Goal: Task Accomplishment & Management: Use online tool/utility

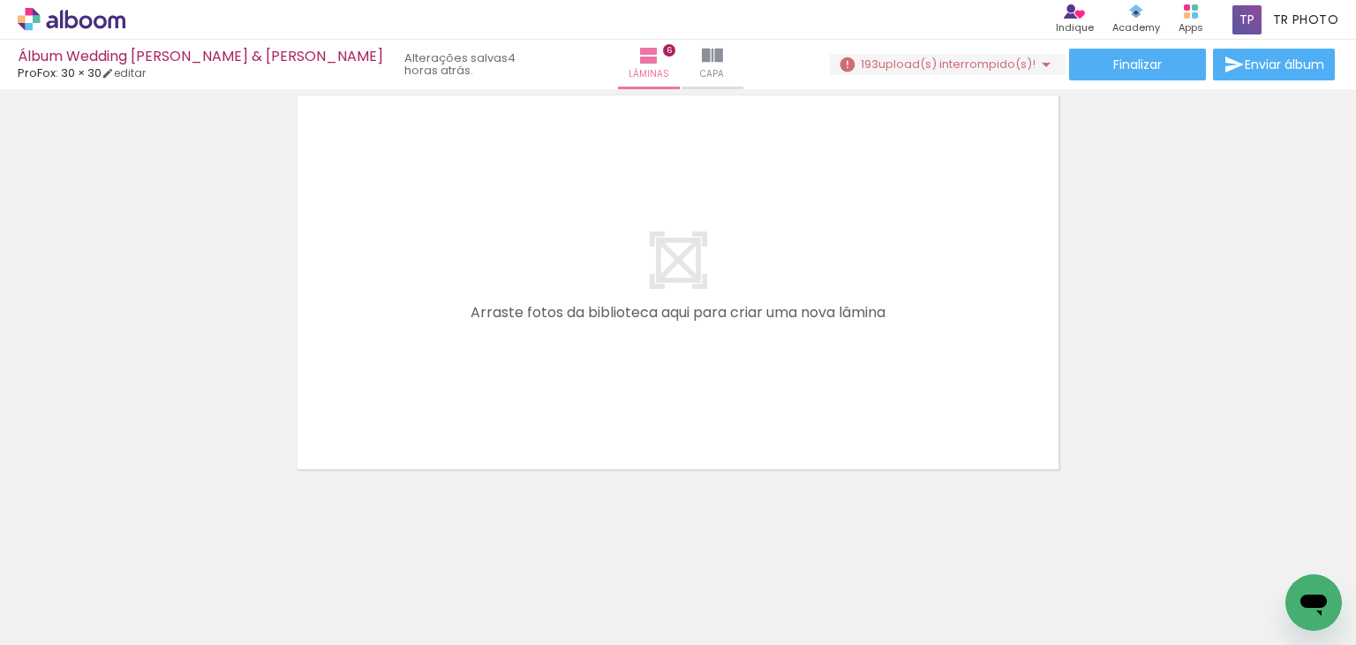
scroll to position [2647, 0]
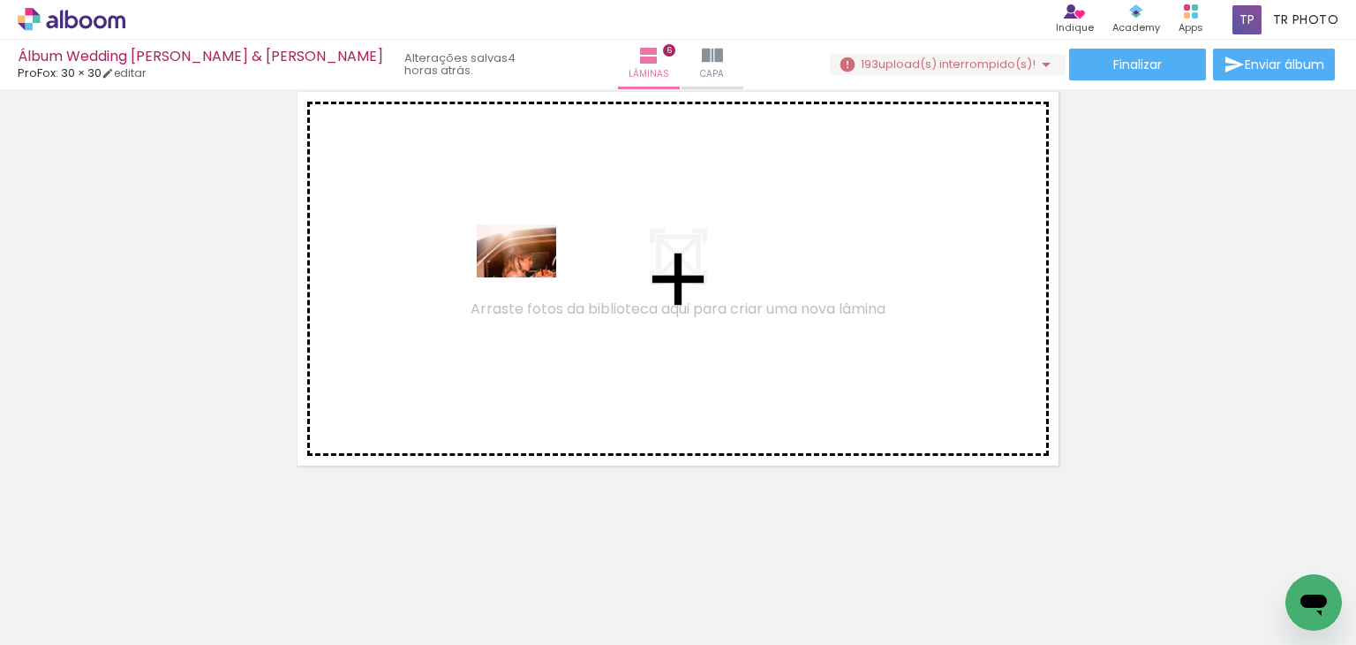
drag, startPoint x: 586, startPoint y: 607, endPoint x: 530, endPoint y: 277, distance: 334.2
click at [530, 277] on quentale-workspace at bounding box center [678, 322] width 1356 height 645
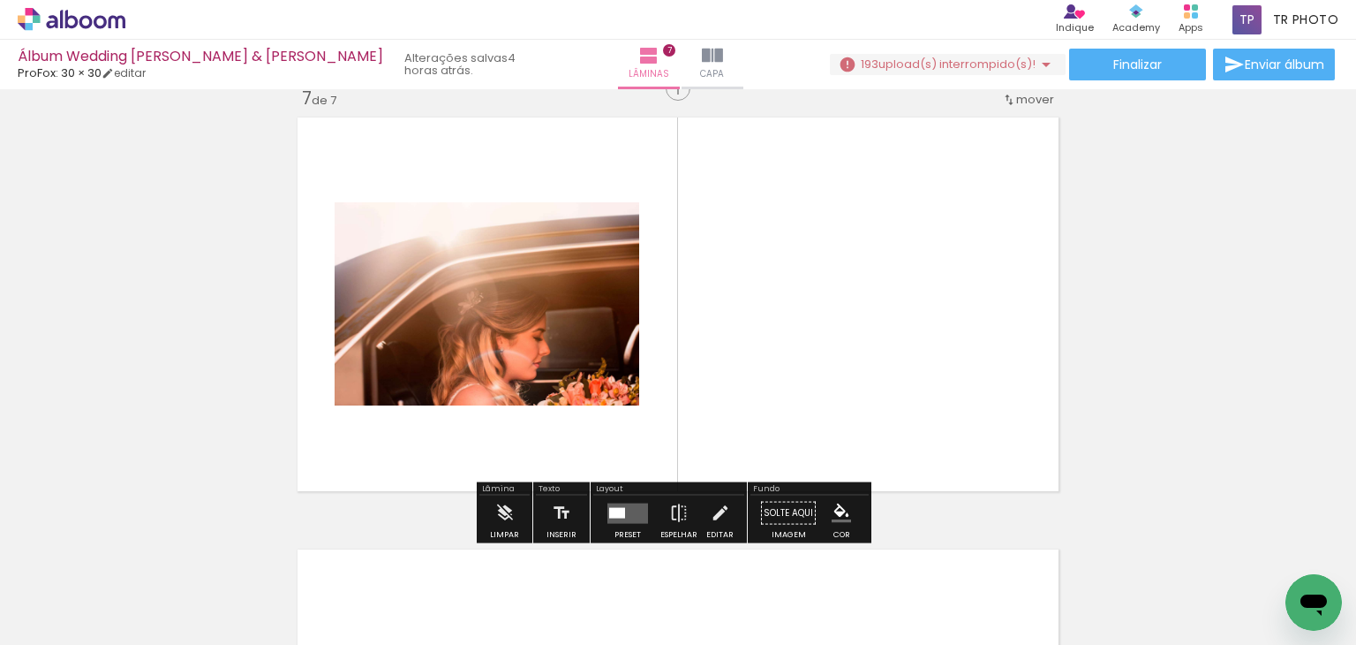
scroll to position [2614, 0]
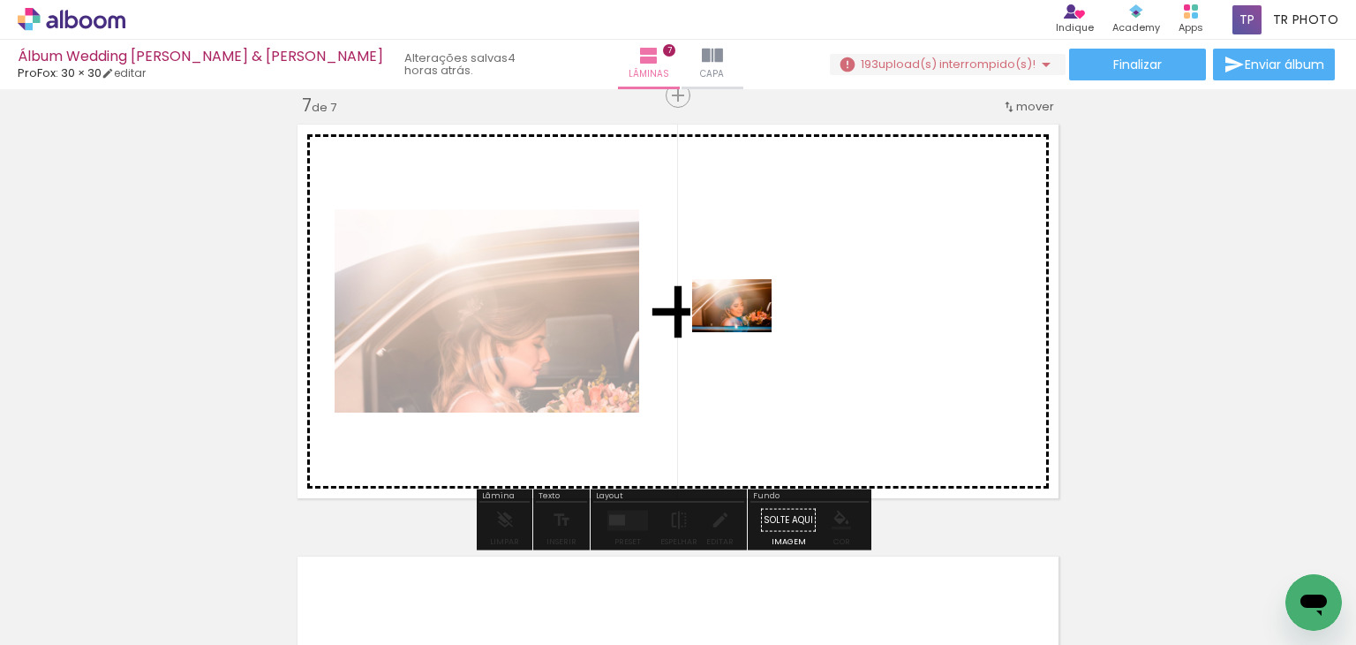
drag, startPoint x: 759, startPoint y: 601, endPoint x: 745, endPoint y: 332, distance: 269.7
click at [745, 332] on quentale-workspace at bounding box center [678, 322] width 1356 height 645
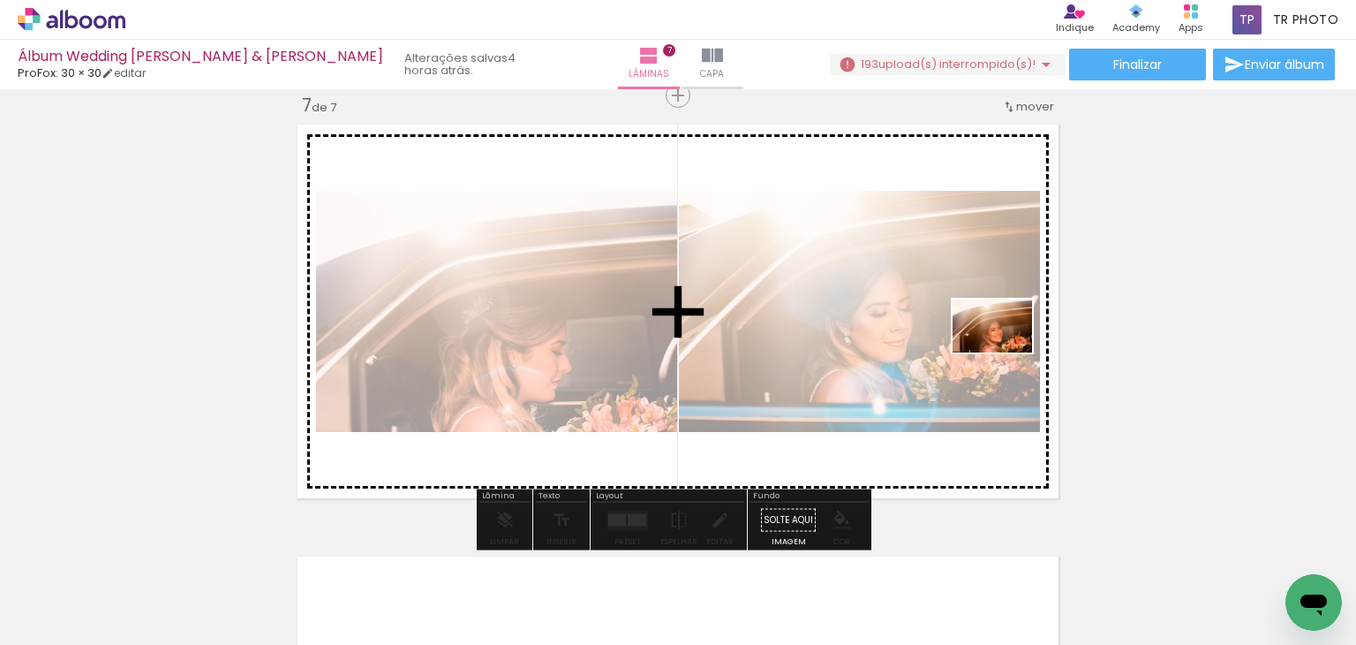
drag, startPoint x: 673, startPoint y: 583, endPoint x: 1006, endPoint y: 352, distance: 404.9
click at [1006, 352] on quentale-workspace at bounding box center [678, 322] width 1356 height 645
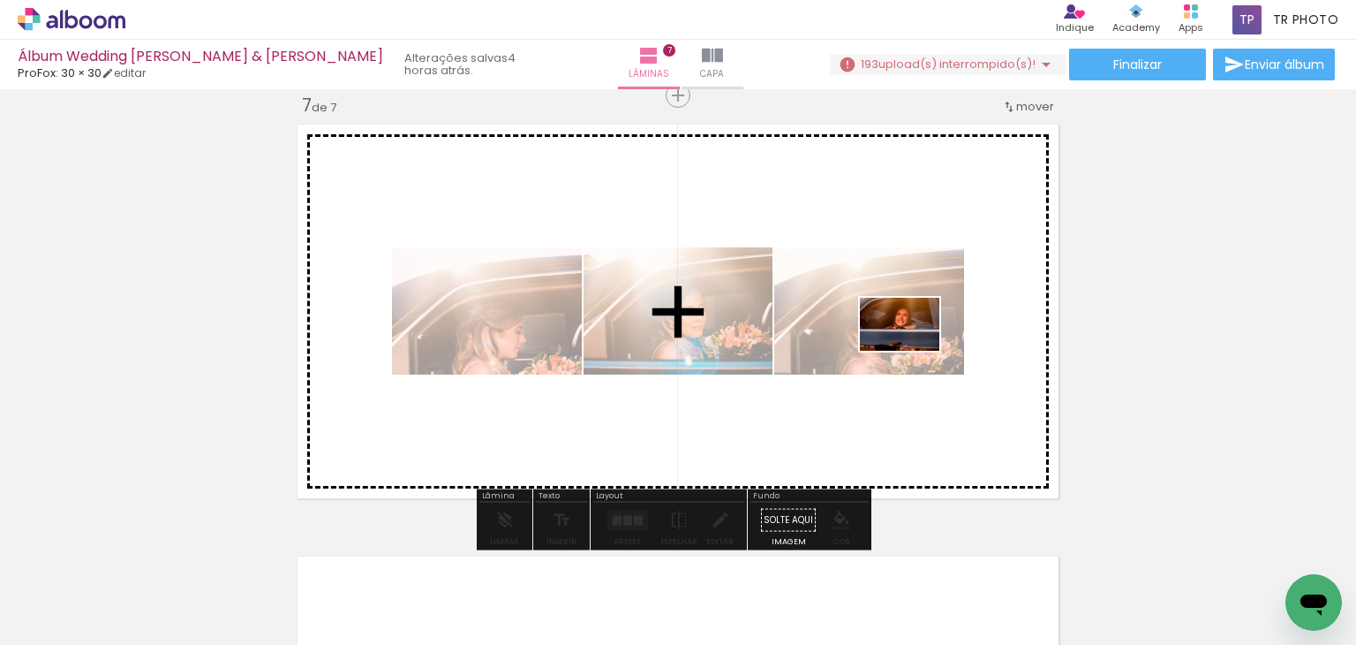
drag, startPoint x: 1152, startPoint y: 583, endPoint x: 913, endPoint y: 351, distance: 333.5
click at [913, 351] on quentale-workspace at bounding box center [678, 322] width 1356 height 645
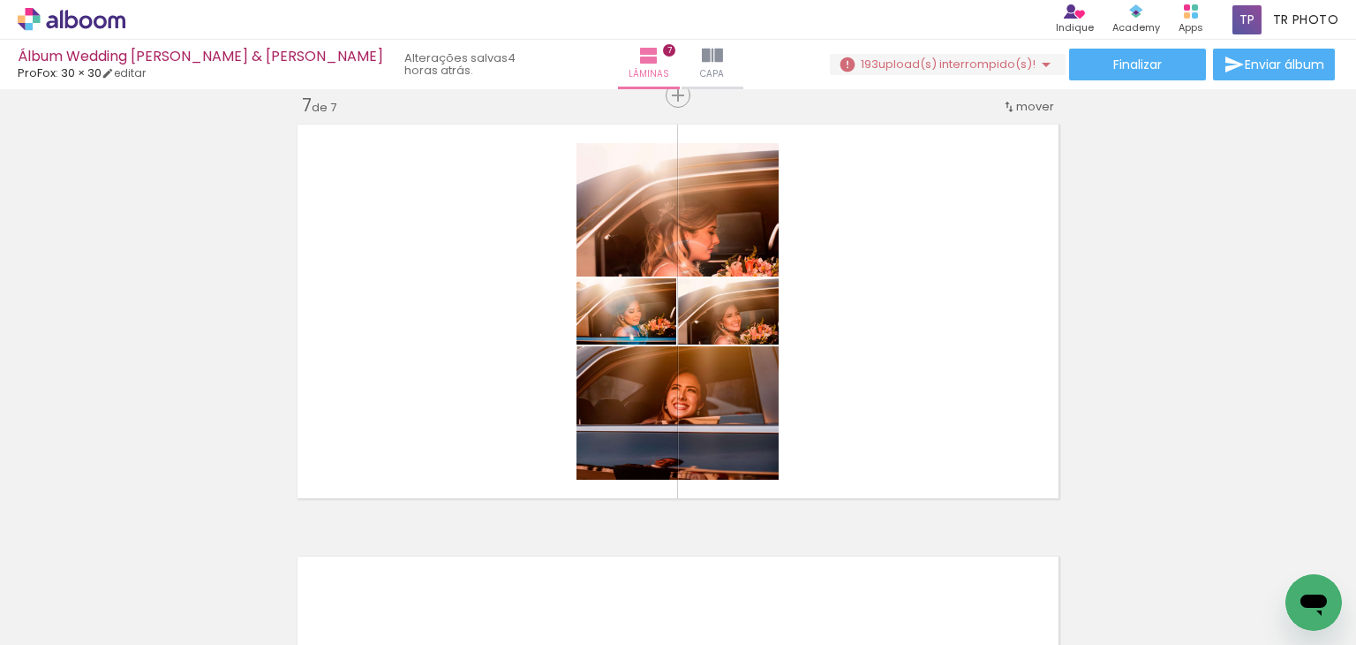
scroll to position [0, 424]
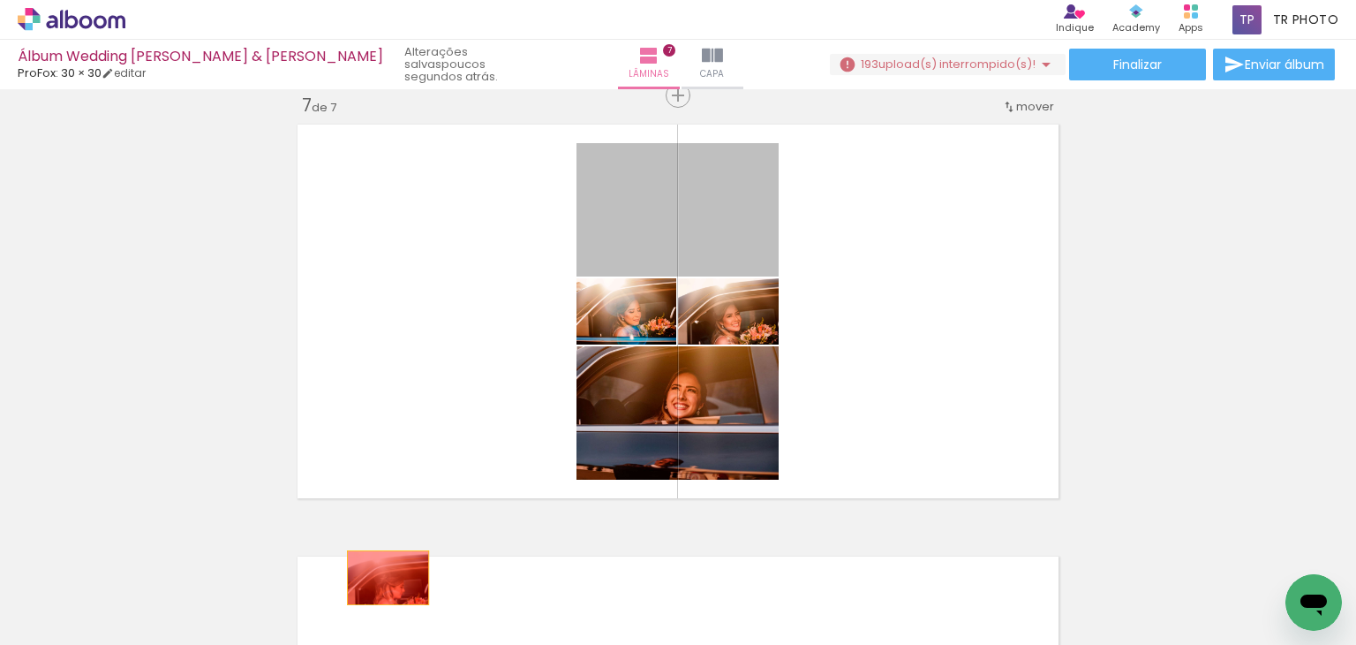
drag, startPoint x: 621, startPoint y: 245, endPoint x: 385, endPoint y: 573, distance: 403.6
click at [381, 580] on quentale-workspace at bounding box center [678, 322] width 1356 height 645
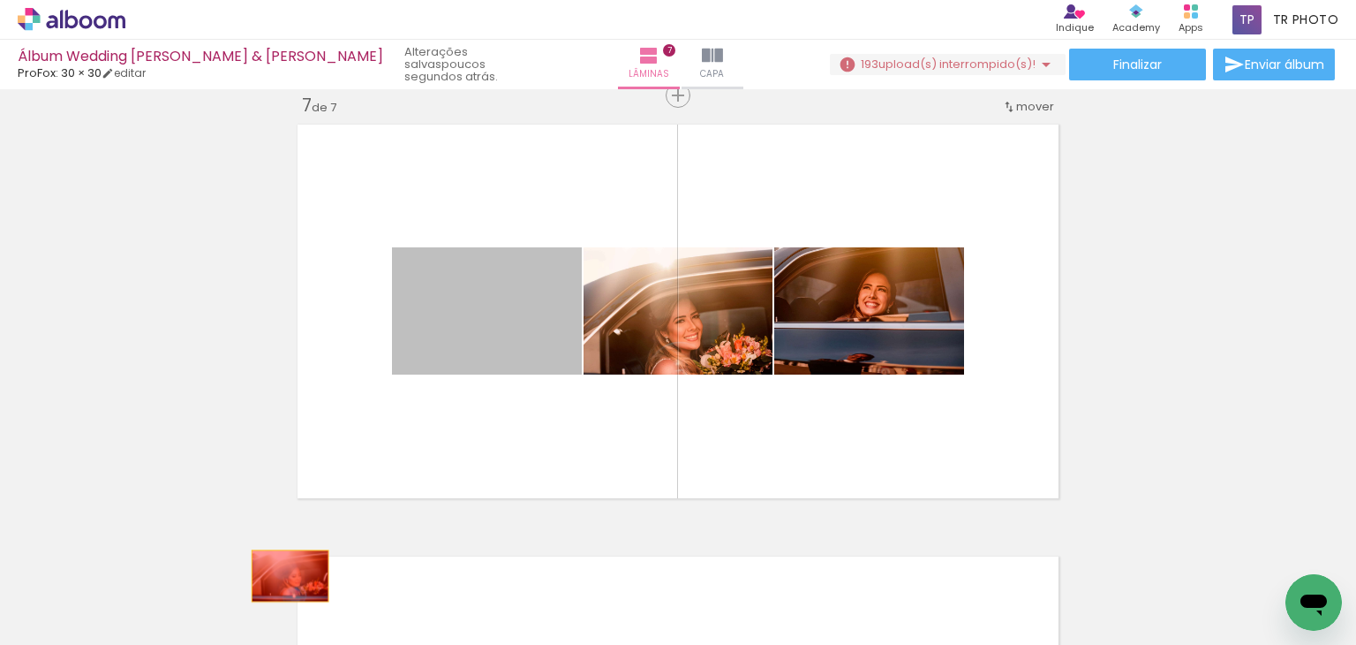
drag, startPoint x: 492, startPoint y: 324, endPoint x: 283, endPoint y: 576, distance: 326.8
click at [283, 576] on quentale-workspace at bounding box center [678, 322] width 1356 height 645
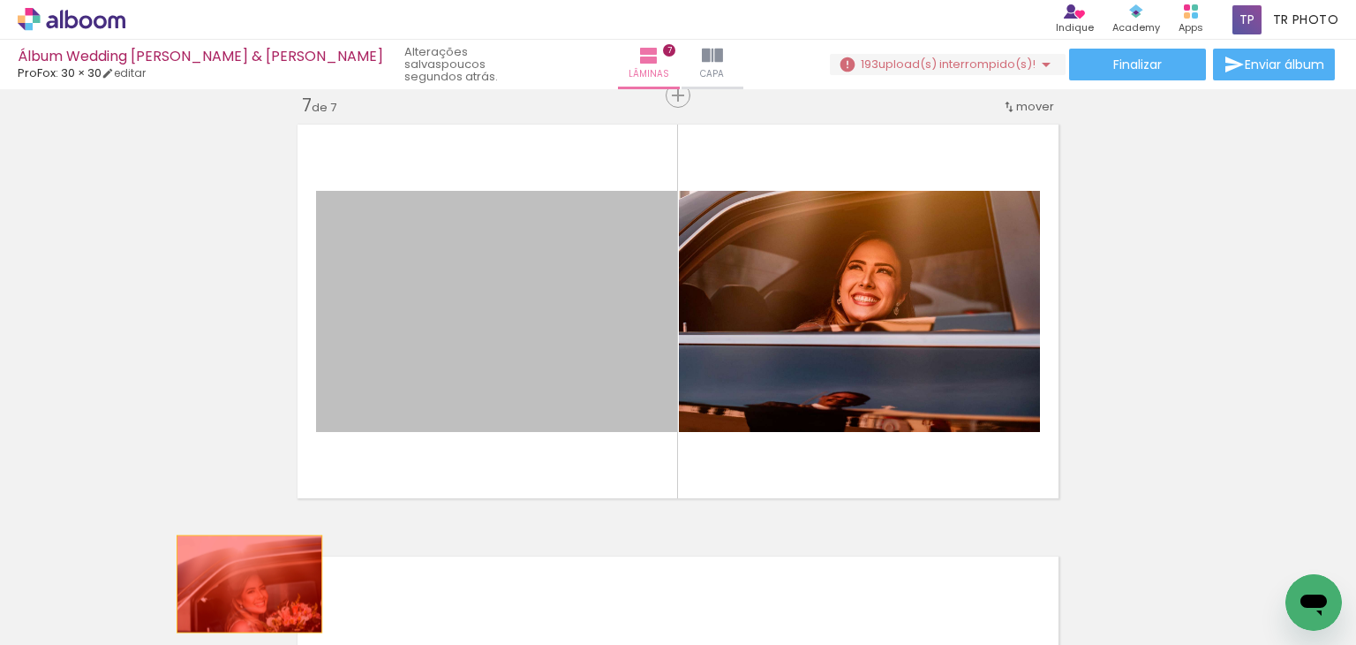
drag, startPoint x: 513, startPoint y: 340, endPoint x: 240, endPoint y: 585, distance: 367.0
click at [240, 585] on quentale-workspace at bounding box center [678, 322] width 1356 height 645
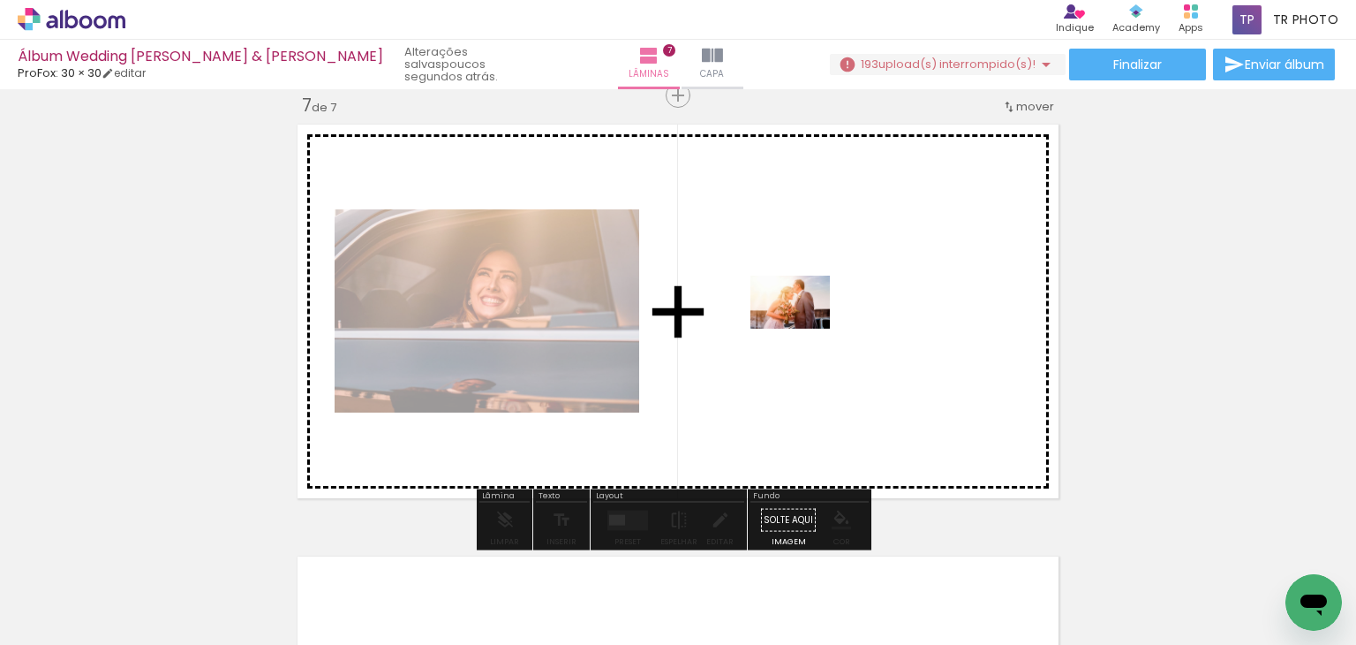
drag, startPoint x: 832, startPoint y: 605, endPoint x: 803, endPoint y: 329, distance: 277.9
click at [803, 329] on quentale-workspace at bounding box center [678, 322] width 1356 height 645
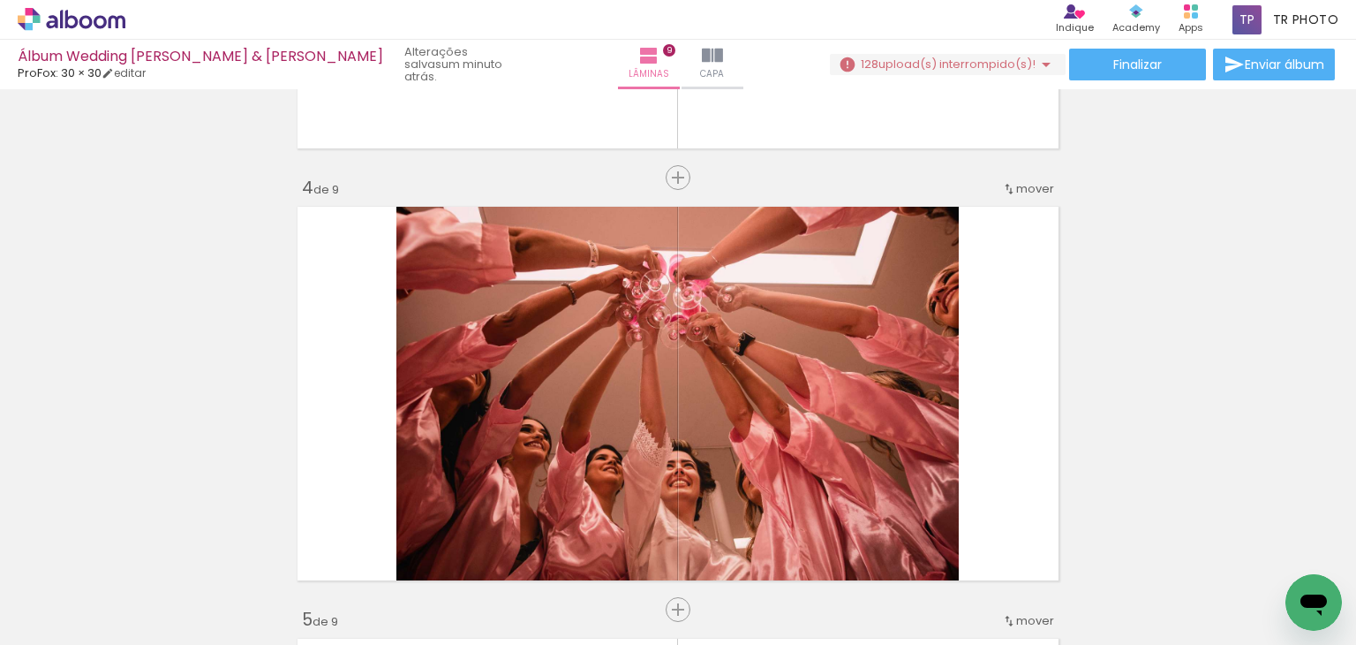
scroll to position [0, 3850]
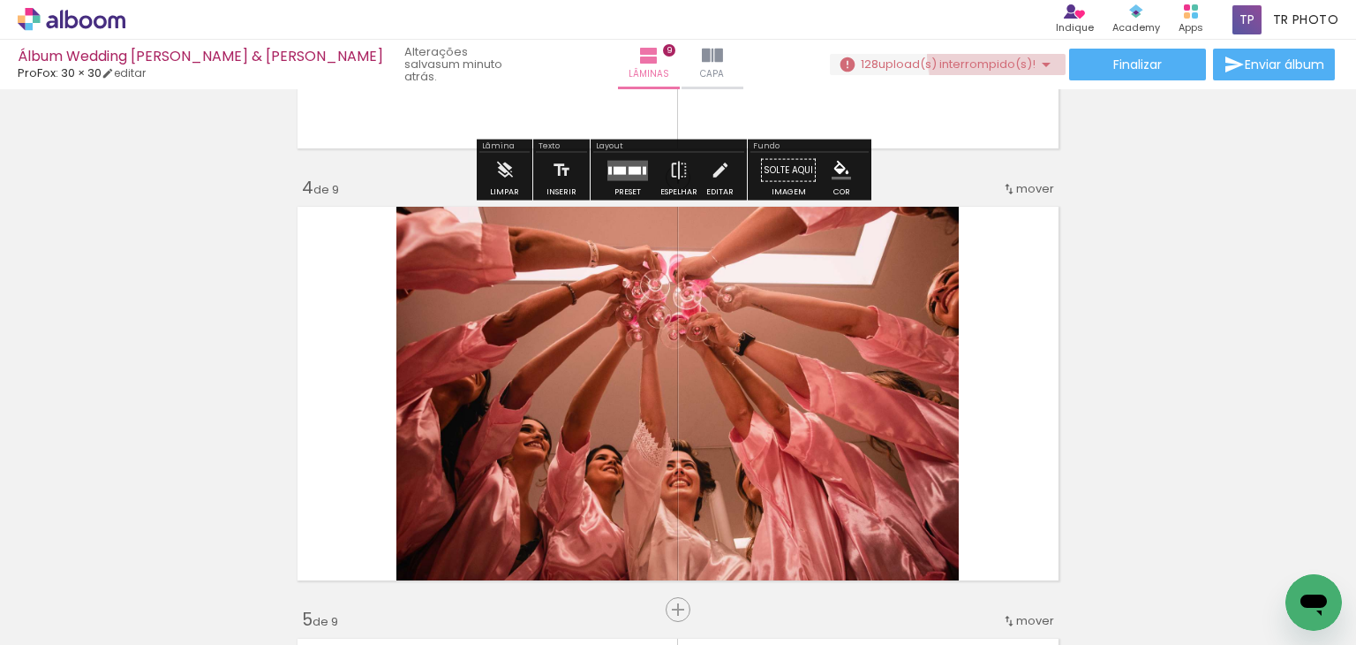
click at [1023, 56] on span "upload(s) interrompido(s)!" at bounding box center [957, 64] width 157 height 17
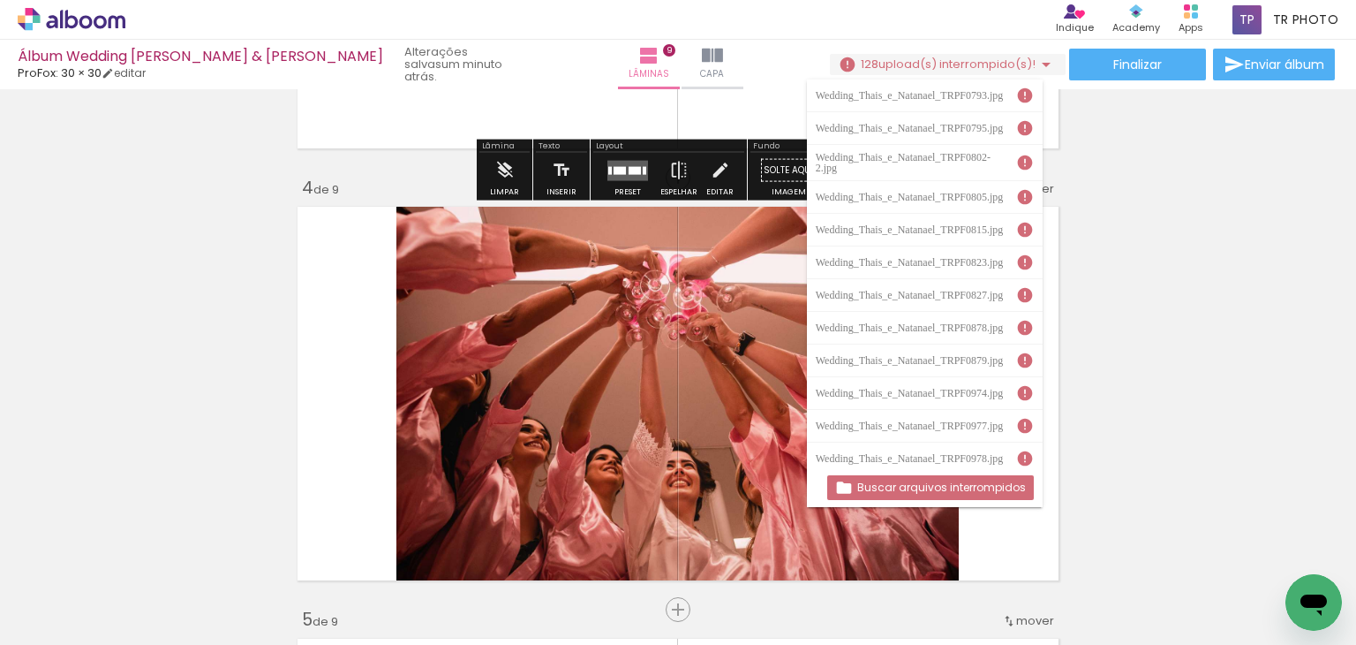
click at [991, 502] on div "Buscar arquivos interrompidos" at bounding box center [925, 487] width 237 height 39
click at [0, 0] on slot "Buscar arquivos interrompidos" at bounding box center [0, 0] width 0 height 0
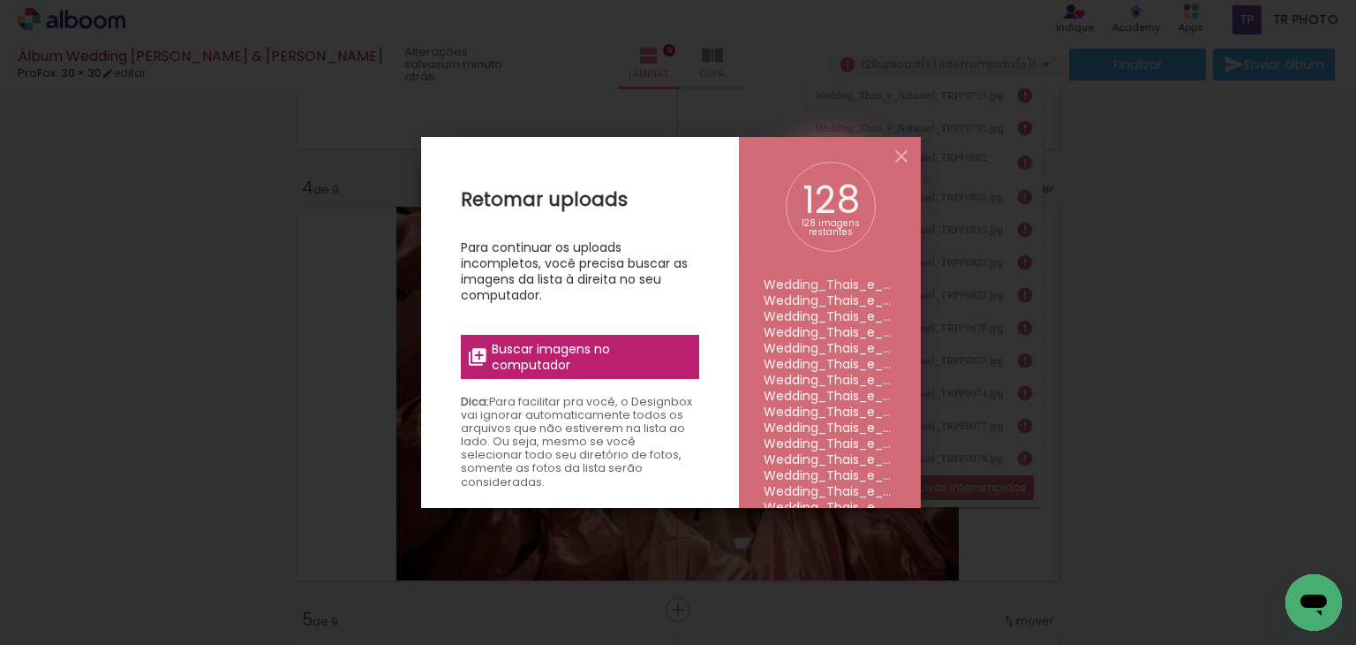
click at [599, 350] on span "Buscar imagens no computador" at bounding box center [590, 357] width 197 height 32
click at [0, 0] on input "file" at bounding box center [0, 0] width 0 height 0
click at [897, 159] on iron-icon at bounding box center [901, 156] width 21 height 21
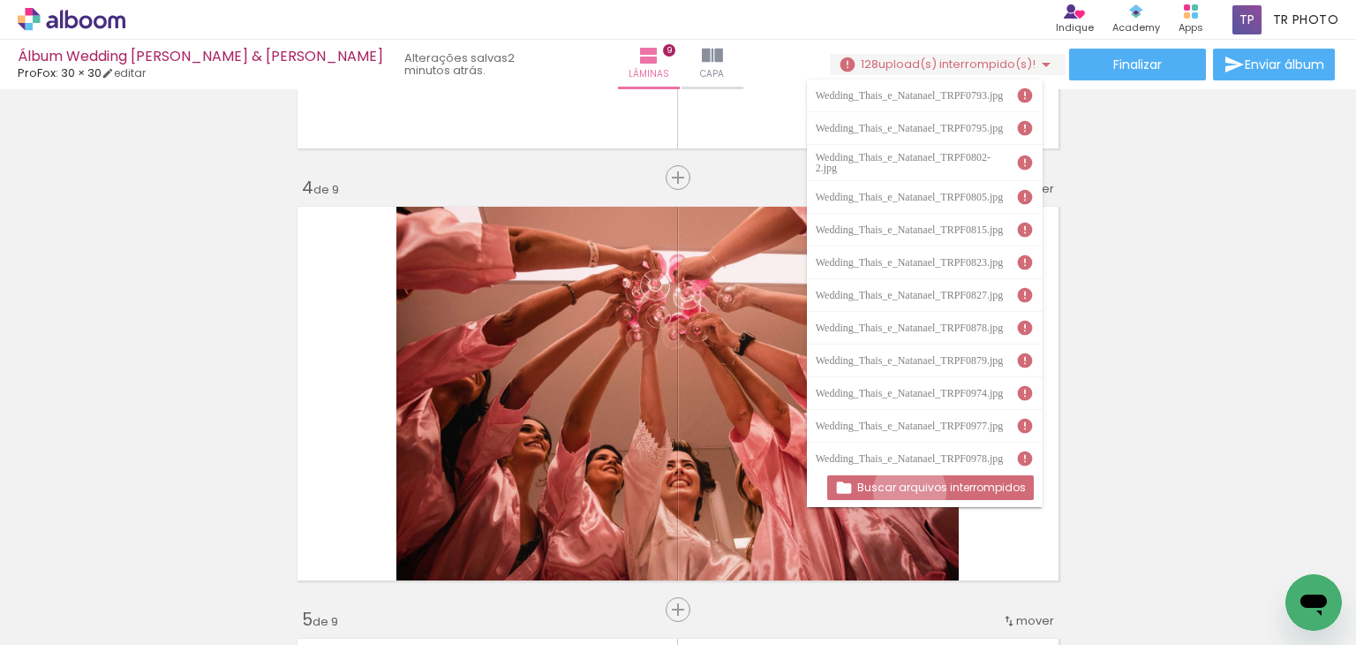
click at [0, 0] on slot "Buscar arquivos interrompidos" at bounding box center [0, 0] width 0 height 0
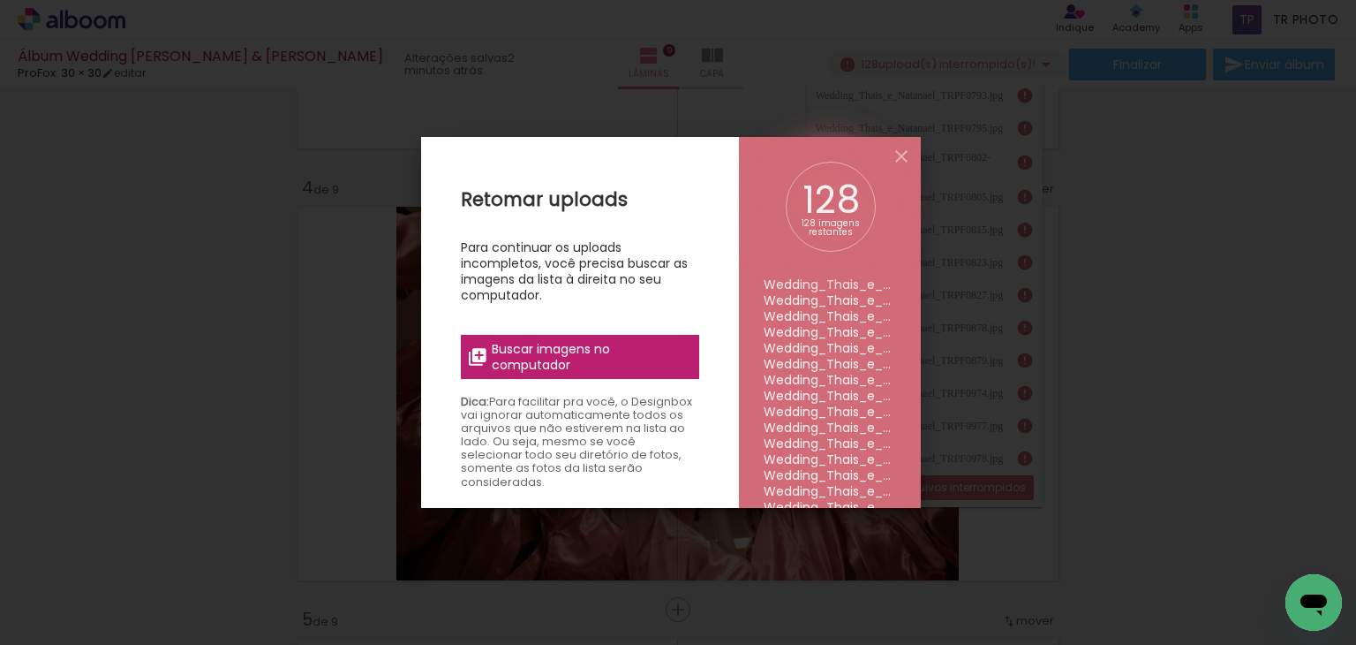
click at [646, 351] on span "Buscar imagens no computador" at bounding box center [590, 357] width 197 height 32
click at [0, 0] on input "file" at bounding box center [0, 0] width 0 height 0
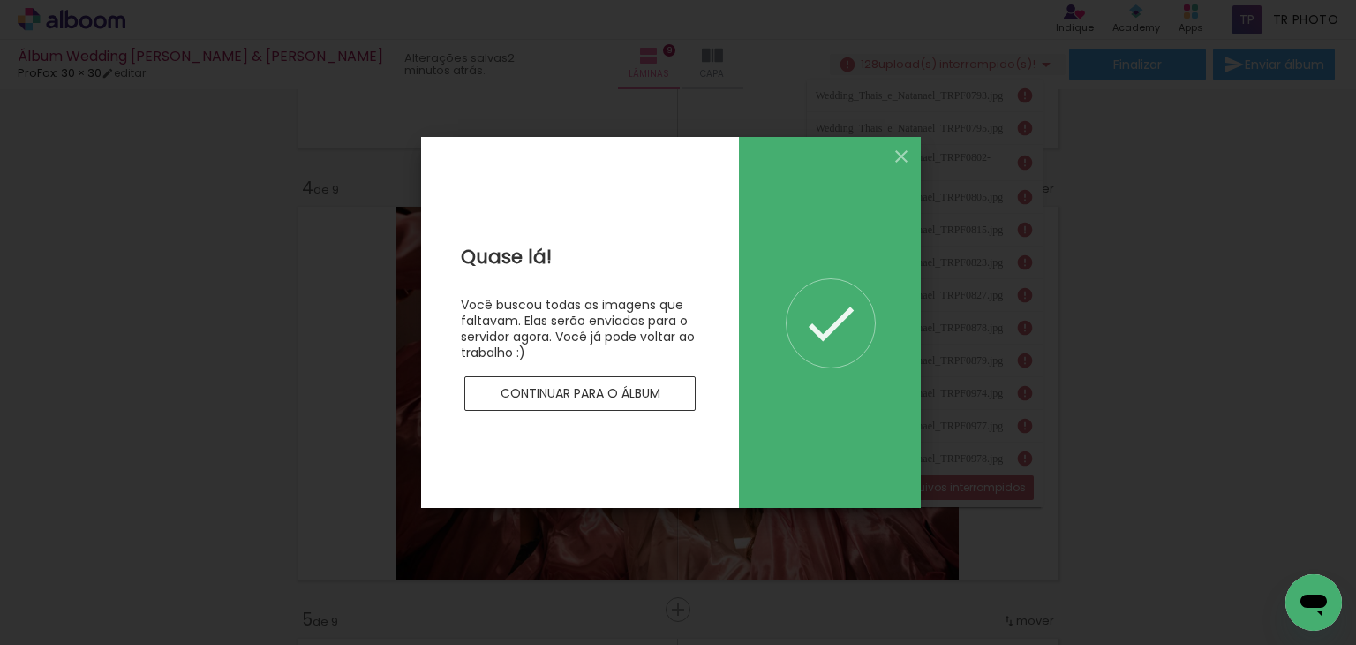
scroll to position [0, 0]
click at [909, 152] on iron-icon at bounding box center [901, 156] width 21 height 21
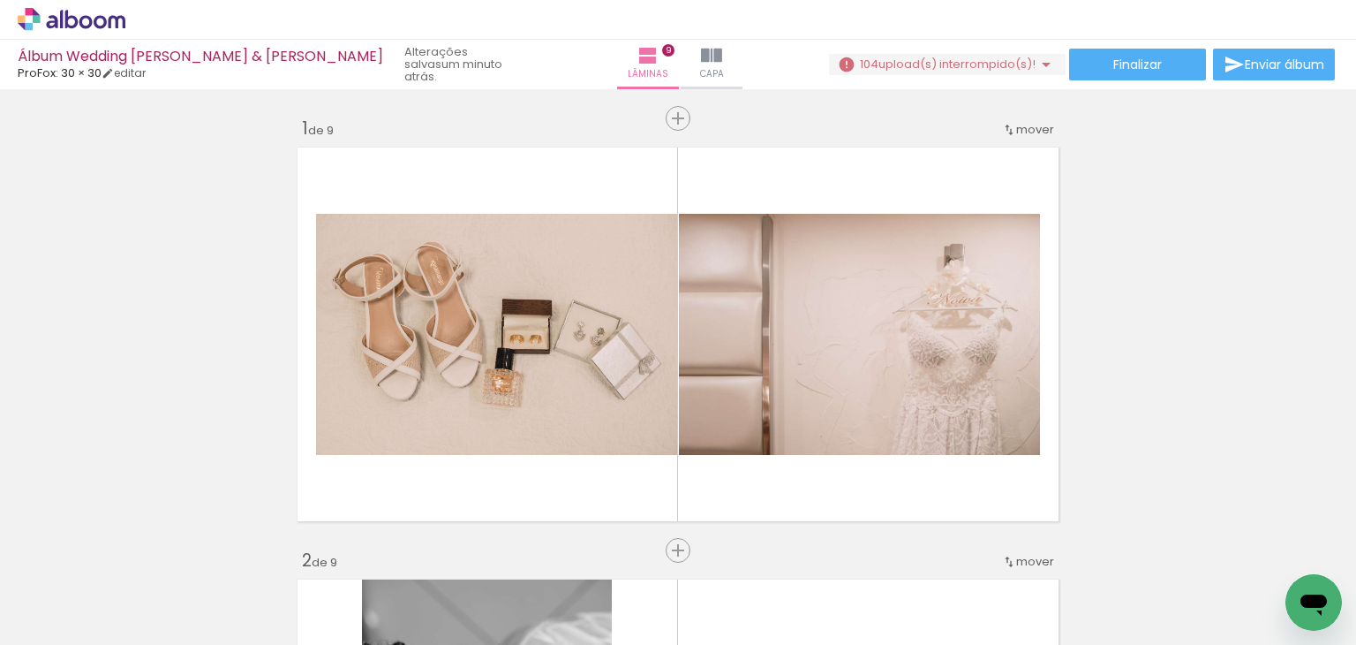
click at [1042, 68] on iron-icon at bounding box center [1046, 64] width 21 height 21
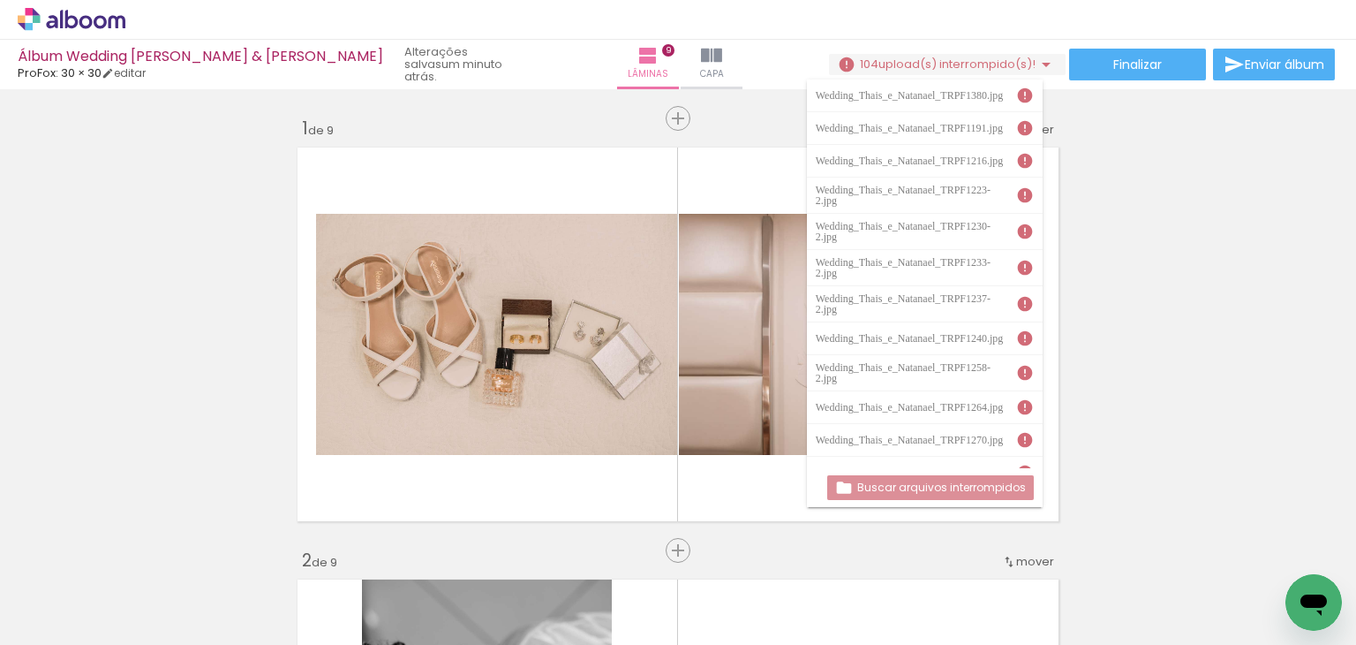
click at [0, 0] on slot "Buscar arquivos interrompidos" at bounding box center [0, 0] width 0 height 0
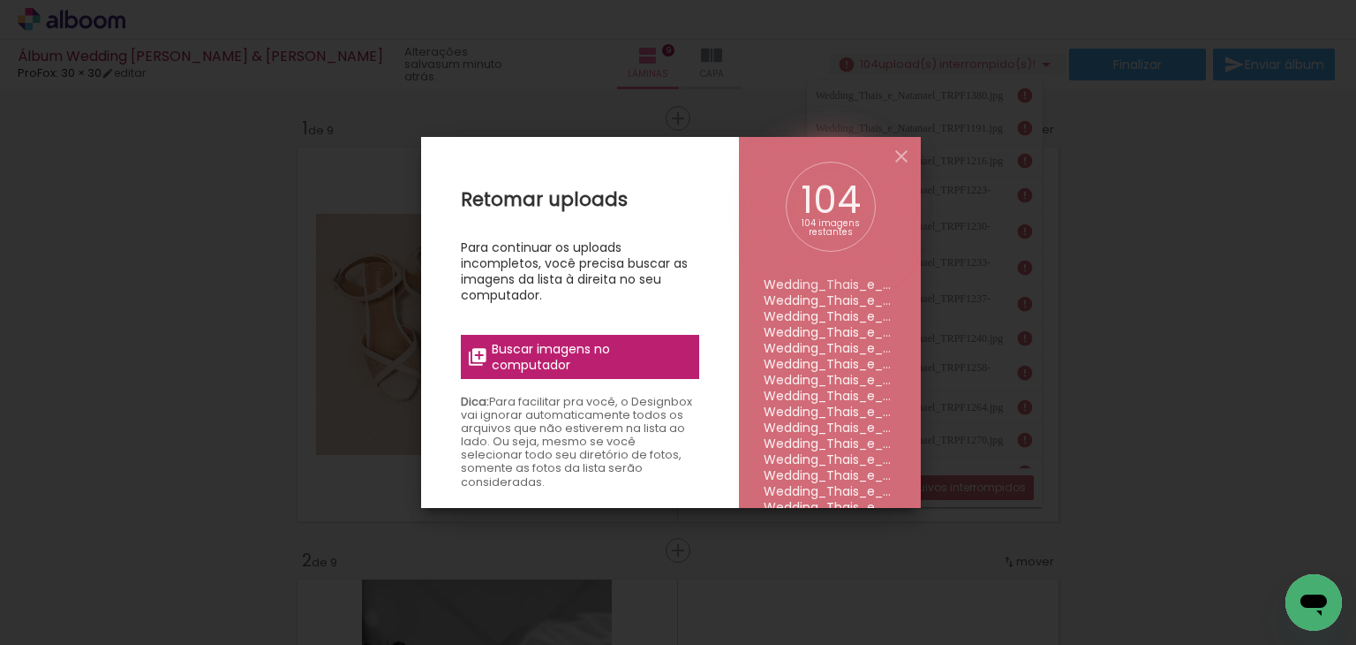
click at [646, 345] on span "Buscar imagens no computador" at bounding box center [590, 357] width 197 height 32
click at [0, 0] on input "file" at bounding box center [0, 0] width 0 height 0
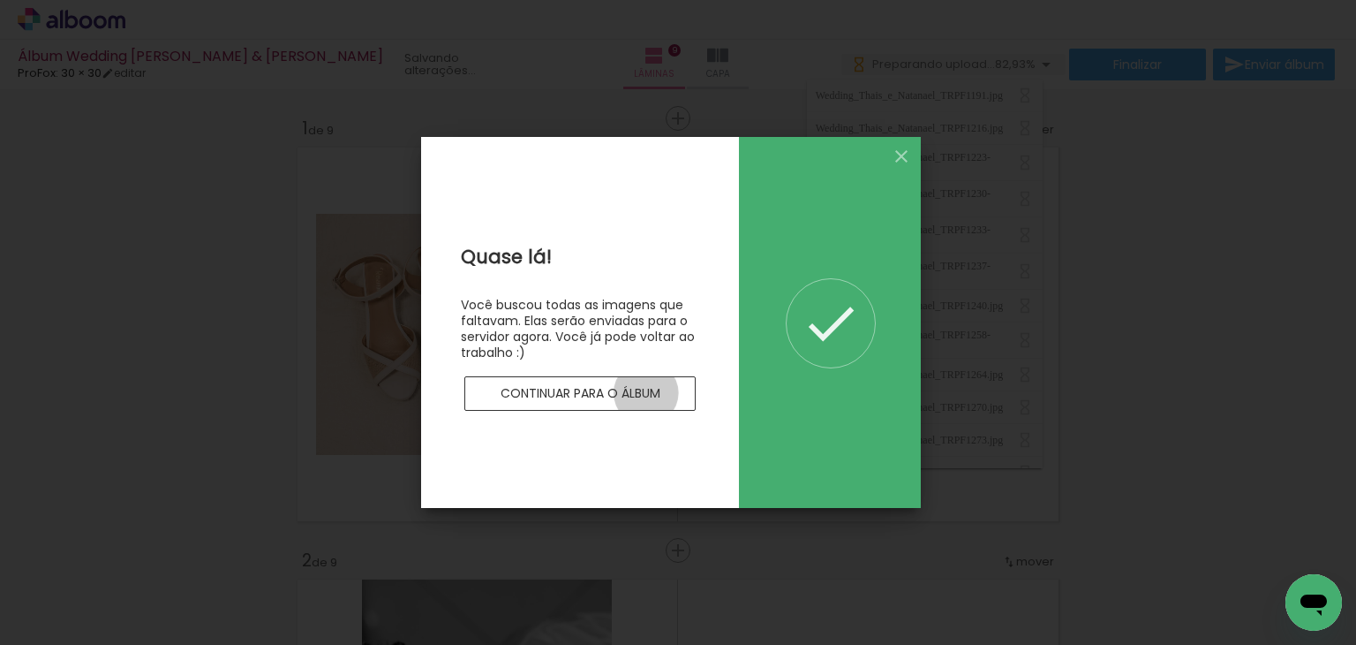
click at [0, 0] on slot "Continuar para o álbum" at bounding box center [0, 0] width 0 height 0
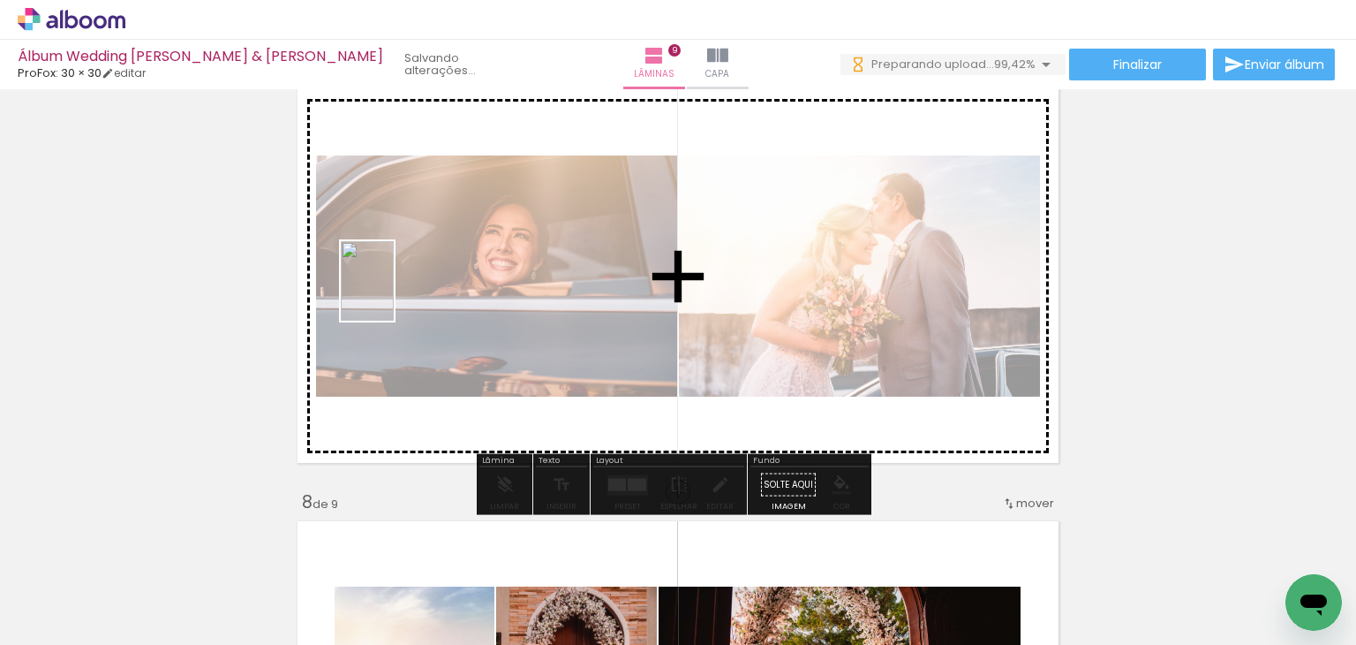
drag, startPoint x: 375, startPoint y: 573, endPoint x: 394, endPoint y: 294, distance: 279.7
click at [394, 294] on quentale-workspace at bounding box center [678, 322] width 1356 height 645
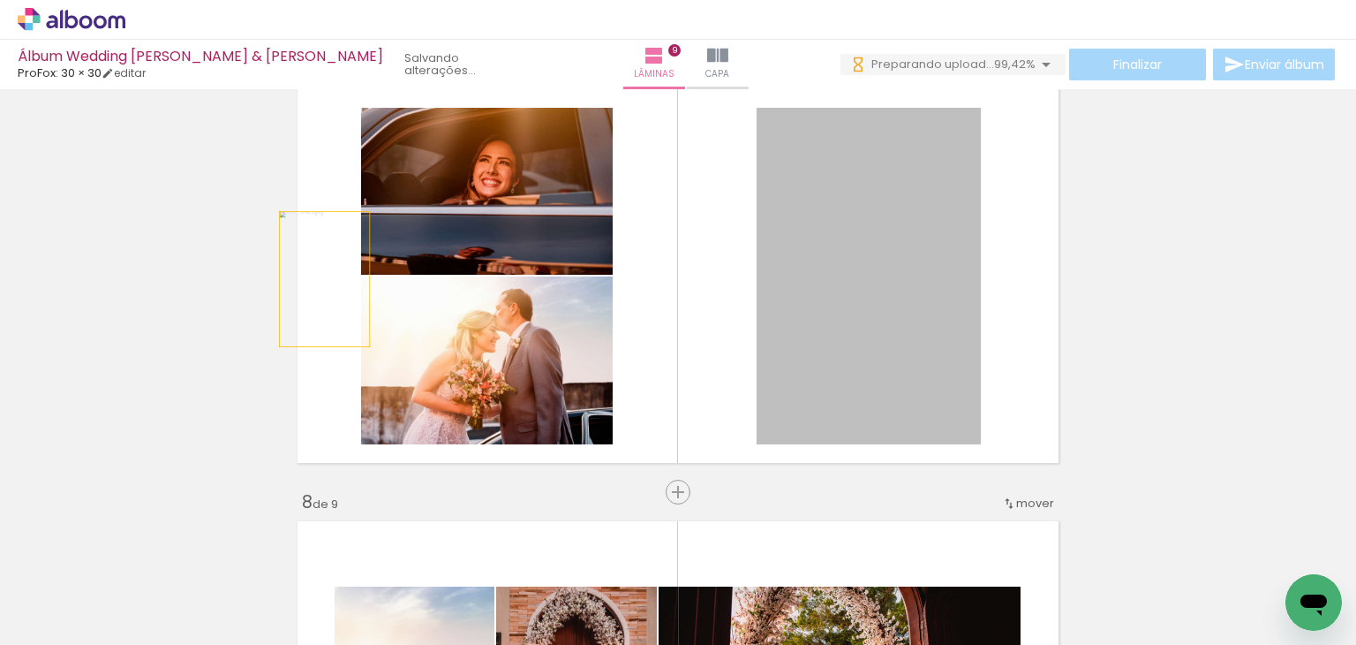
drag, startPoint x: 907, startPoint y: 266, endPoint x: 318, endPoint y: 279, distance: 589.2
click at [318, 279] on quentale-layouter at bounding box center [678, 276] width 775 height 388
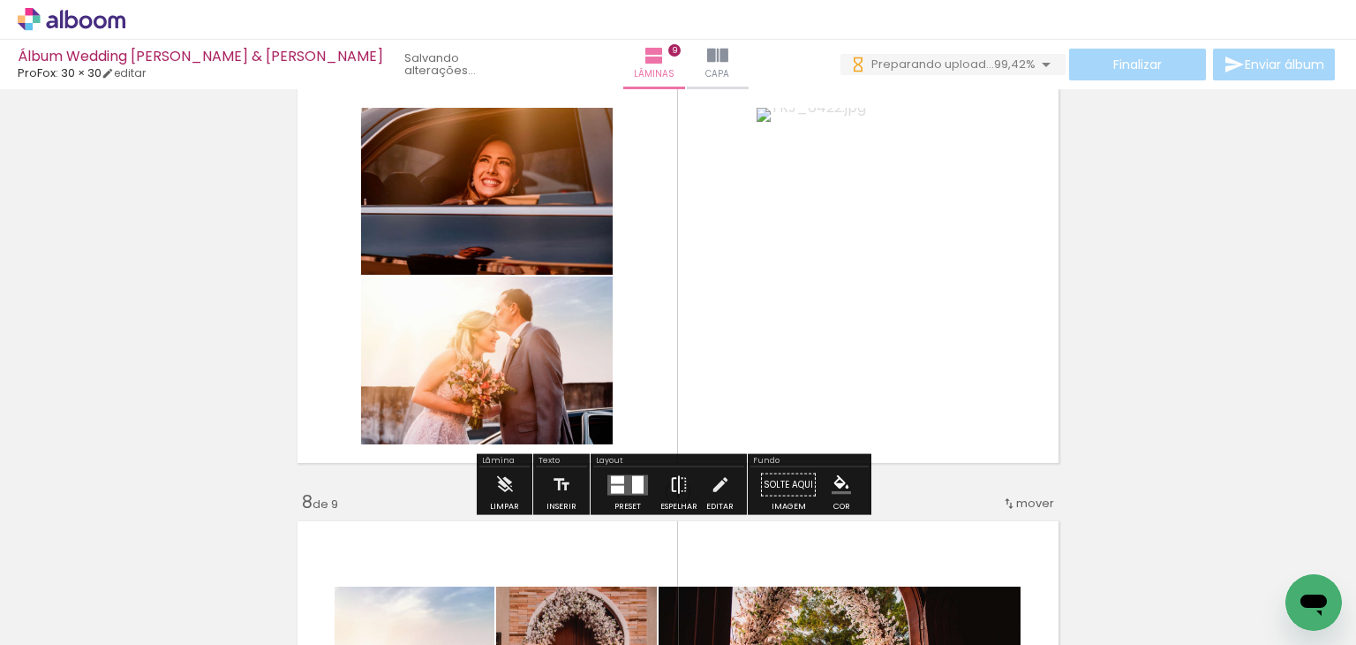
click at [671, 488] on iron-icon at bounding box center [678, 484] width 19 height 35
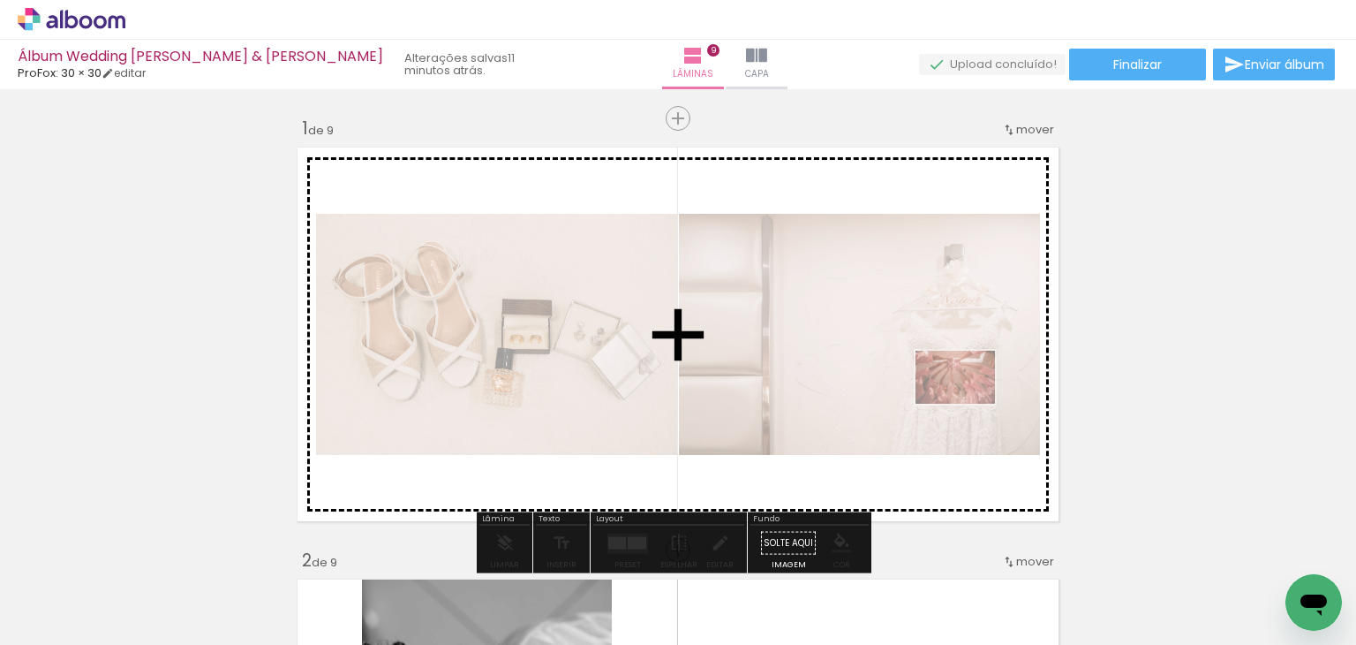
drag, startPoint x: 184, startPoint y: 594, endPoint x: 971, endPoint y: 404, distance: 810.5
click at [971, 404] on quentale-workspace at bounding box center [678, 322] width 1356 height 645
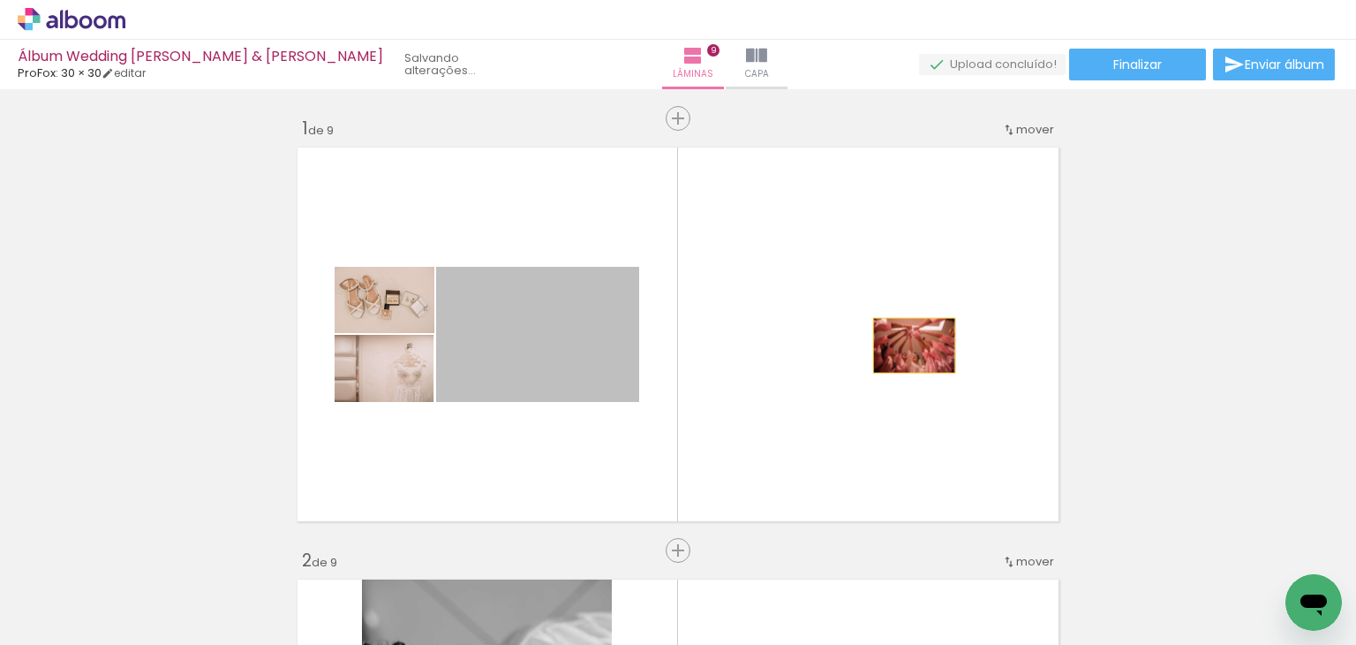
drag, startPoint x: 547, startPoint y: 328, endPoint x: 908, endPoint y: 345, distance: 361.6
click at [908, 345] on quentale-layouter at bounding box center [678, 334] width 775 height 388
drag, startPoint x: 569, startPoint y: 344, endPoint x: 969, endPoint y: 344, distance: 400.0
click at [969, 344] on quentale-layouter at bounding box center [678, 334] width 775 height 388
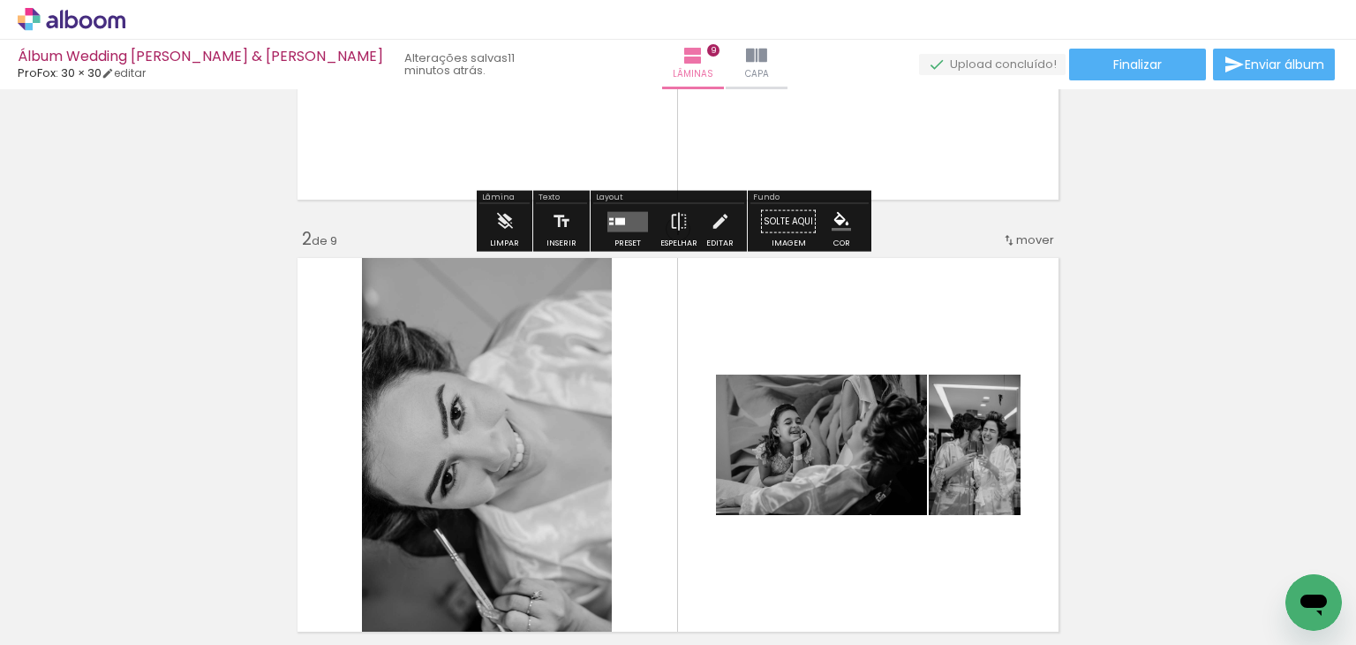
scroll to position [88, 0]
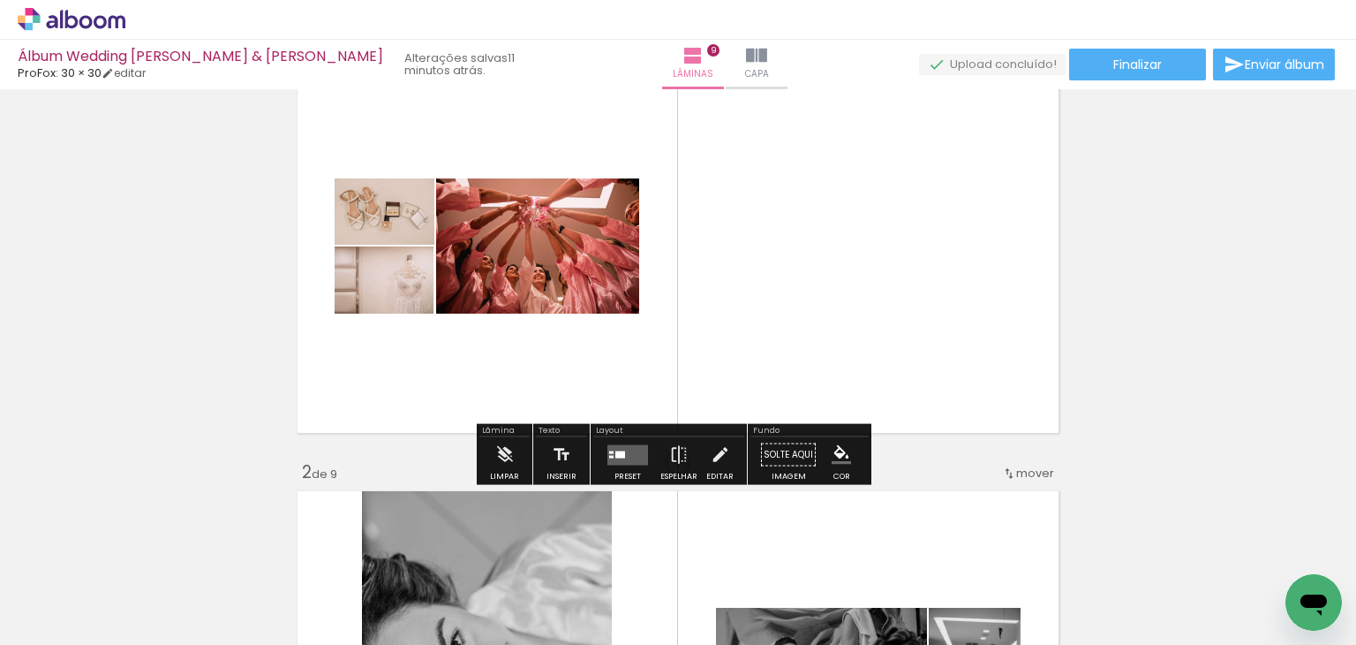
click at [638, 452] on quentale-layouter at bounding box center [628, 454] width 41 height 20
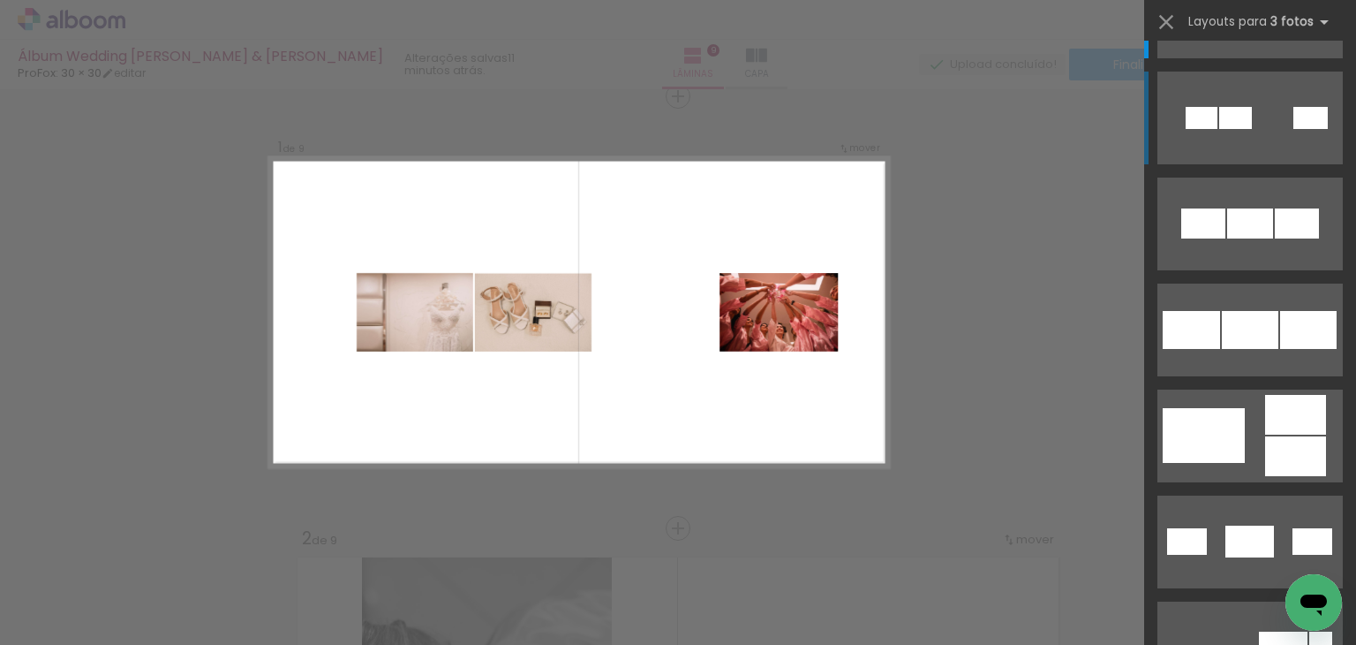
scroll to position [177, 0]
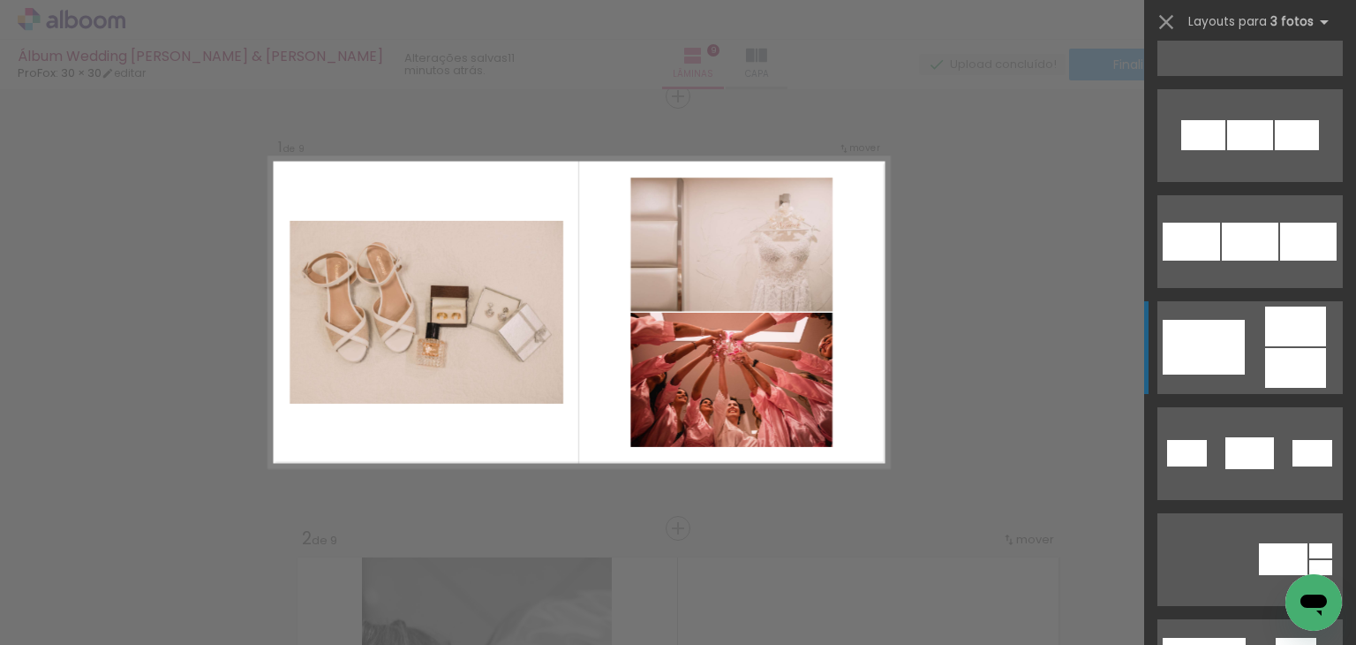
click at [1268, 338] on div at bounding box center [1295, 326] width 61 height 40
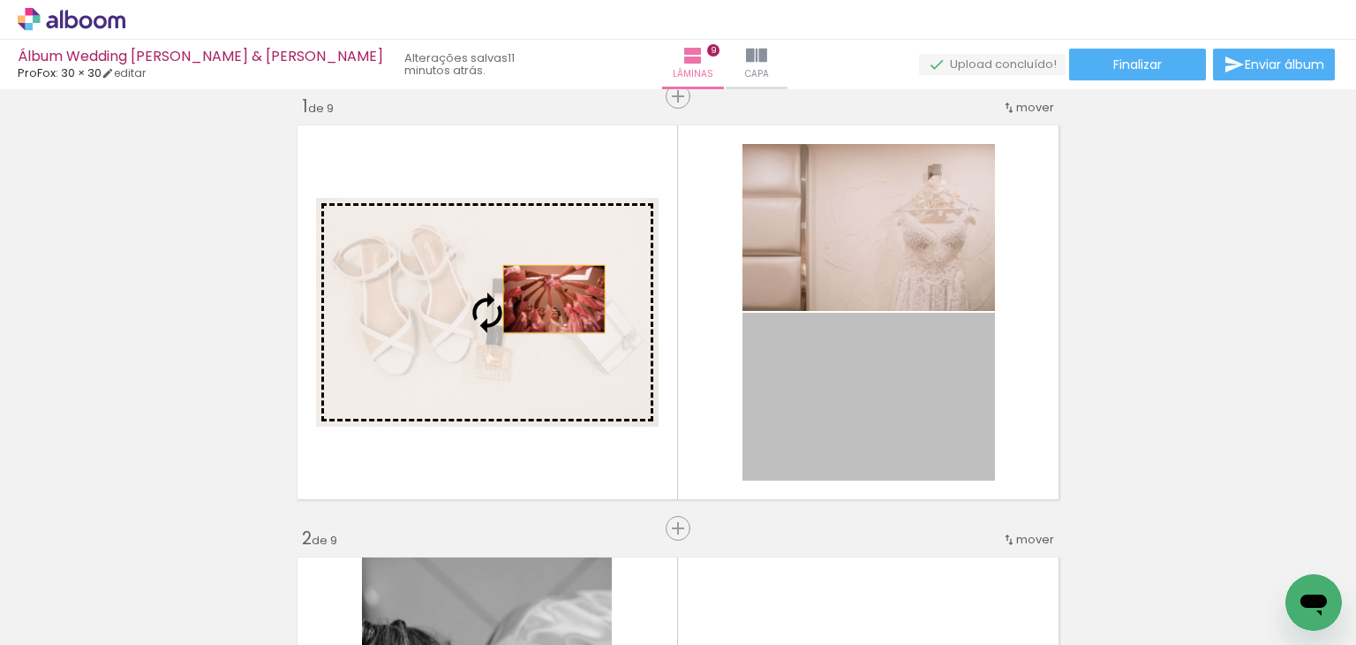
drag, startPoint x: 898, startPoint y: 404, endPoint x: 548, endPoint y: 298, distance: 366.2
click at [0, 0] on slot at bounding box center [0, 0] width 0 height 0
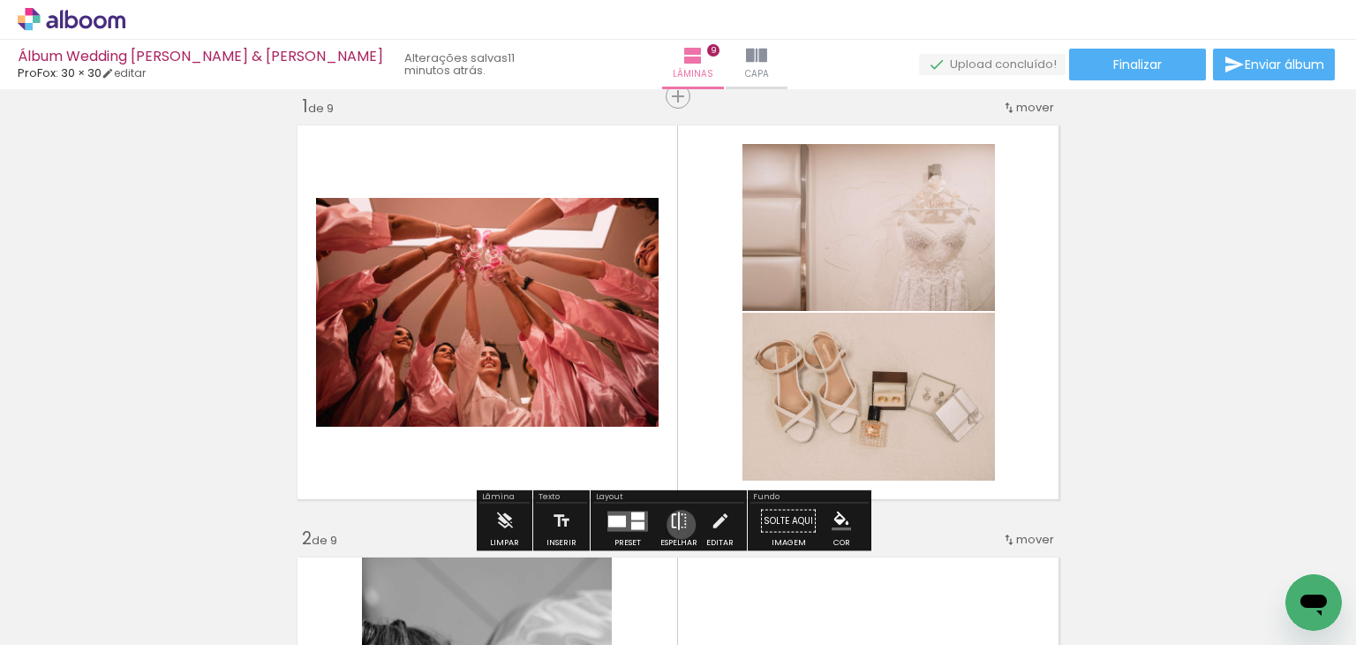
click at [677, 524] on iron-icon at bounding box center [678, 520] width 19 height 35
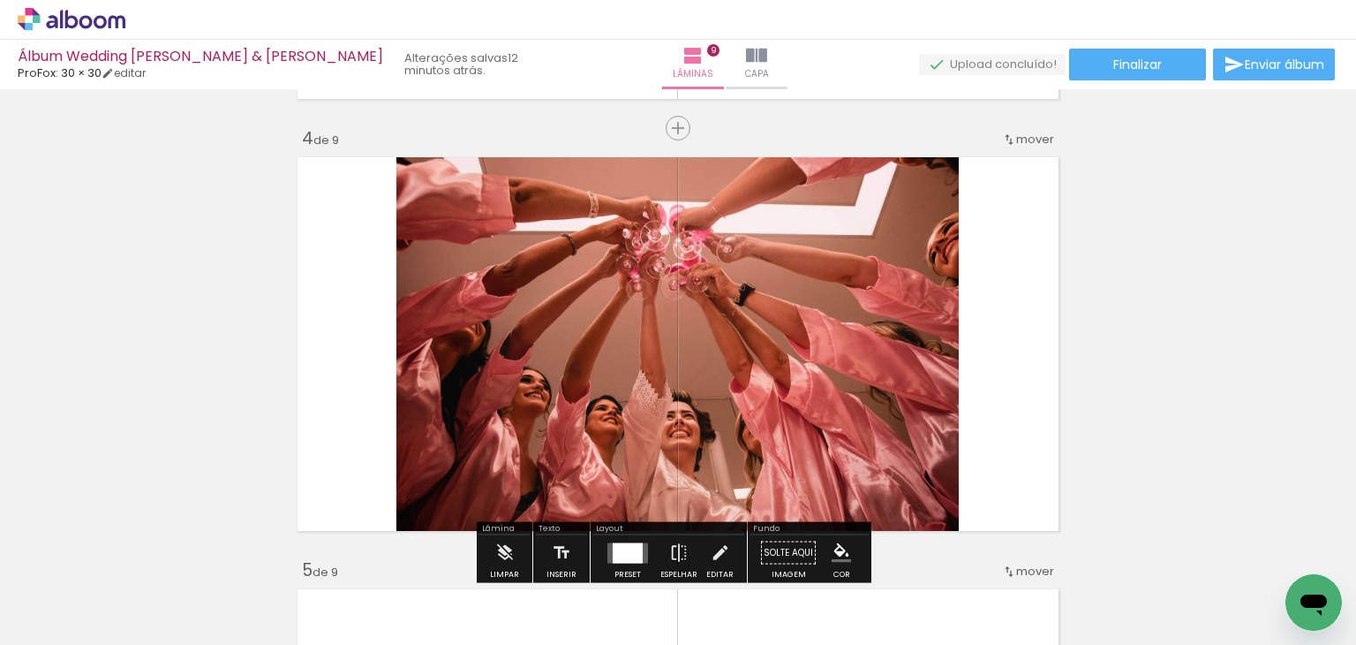
scroll to position [1258, 0]
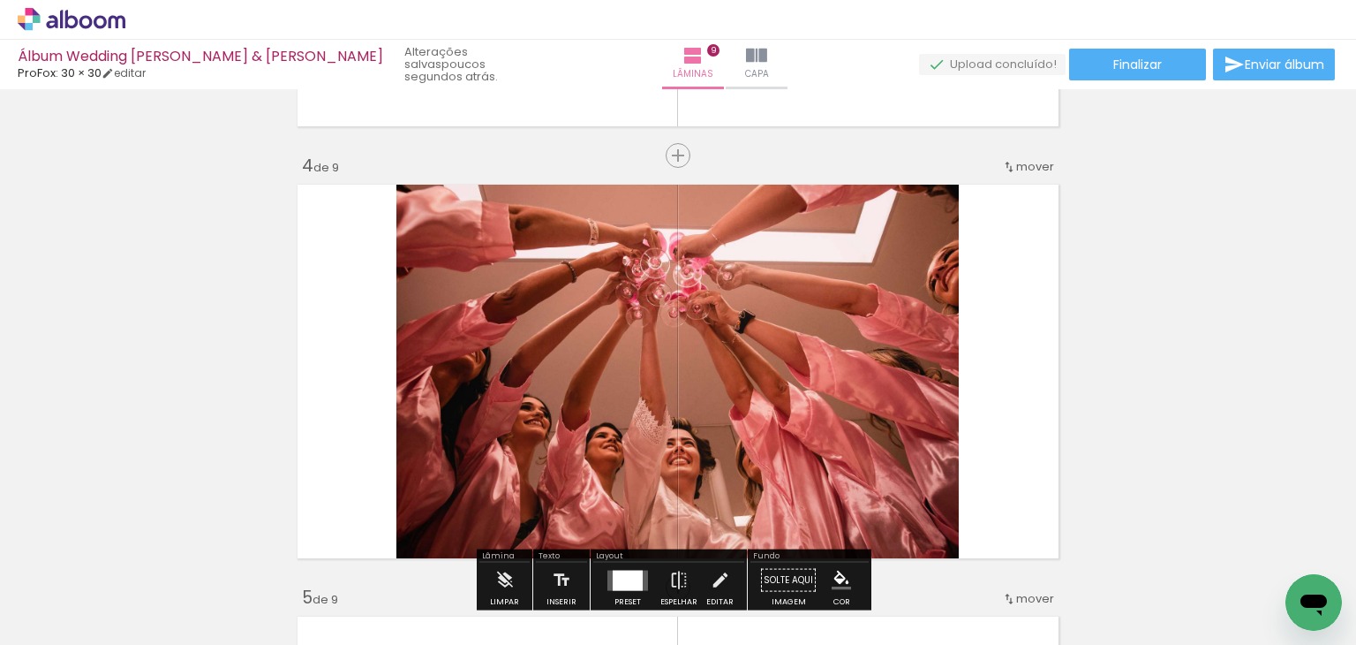
click at [1001, 281] on quentale-layouter at bounding box center [678, 371] width 775 height 388
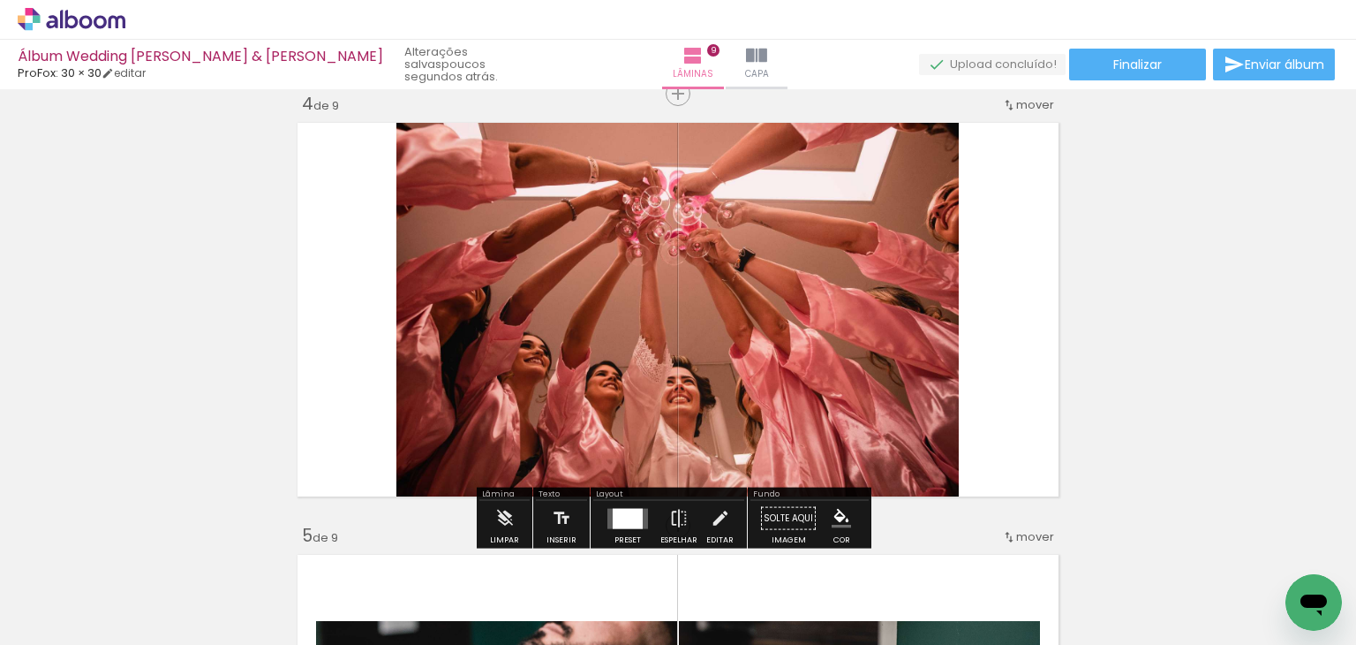
scroll to position [1347, 0]
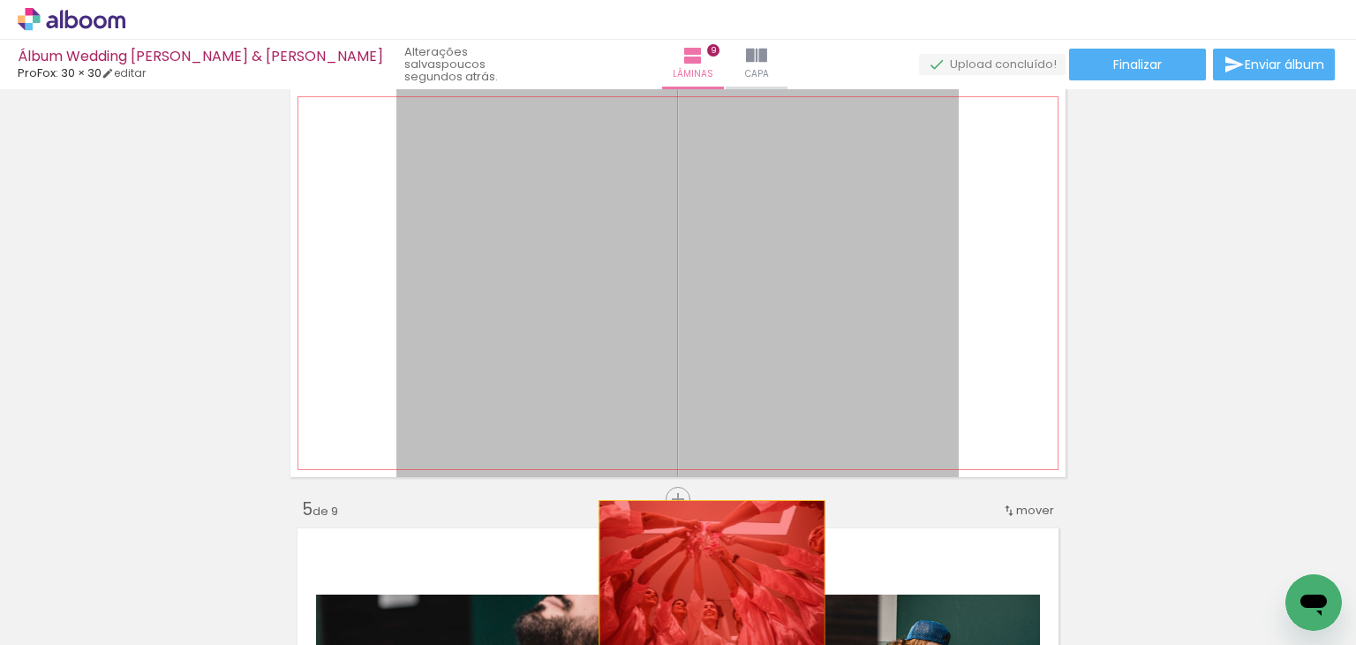
drag, startPoint x: 908, startPoint y: 288, endPoint x: 706, endPoint y: 578, distance: 353.3
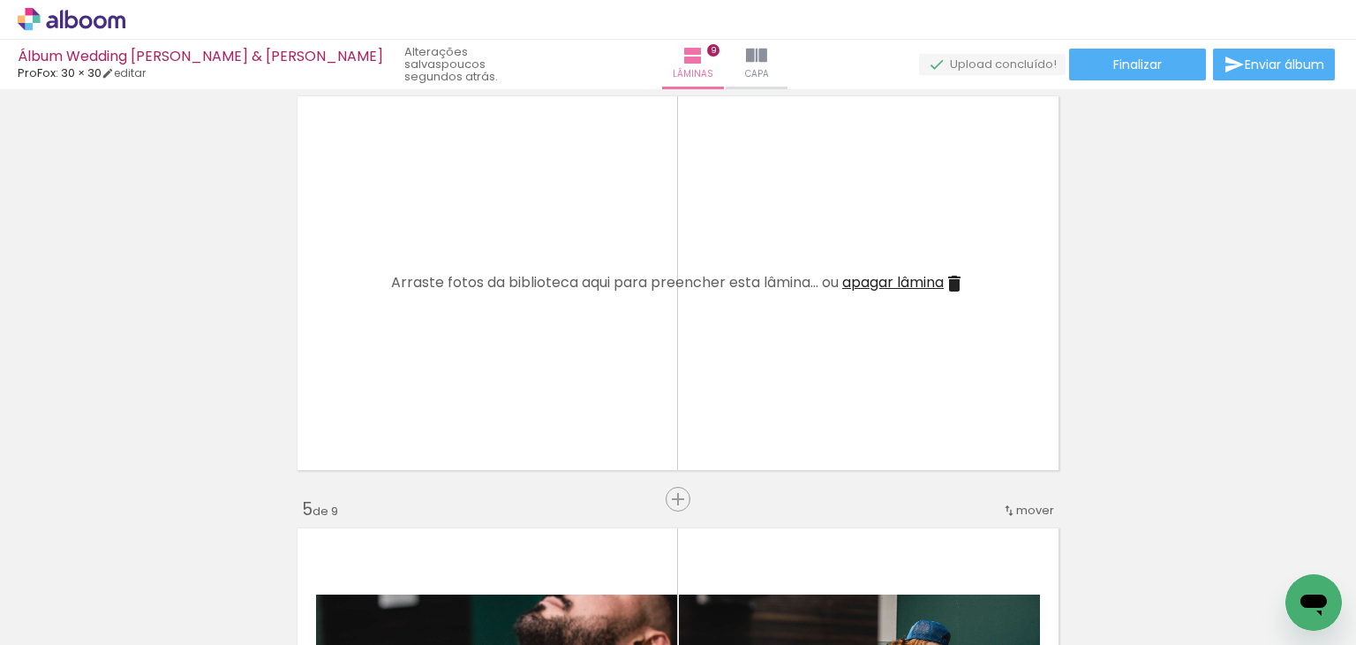
click at [957, 280] on iron-icon at bounding box center [954, 283] width 21 height 21
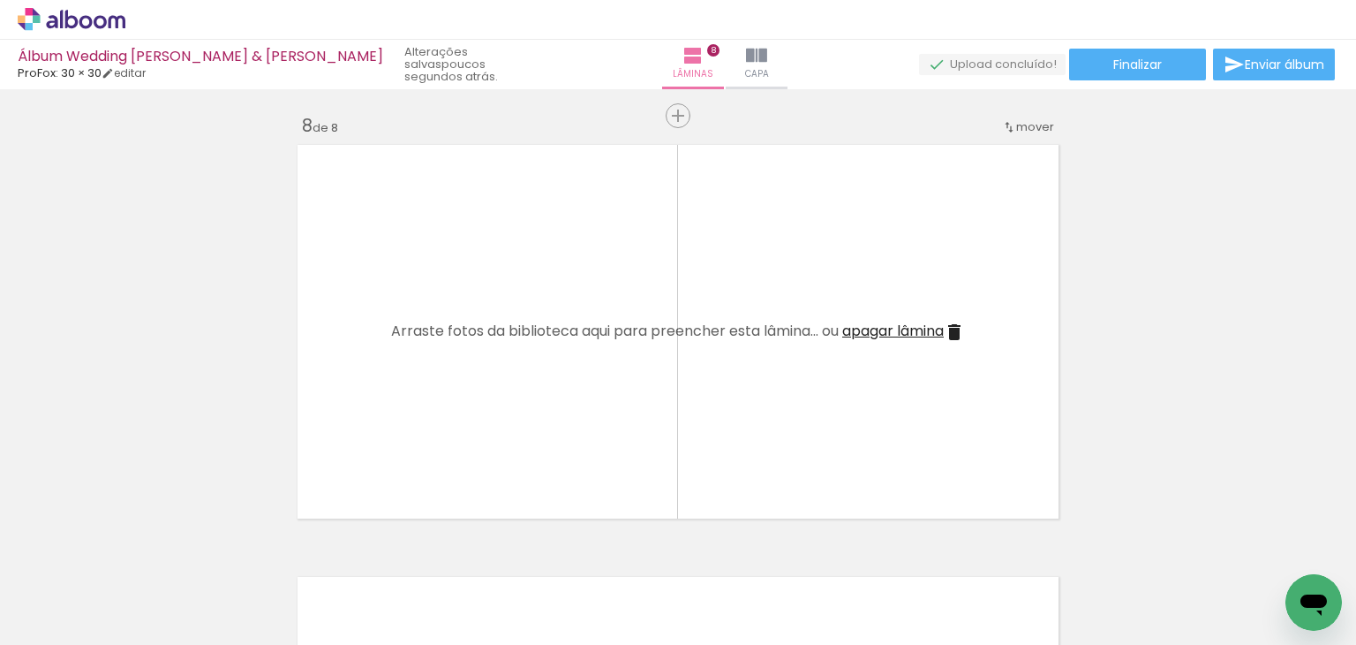
scroll to position [3002, 0]
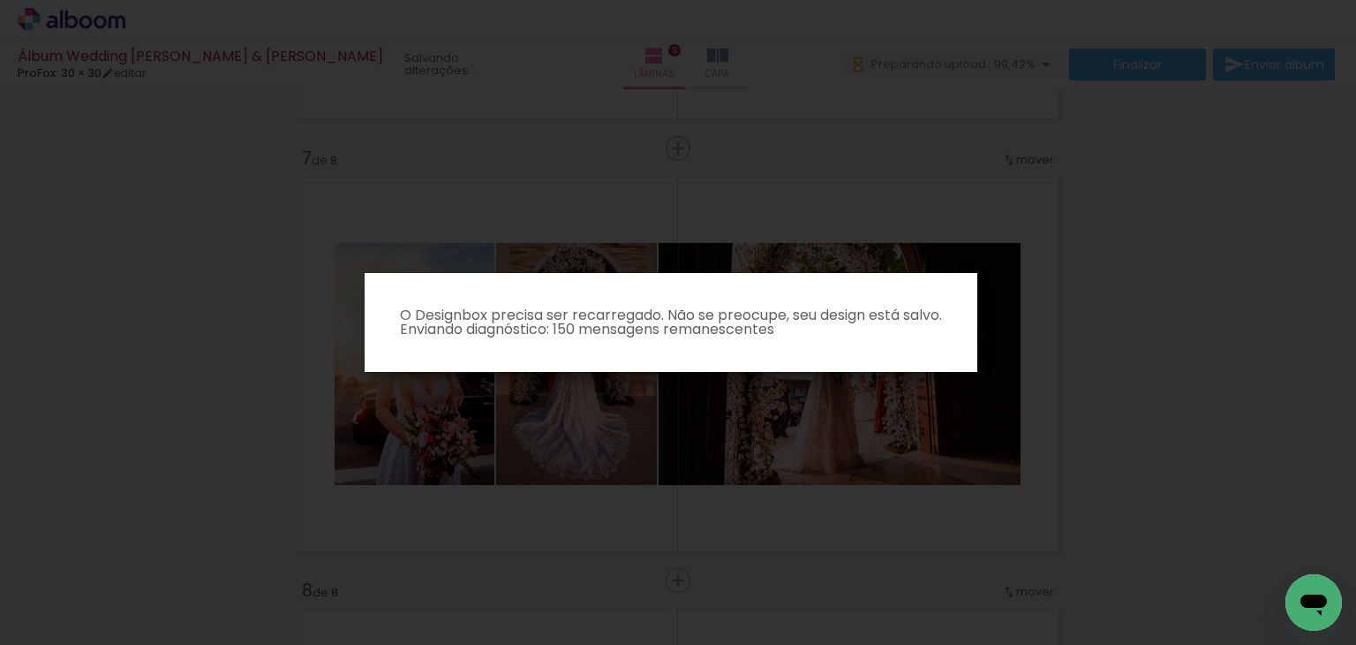
scroll to position [0, 1978]
click at [1346, 638] on iron-overlay-backdrop at bounding box center [678, 322] width 1356 height 645
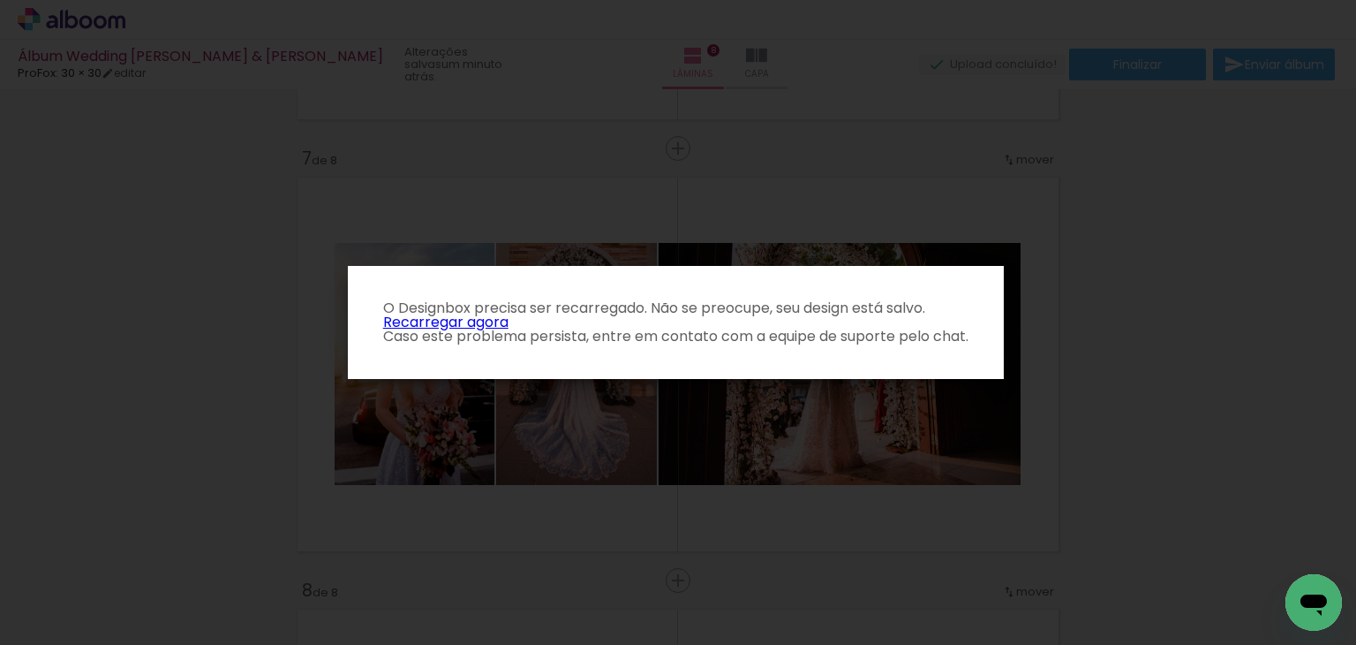
click at [498, 326] on p "O Designbox precisa ser recarregado. Não se preocupe, seu design está salvo. Re…" at bounding box center [676, 322] width 628 height 42
click at [487, 318] on link "Recarregar agora" at bounding box center [445, 322] width 125 height 20
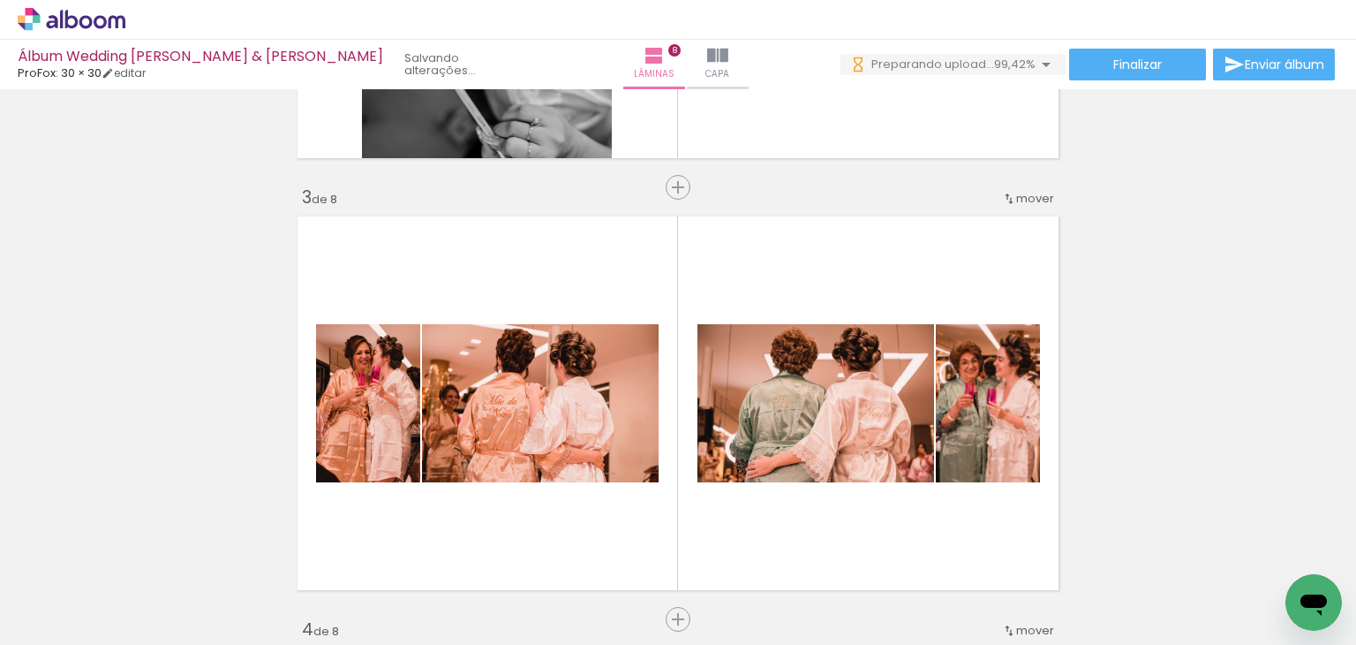
scroll to position [0, 1212]
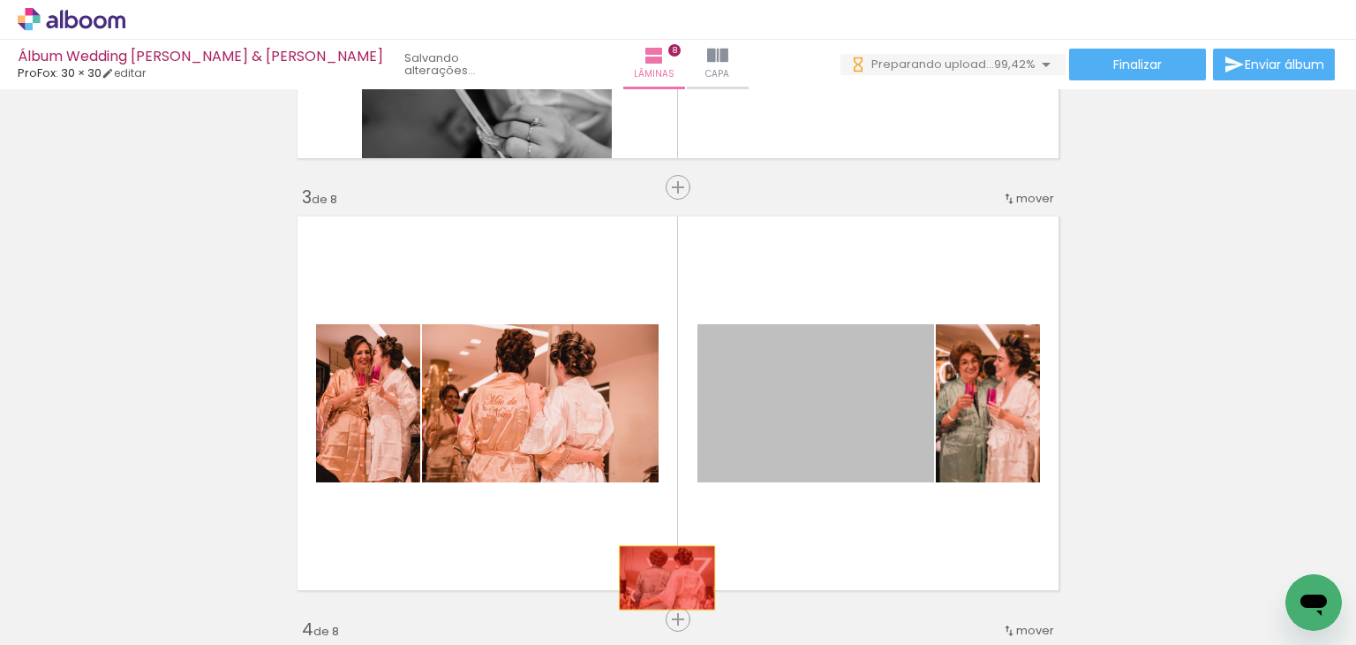
drag, startPoint x: 781, startPoint y: 408, endPoint x: 661, endPoint y: 578, distance: 207.8
click at [661, 578] on quentale-workspace at bounding box center [678, 322] width 1356 height 645
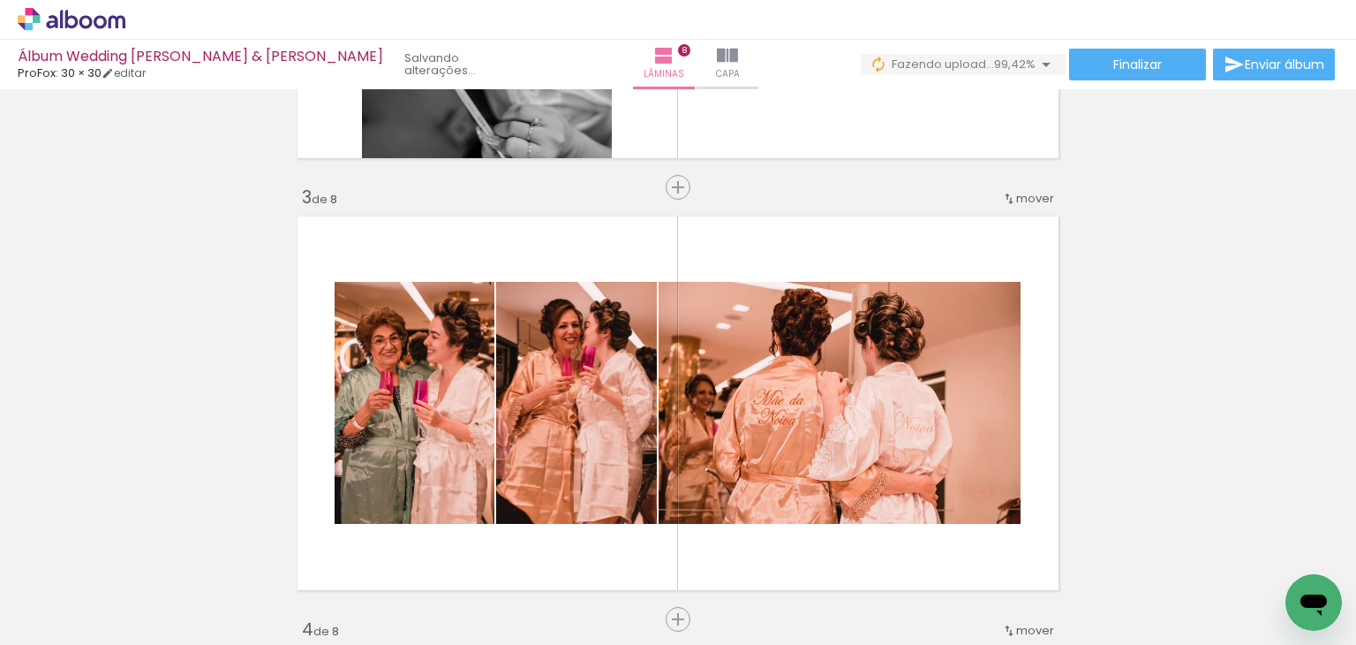
scroll to position [0, 15903]
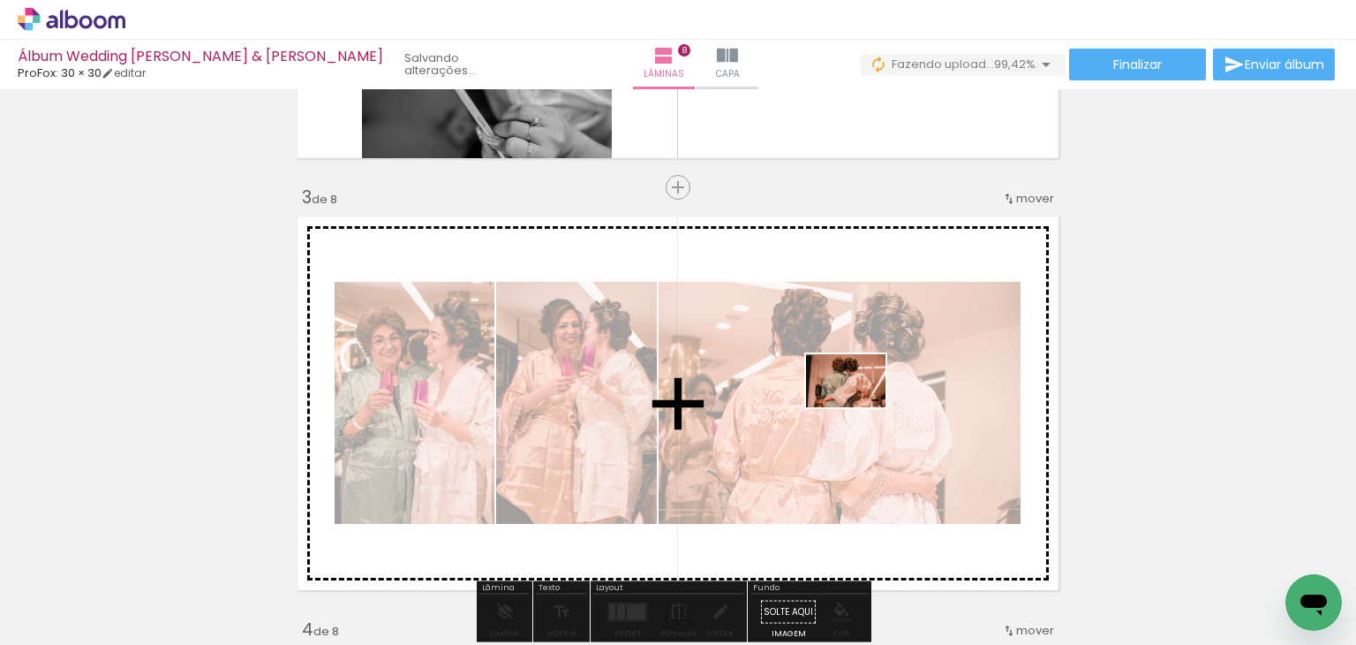
drag, startPoint x: 1262, startPoint y: 591, endPoint x: 859, endPoint y: 407, distance: 442.6
click at [859, 407] on quentale-workspace at bounding box center [678, 322] width 1356 height 645
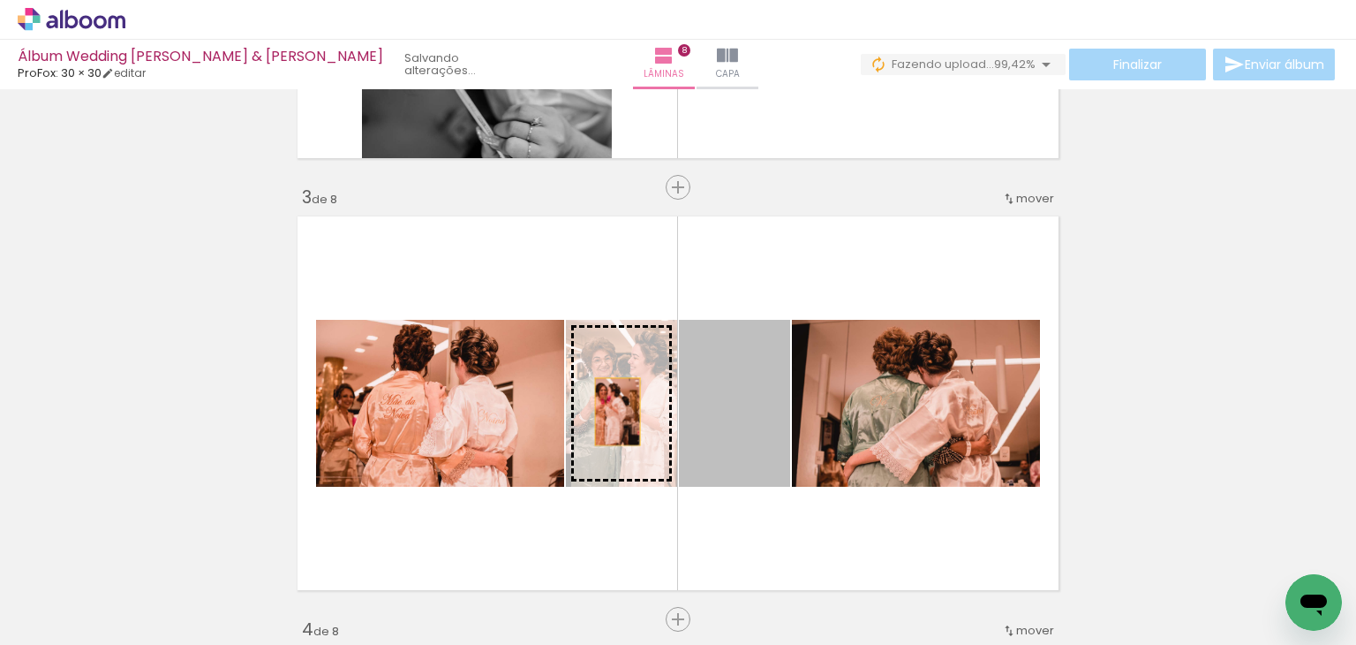
drag, startPoint x: 740, startPoint y: 418, endPoint x: 611, endPoint y: 412, distance: 129.1
click at [0, 0] on slot at bounding box center [0, 0] width 0 height 0
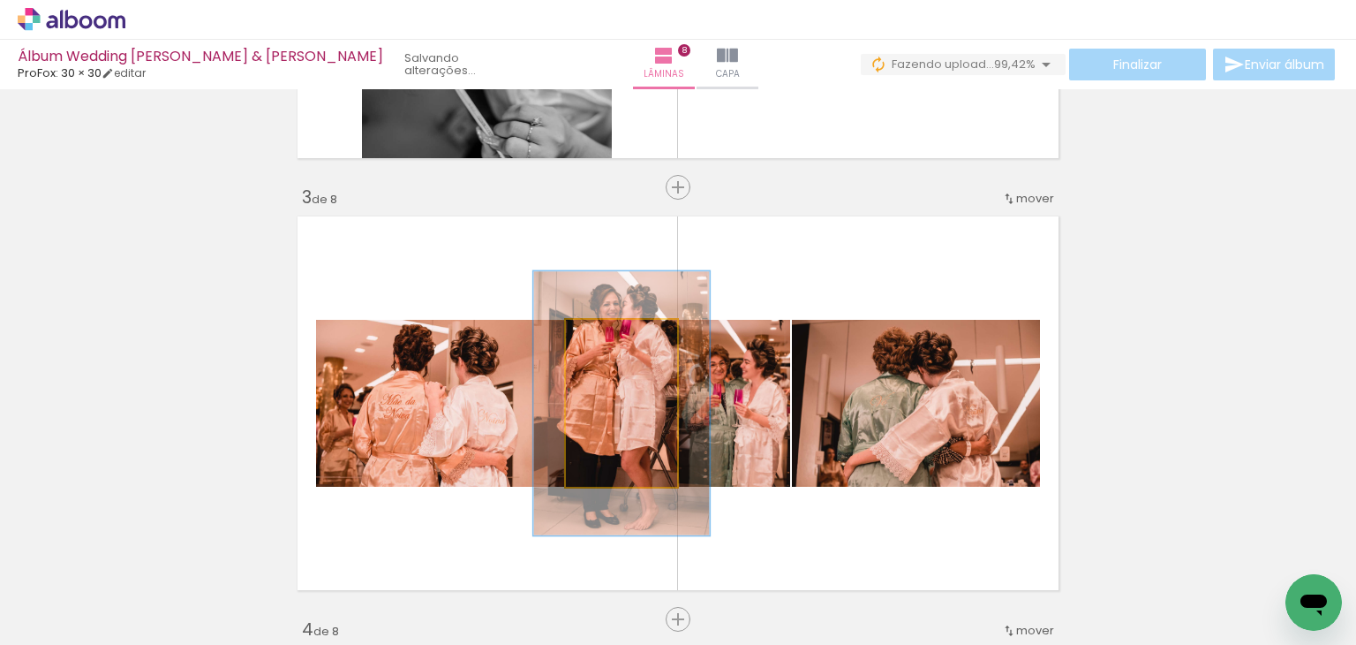
drag, startPoint x: 598, startPoint y: 336, endPoint x: 623, endPoint y: 334, distance: 24.9
type paper-slider "158"
click at [623, 334] on div at bounding box center [631, 338] width 16 height 16
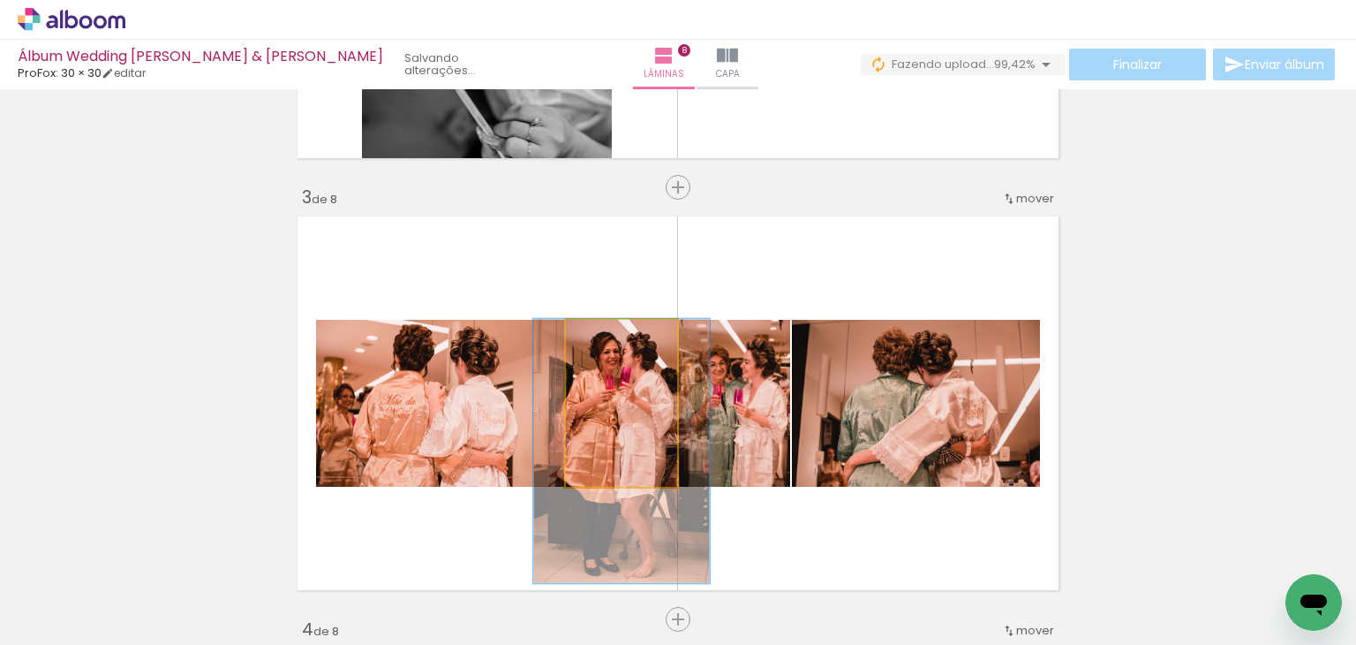
drag, startPoint x: 629, startPoint y: 434, endPoint x: 629, endPoint y: 494, distance: 59.2
click at [629, 494] on quentale-layouter at bounding box center [678, 403] width 775 height 388
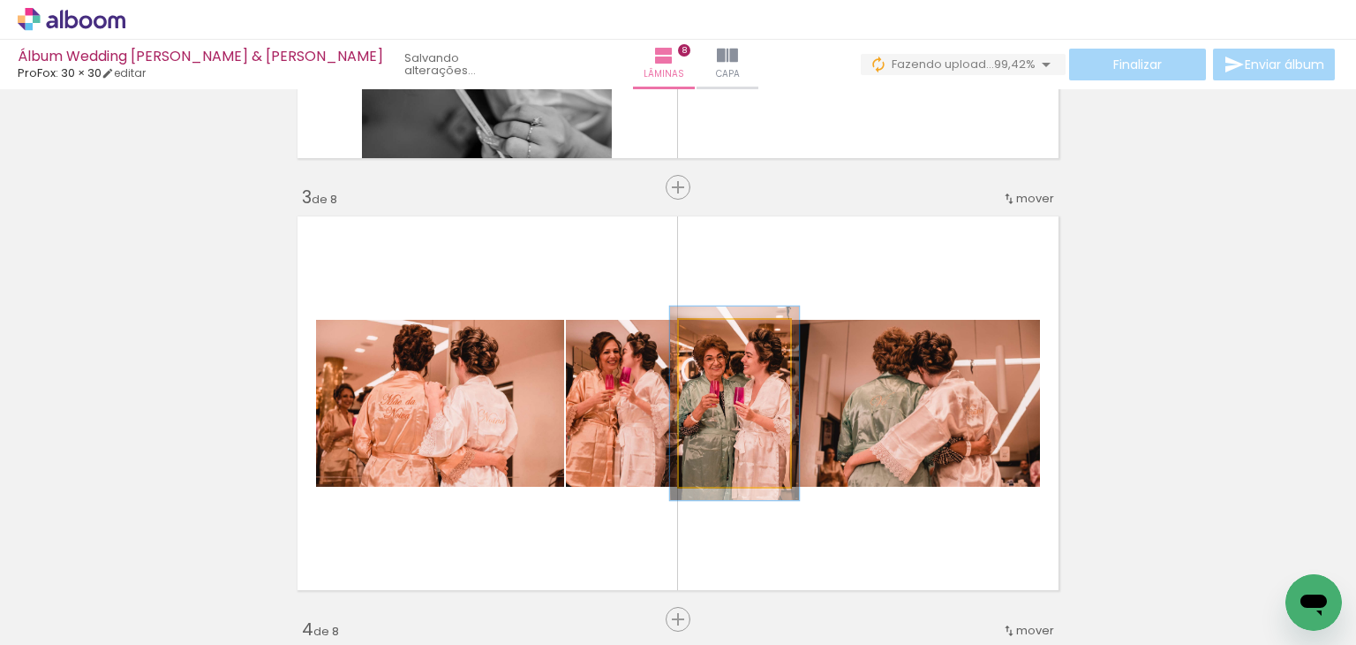
type paper-slider "116"
click at [721, 336] on div at bounding box center [724, 338] width 16 height 16
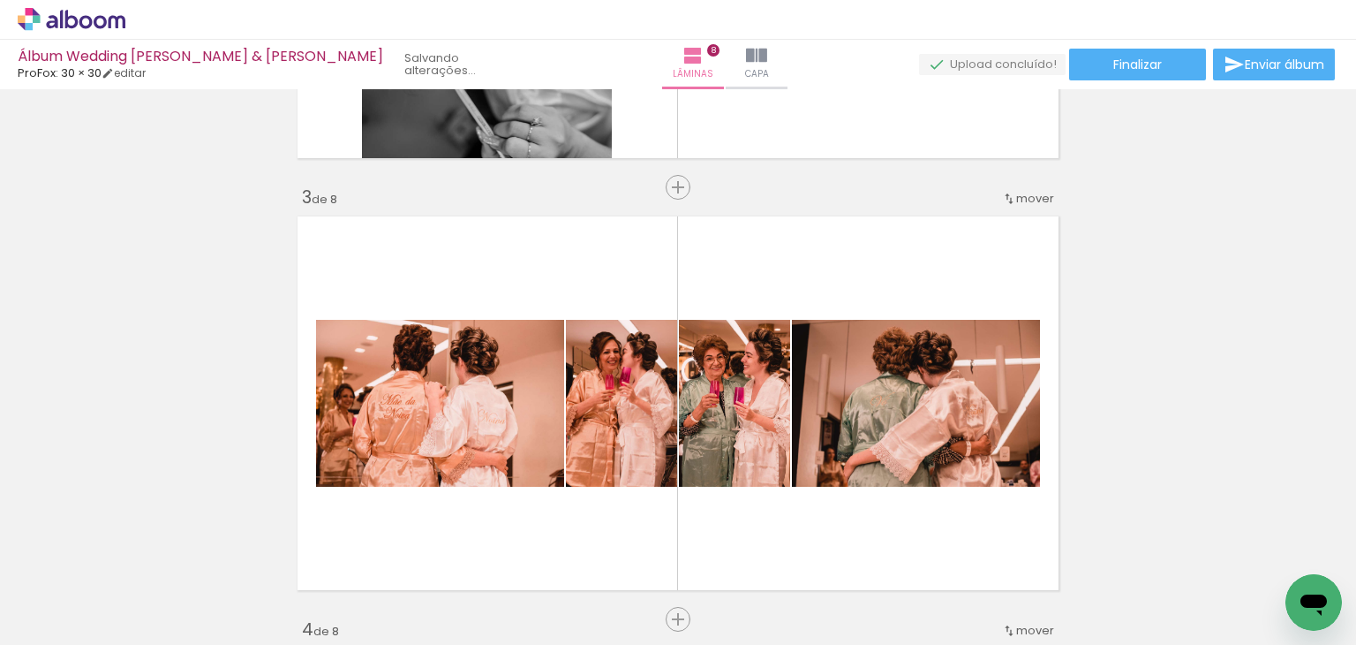
scroll to position [0, 0]
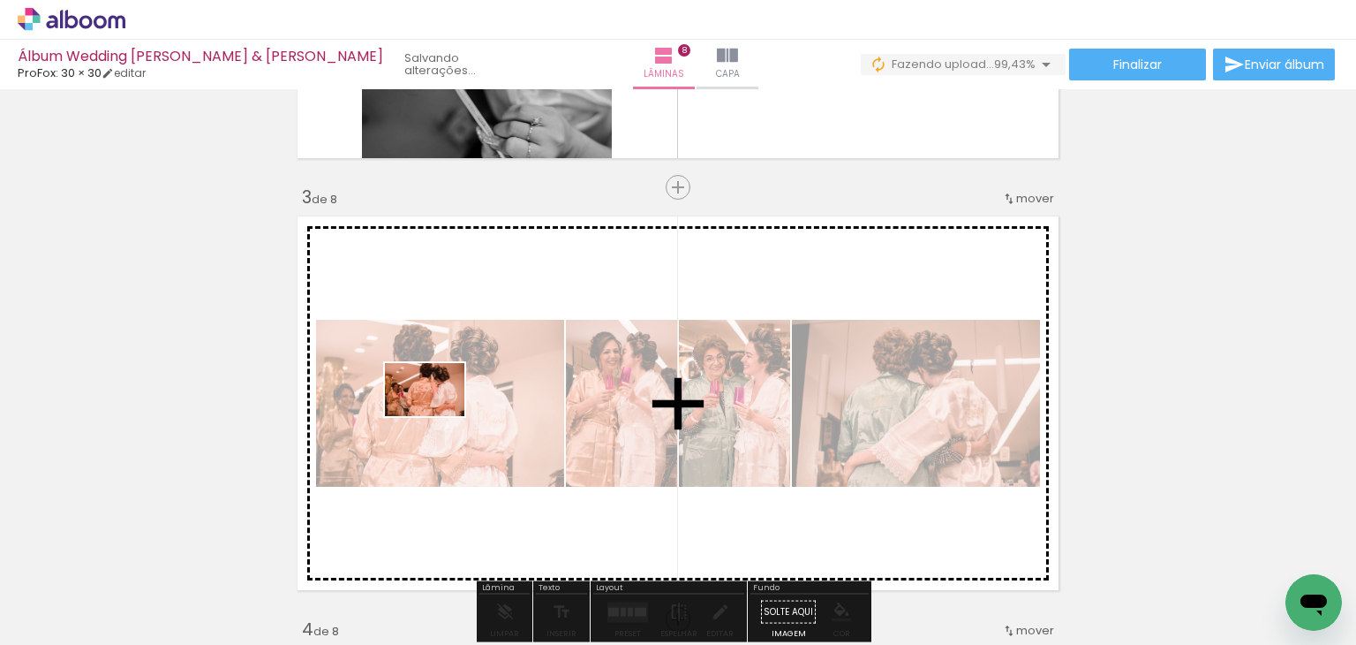
scroll to position [0, 15903]
click at [438, 416] on quentale-workspace at bounding box center [678, 322] width 1356 height 645
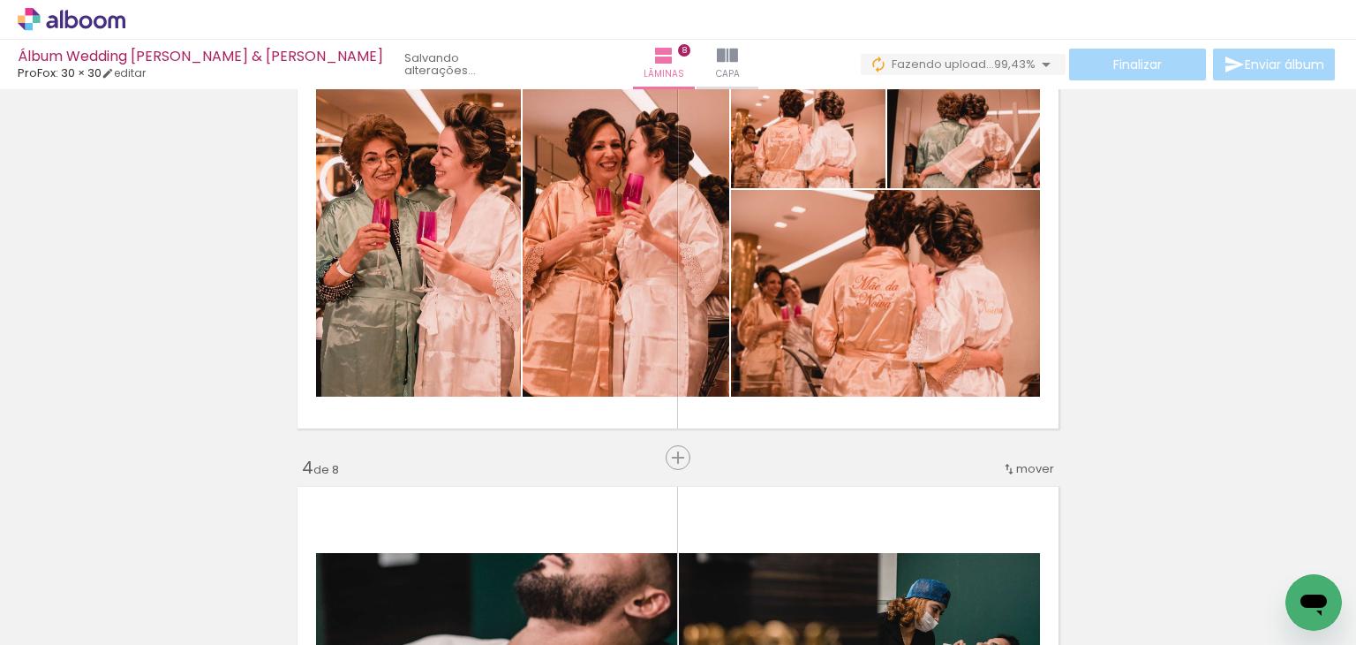
scroll to position [795, 0]
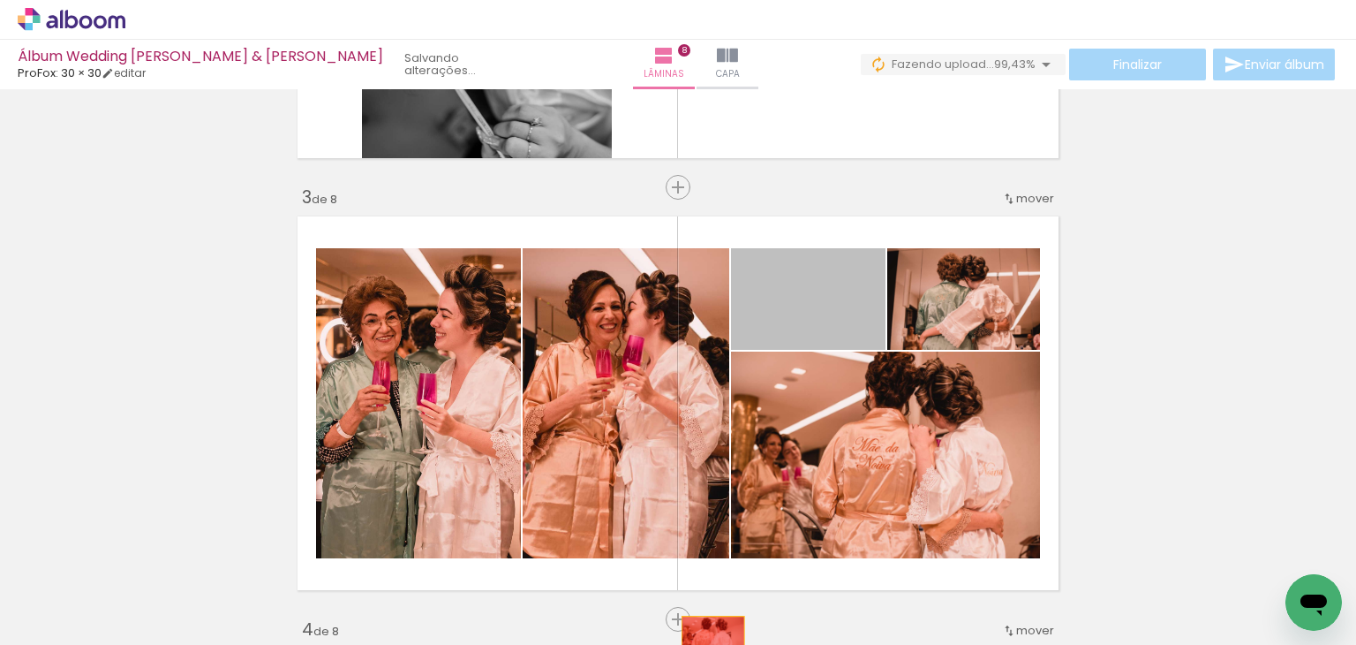
drag, startPoint x: 789, startPoint y: 310, endPoint x: 702, endPoint y: 645, distance: 345.7
click at [702, 644] on html "link( href="../../bower_components/polymer/polymer.html" rel="import" ) picture…" at bounding box center [678, 322] width 1356 height 645
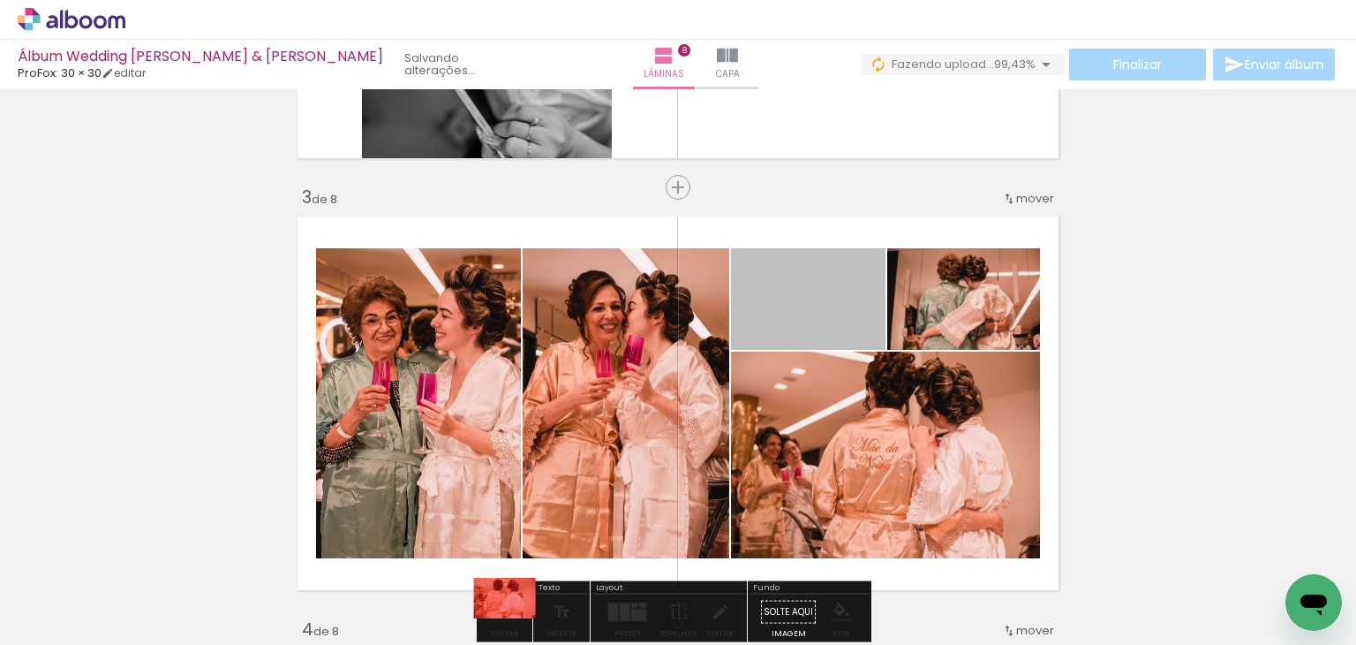
drag, startPoint x: 750, startPoint y: 305, endPoint x: 498, endPoint y: 598, distance: 386.4
click at [498, 598] on quentale-workspace at bounding box center [678, 322] width 1356 height 645
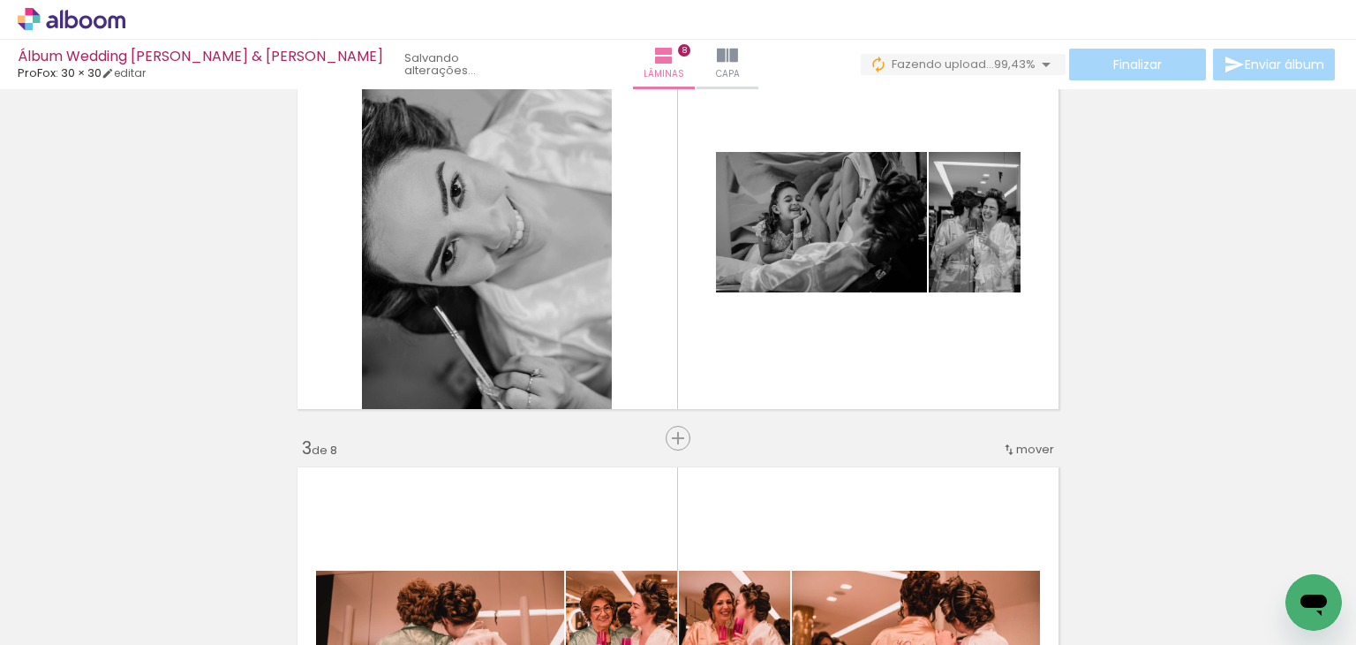
scroll to position [442, 0]
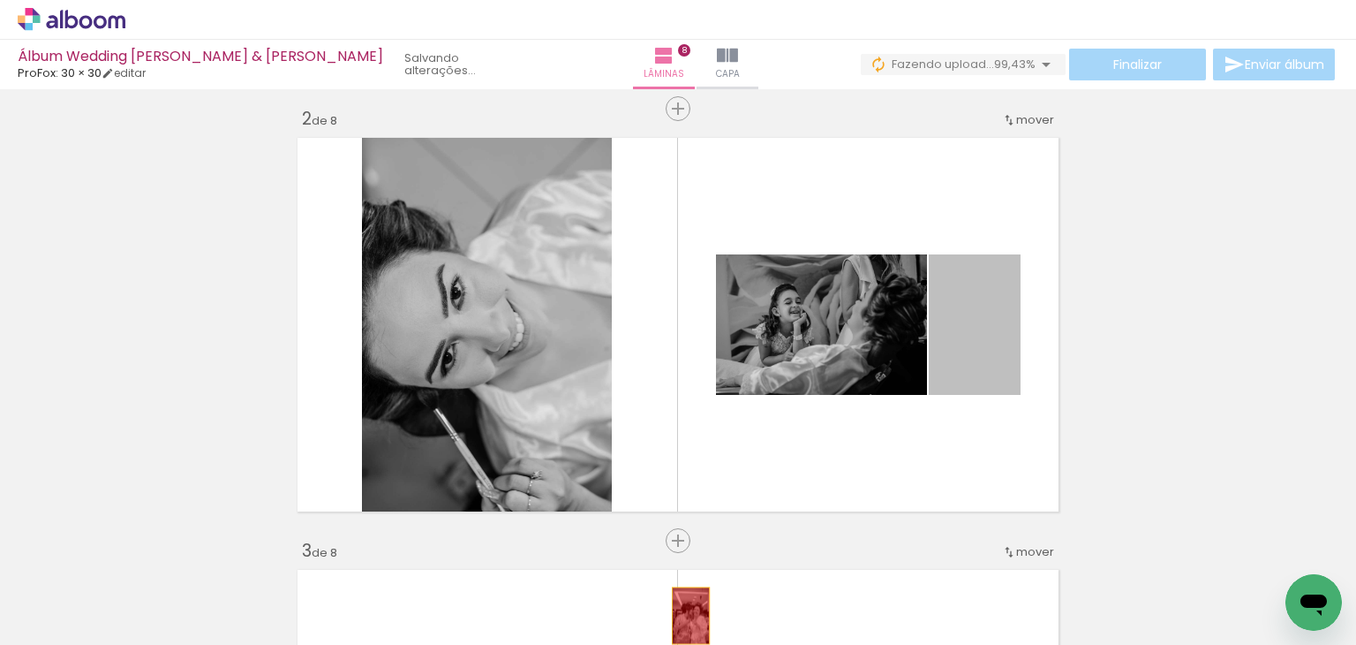
drag, startPoint x: 950, startPoint y: 356, endPoint x: 684, endPoint y: 615, distance: 371.6
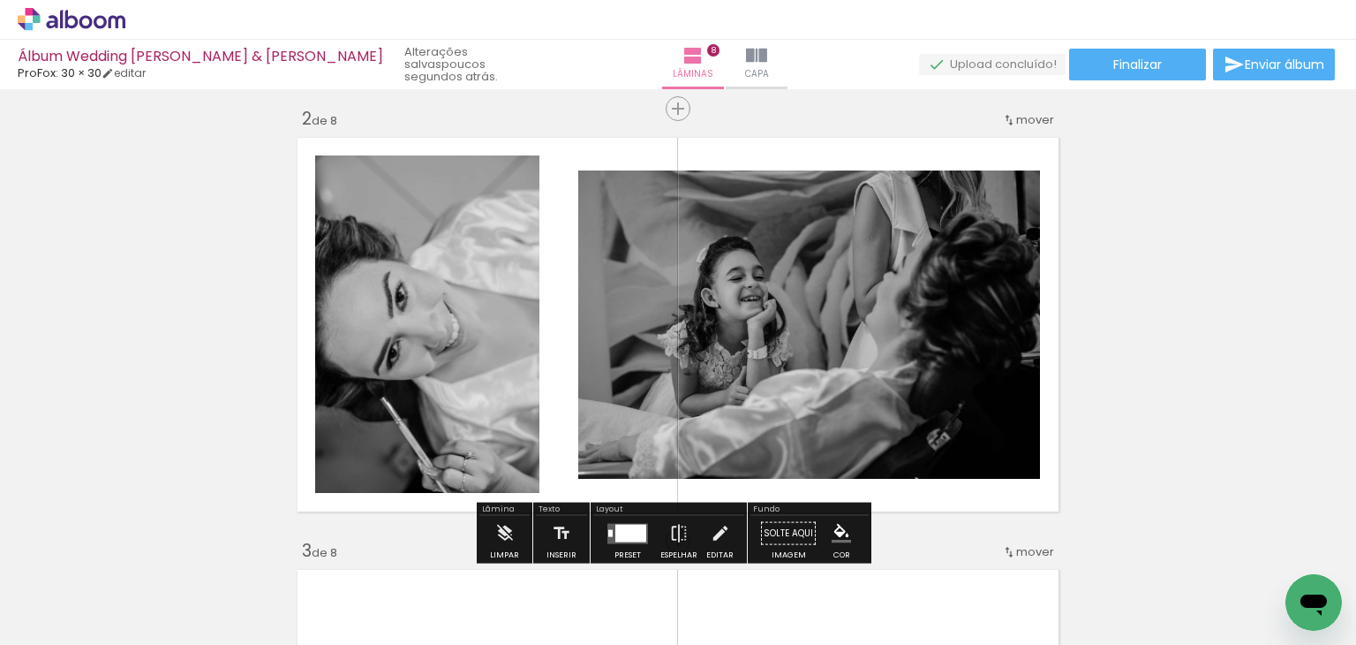
click at [830, 336] on quentale-photo at bounding box center [809, 324] width 462 height 308
click at [629, 527] on div at bounding box center [630, 533] width 31 height 18
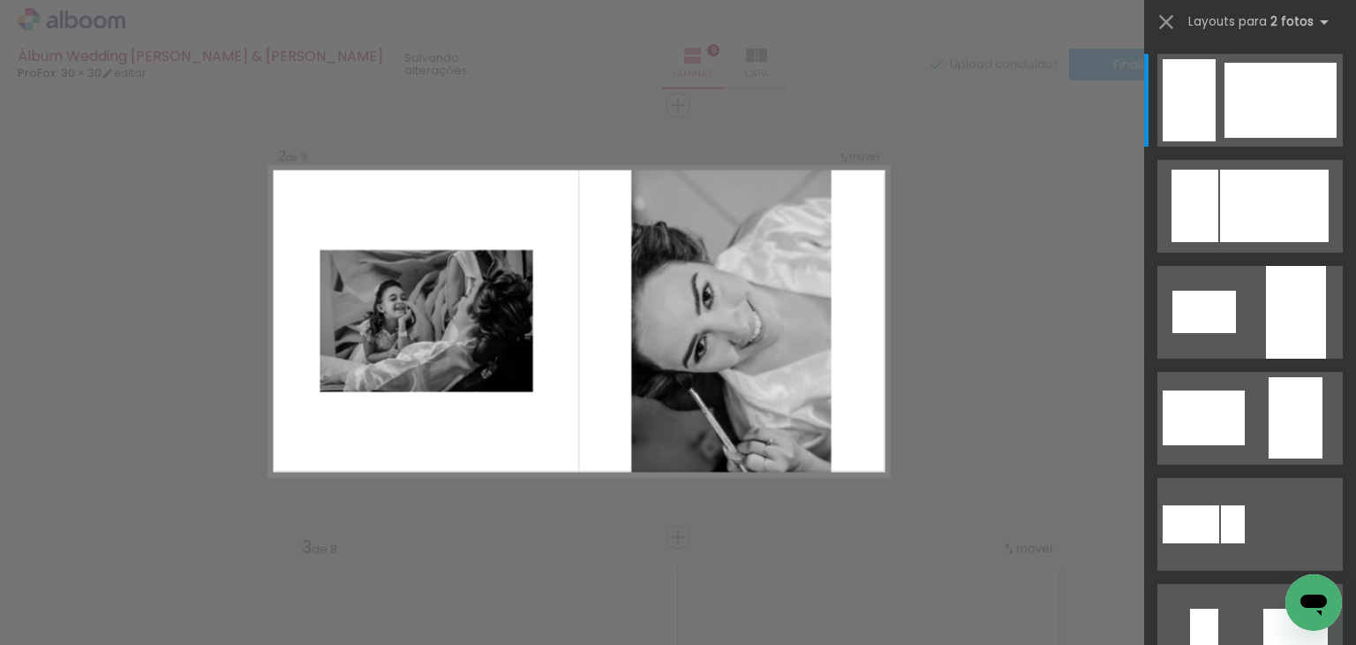
scroll to position [454, 0]
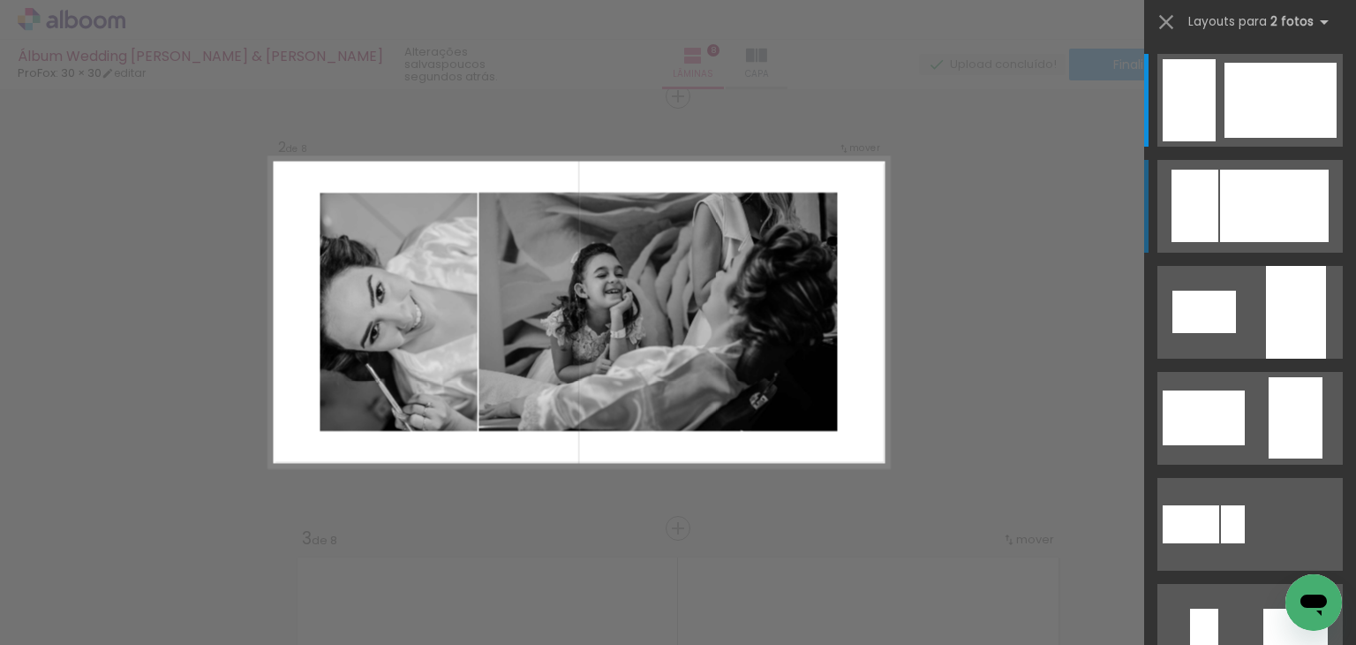
click at [1249, 211] on div at bounding box center [1274, 206] width 109 height 72
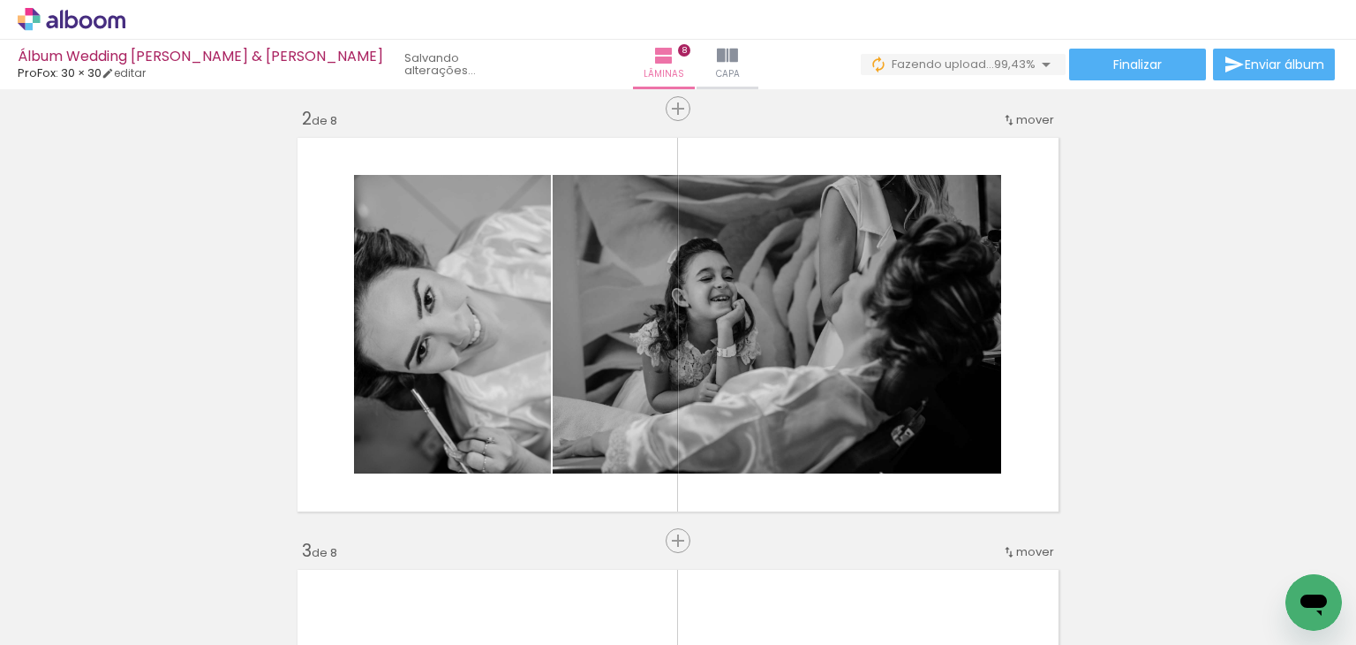
scroll to position [0, 16101]
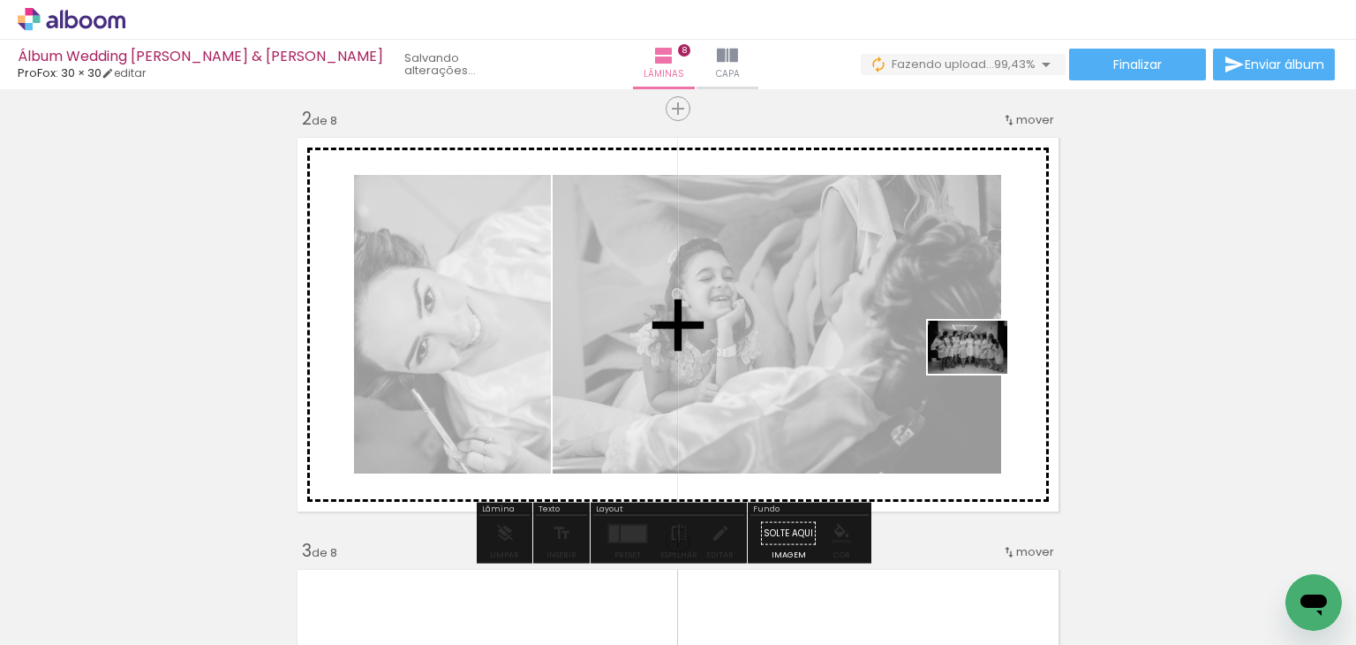
drag, startPoint x: 1269, startPoint y: 591, endPoint x: 981, endPoint y: 374, distance: 360.6
click at [981, 374] on quentale-workspace at bounding box center [678, 322] width 1356 height 645
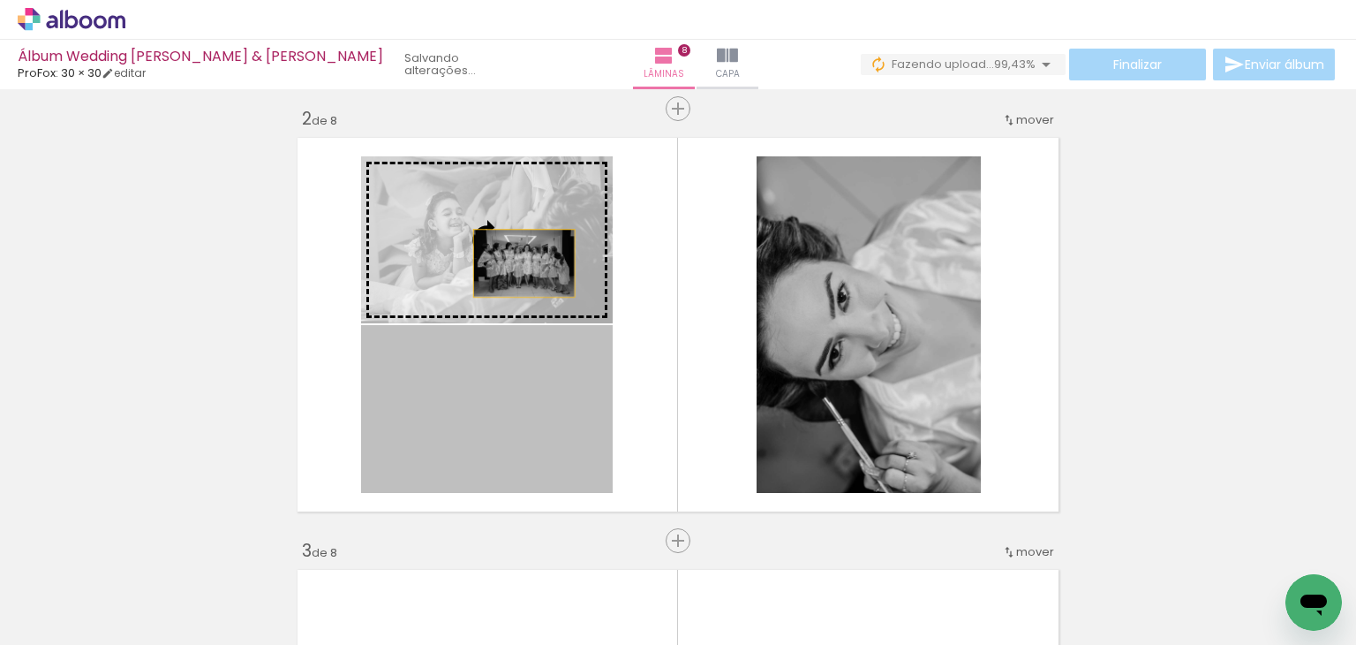
drag, startPoint x: 493, startPoint y: 425, endPoint x: 517, endPoint y: 263, distance: 163.5
click at [0, 0] on slot at bounding box center [0, 0] width 0 height 0
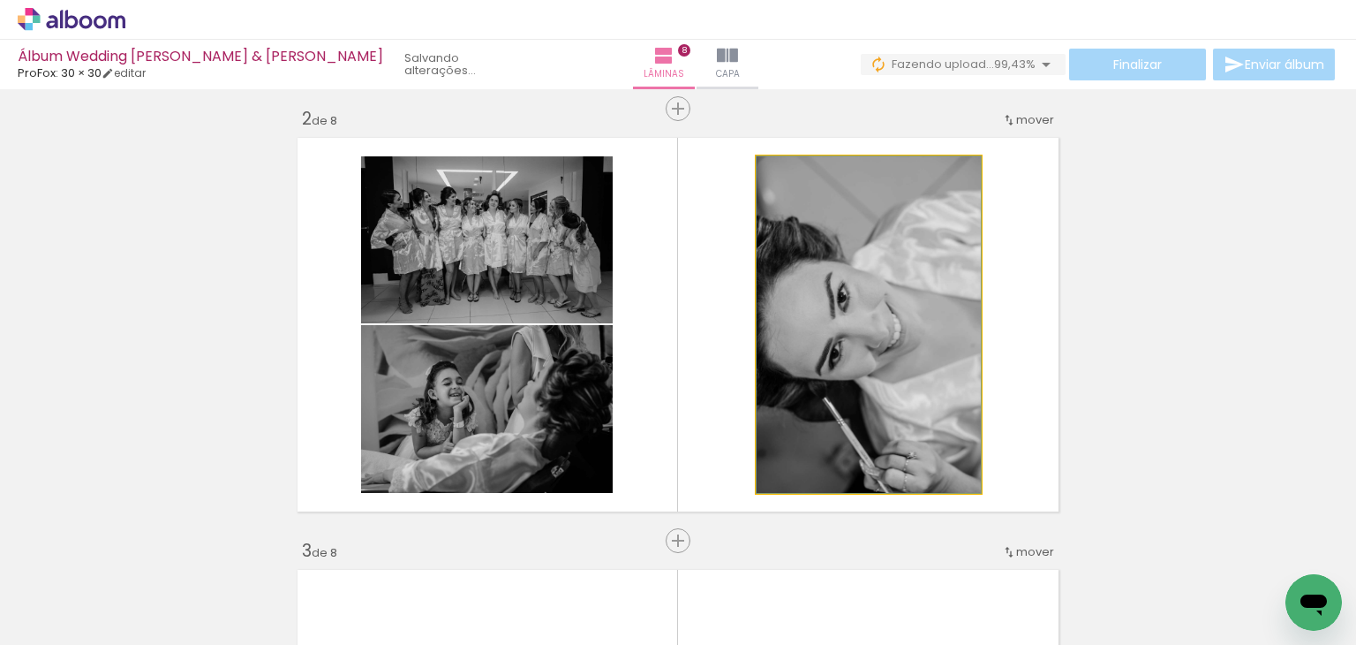
drag, startPoint x: 841, startPoint y: 335, endPoint x: 844, endPoint y: 313, distance: 21.5
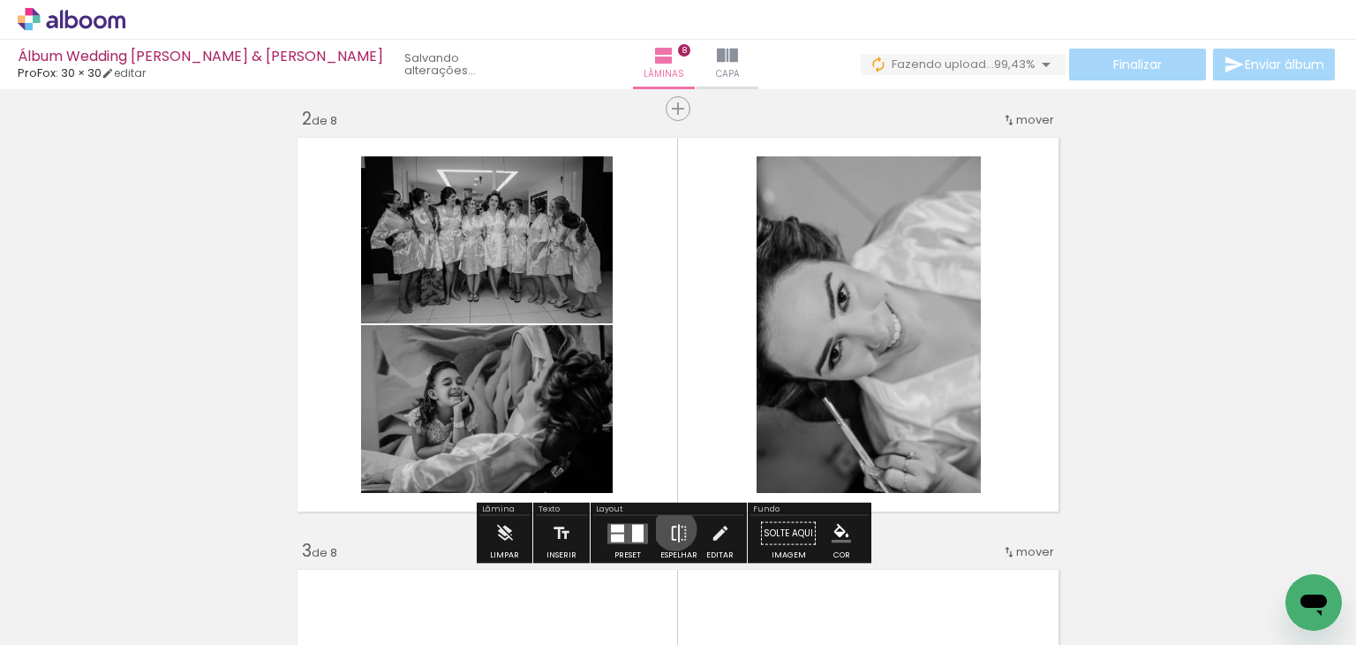
click at [671, 529] on iron-icon at bounding box center [678, 533] width 19 height 35
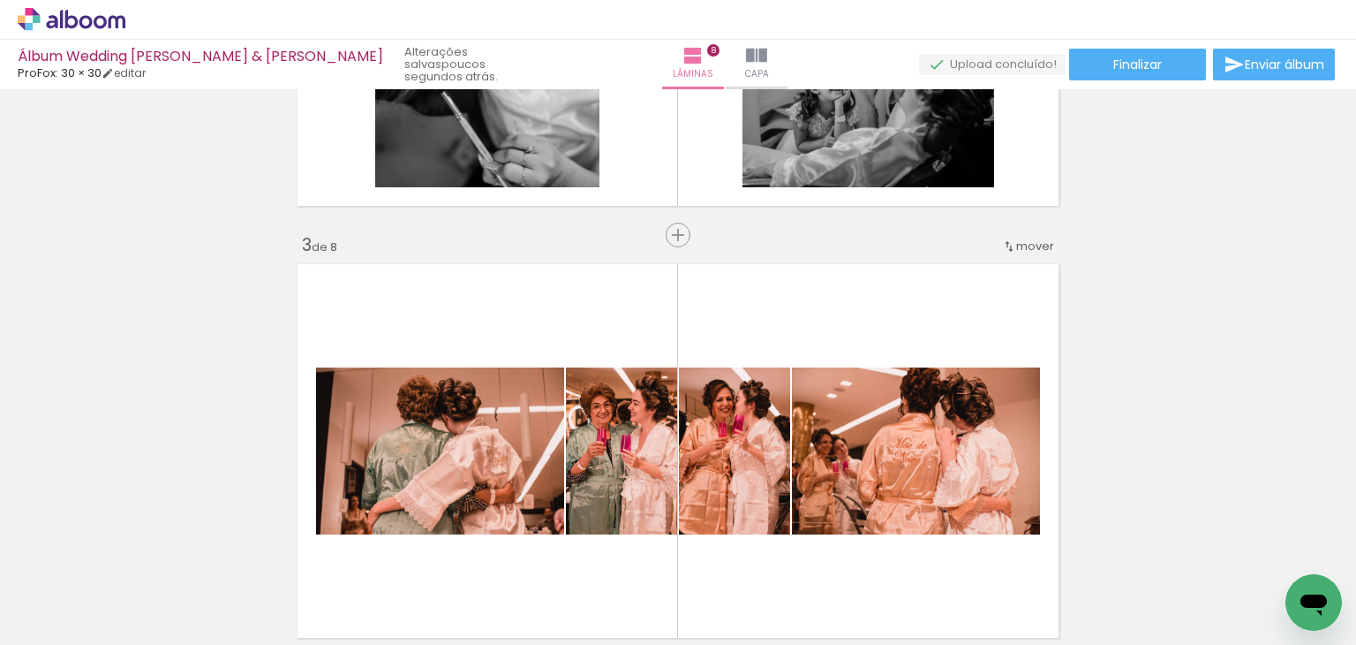
scroll to position [883, 0]
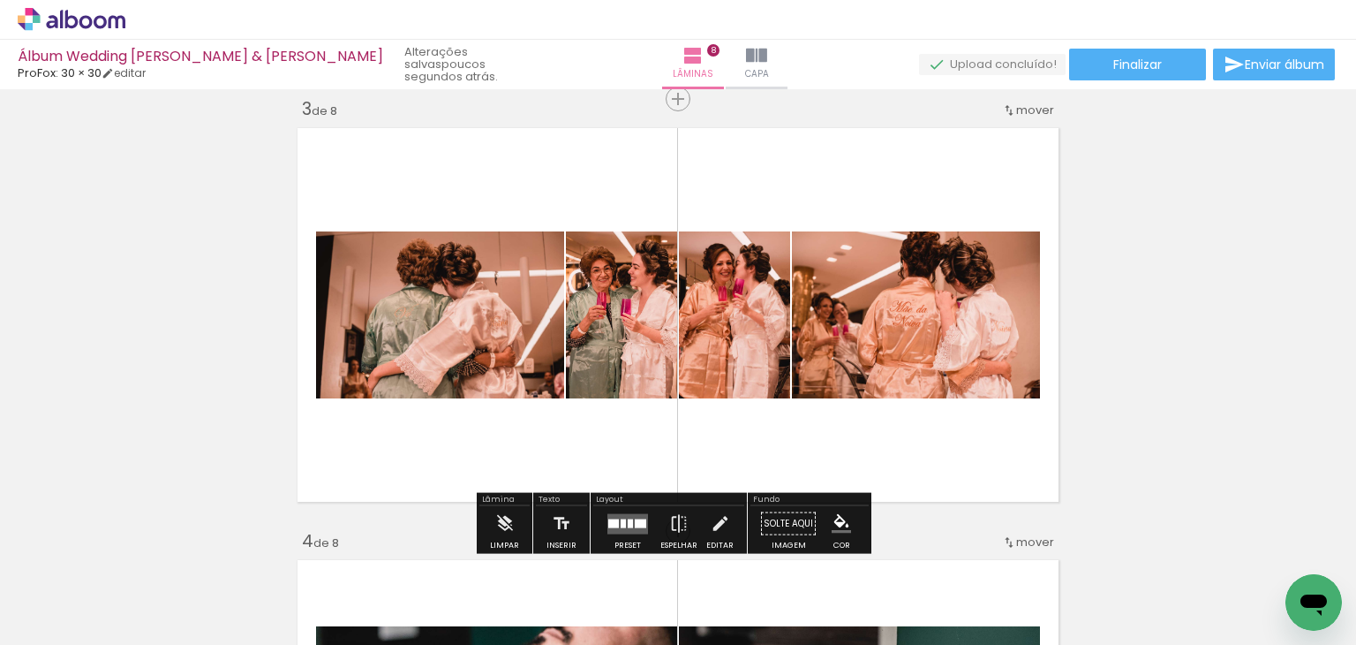
click at [622, 519] on quentale-layouter at bounding box center [628, 523] width 41 height 20
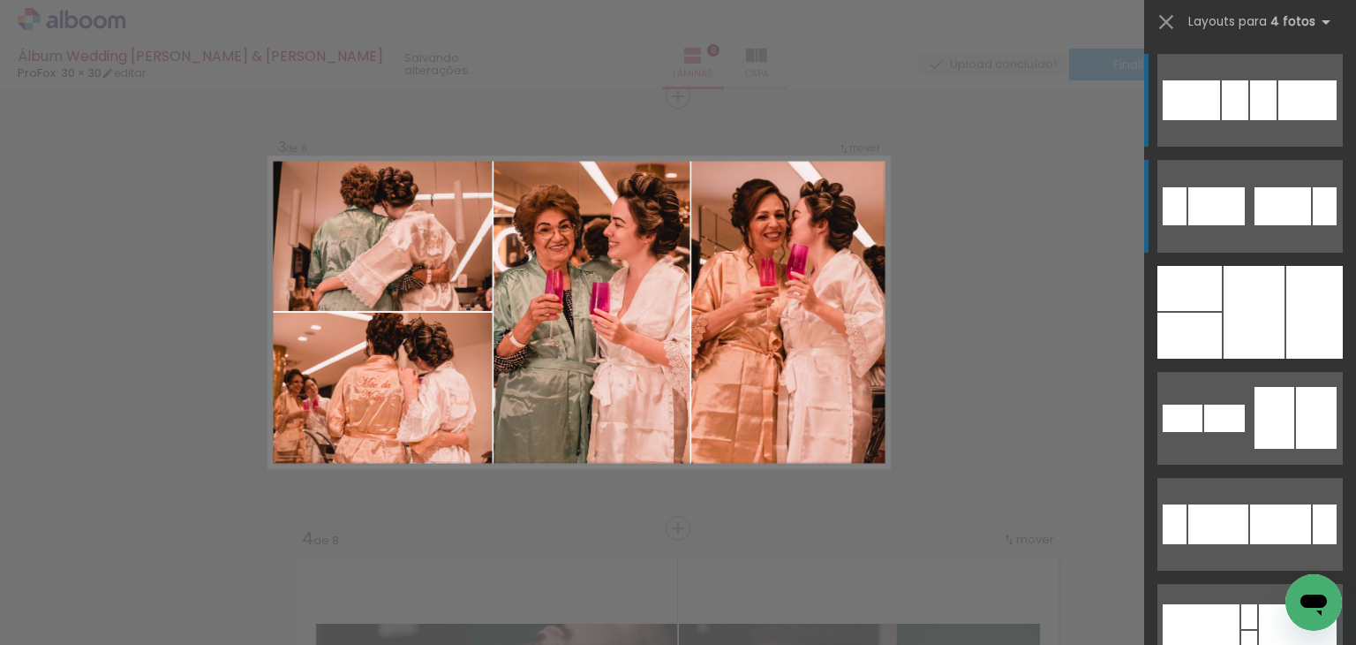
scroll to position [887, 0]
click at [1257, 326] on div at bounding box center [1254, 312] width 61 height 93
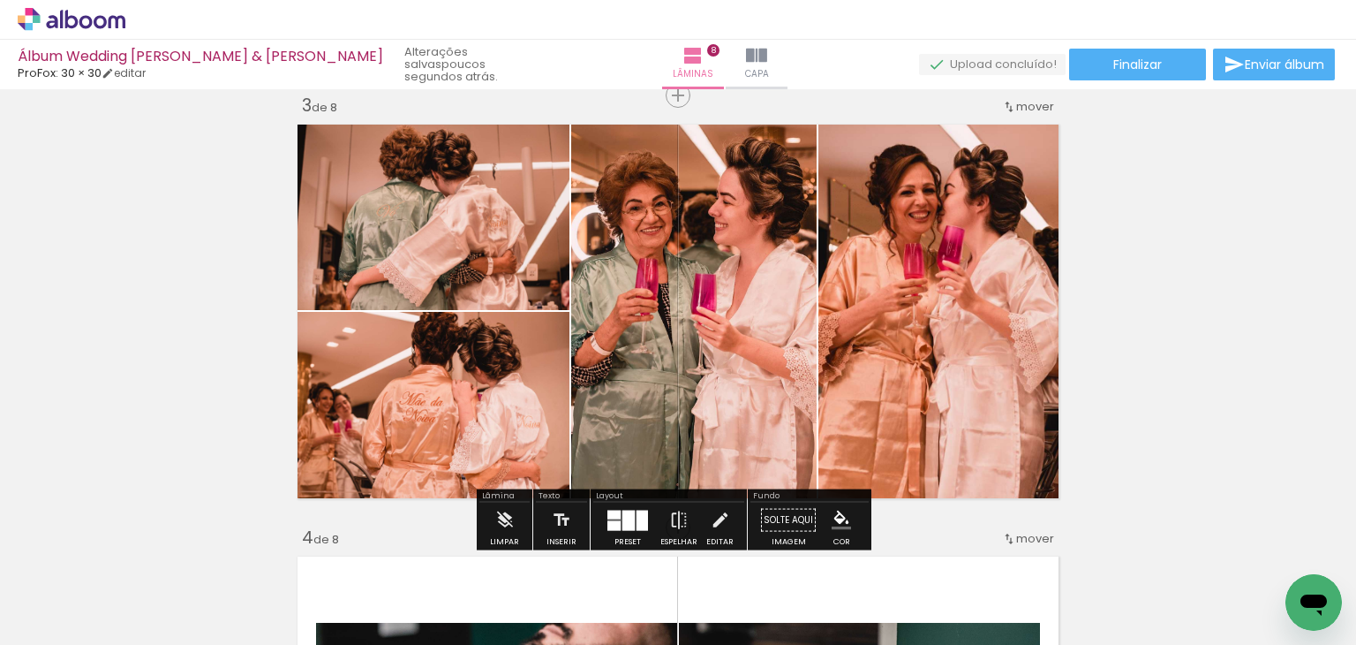
click at [623, 523] on div at bounding box center [629, 520] width 12 height 20
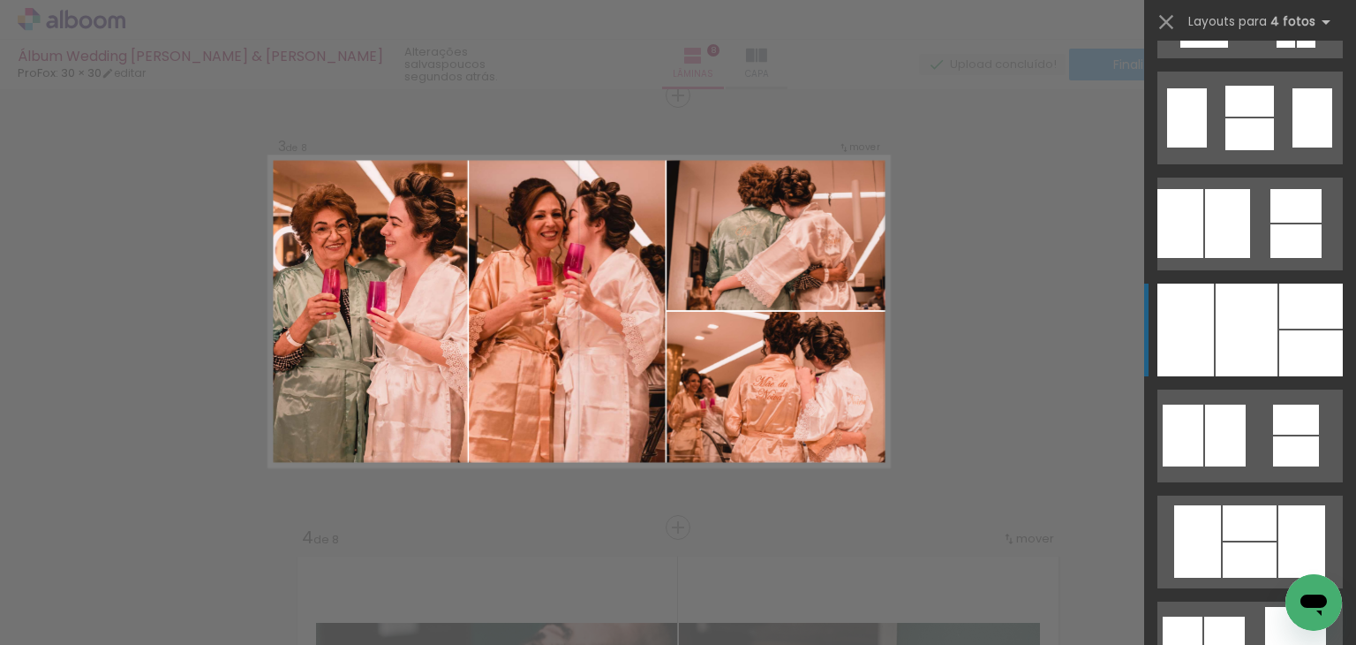
scroll to position [1448, 0]
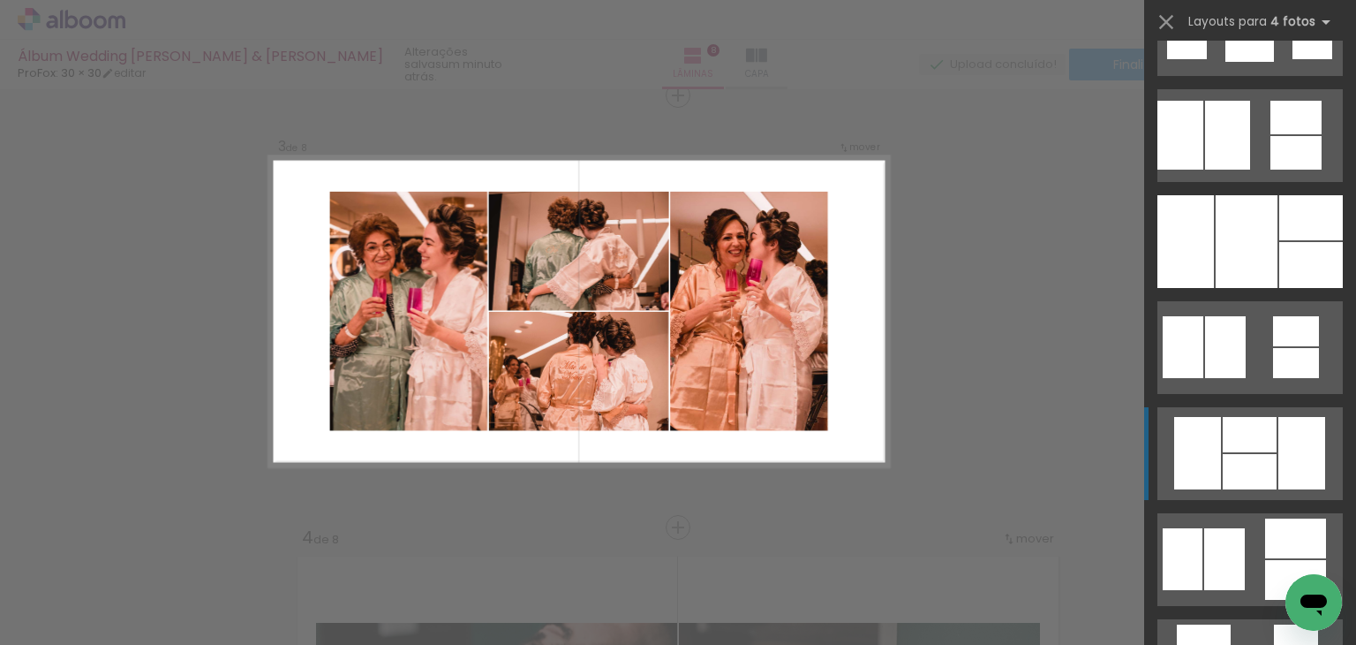
click at [1247, 435] on div at bounding box center [1250, 434] width 54 height 35
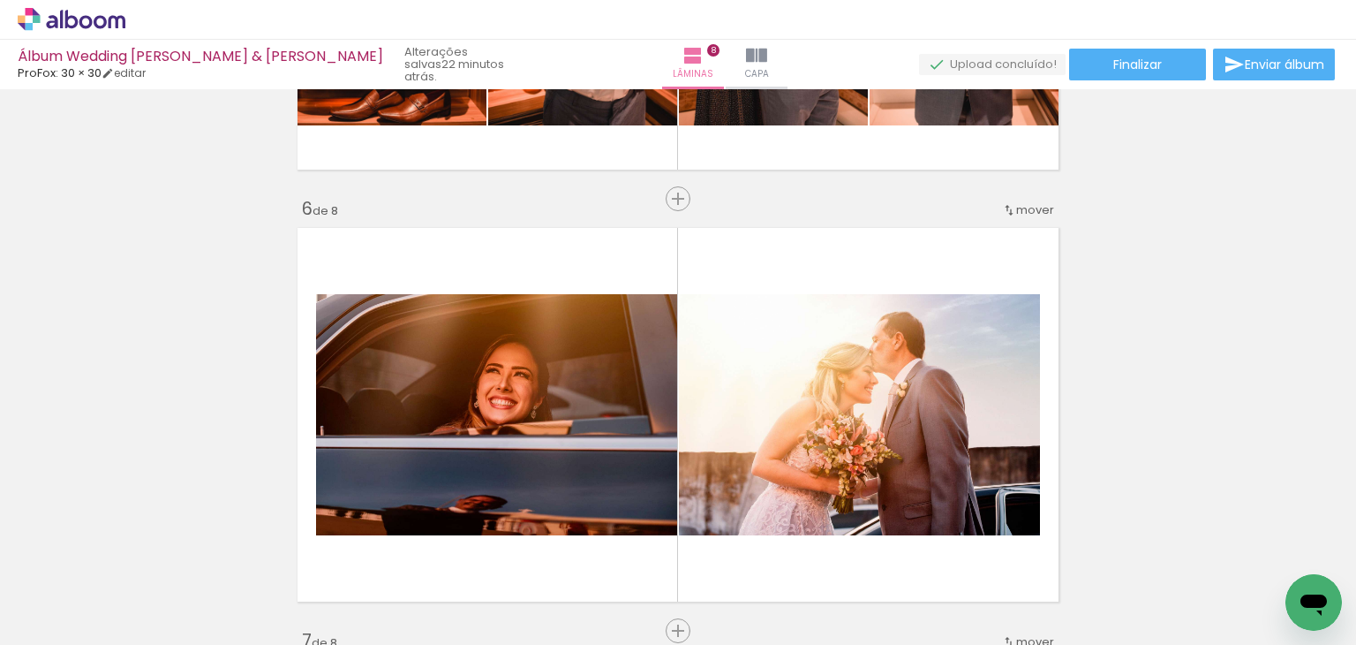
scroll to position [2238, 0]
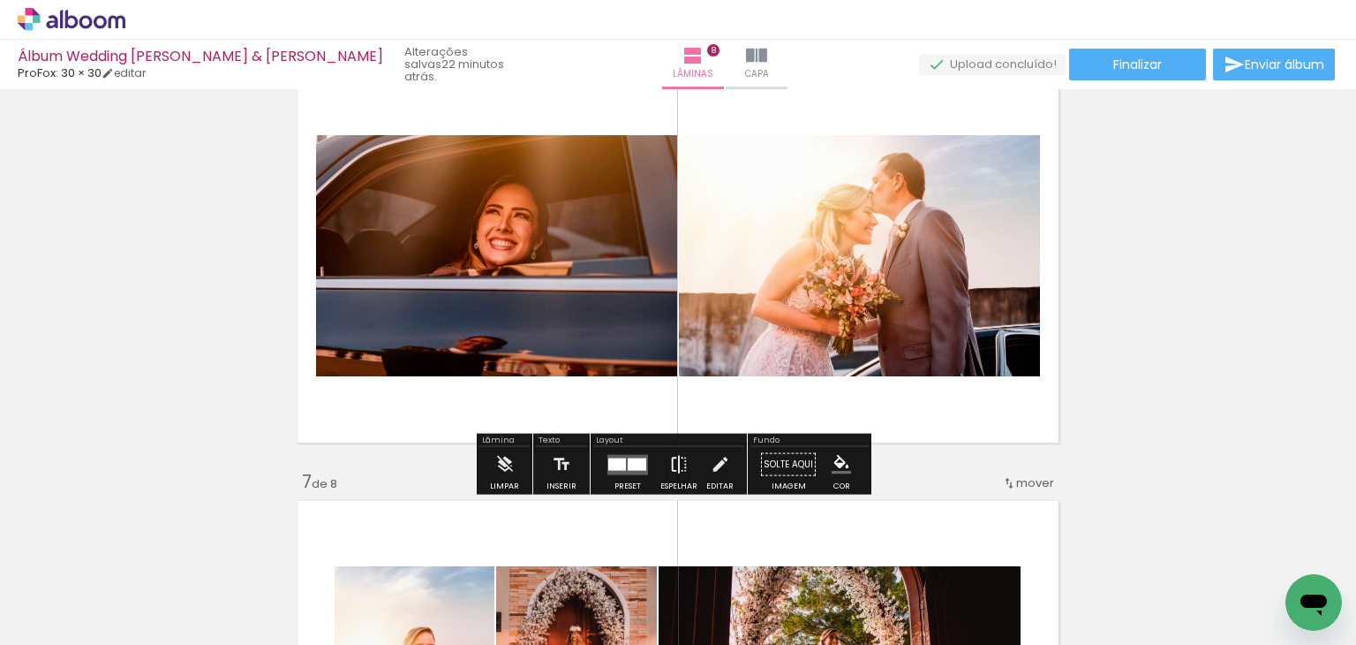
click at [672, 462] on iron-icon at bounding box center [678, 464] width 19 height 35
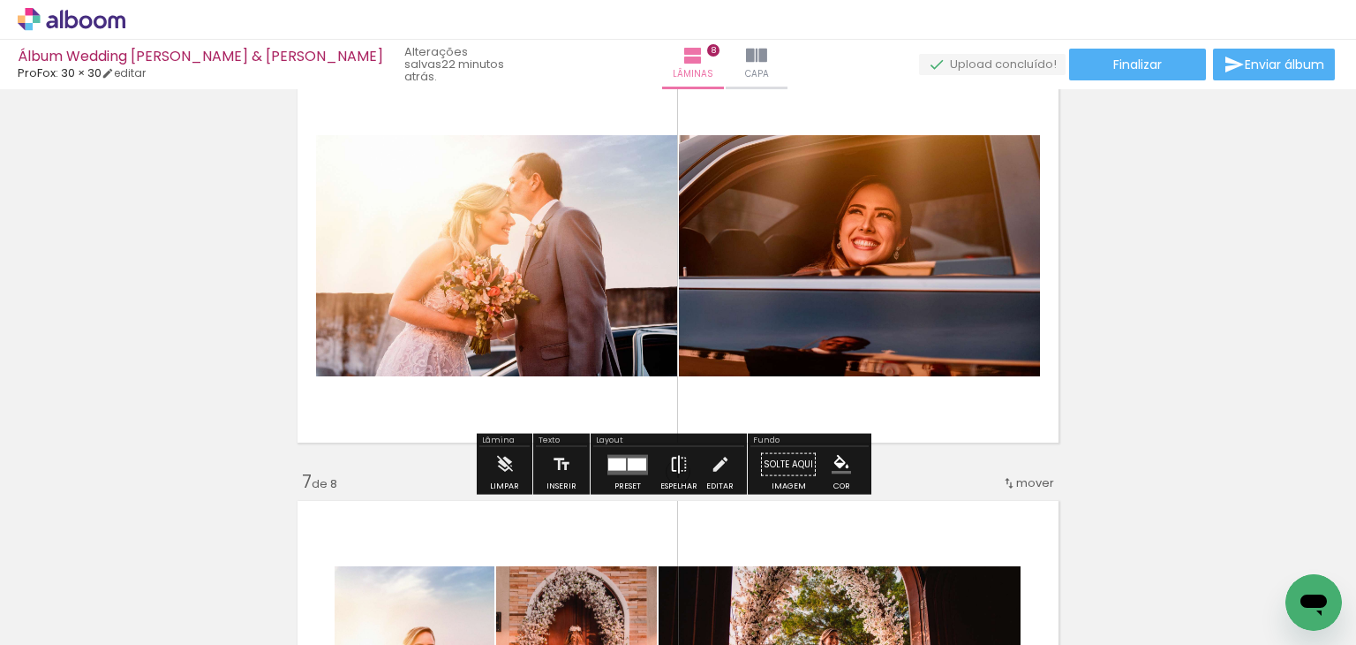
click at [672, 462] on iron-icon at bounding box center [678, 464] width 19 height 35
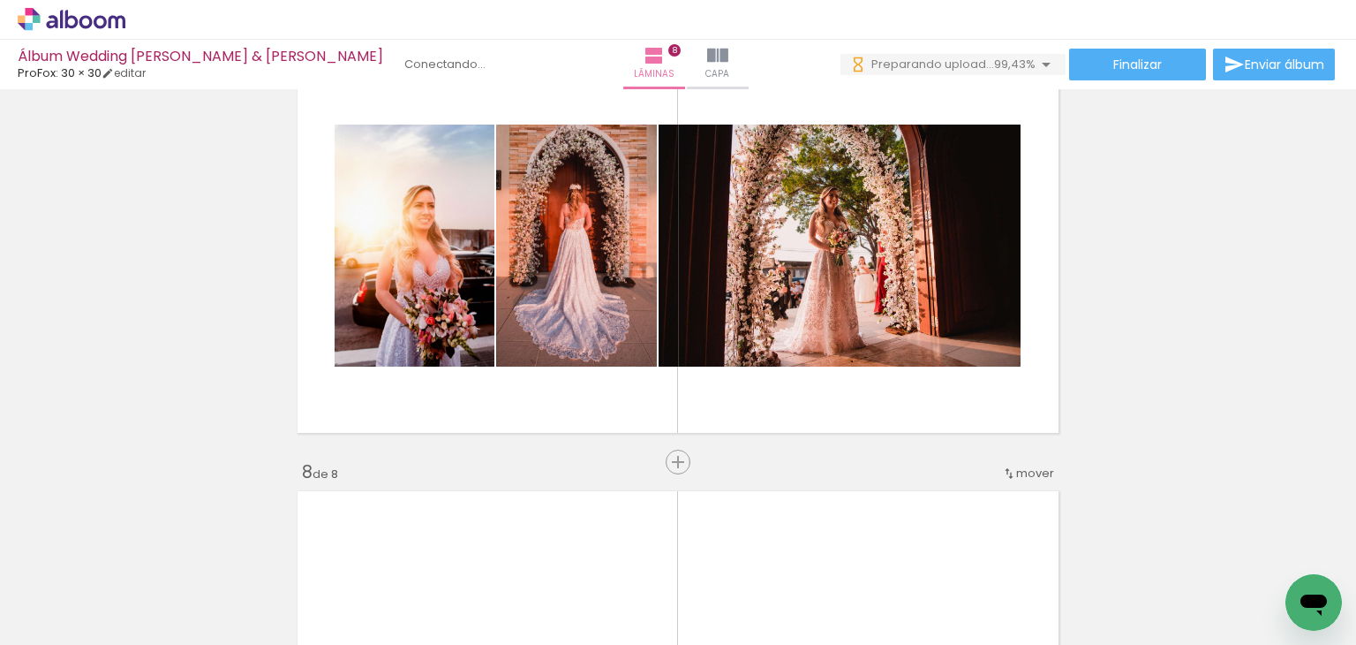
scroll to position [0, 16200]
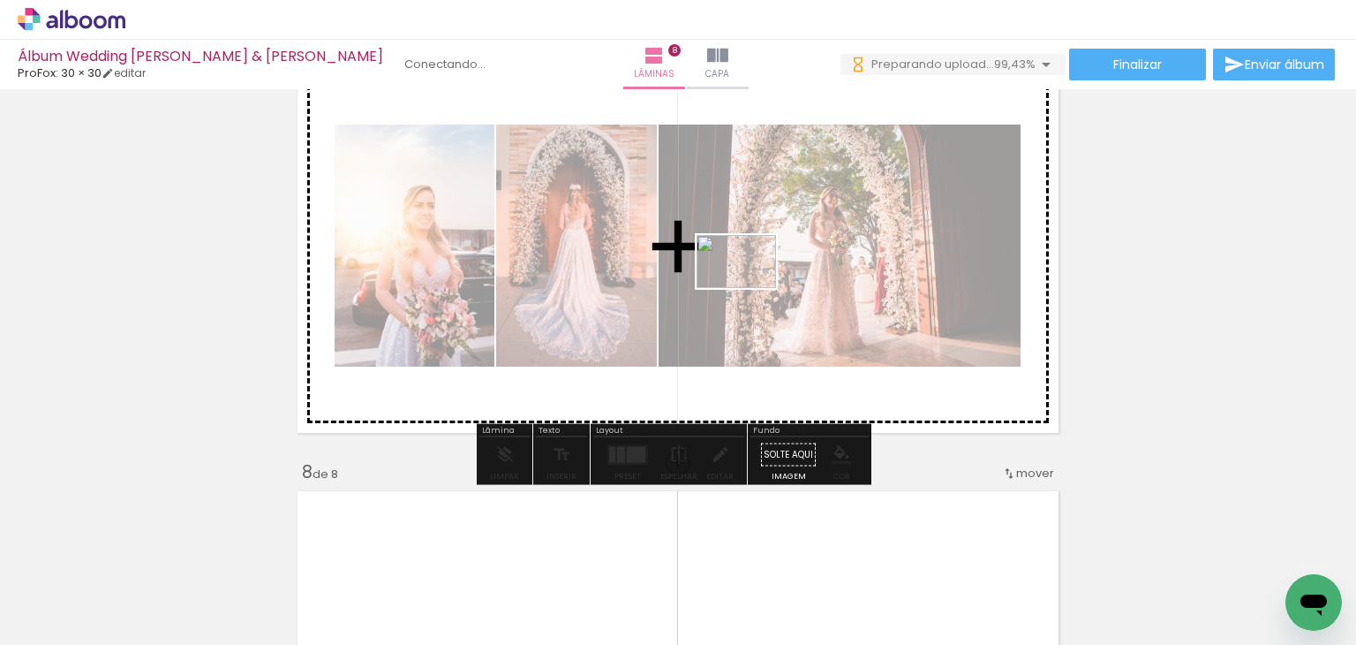
drag, startPoint x: 724, startPoint y: 595, endPoint x: 750, endPoint y: 288, distance: 308.4
click at [750, 288] on quentale-workspace at bounding box center [678, 322] width 1356 height 645
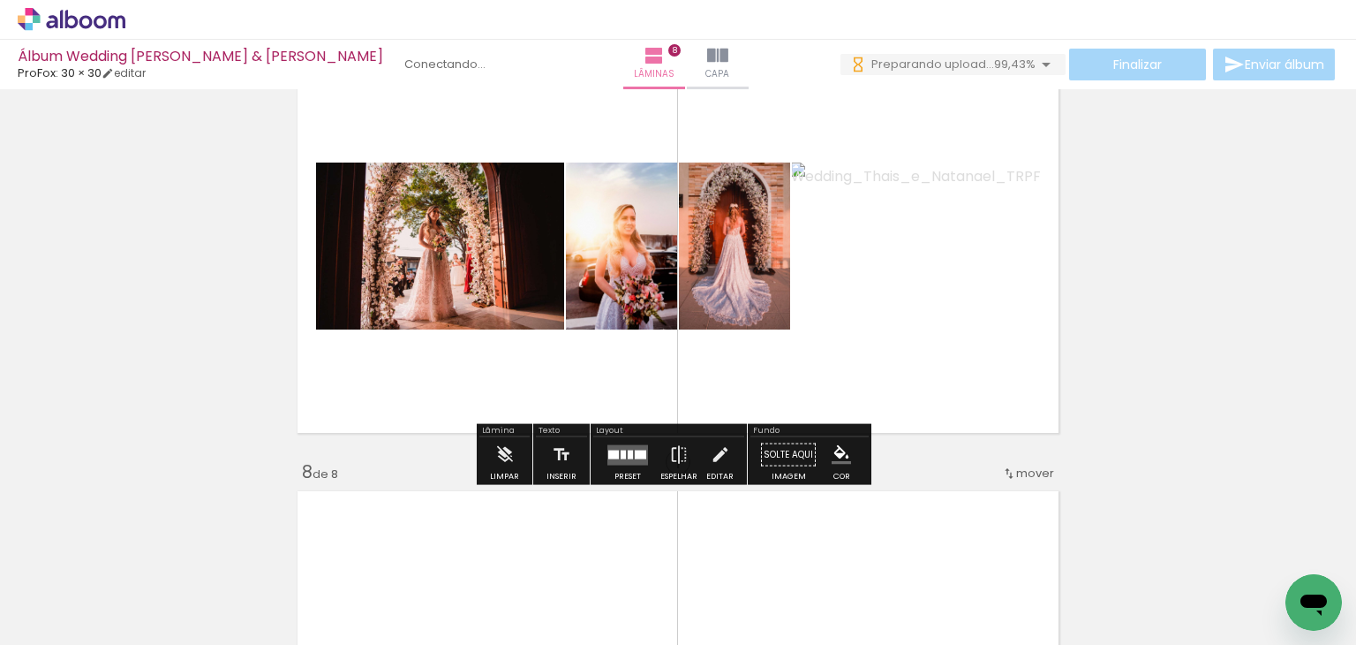
scroll to position [2768, 0]
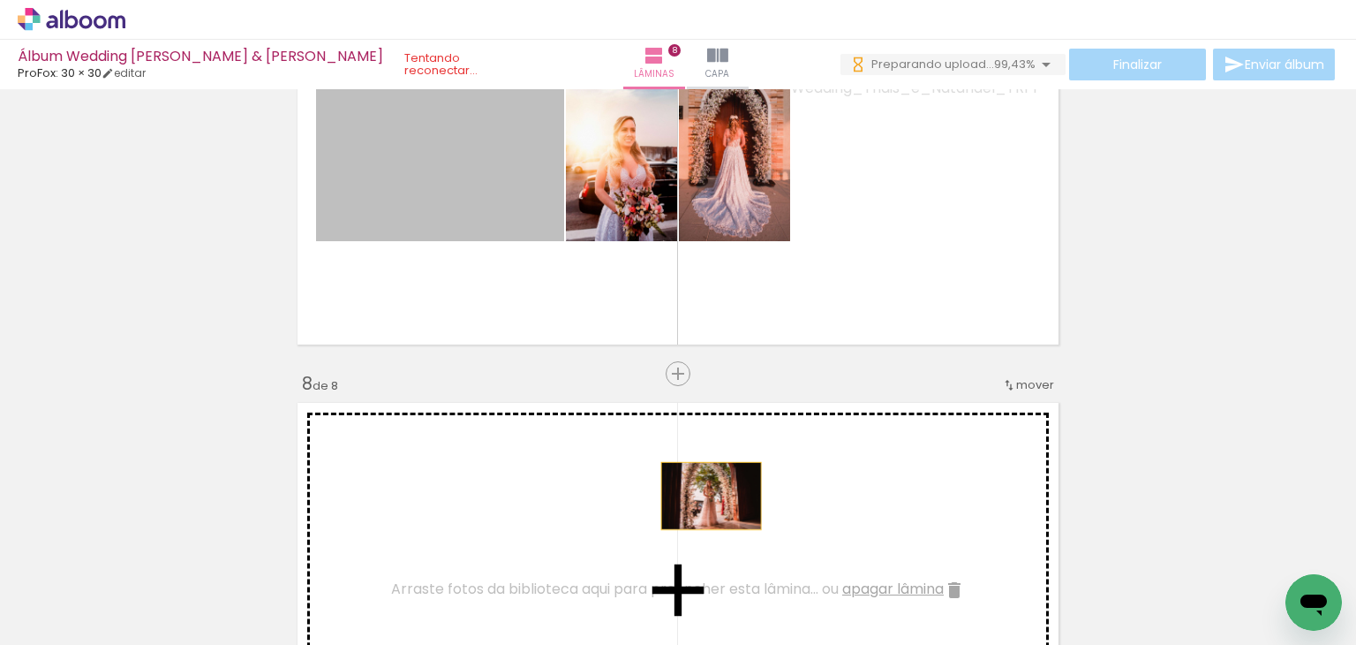
drag, startPoint x: 465, startPoint y: 162, endPoint x: 705, endPoint y: 495, distance: 410.7
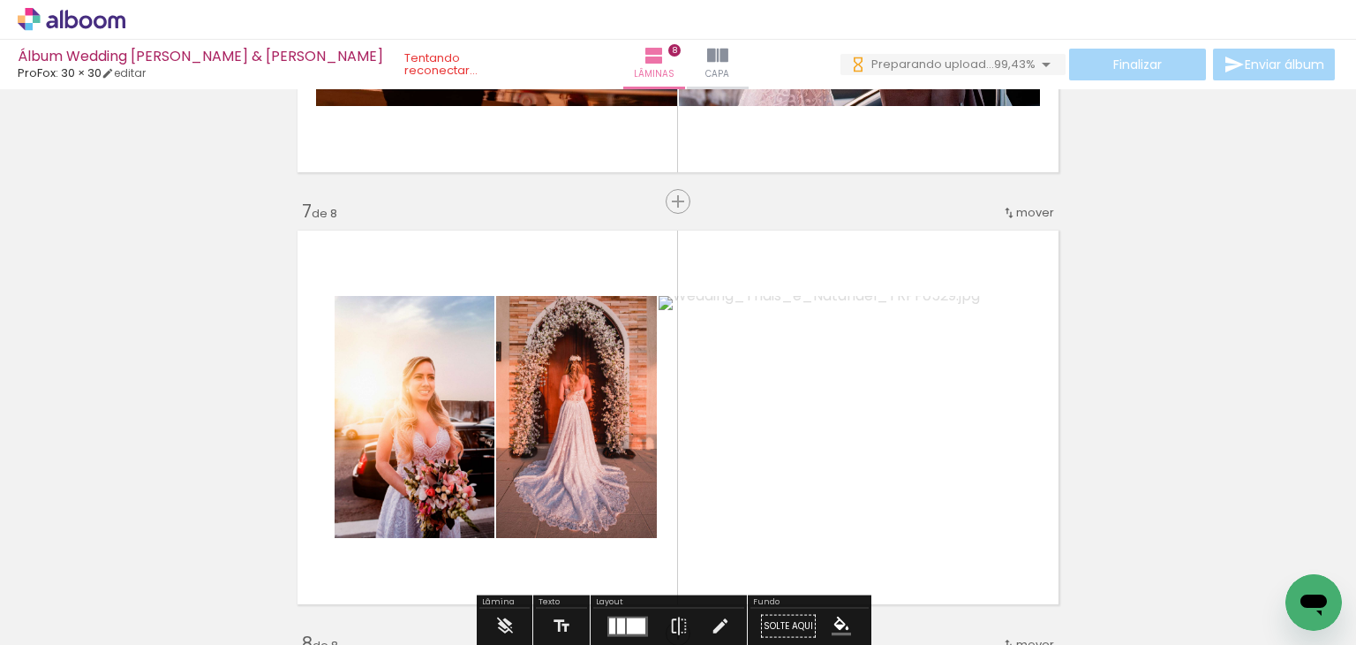
scroll to position [2503, 0]
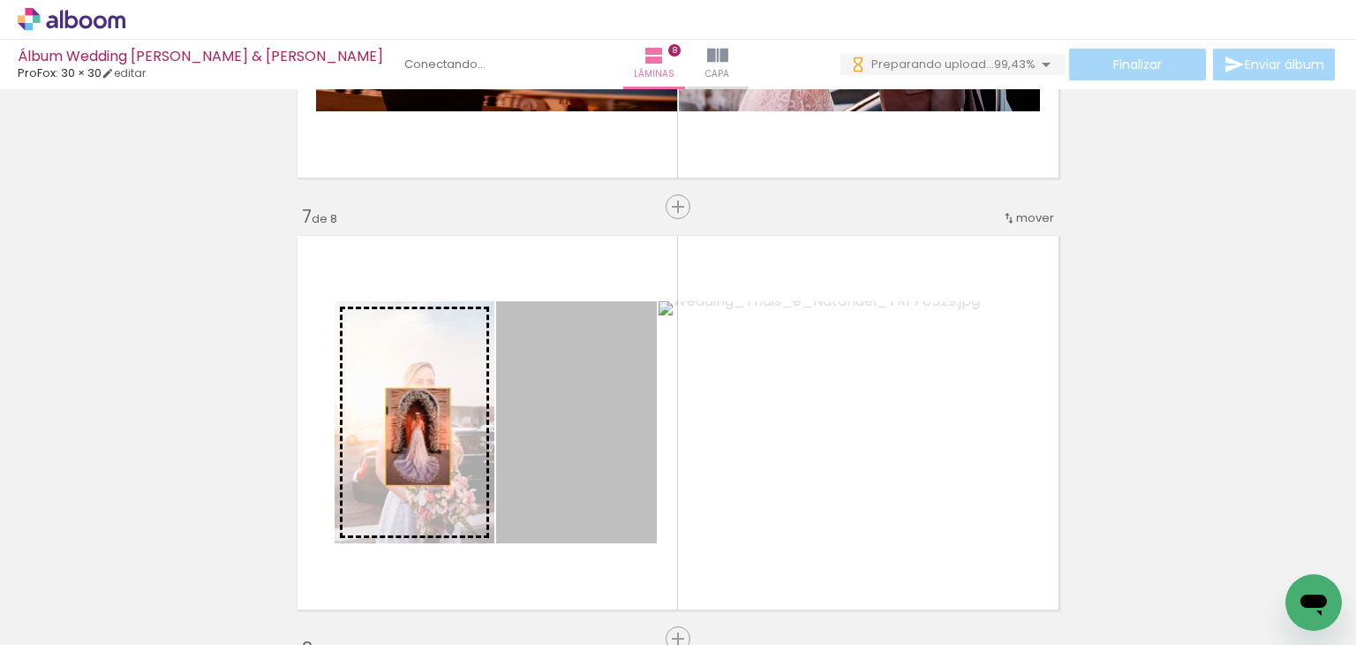
drag, startPoint x: 561, startPoint y: 435, endPoint x: 412, endPoint y: 436, distance: 149.2
click at [0, 0] on slot at bounding box center [0, 0] width 0 height 0
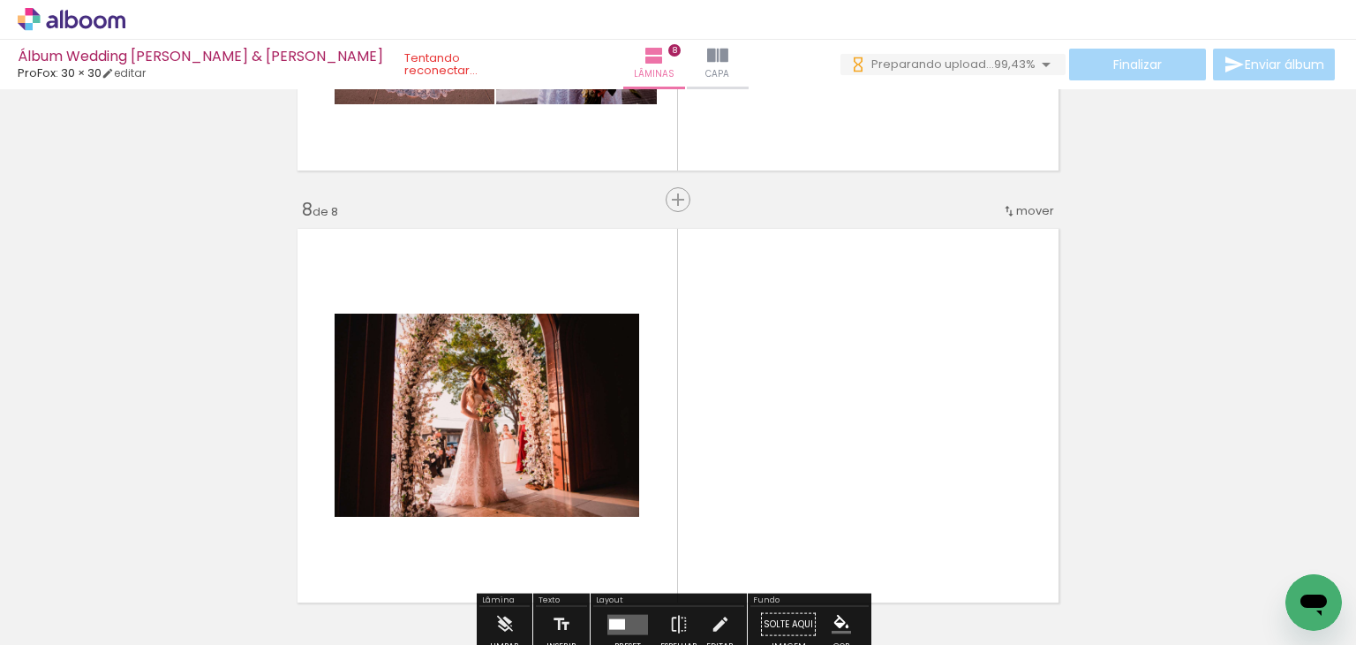
scroll to position [2768, 0]
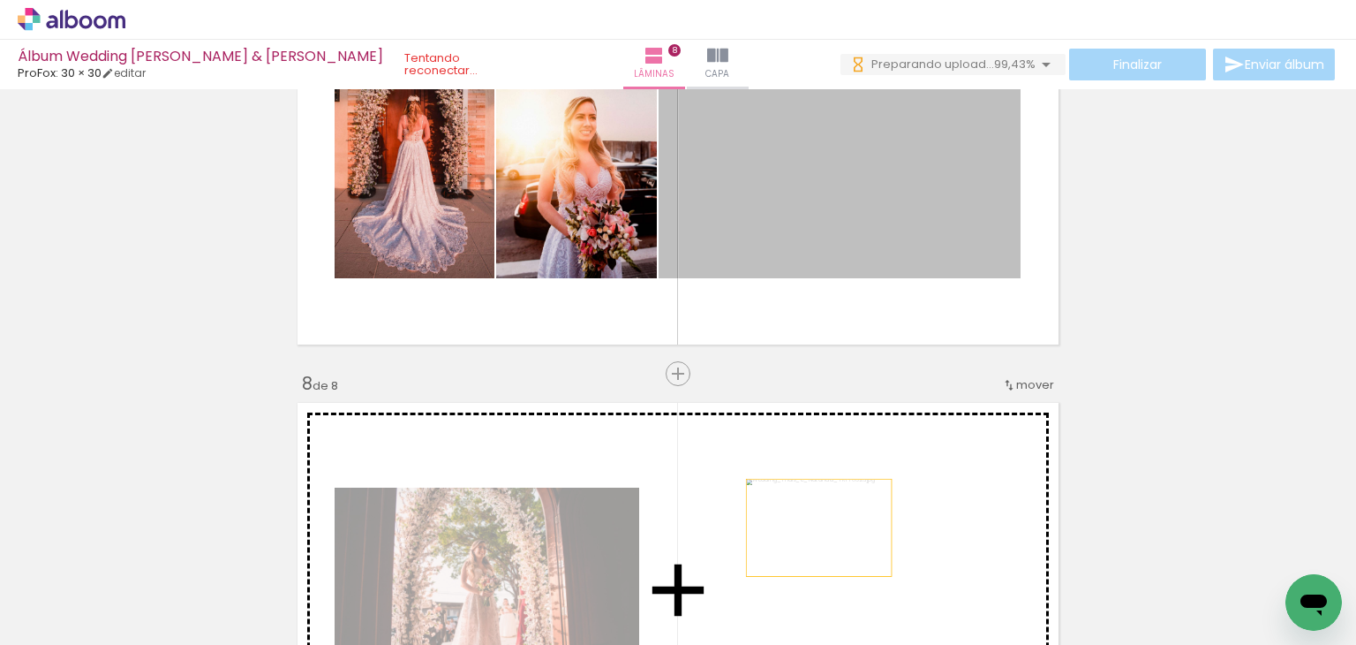
drag, startPoint x: 819, startPoint y: 177, endPoint x: 812, endPoint y: 527, distance: 349.7
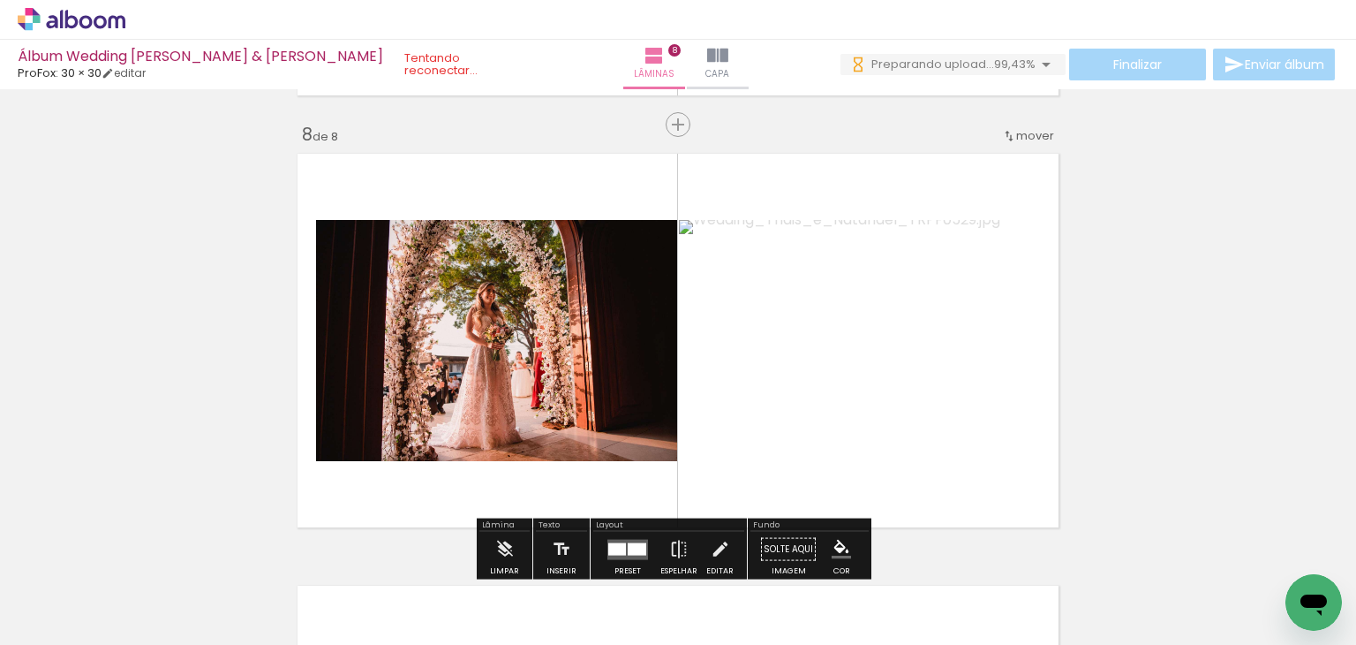
scroll to position [3032, 0]
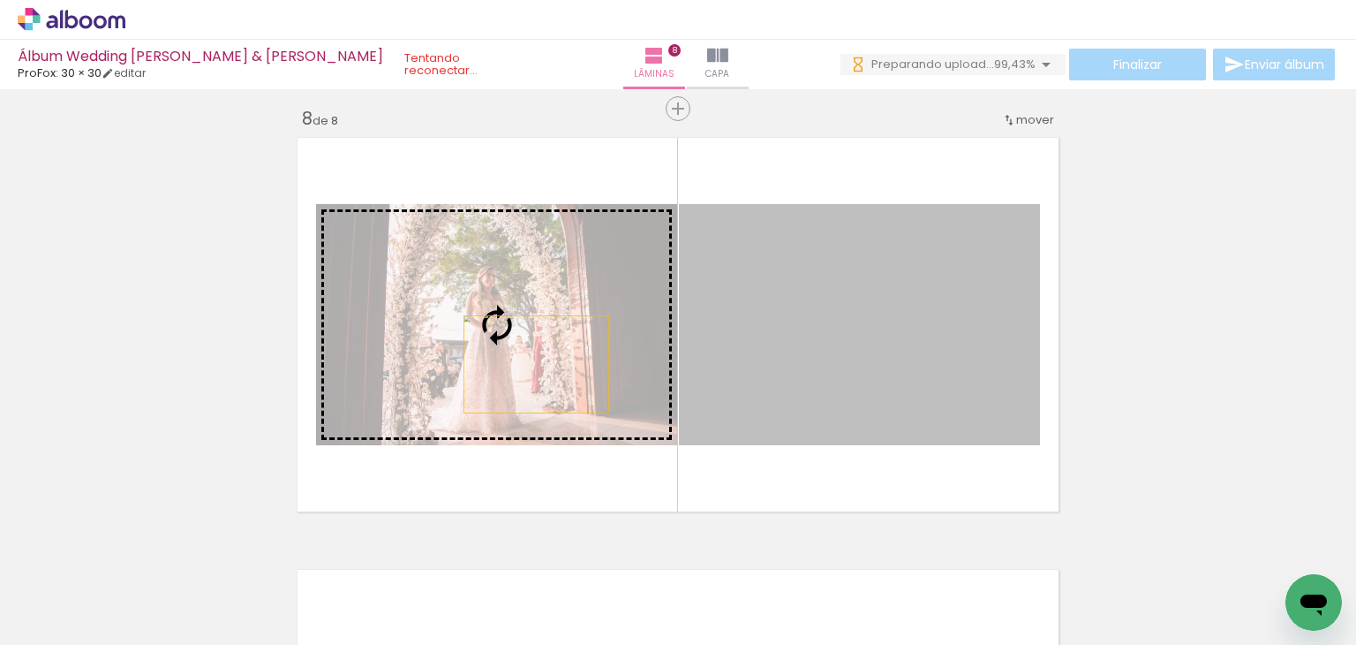
drag, startPoint x: 931, startPoint y: 384, endPoint x: 530, endPoint y: 364, distance: 401.4
click at [0, 0] on slot at bounding box center [0, 0] width 0 height 0
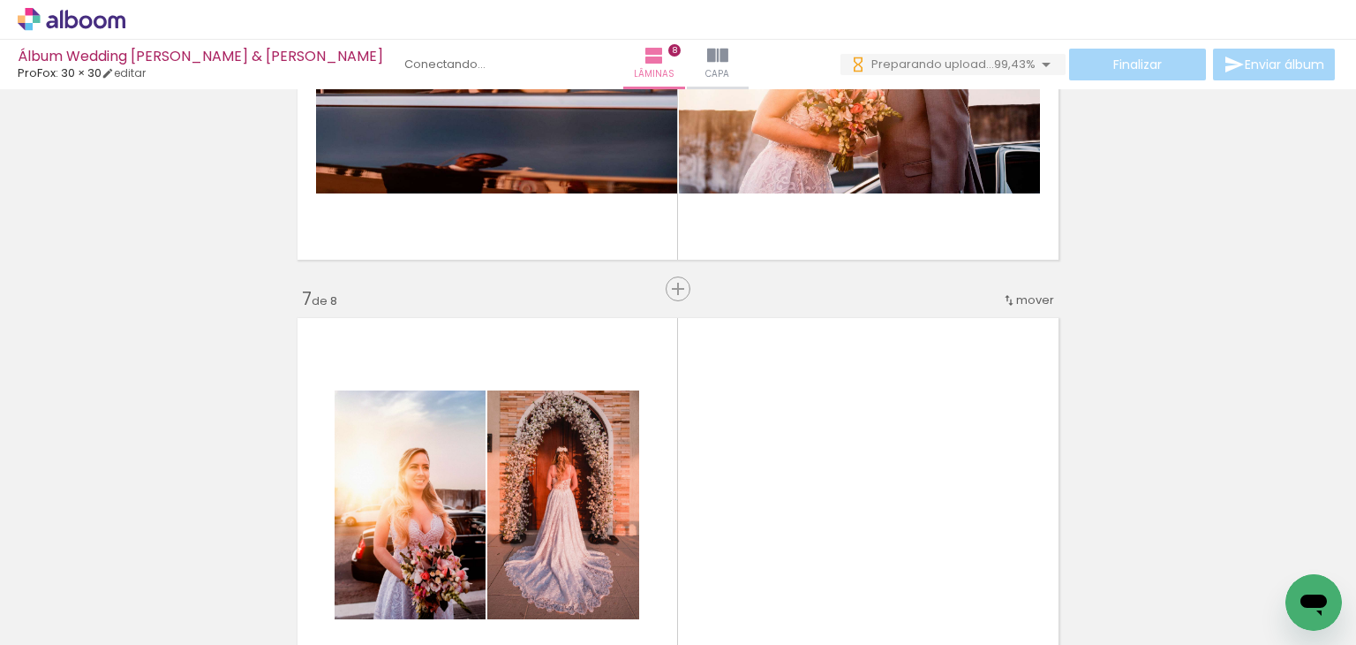
scroll to position [2414, 0]
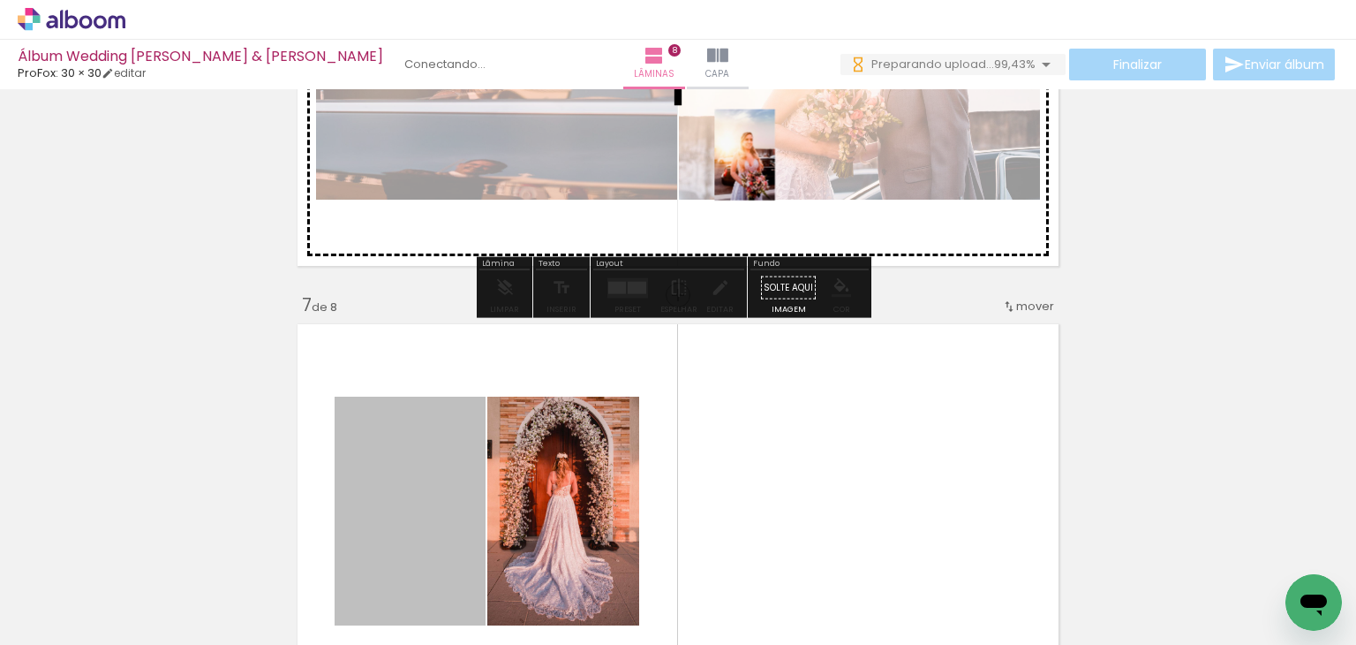
drag, startPoint x: 376, startPoint y: 485, endPoint x: 738, endPoint y: 155, distance: 490.1
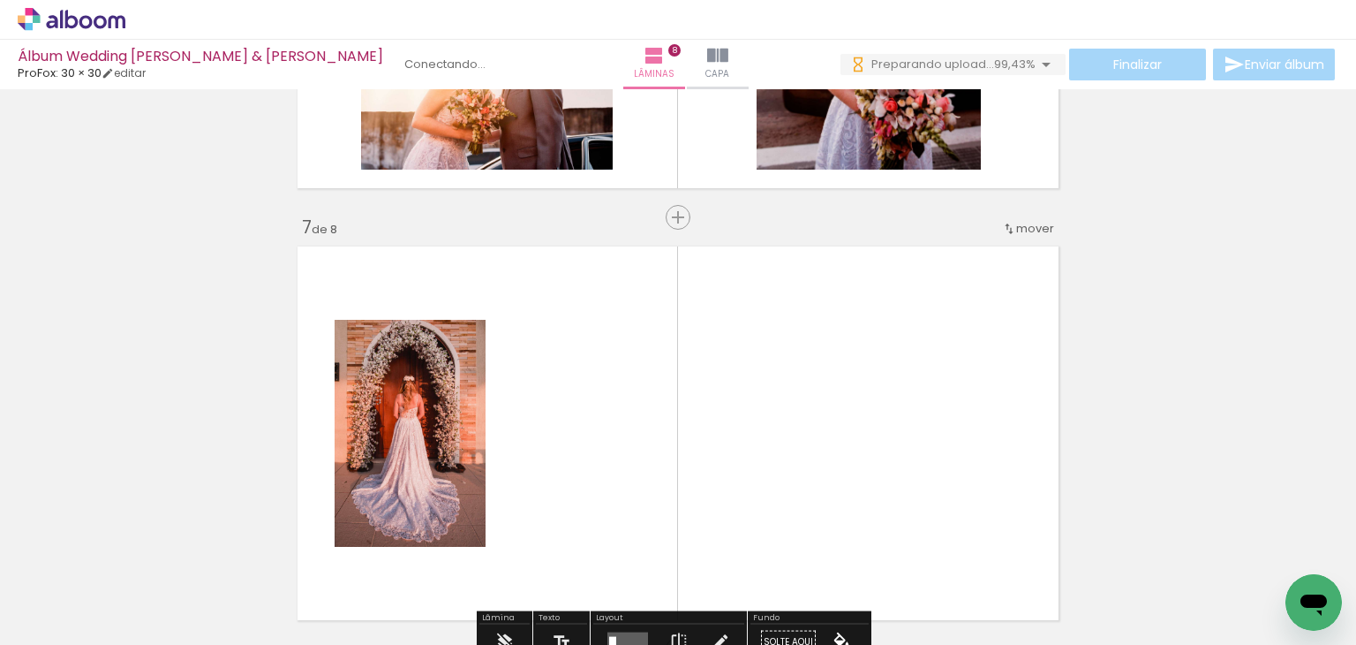
scroll to position [2503, 0]
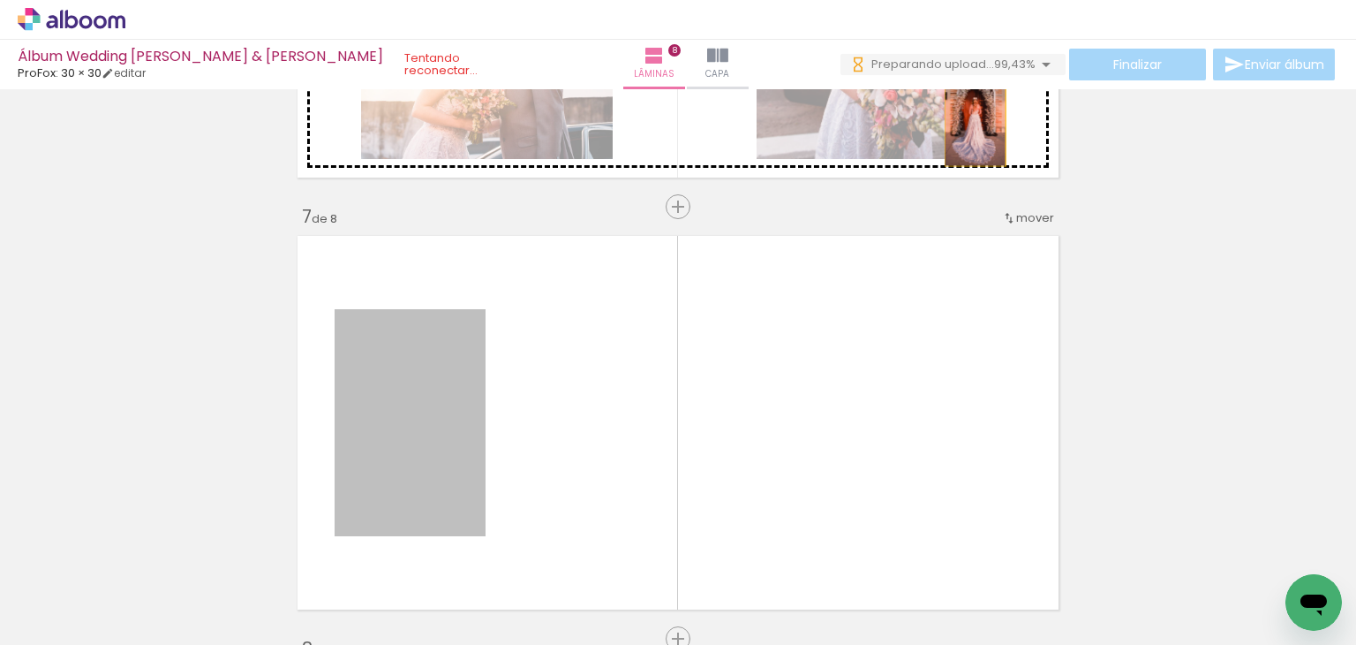
drag, startPoint x: 615, startPoint y: 327, endPoint x: 973, endPoint y: 115, distance: 416.5
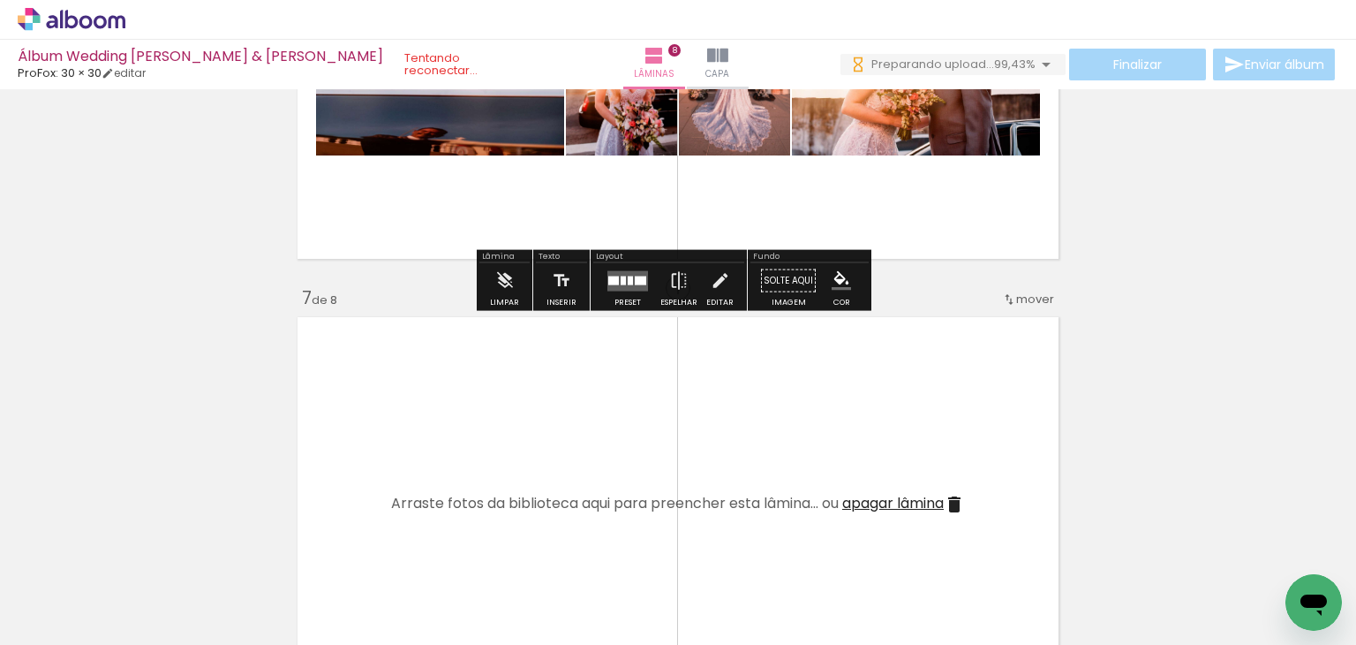
scroll to position [2238, 0]
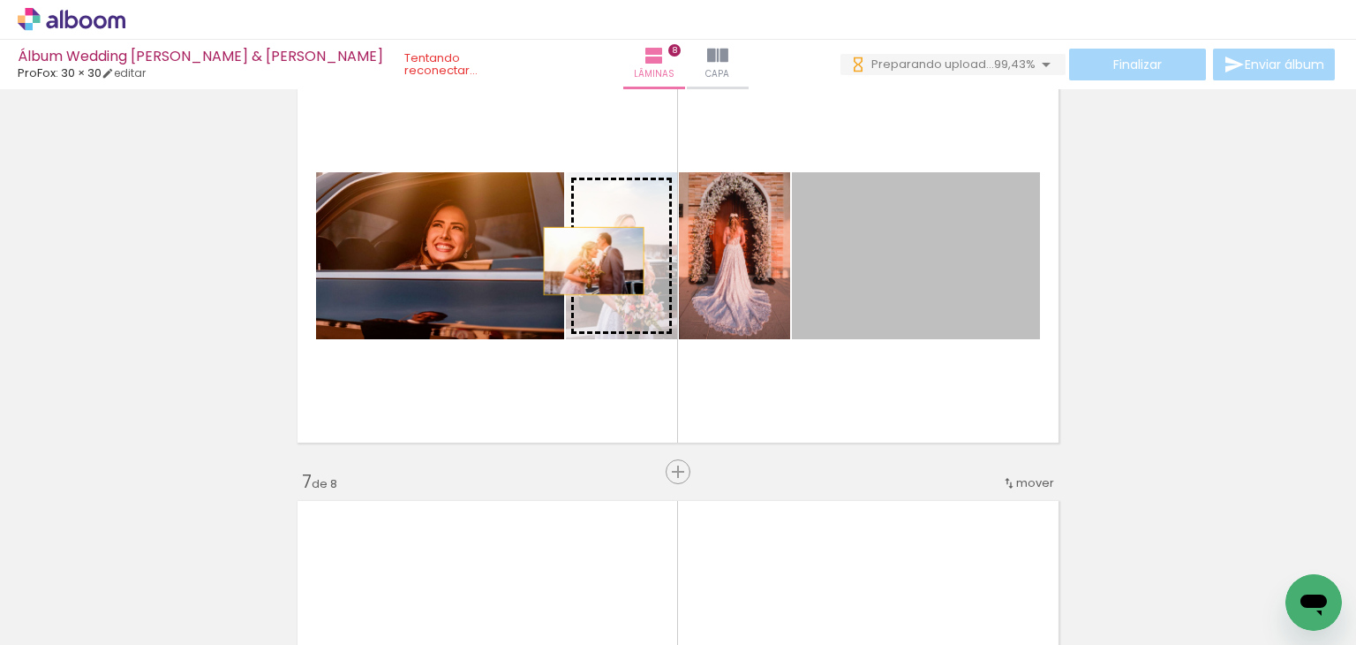
drag, startPoint x: 895, startPoint y: 262, endPoint x: 587, endPoint y: 261, distance: 307.3
click at [0, 0] on slot at bounding box center [0, 0] width 0 height 0
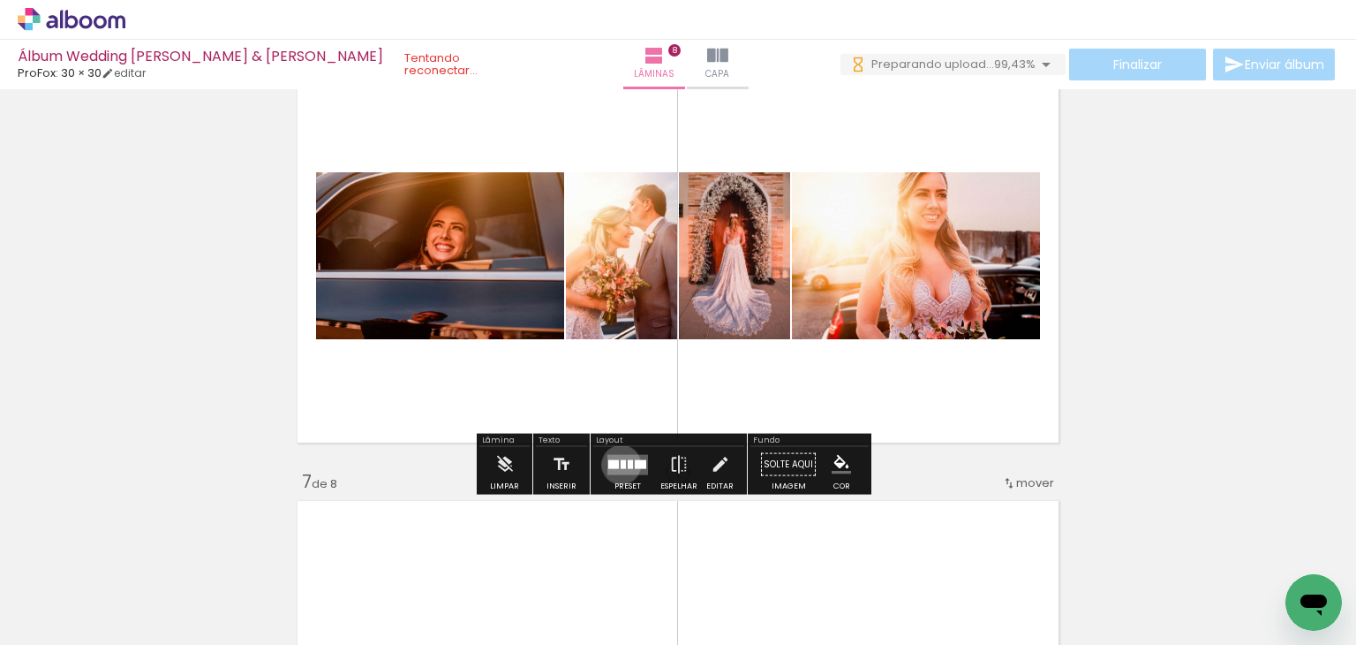
click at [621, 464] on div at bounding box center [623, 463] width 5 height 9
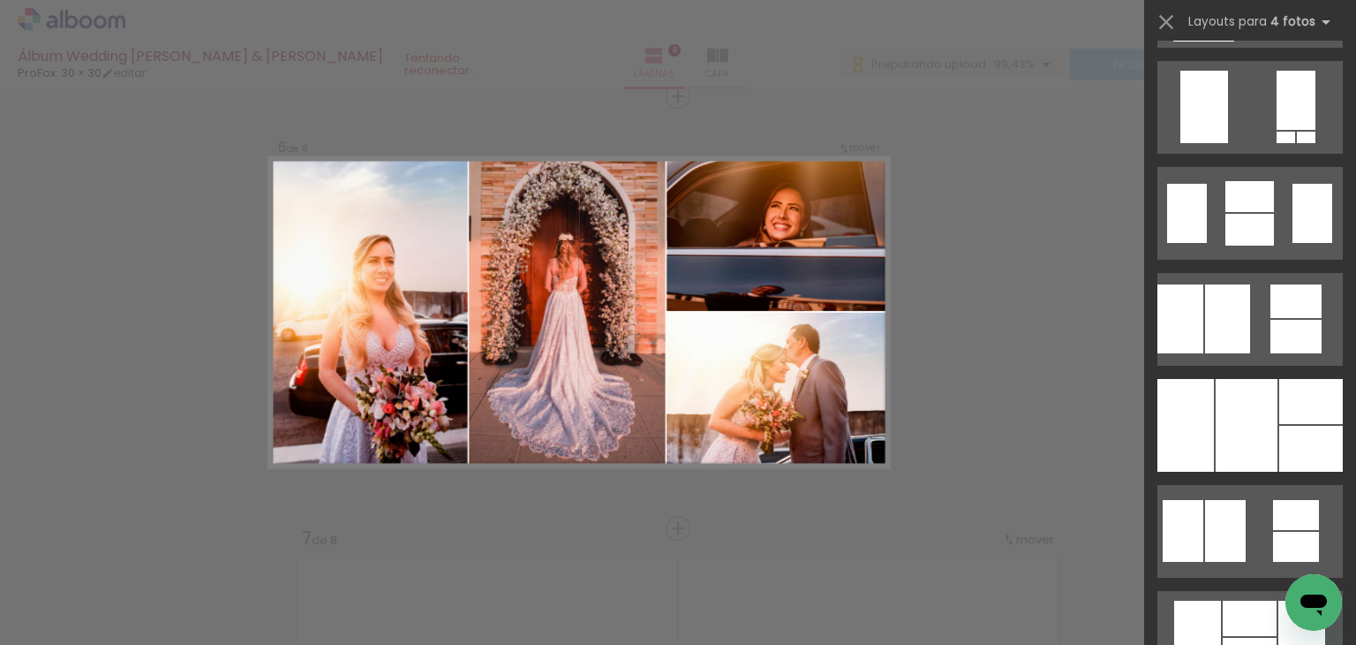
scroll to position [1413, 0]
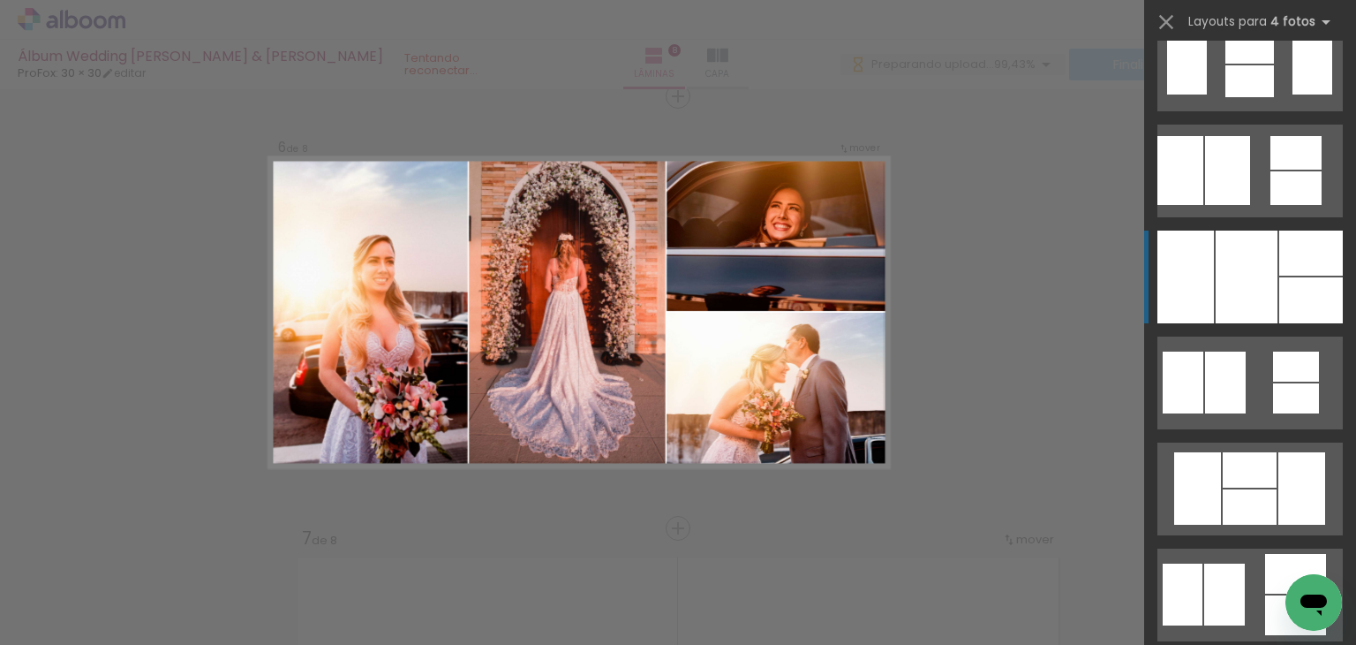
click at [1233, 305] on div at bounding box center [1247, 276] width 62 height 93
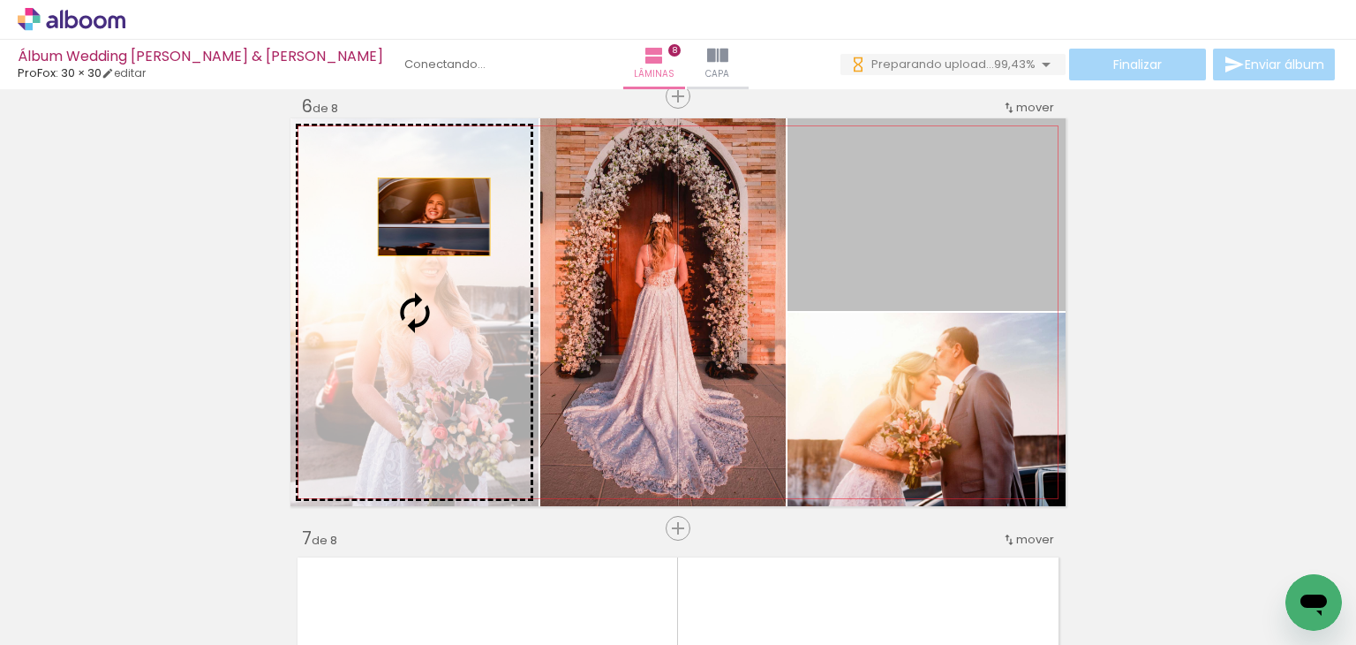
drag, startPoint x: 944, startPoint y: 227, endPoint x: 427, endPoint y: 216, distance: 516.7
click at [0, 0] on slot at bounding box center [0, 0] width 0 height 0
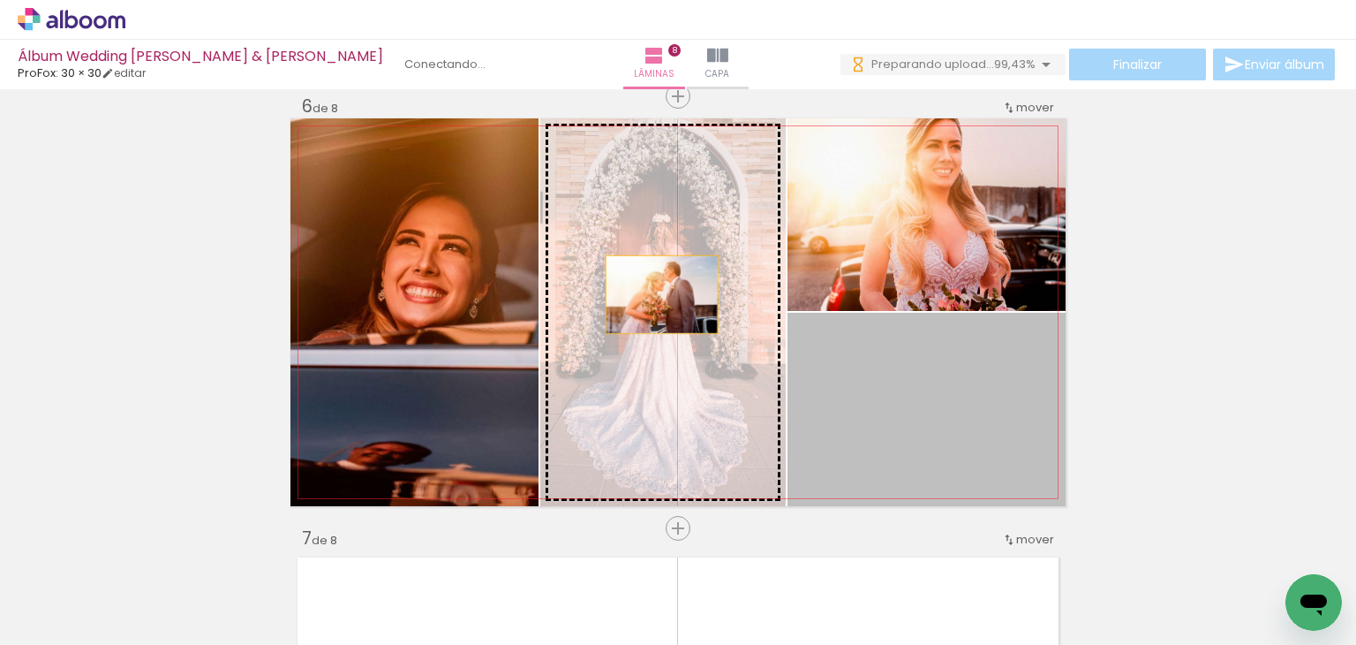
drag, startPoint x: 1008, startPoint y: 389, endPoint x: 655, endPoint y: 294, distance: 364.8
click at [0, 0] on slot at bounding box center [0, 0] width 0 height 0
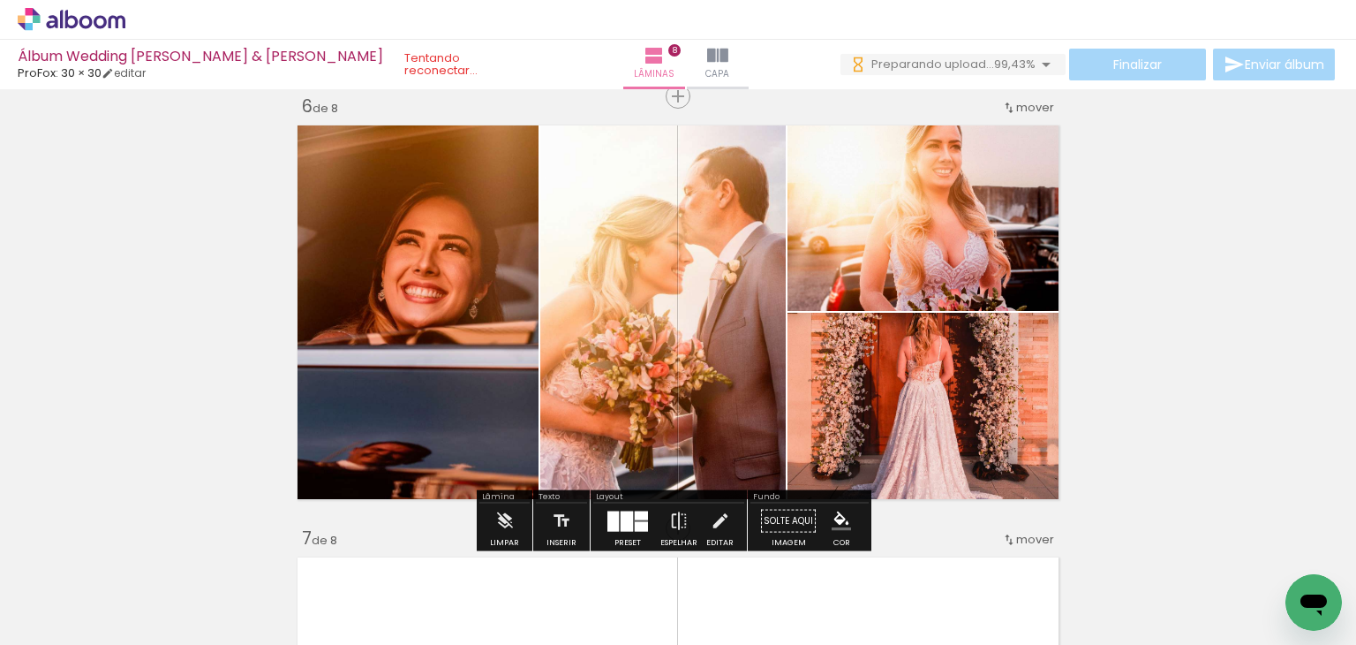
click at [995, 401] on quentale-photo at bounding box center [927, 409] width 278 height 193
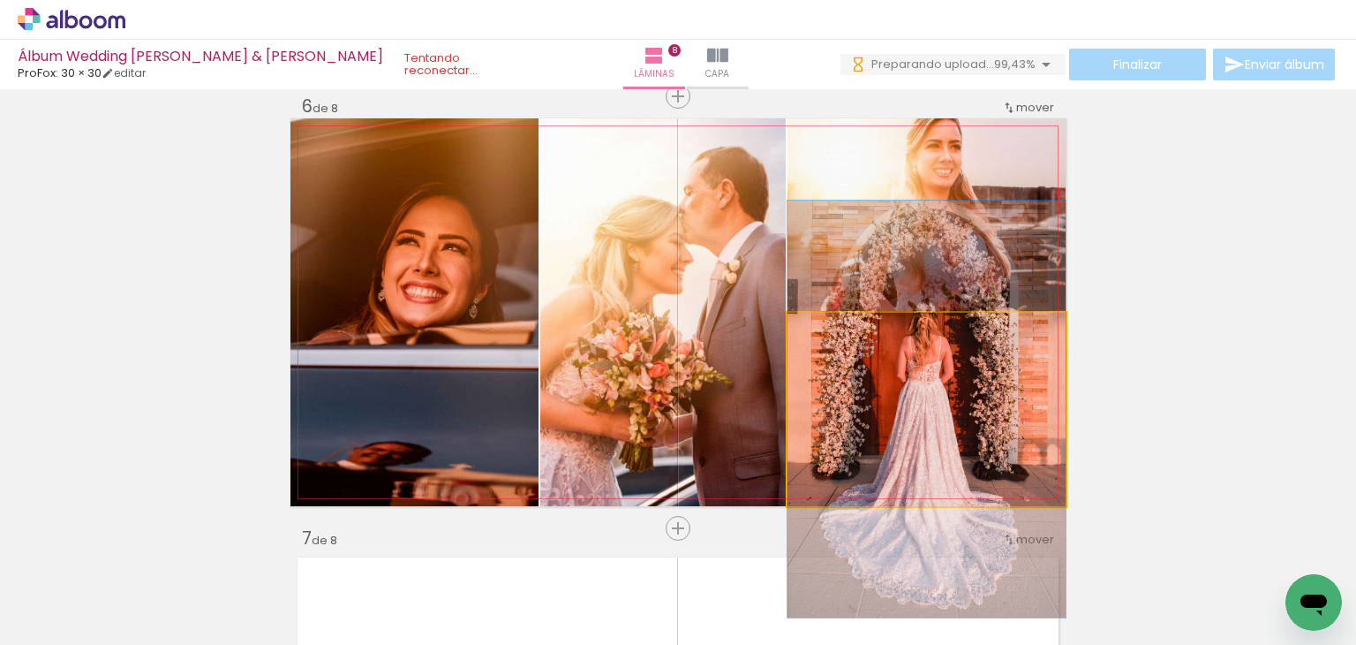
click at [995, 401] on quentale-photo at bounding box center [927, 409] width 278 height 193
click at [993, 373] on quentale-photo at bounding box center [927, 409] width 278 height 193
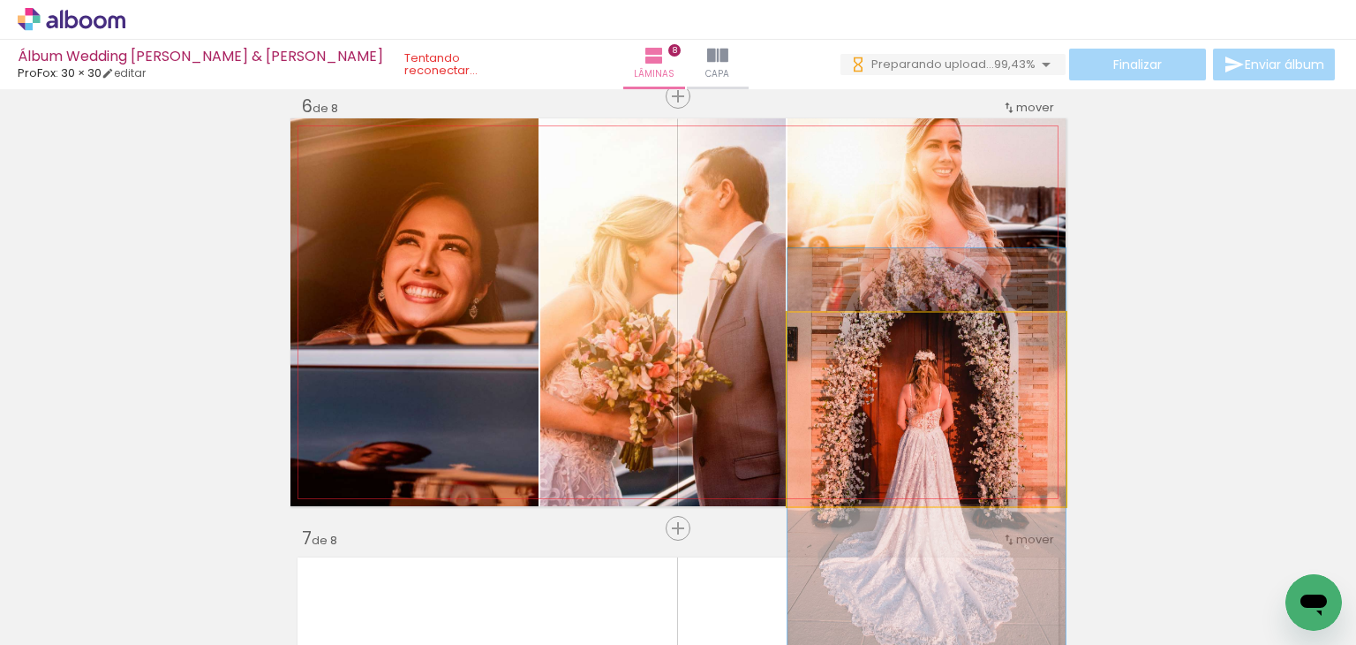
drag, startPoint x: 993, startPoint y: 373, endPoint x: 970, endPoint y: 425, distance: 56.9
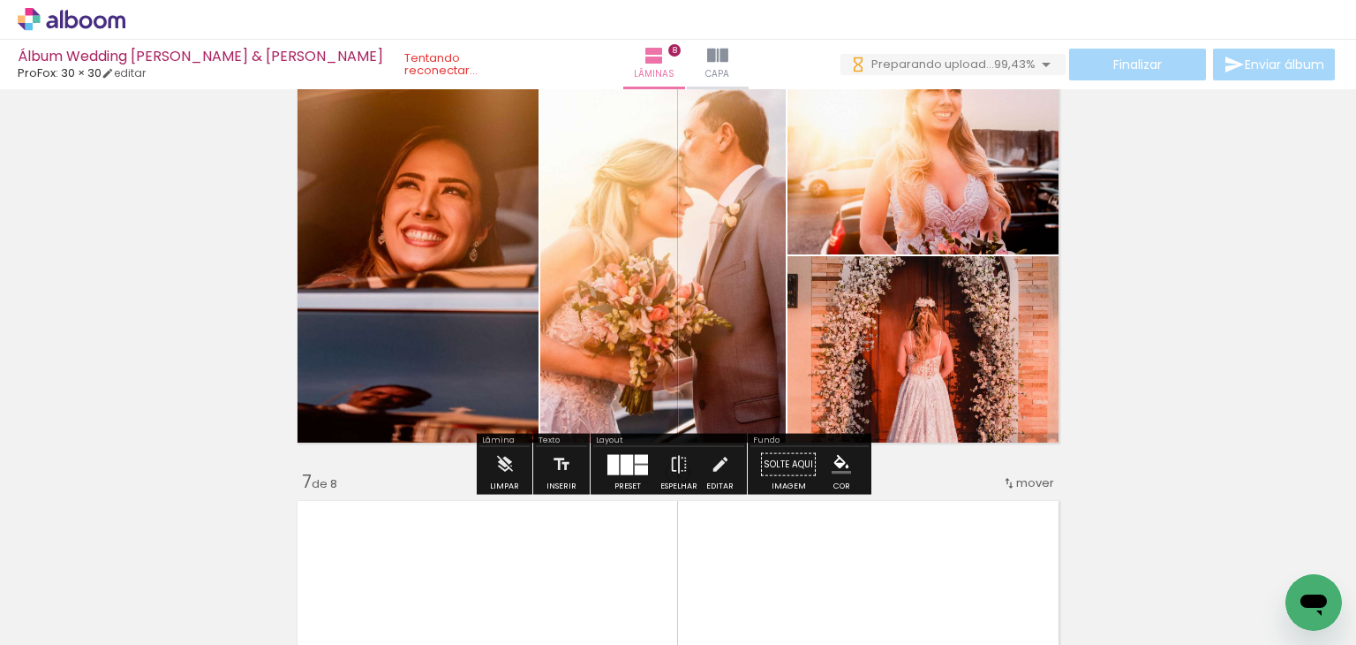
scroll to position [2269, 0]
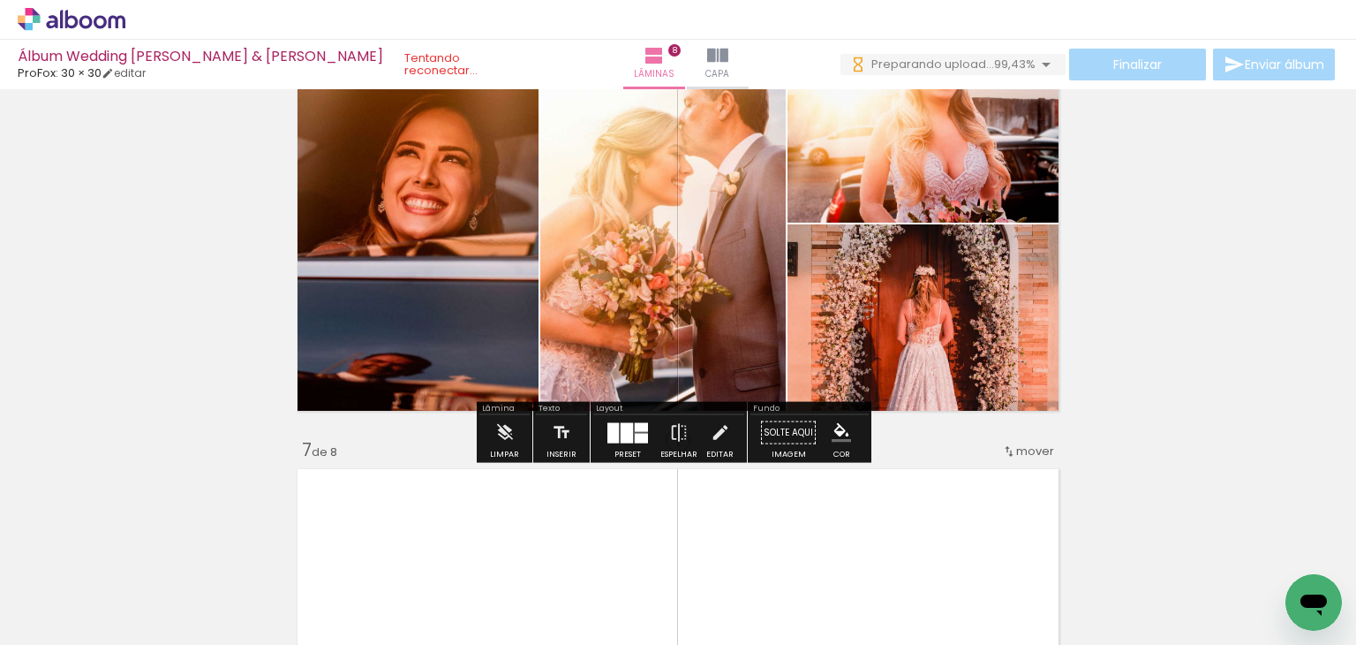
click at [621, 432] on div at bounding box center [627, 432] width 12 height 20
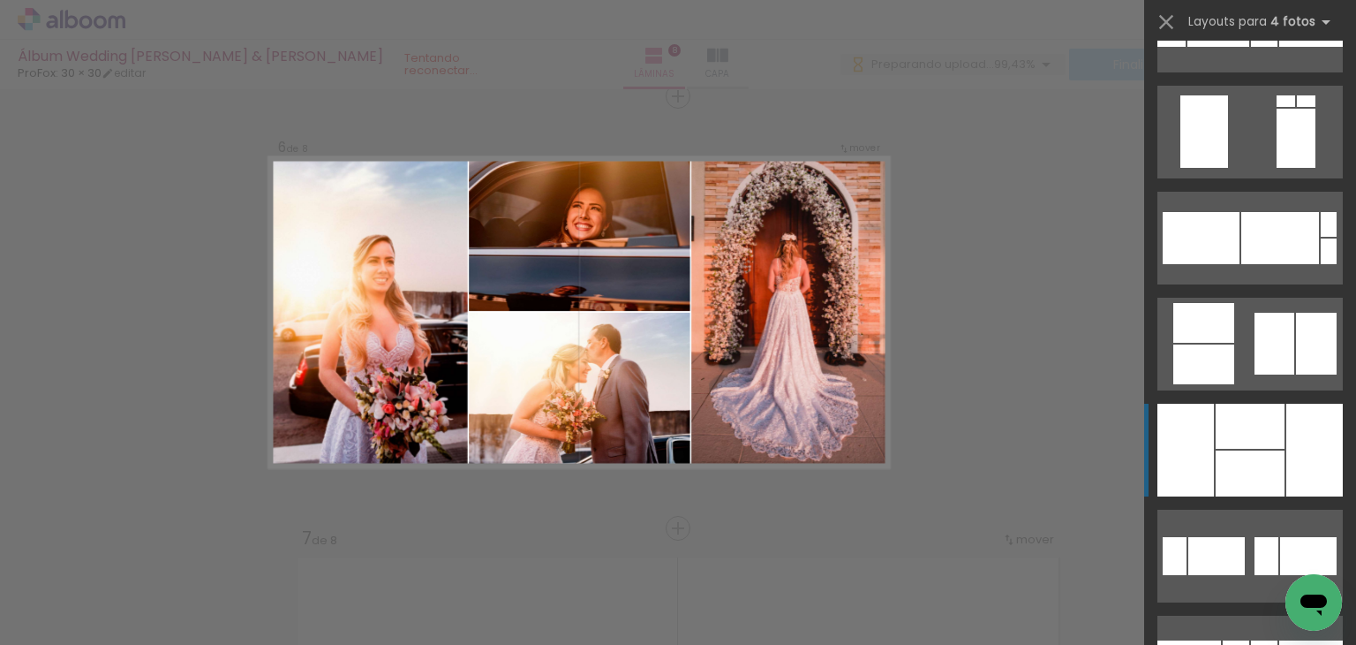
scroll to position [2649, 0]
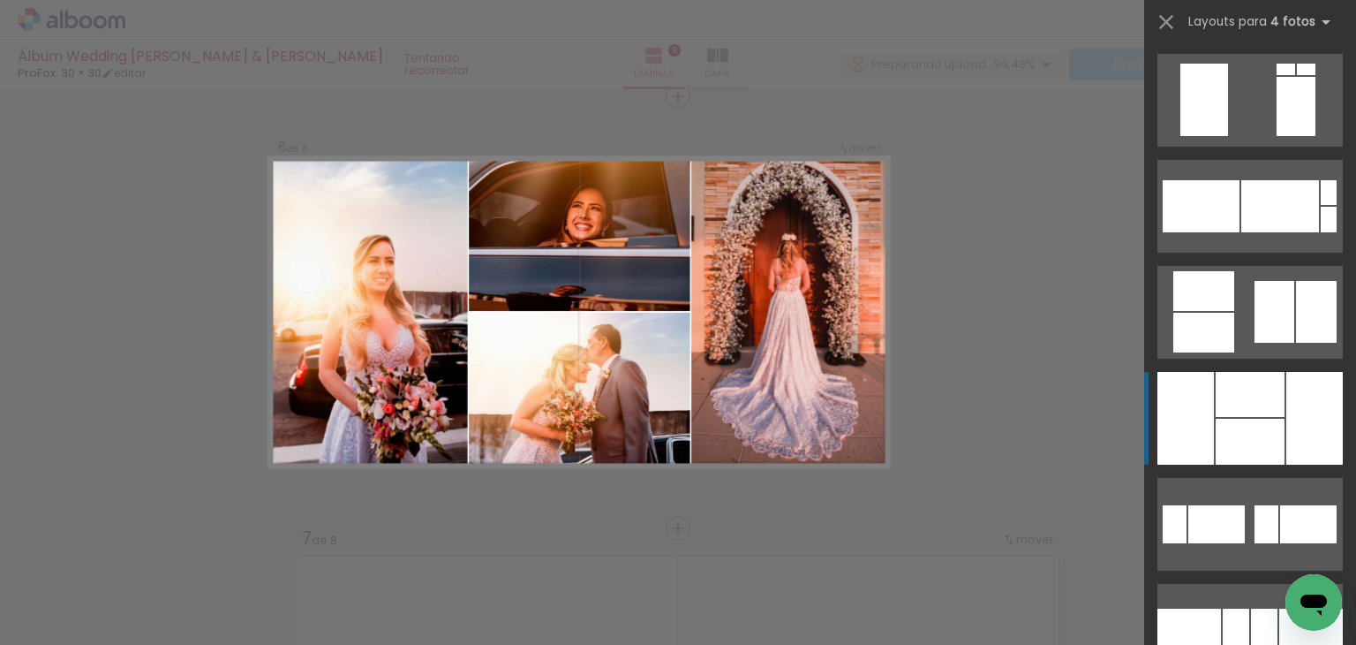
click at [1242, 421] on div at bounding box center [1250, 442] width 69 height 46
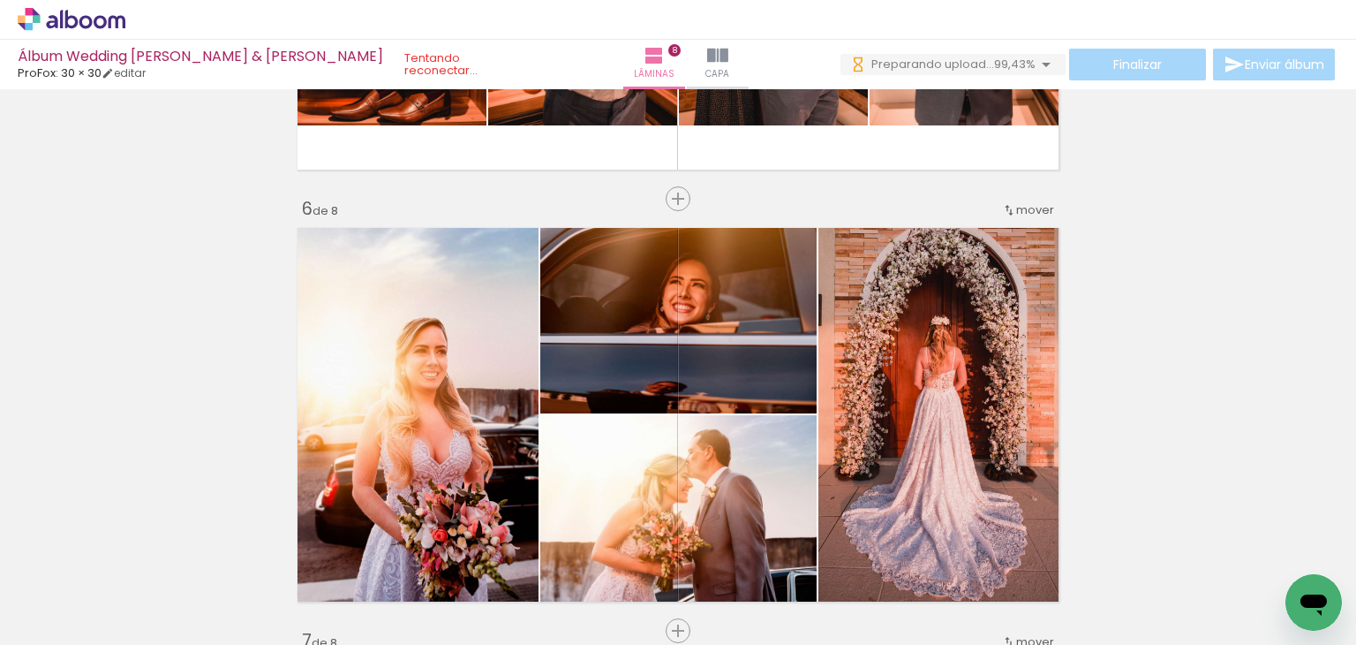
scroll to position [2181, 0]
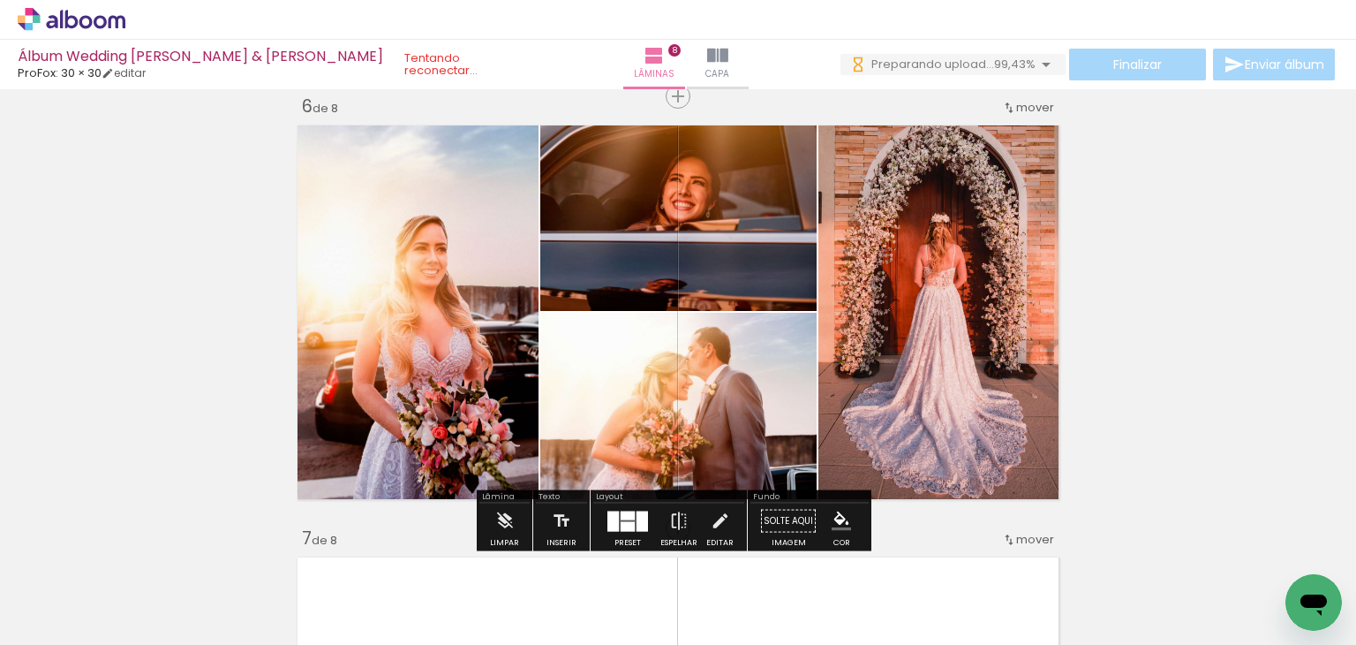
click at [615, 520] on quentale-layouter at bounding box center [628, 520] width 41 height 20
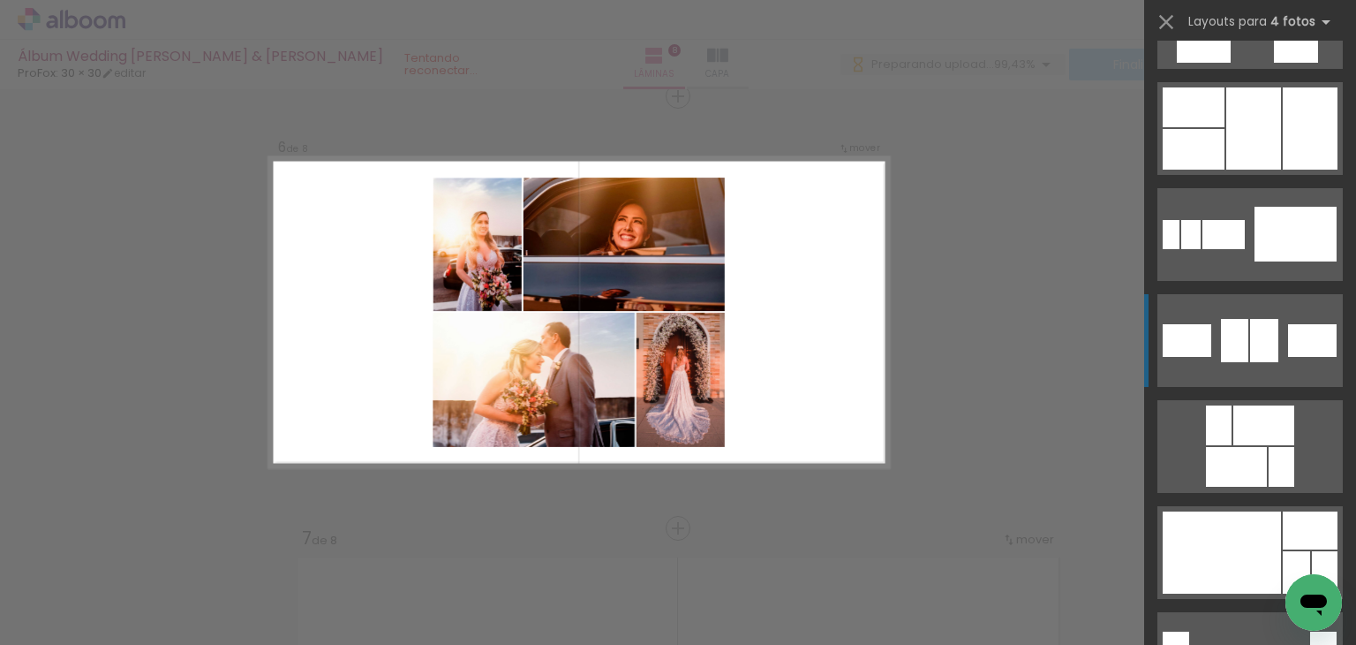
scroll to position [3497, 0]
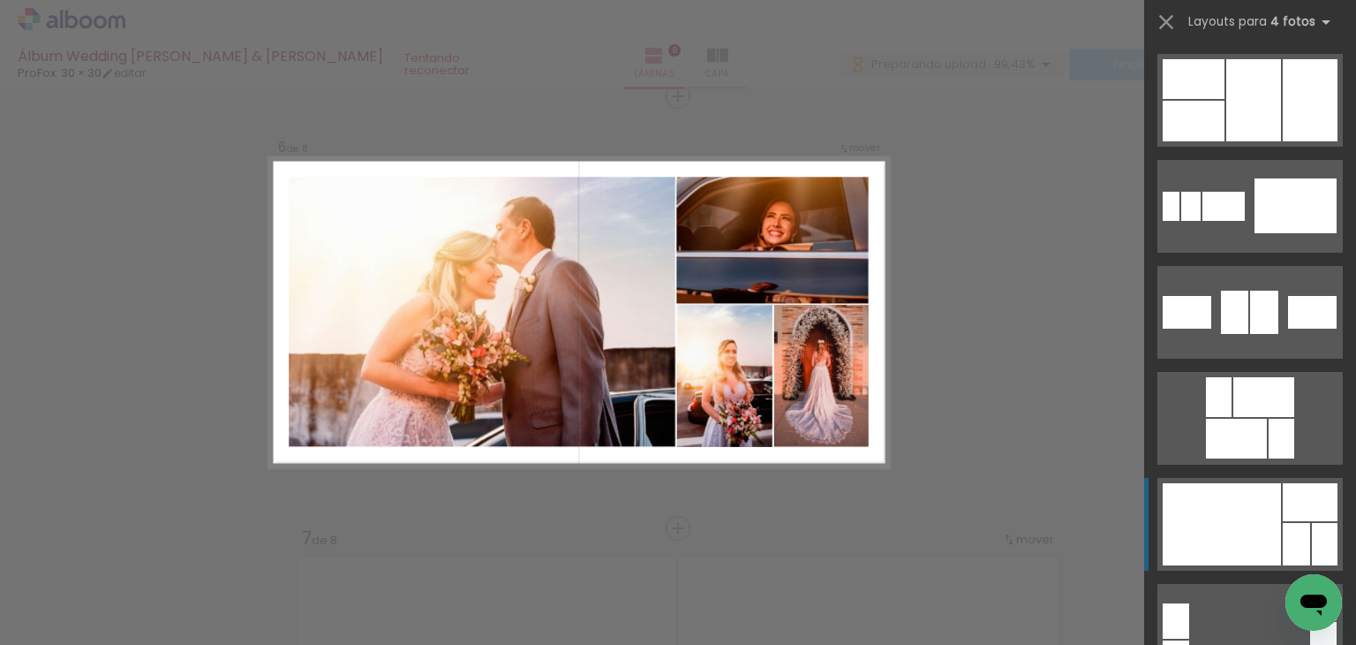
click at [1250, 489] on div at bounding box center [1222, 524] width 118 height 82
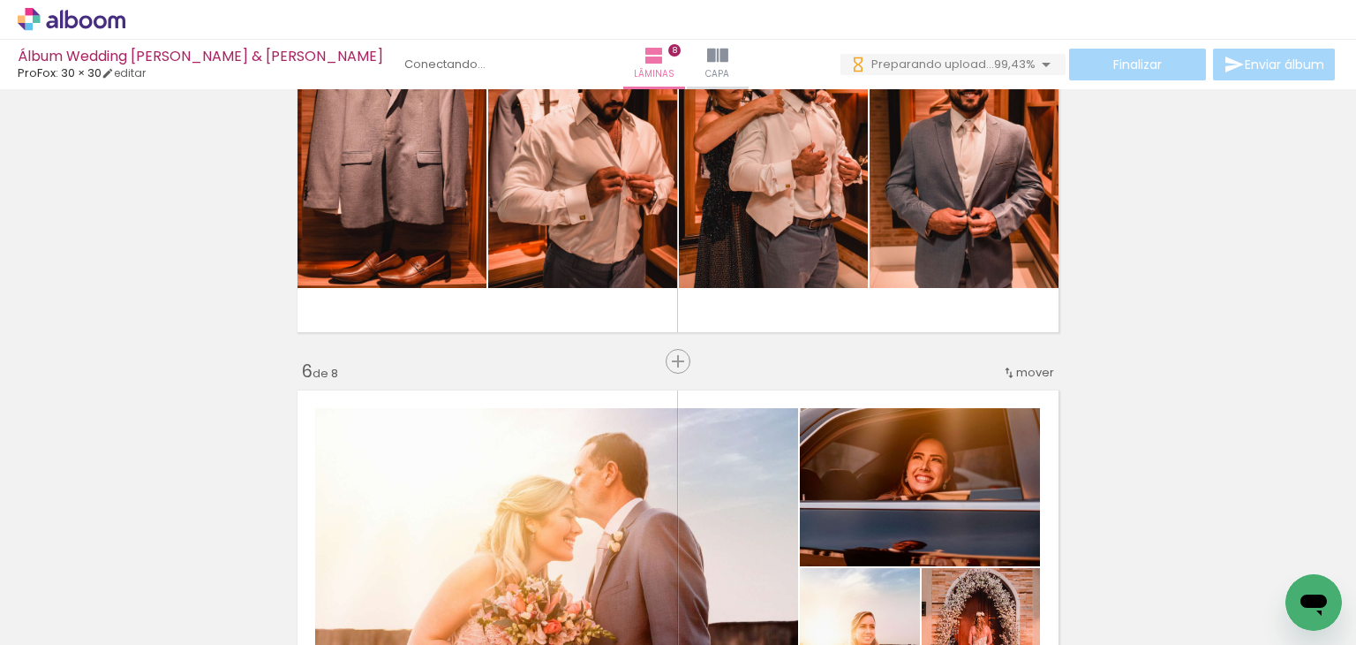
scroll to position [2181, 0]
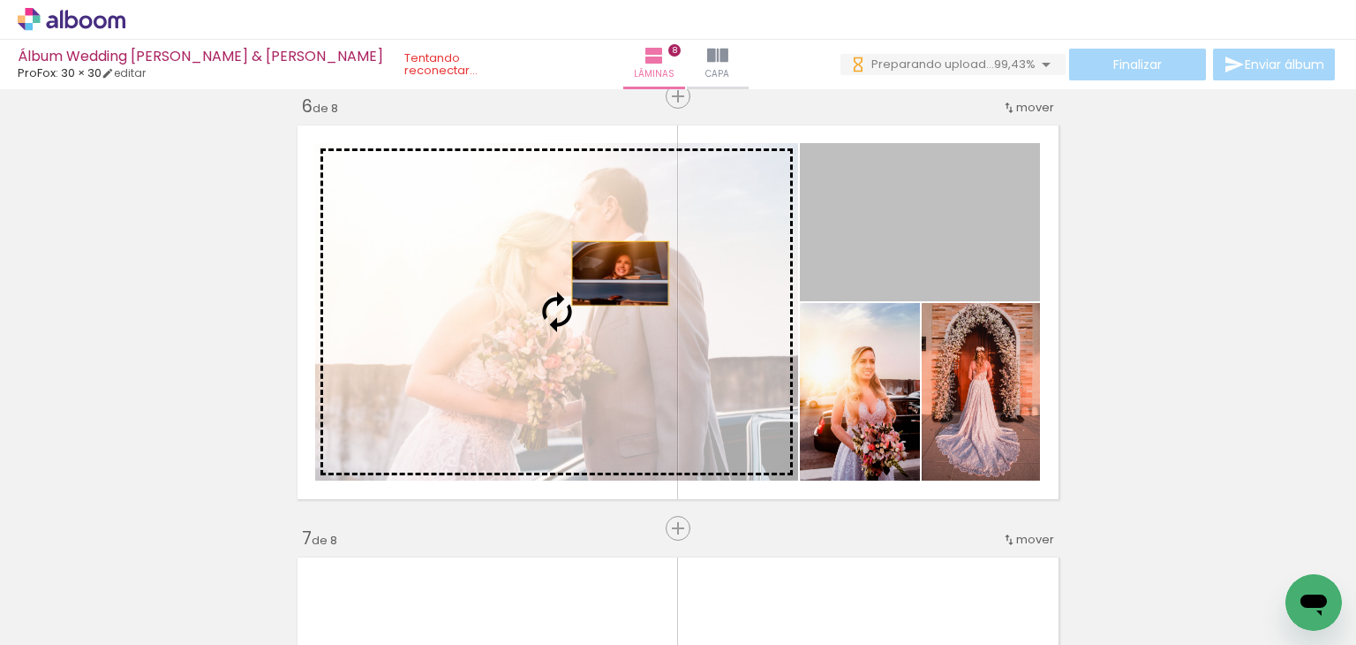
drag, startPoint x: 913, startPoint y: 231, endPoint x: 600, endPoint y: 276, distance: 315.8
click at [0, 0] on slot at bounding box center [0, 0] width 0 height 0
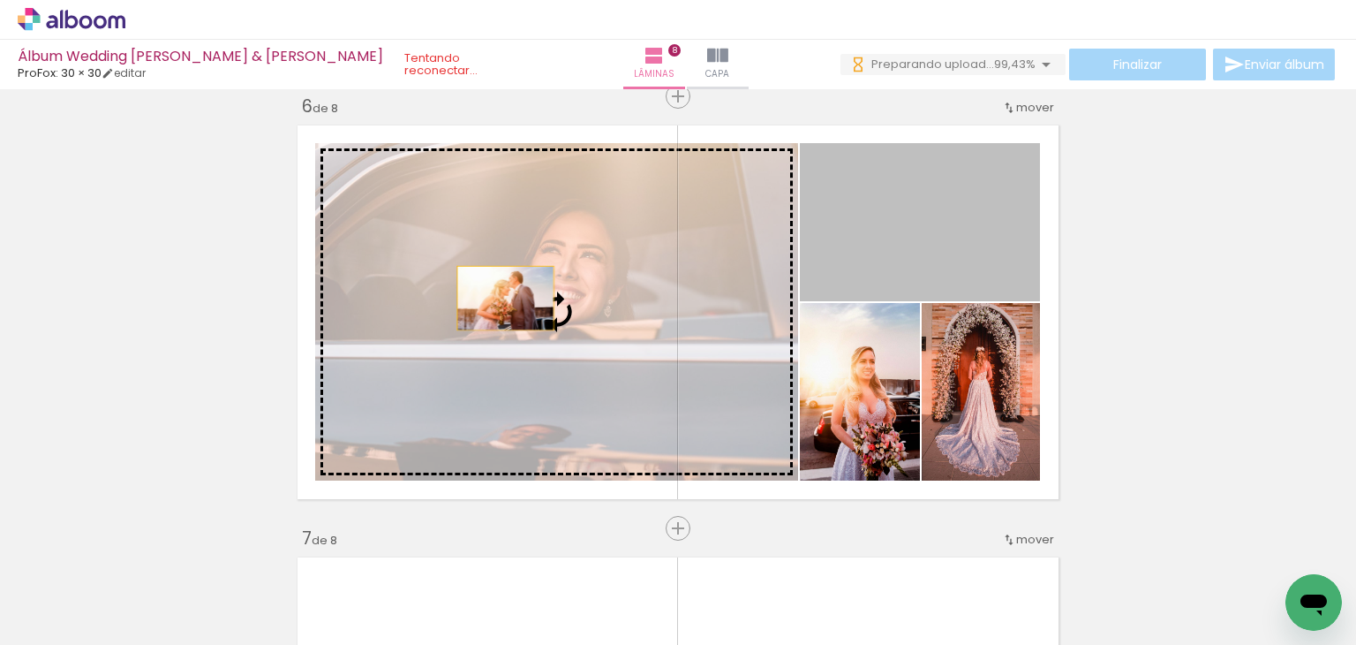
drag, startPoint x: 973, startPoint y: 253, endPoint x: 487, endPoint y: 298, distance: 487.8
click at [0, 0] on slot at bounding box center [0, 0] width 0 height 0
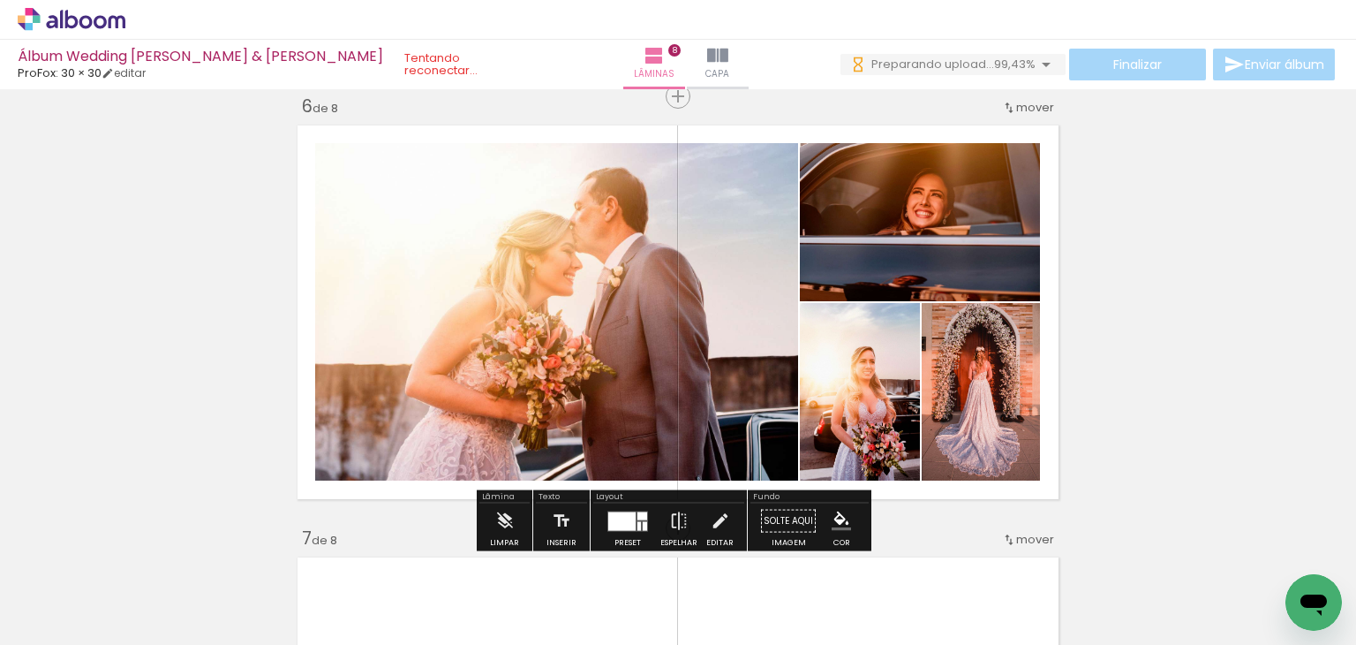
drag, startPoint x: 1164, startPoint y: 315, endPoint x: 1148, endPoint y: 316, distance: 15.9
click at [617, 520] on div at bounding box center [621, 520] width 27 height 19
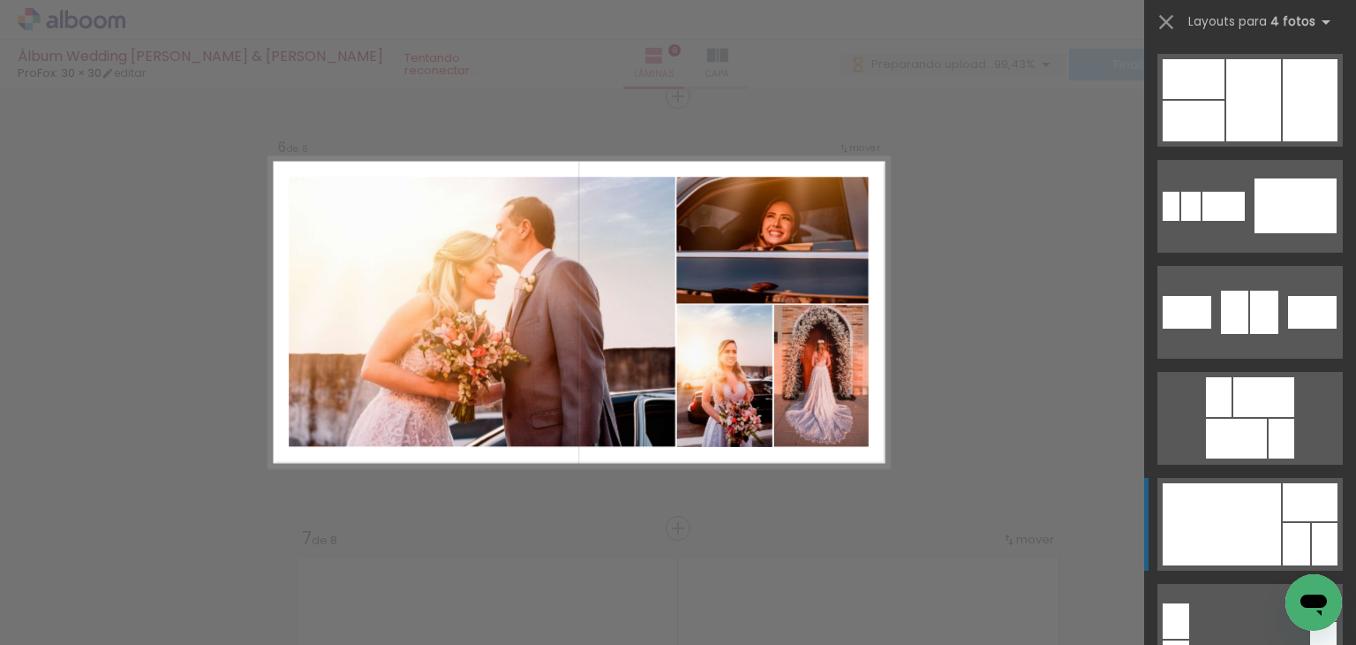
scroll to position [3921, 0]
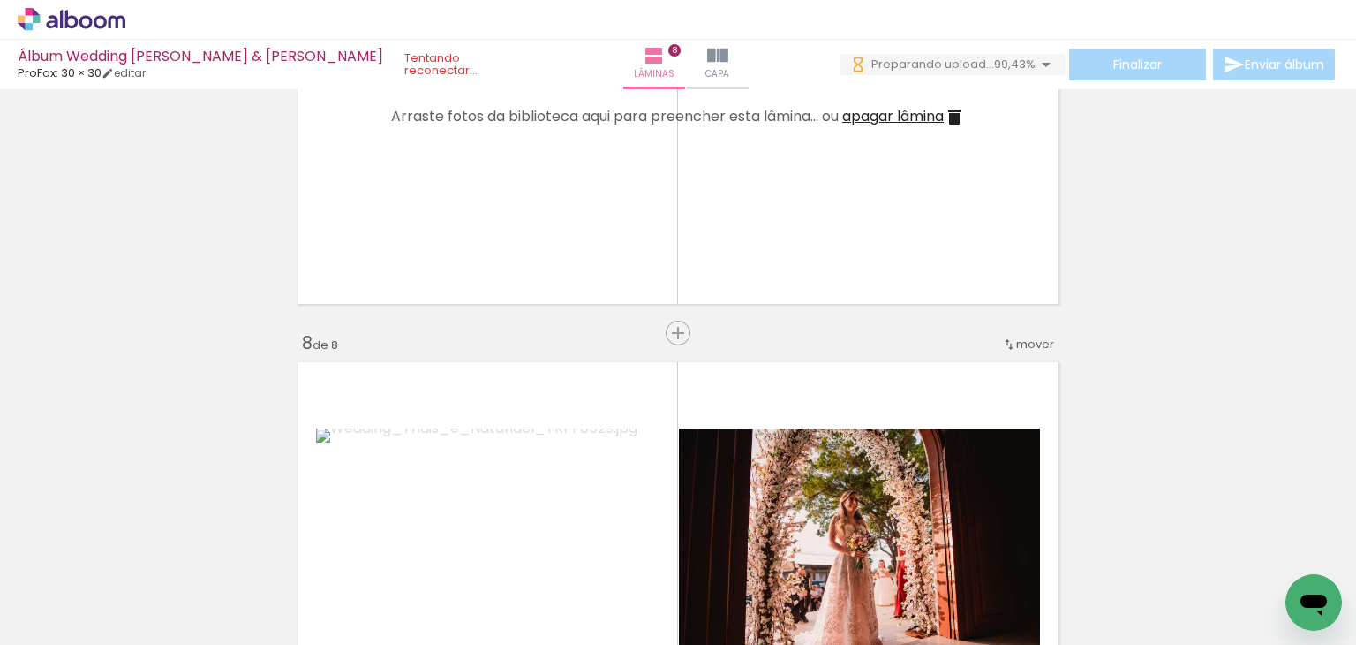
scroll to position [2799, 0]
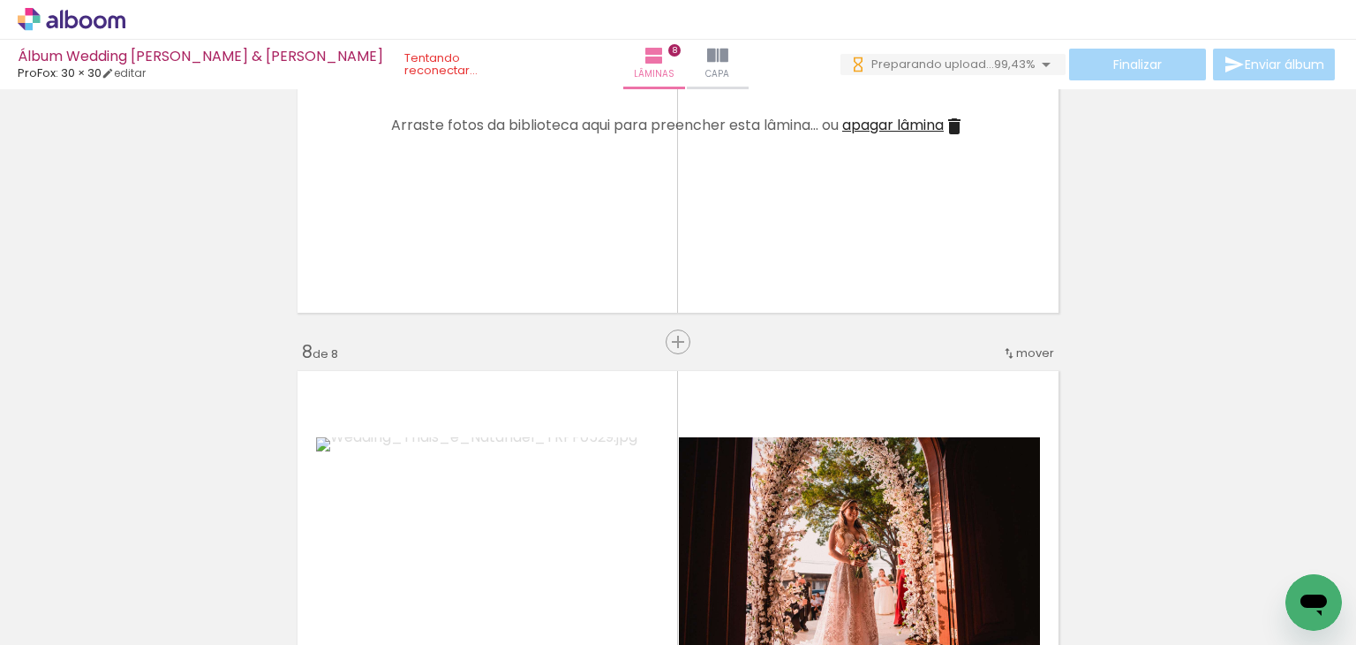
click at [948, 128] on iron-icon at bounding box center [954, 126] width 21 height 21
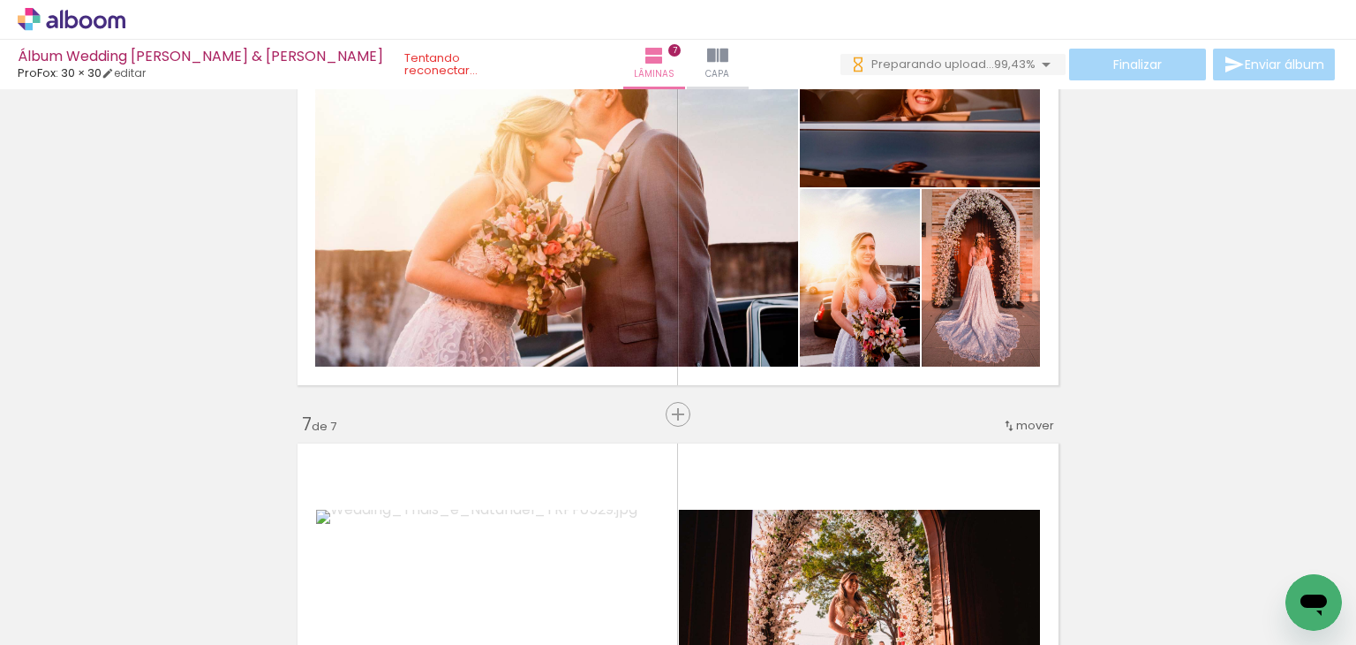
scroll to position [2284, 0]
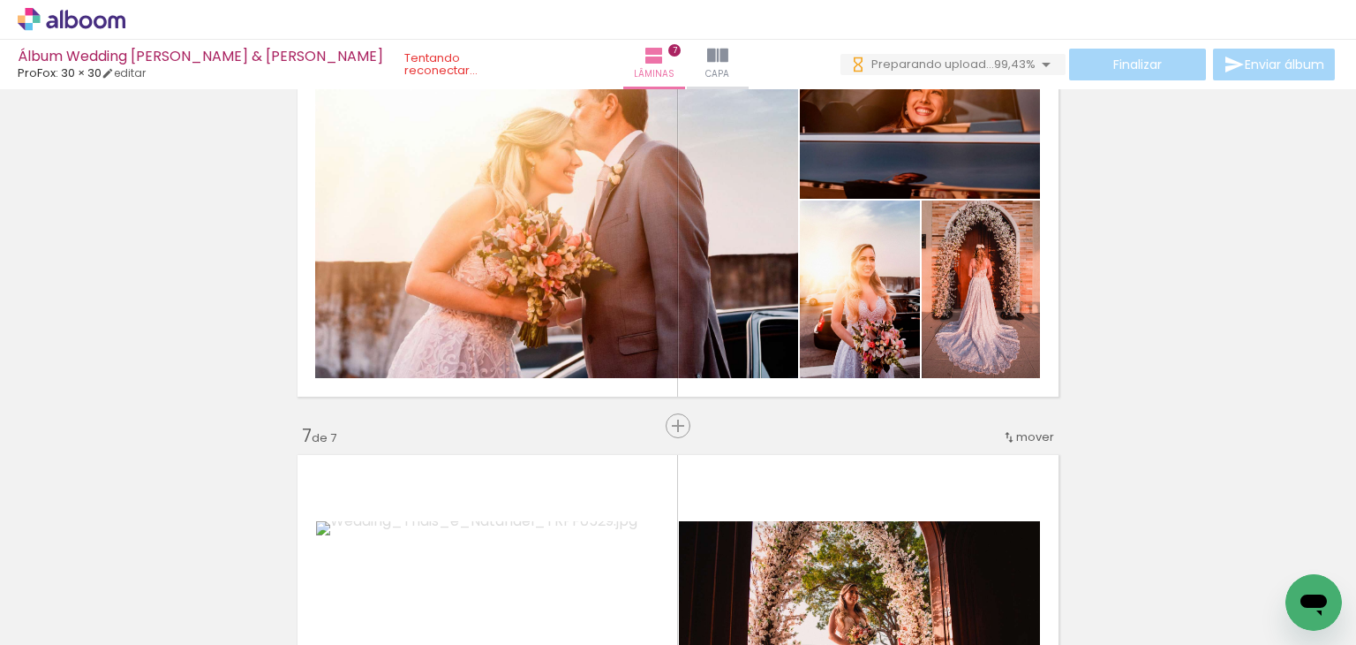
click at [145, 585] on iron-horizontal-list at bounding box center [127, 589] width 35 height 110
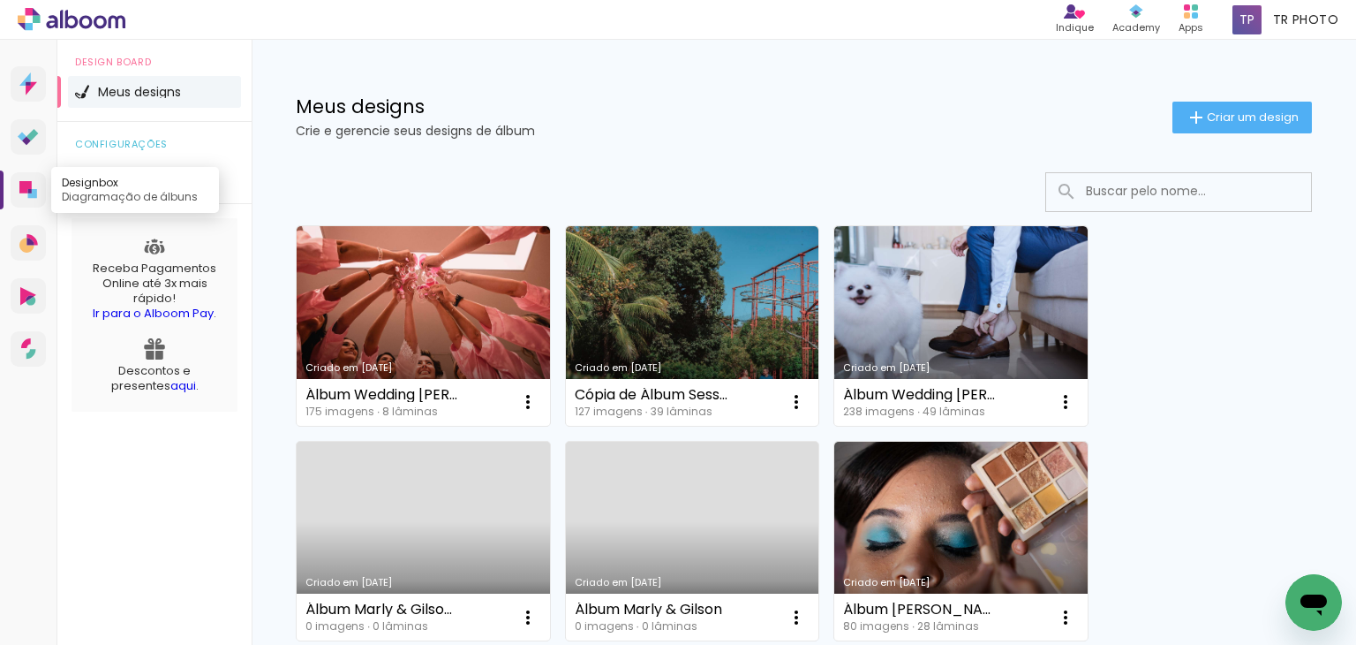
click at [28, 195] on icon at bounding box center [32, 193] width 9 height 9
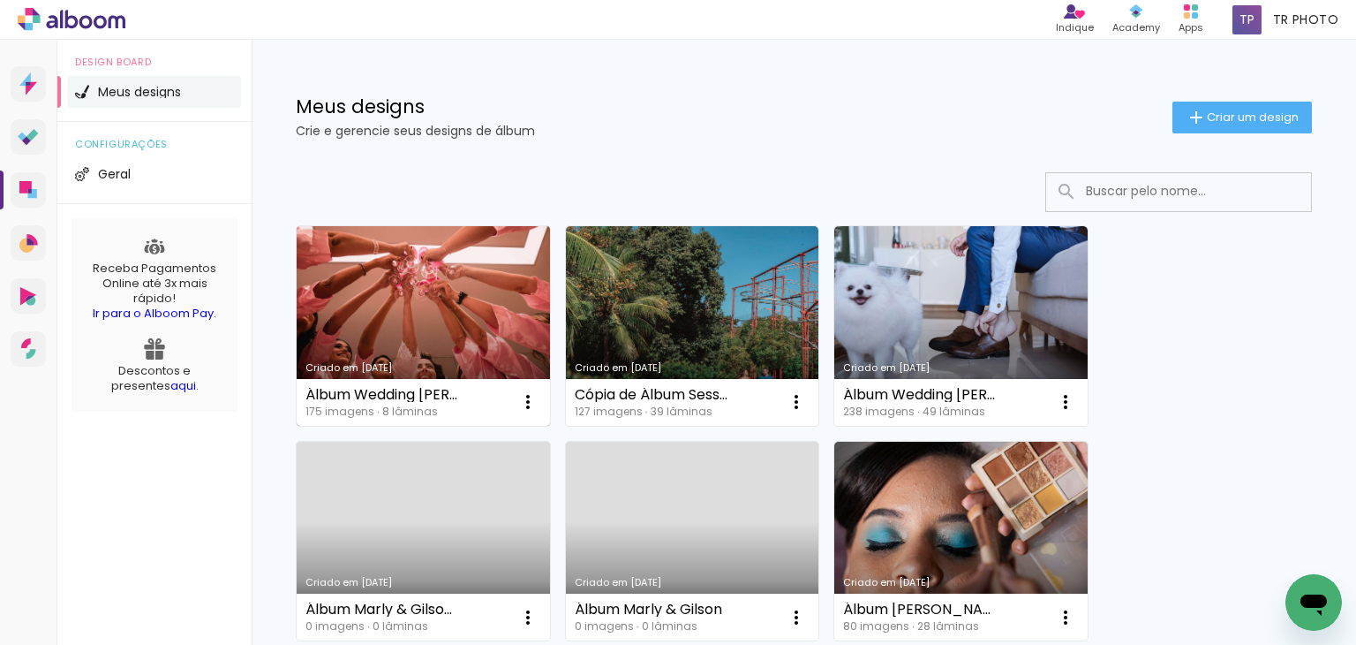
click at [332, 310] on link "Criado em [DATE]" at bounding box center [423, 326] width 253 height 200
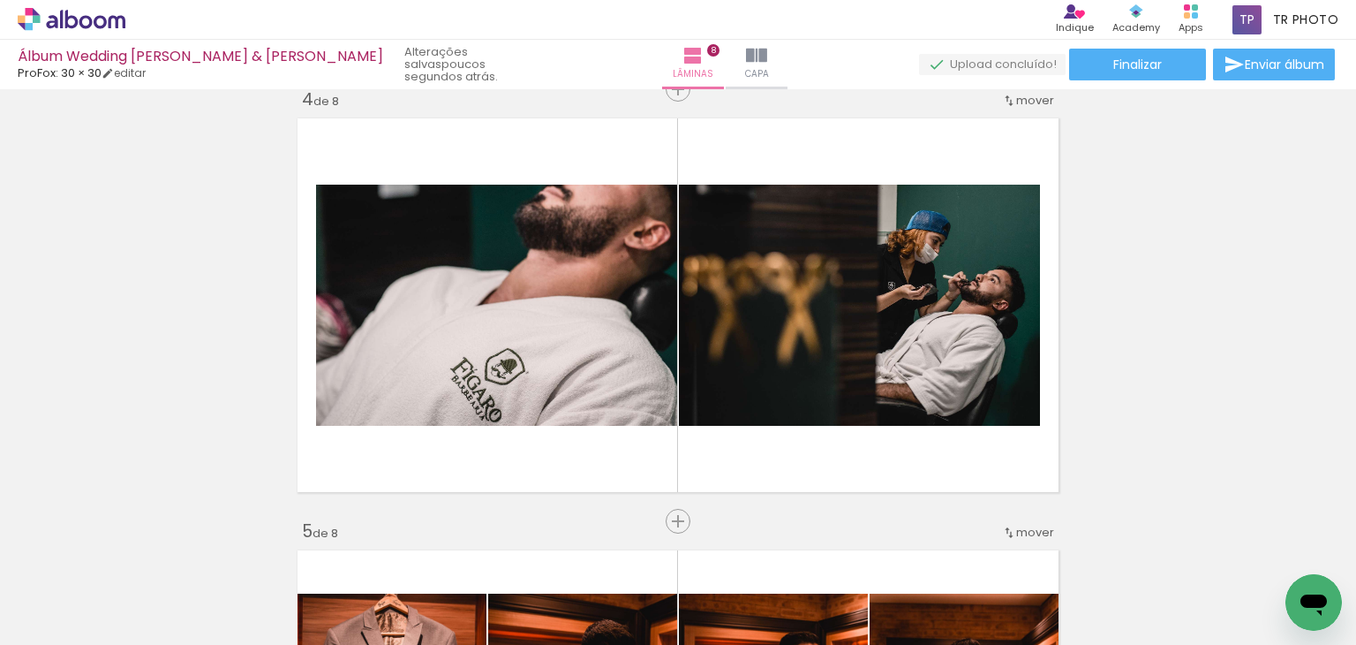
scroll to position [0, 16200]
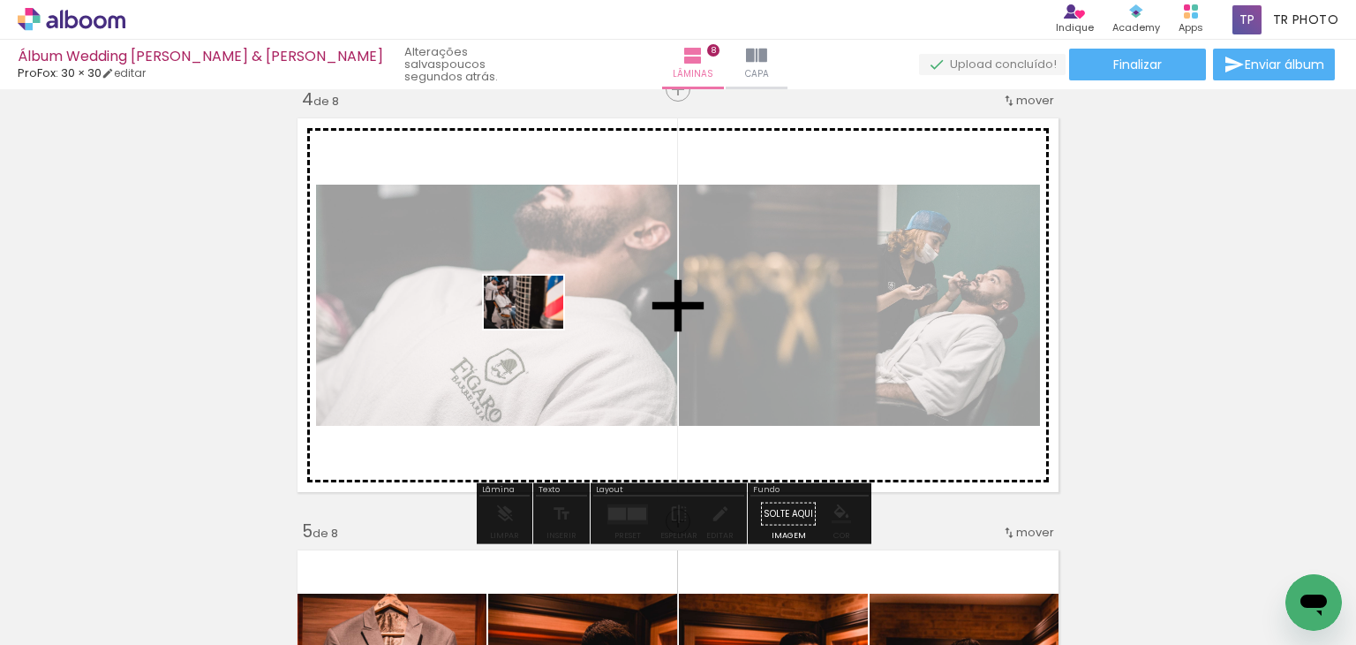
drag, startPoint x: 1269, startPoint y: 585, endPoint x: 537, endPoint y: 329, distance: 775.6
click at [537, 329] on quentale-workspace at bounding box center [678, 322] width 1356 height 645
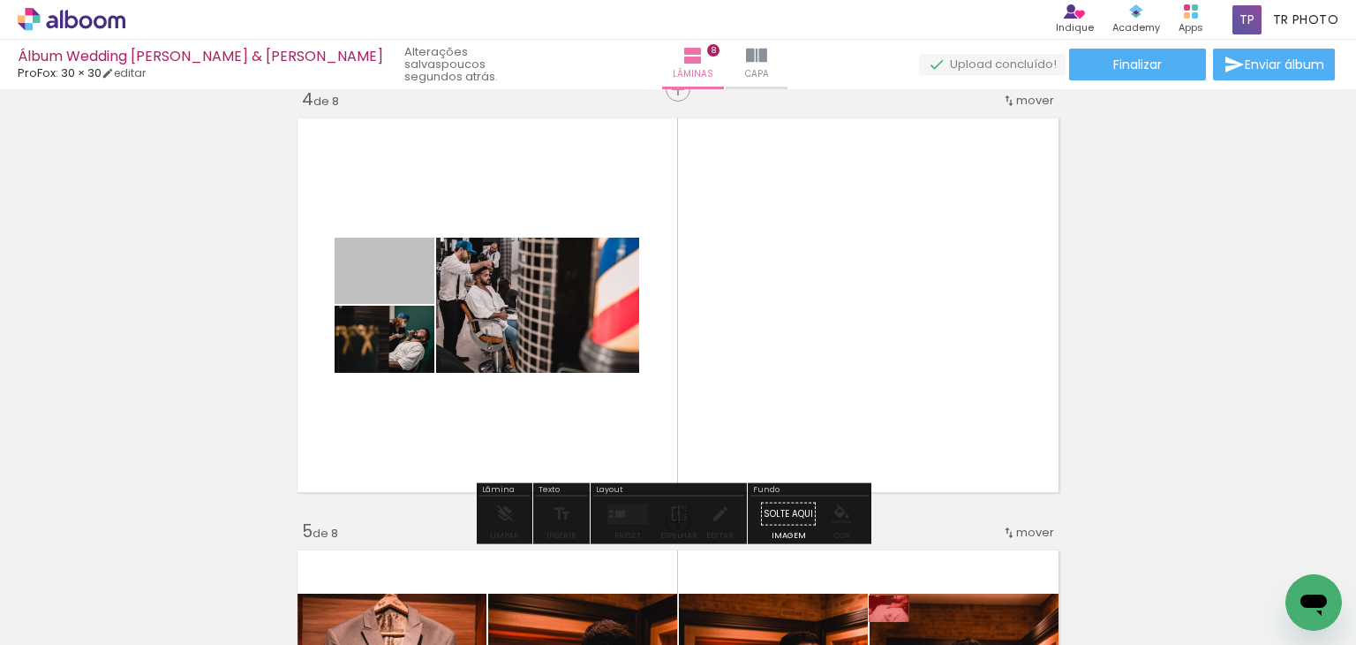
drag, startPoint x: 385, startPoint y: 276, endPoint x: 884, endPoint y: 610, distance: 600.3
click at [884, 610] on quentale-workspace at bounding box center [678, 322] width 1356 height 645
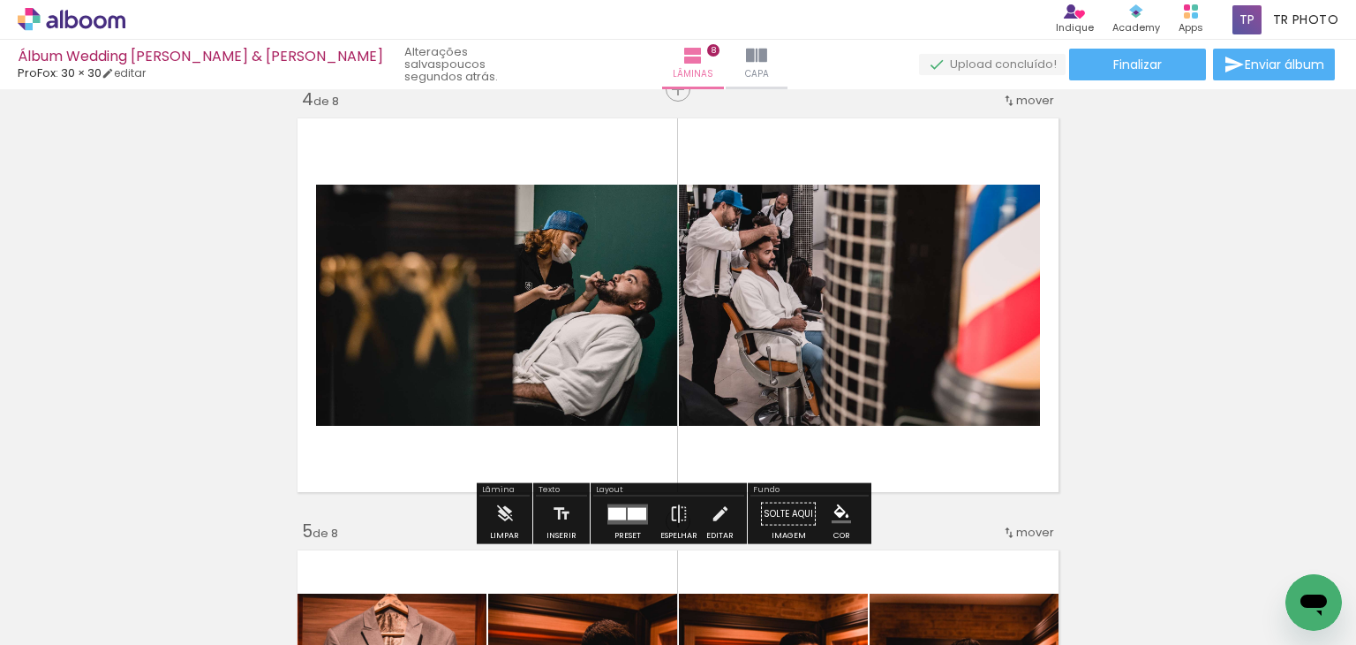
click at [918, 304] on quentale-photo at bounding box center [859, 305] width 361 height 241
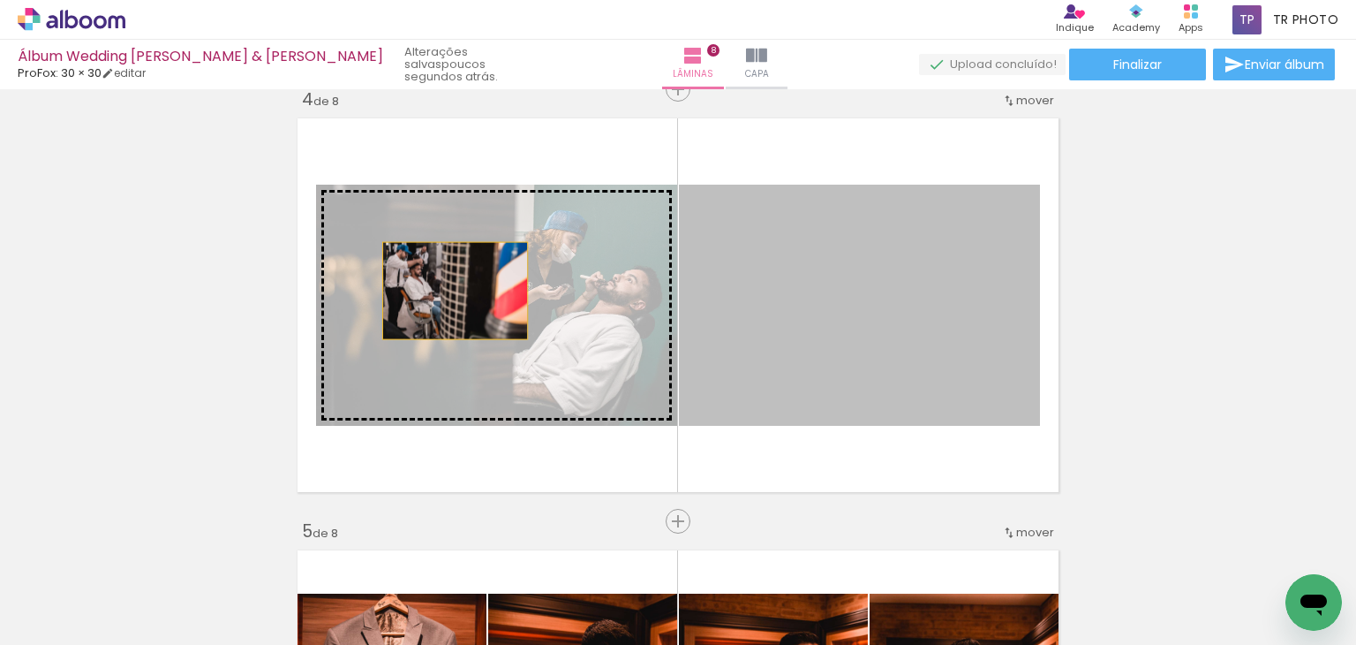
drag, startPoint x: 933, startPoint y: 296, endPoint x: 449, endPoint y: 291, distance: 484.0
click at [0, 0] on slot at bounding box center [0, 0] width 0 height 0
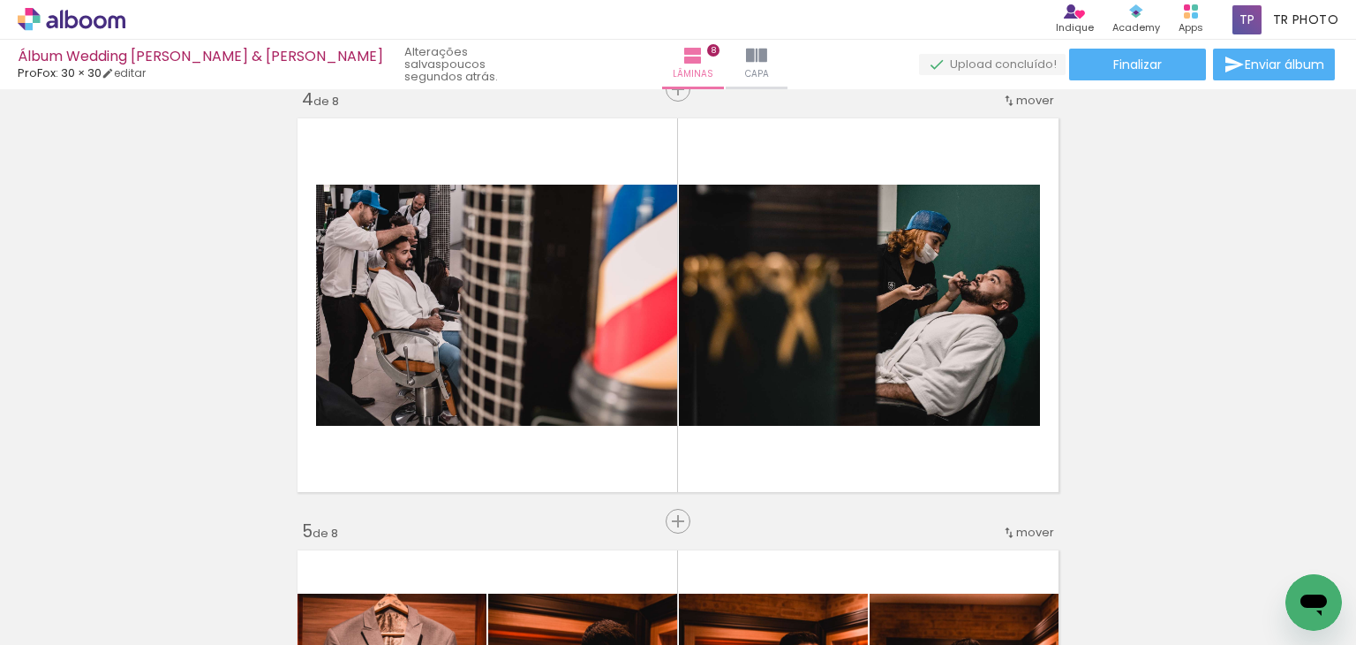
scroll to position [0, 1794]
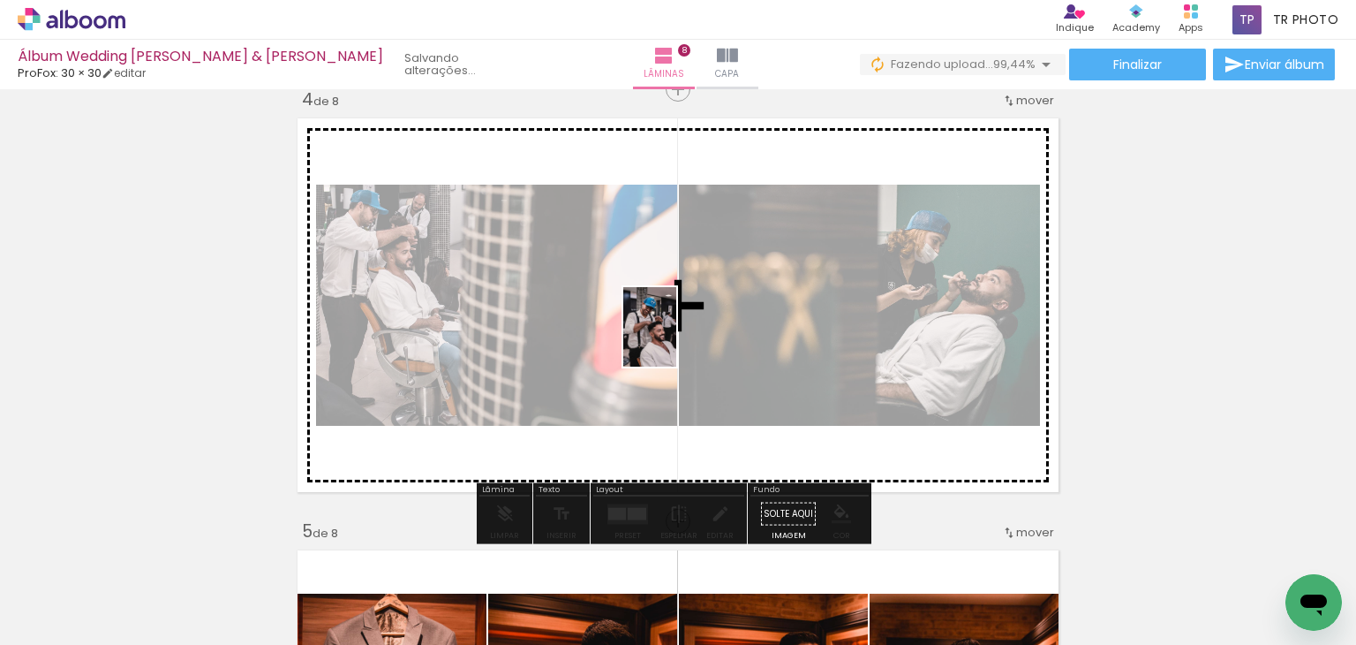
drag, startPoint x: 1275, startPoint y: 575, endPoint x: 676, endPoint y: 340, distance: 643.2
click at [676, 340] on quentale-workspace at bounding box center [678, 322] width 1356 height 645
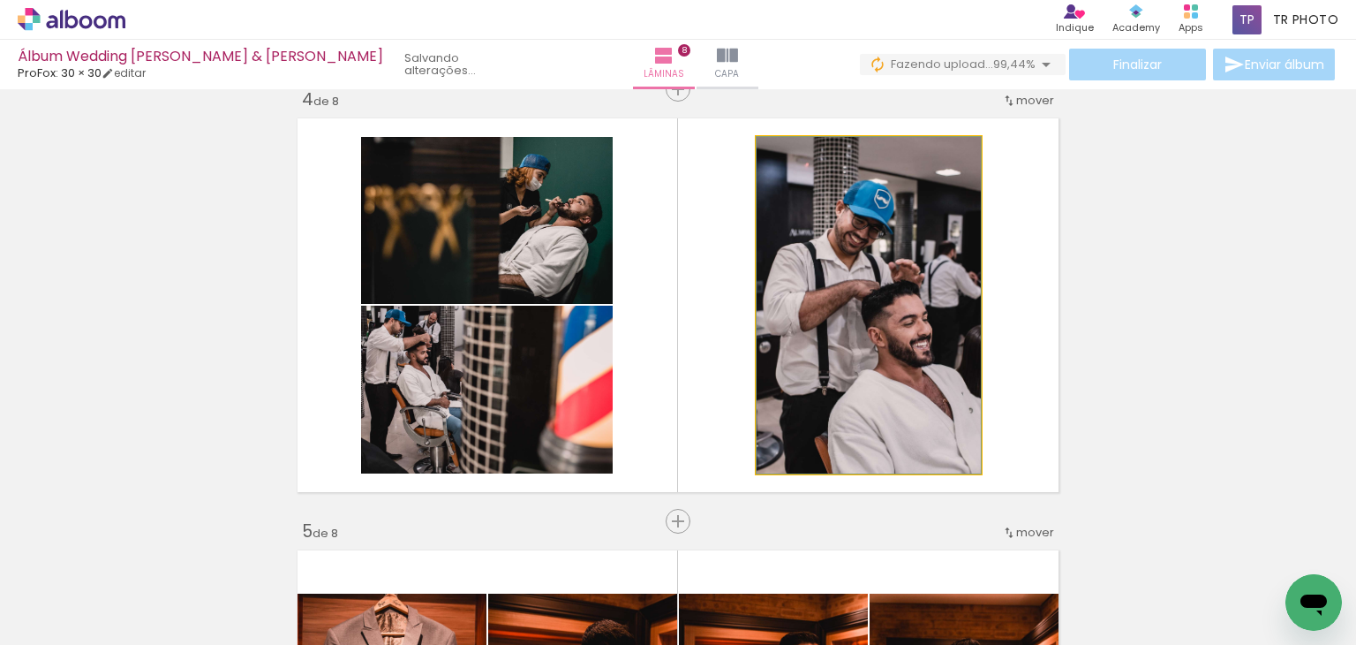
drag, startPoint x: 892, startPoint y: 307, endPoint x: 798, endPoint y: 310, distance: 93.6
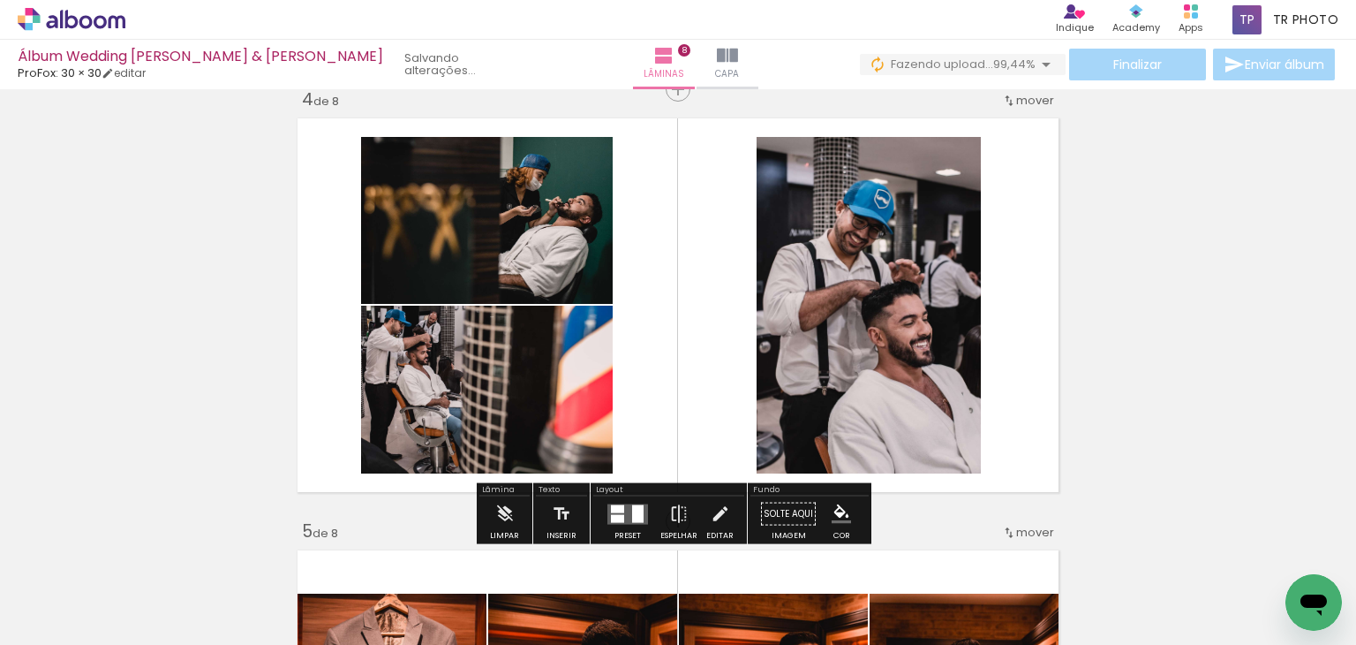
click at [622, 517] on quentale-layouter at bounding box center [628, 513] width 41 height 20
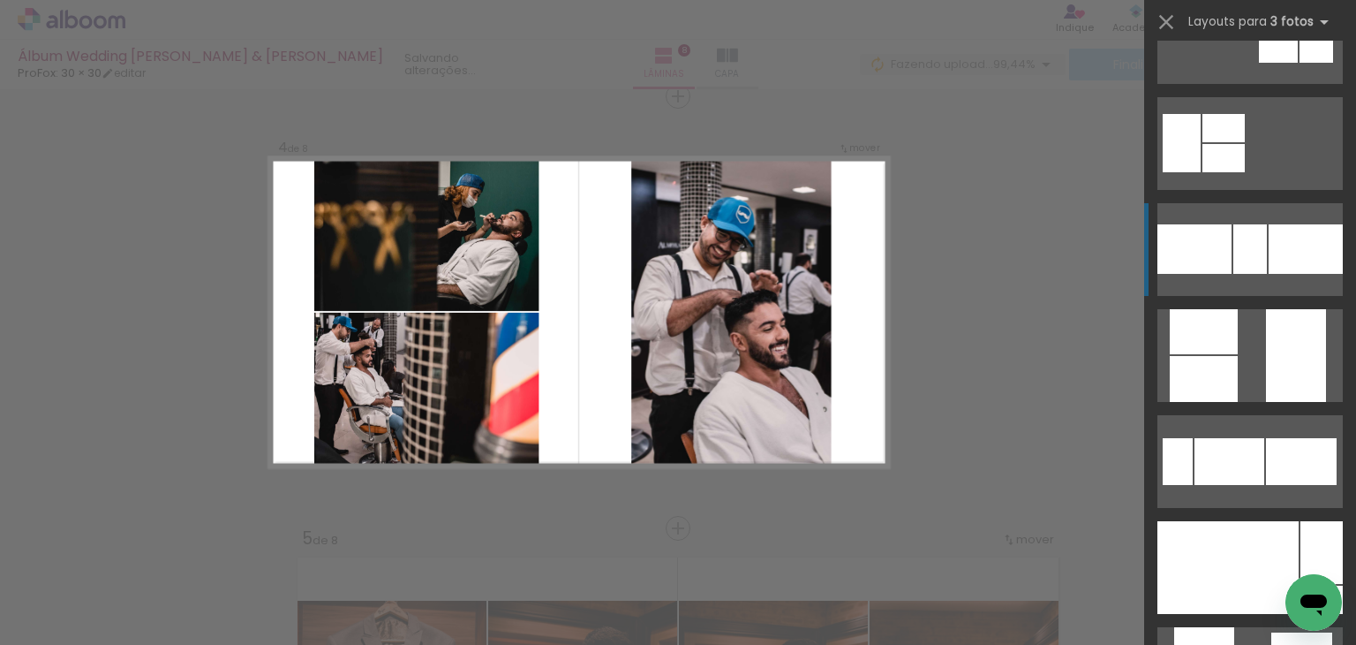
scroll to position [442, 0]
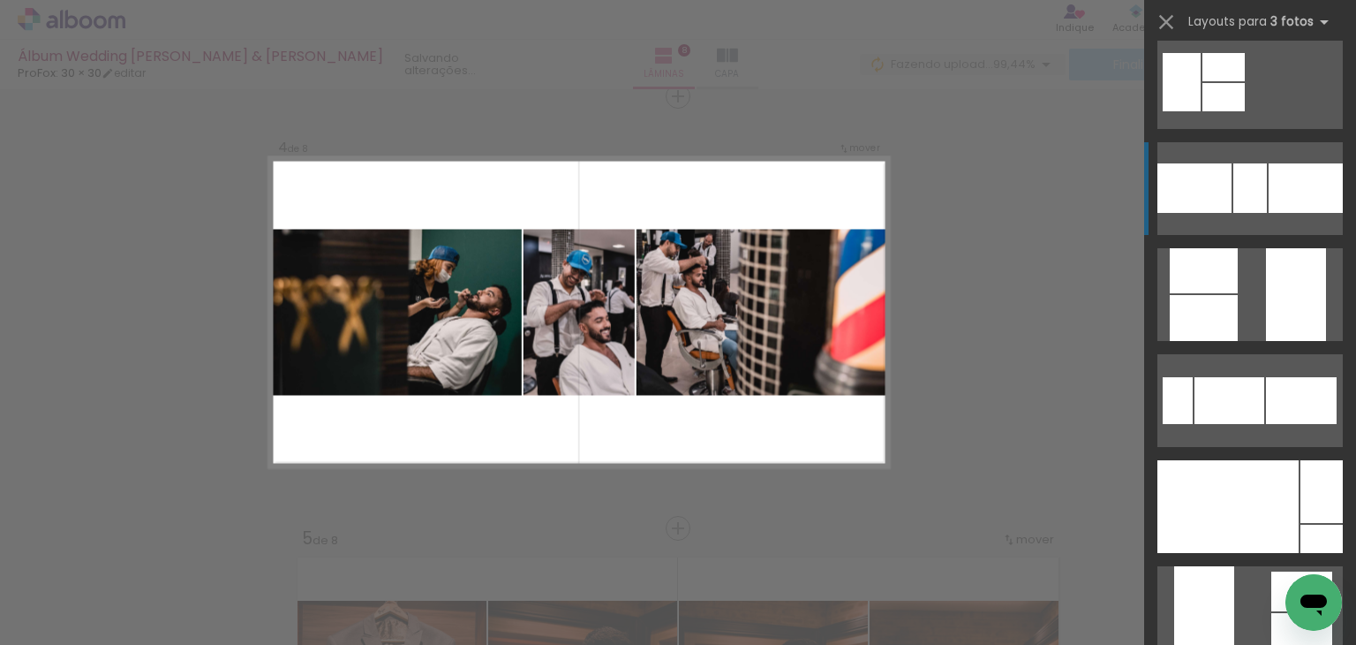
click at [1252, 185] on div at bounding box center [1251, 187] width 34 height 49
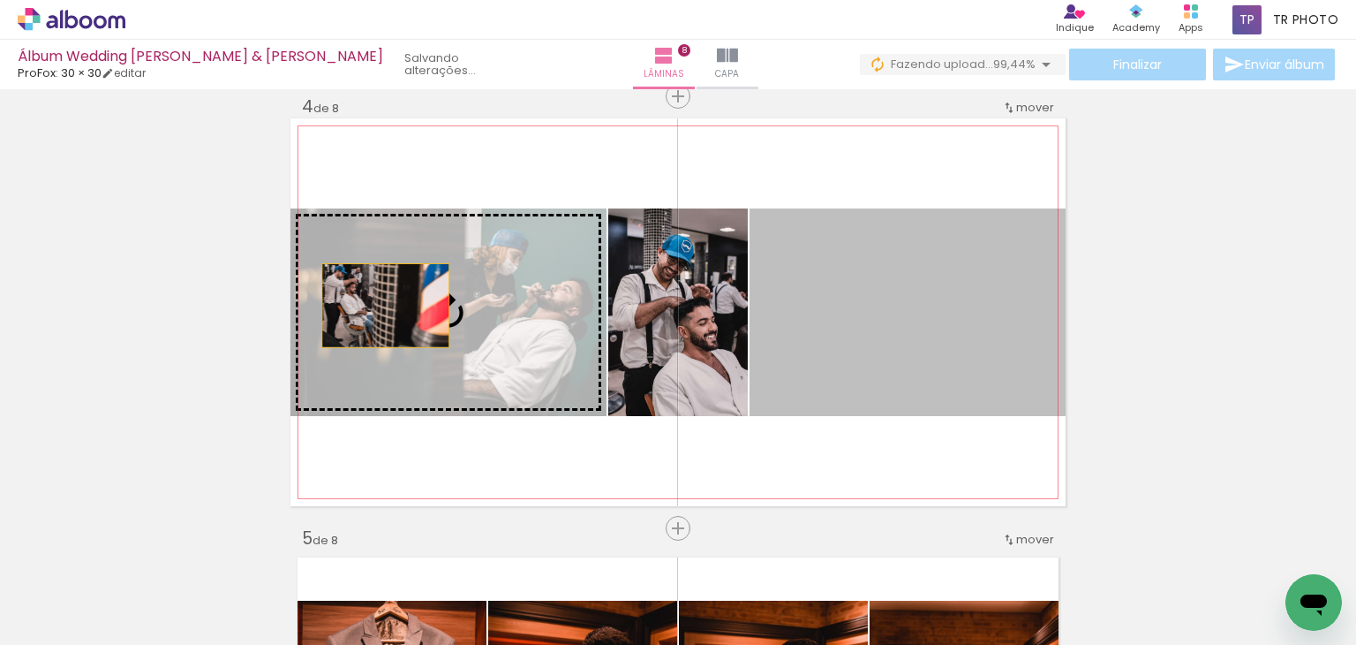
drag, startPoint x: 940, startPoint y: 307, endPoint x: 379, endPoint y: 305, distance: 560.8
click at [0, 0] on slot at bounding box center [0, 0] width 0 height 0
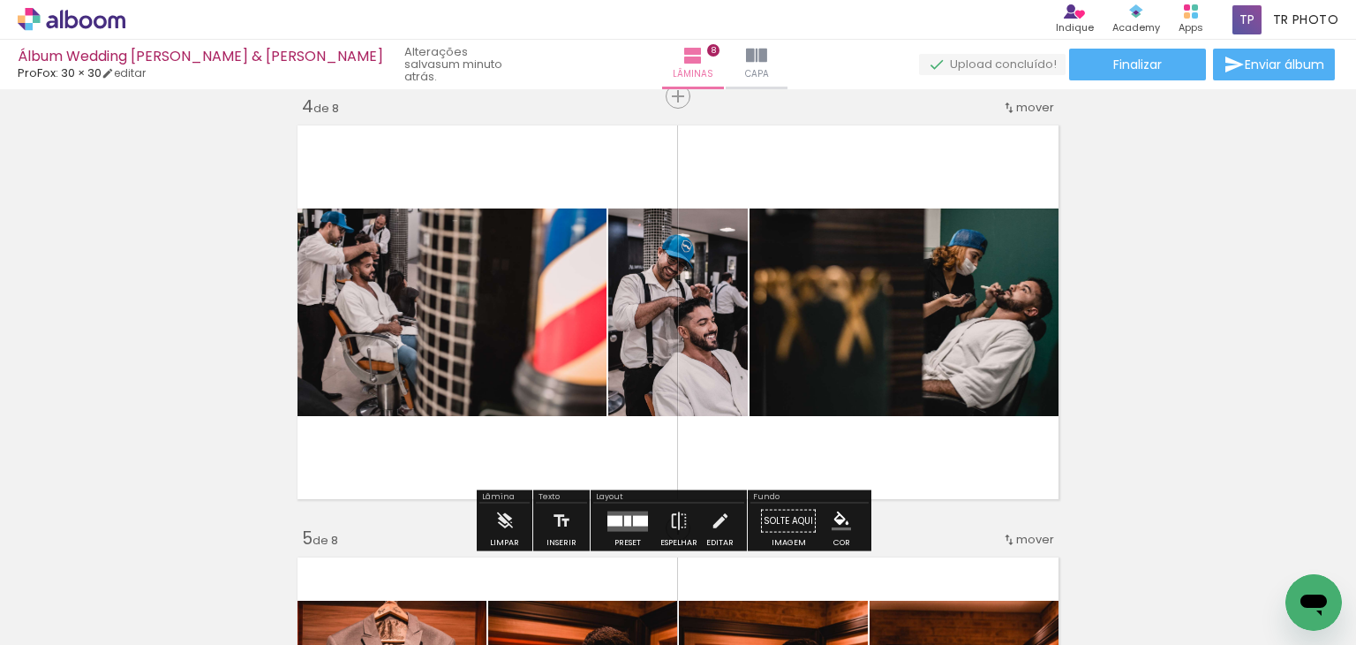
click at [636, 522] on div at bounding box center [640, 520] width 15 height 11
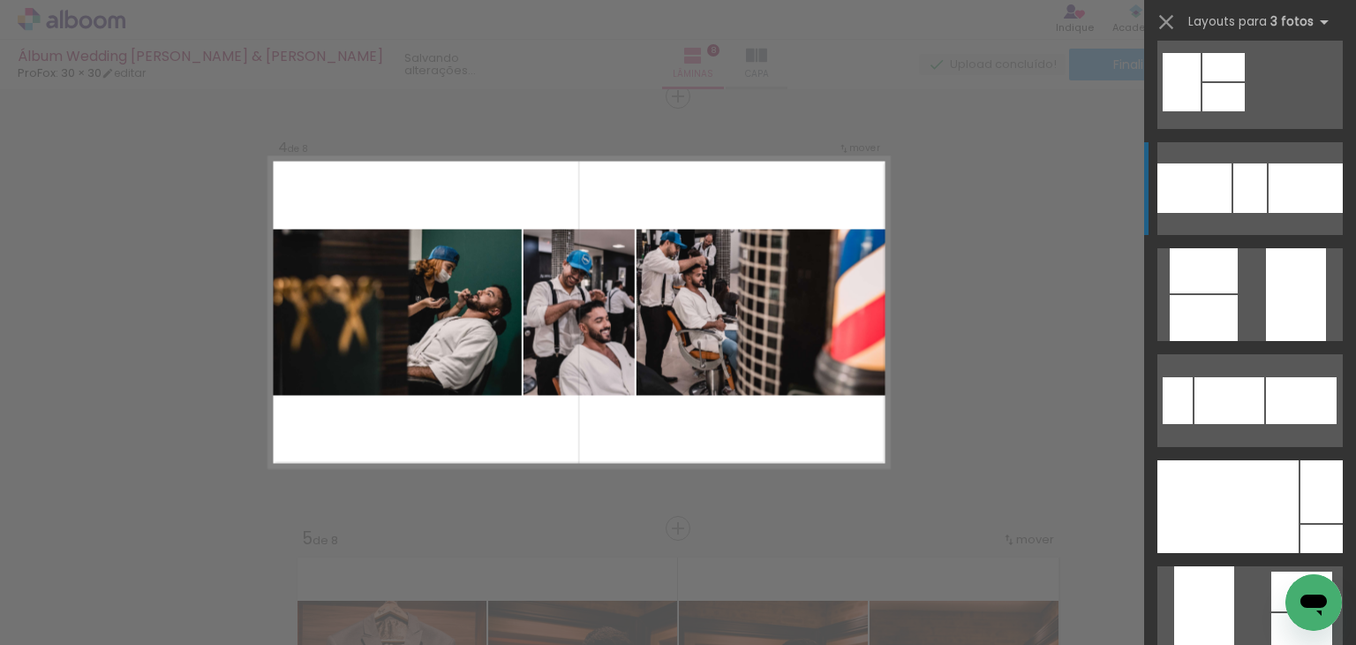
scroll to position [530, 0]
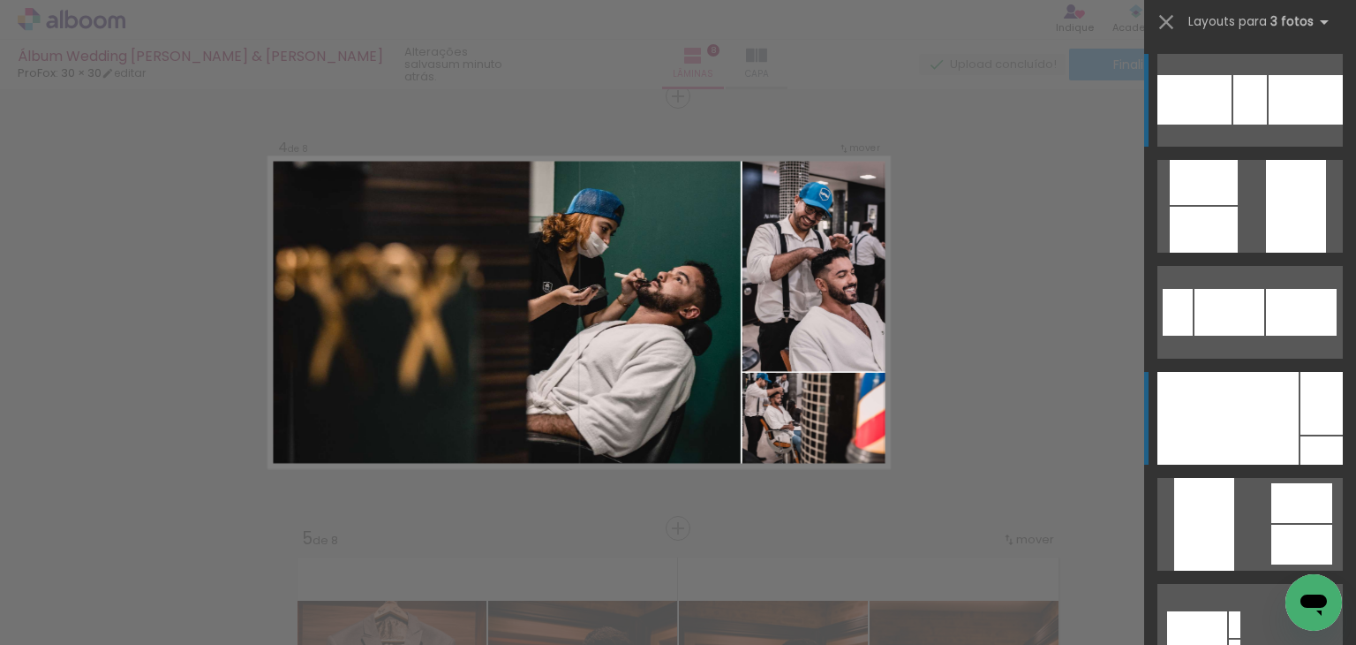
click at [1228, 377] on div at bounding box center [1228, 418] width 141 height 93
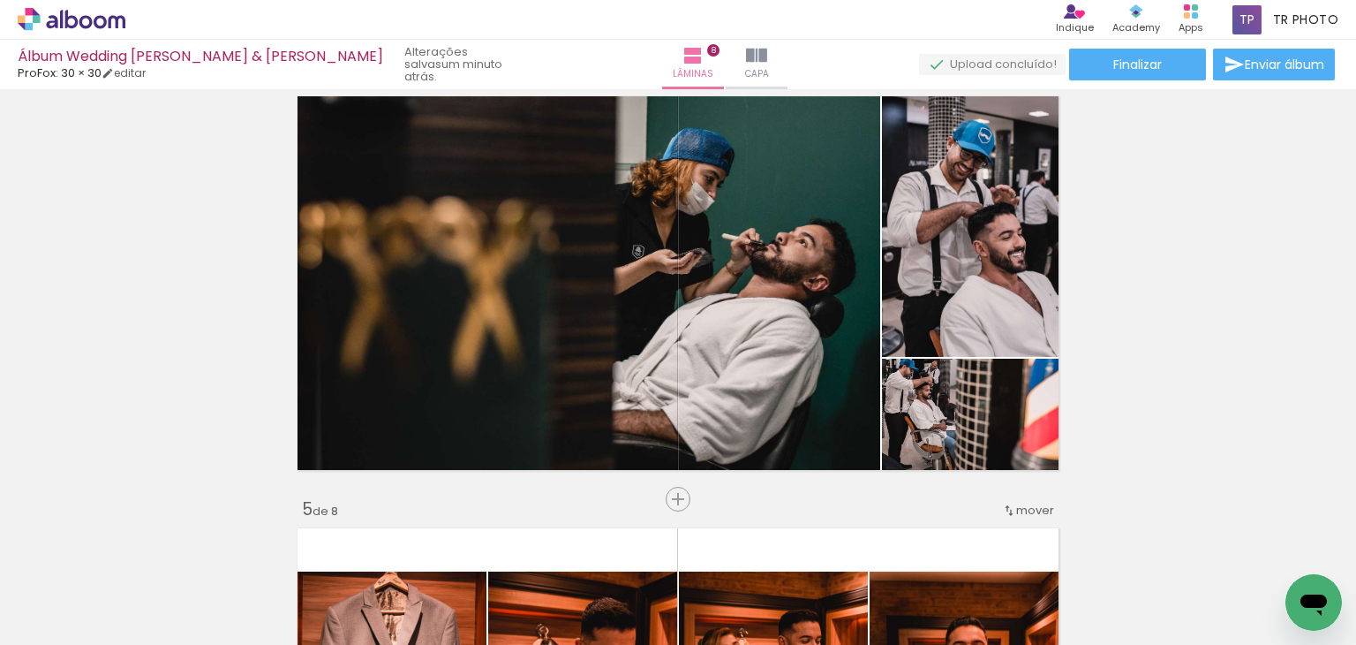
scroll to position [1318, 0]
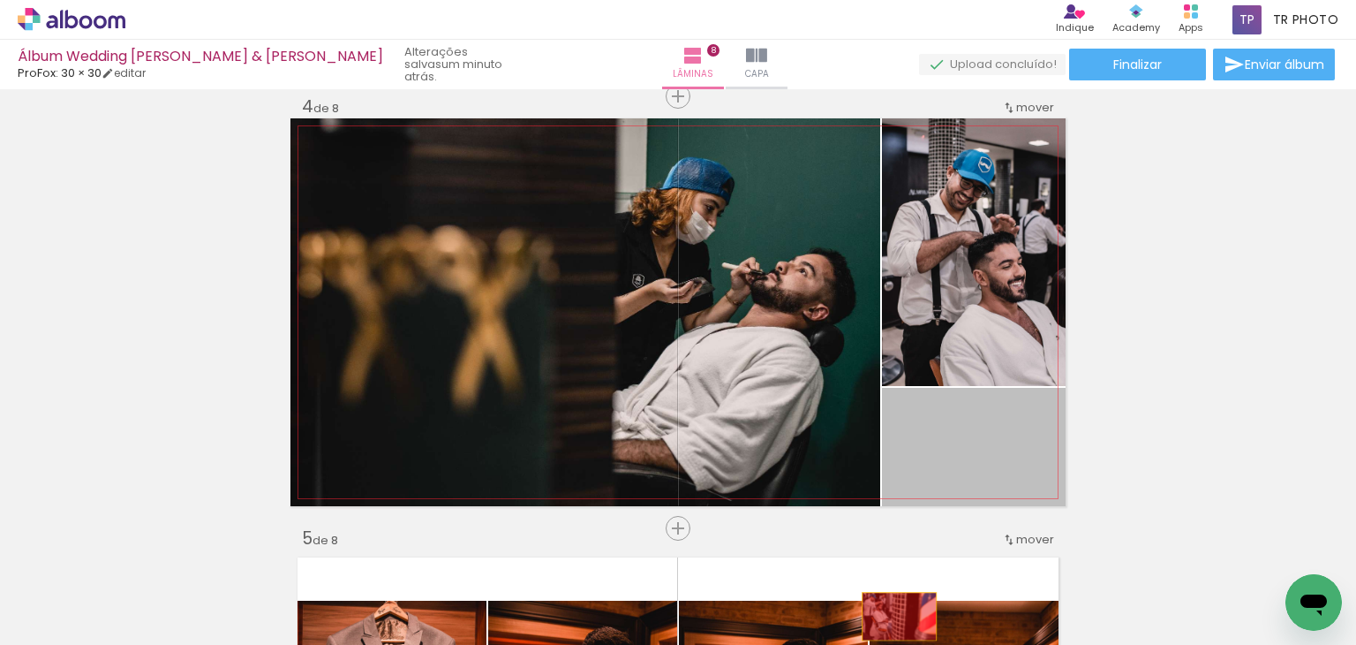
drag, startPoint x: 963, startPoint y: 452, endPoint x: 893, endPoint y: 615, distance: 178.0
click at [893, 615] on quentale-workspace at bounding box center [678, 322] width 1356 height 645
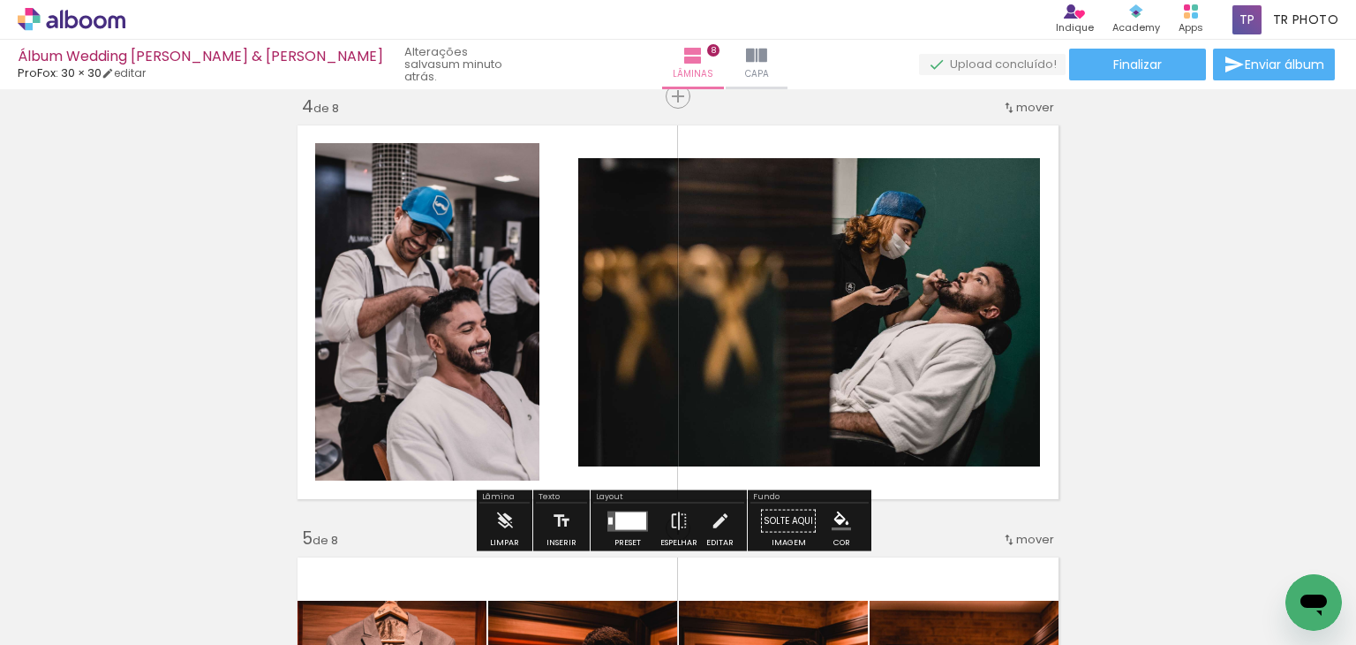
click at [815, 365] on quentale-photo at bounding box center [809, 312] width 462 height 308
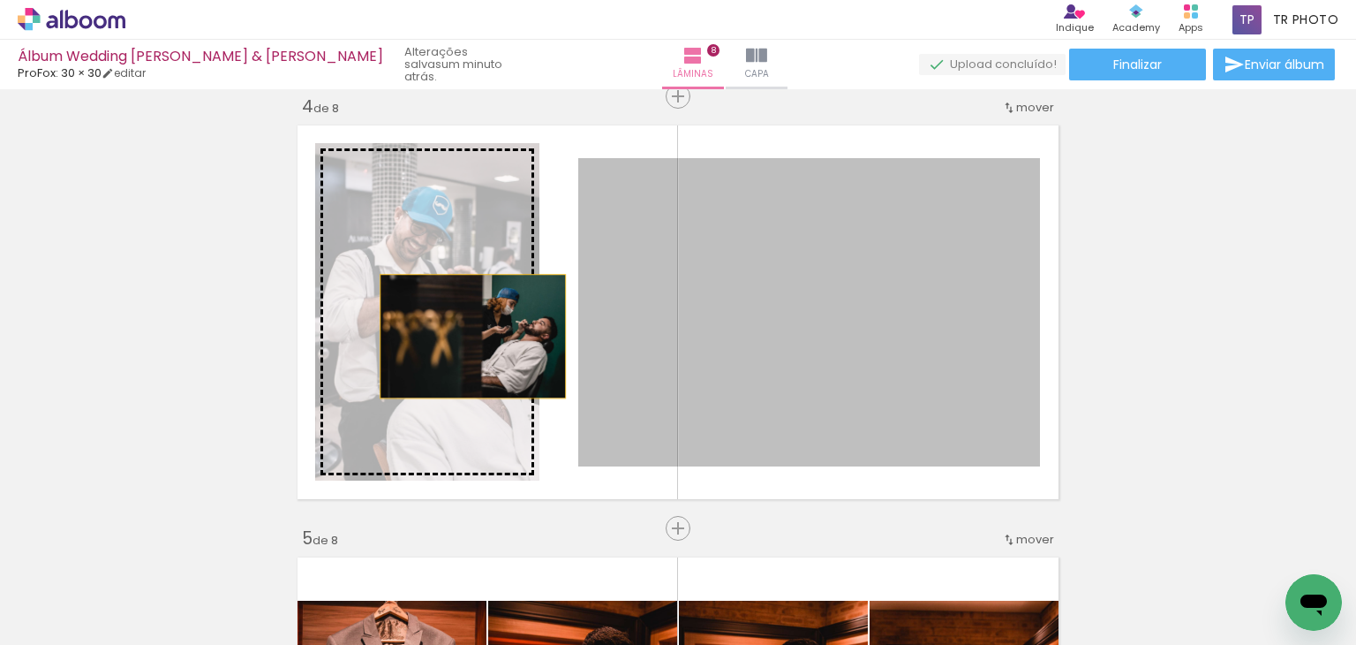
drag, startPoint x: 901, startPoint y: 330, endPoint x: 464, endPoint y: 336, distance: 436.3
click at [0, 0] on slot at bounding box center [0, 0] width 0 height 0
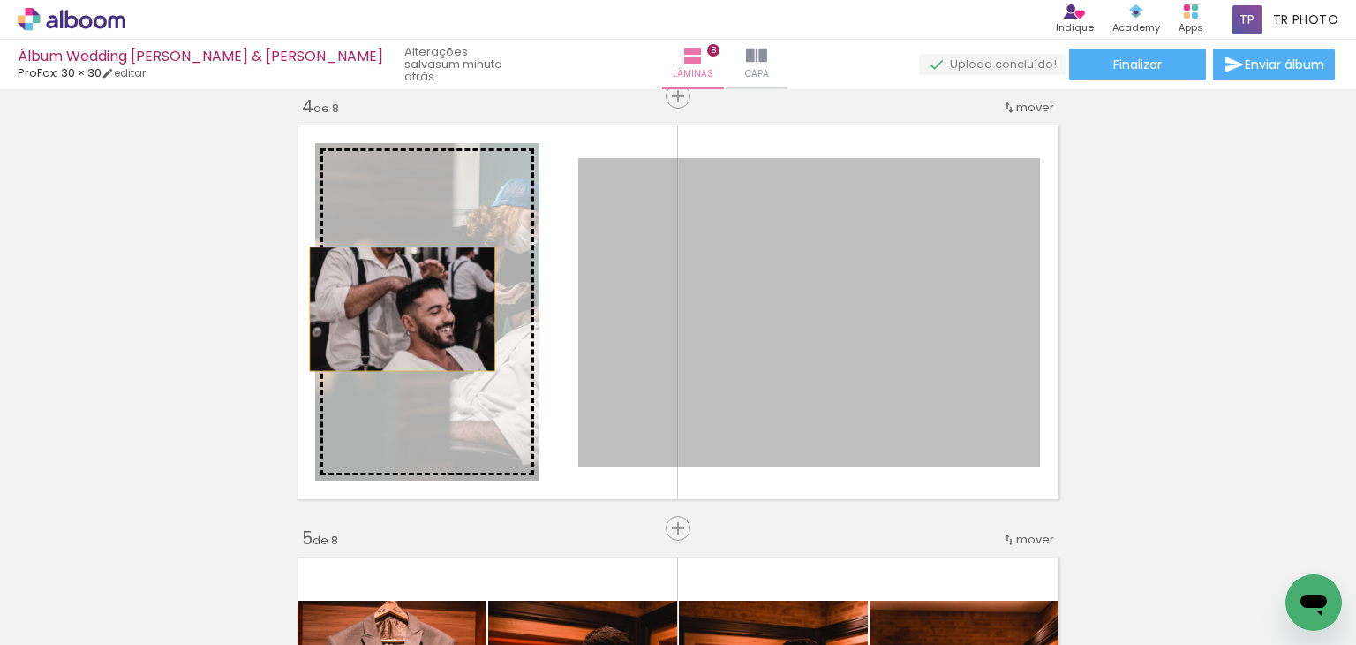
drag, startPoint x: 942, startPoint y: 321, endPoint x: 396, endPoint y: 309, distance: 546.8
click at [0, 0] on slot at bounding box center [0, 0] width 0 height 0
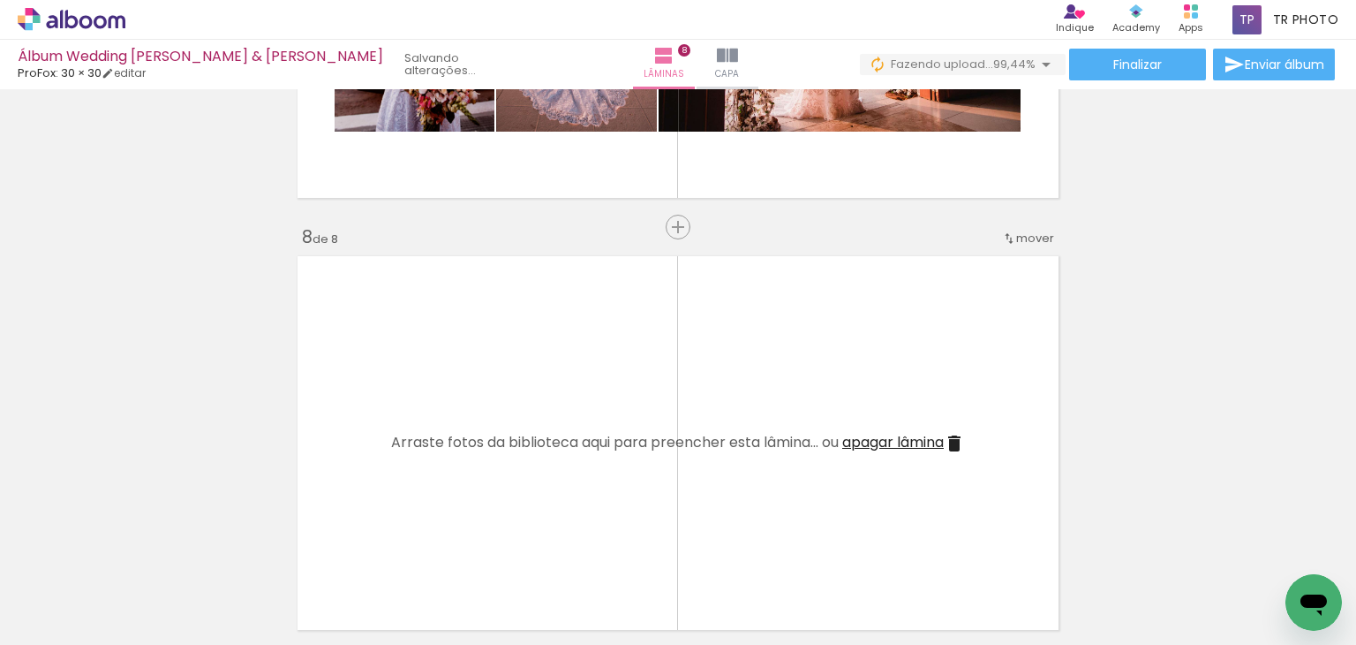
scroll to position [0, 16398]
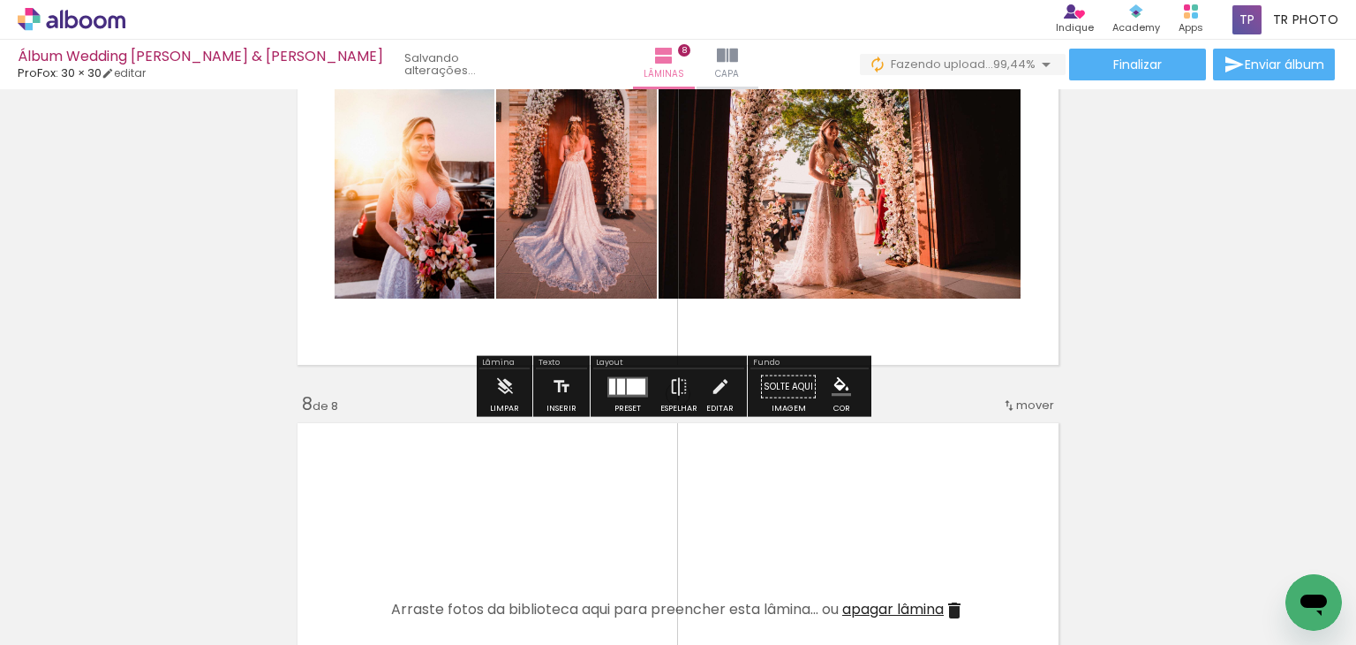
scroll to position [2826, 0]
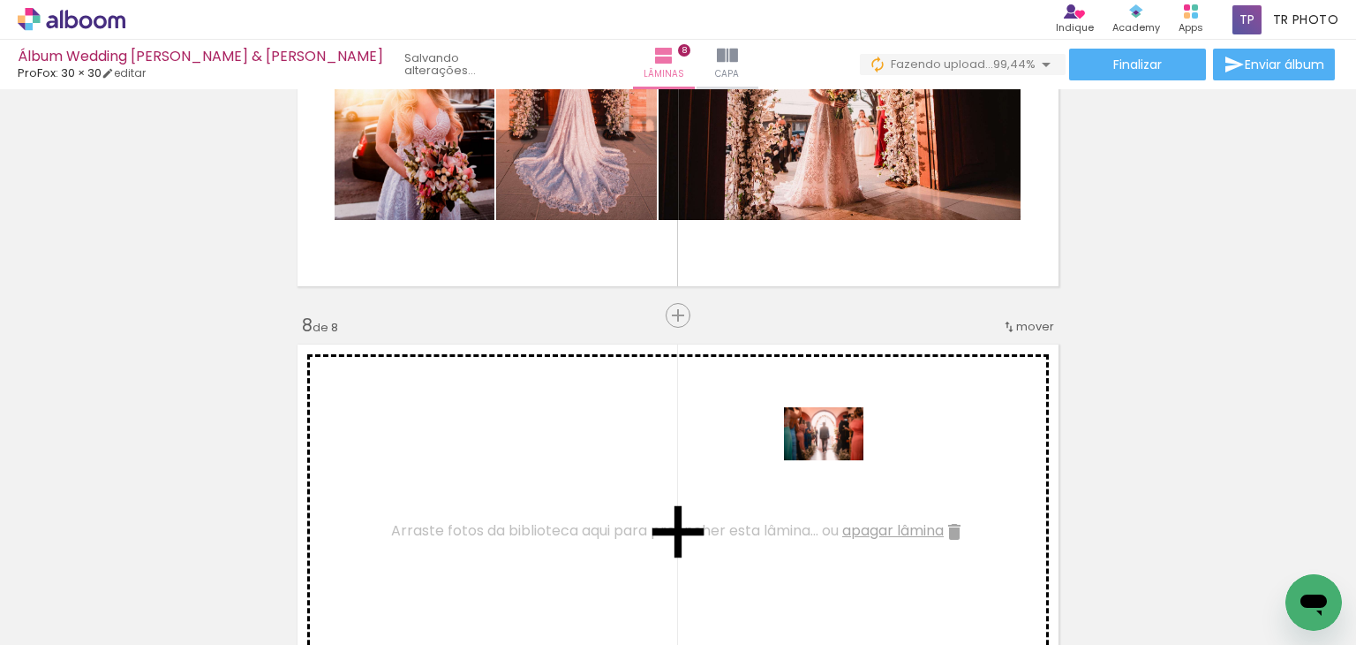
drag, startPoint x: 1050, startPoint y: 581, endPoint x: 837, endPoint y: 460, distance: 244.8
click at [837, 460] on quentale-workspace at bounding box center [678, 322] width 1356 height 645
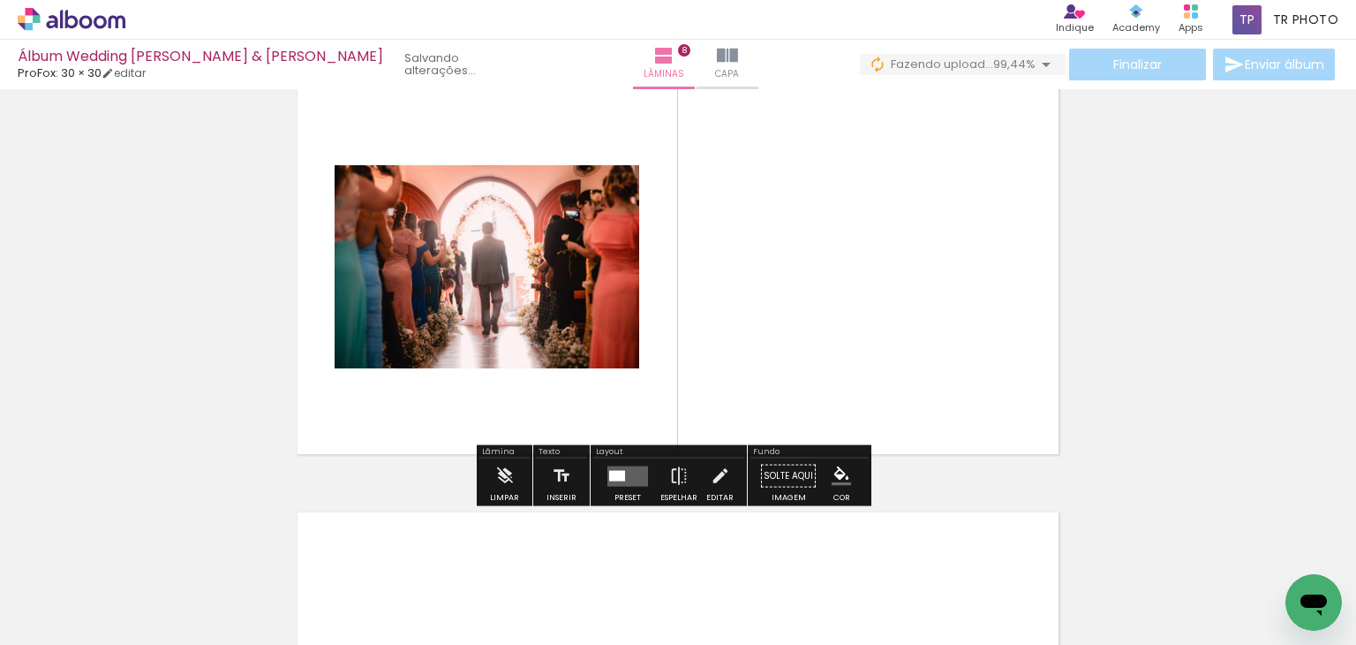
scroll to position [3091, 0]
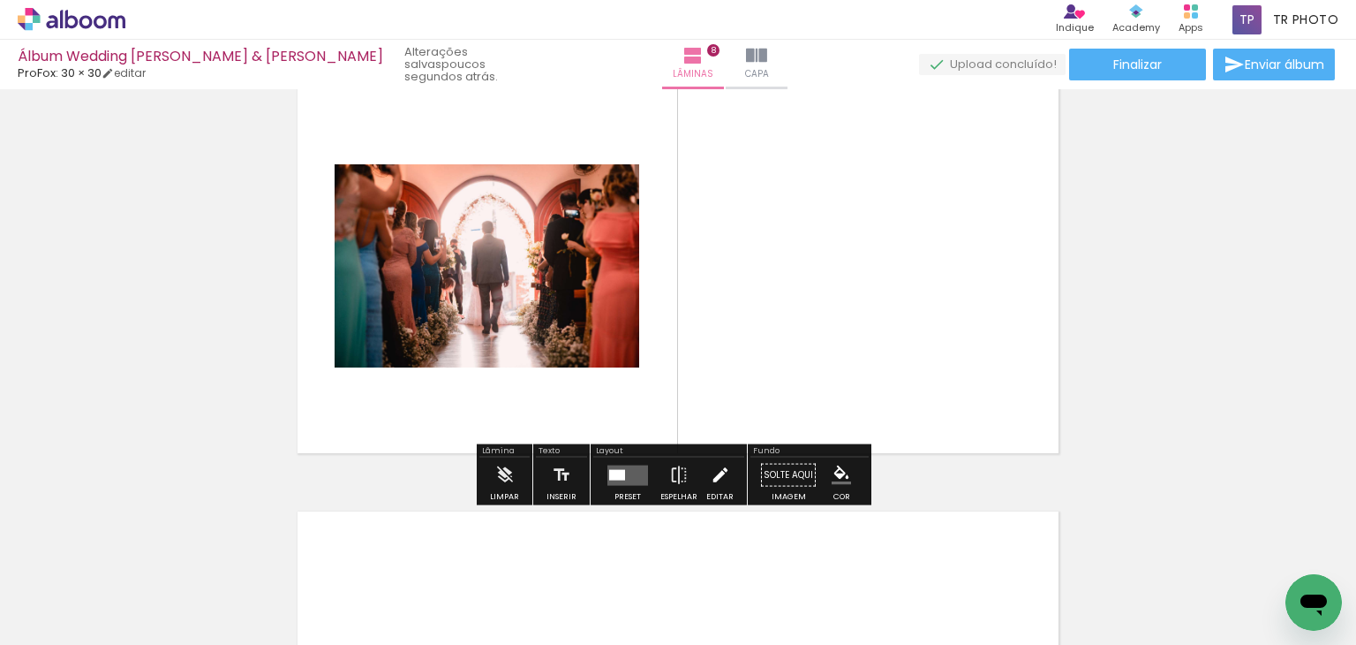
click at [714, 476] on iron-icon at bounding box center [720, 474] width 19 height 35
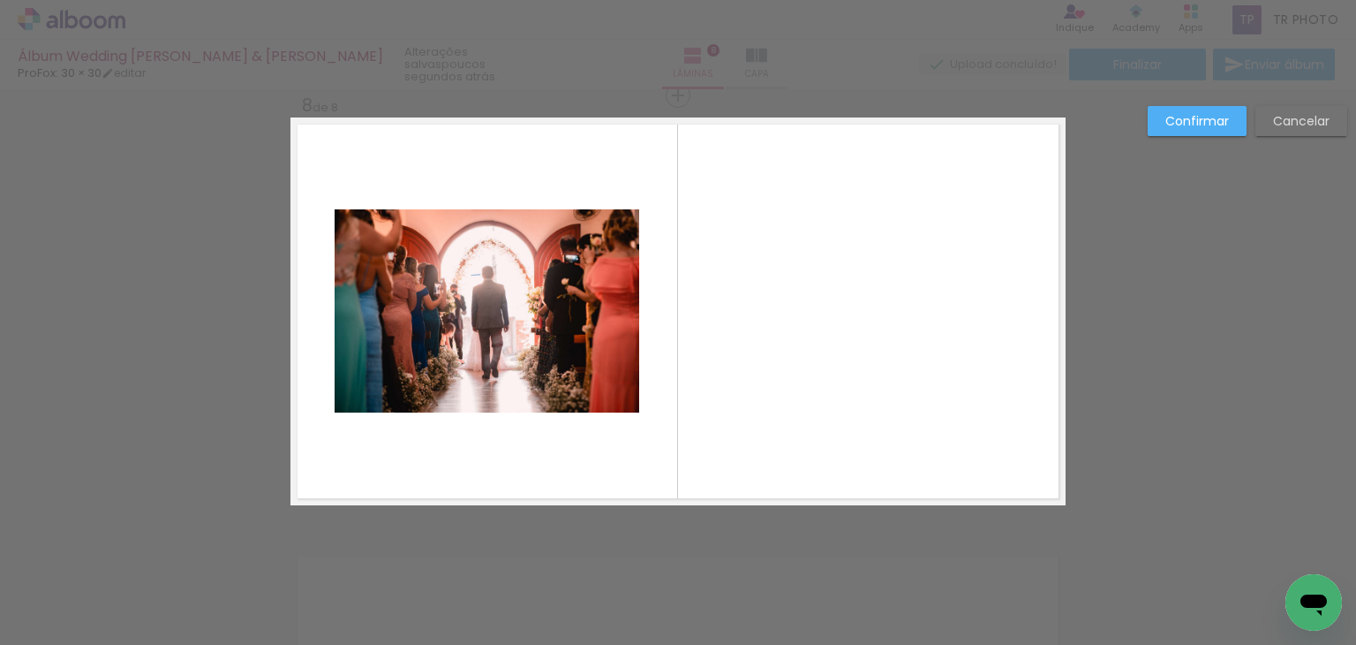
scroll to position [3045, 0]
click at [570, 329] on quentale-photo at bounding box center [487, 311] width 305 height 203
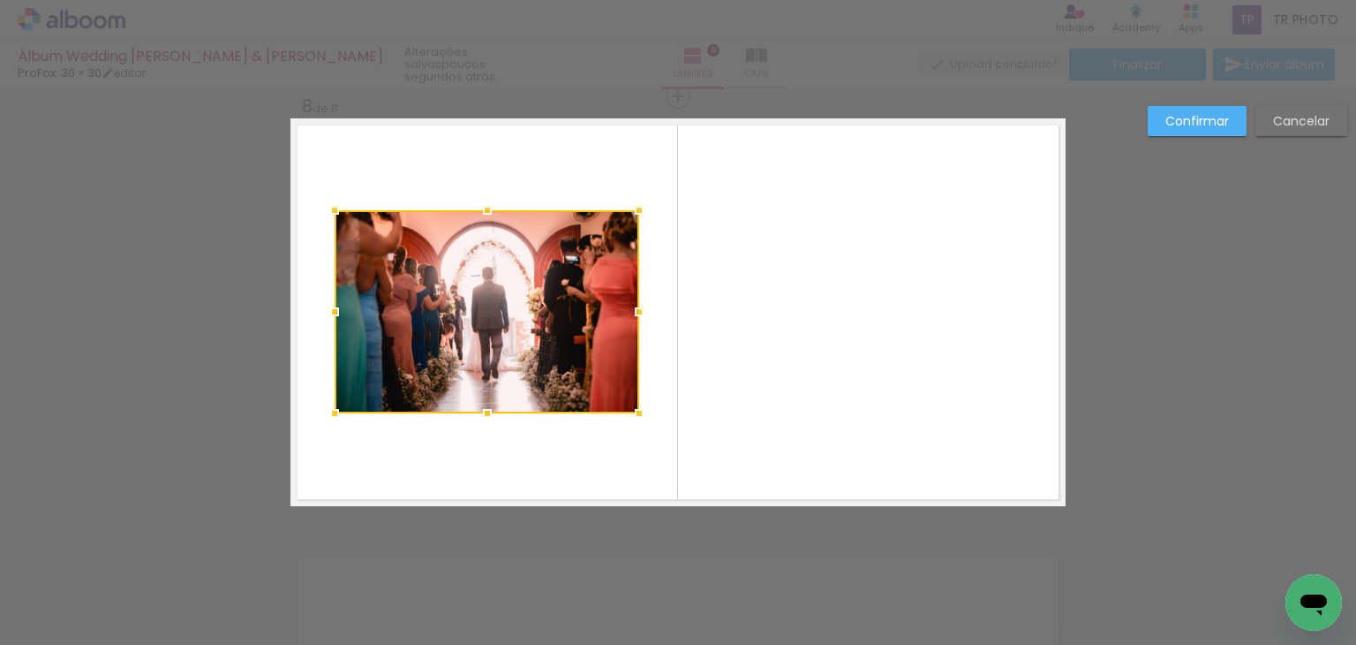
click at [0, 0] on slot "Confirmar" at bounding box center [0, 0] width 0 height 0
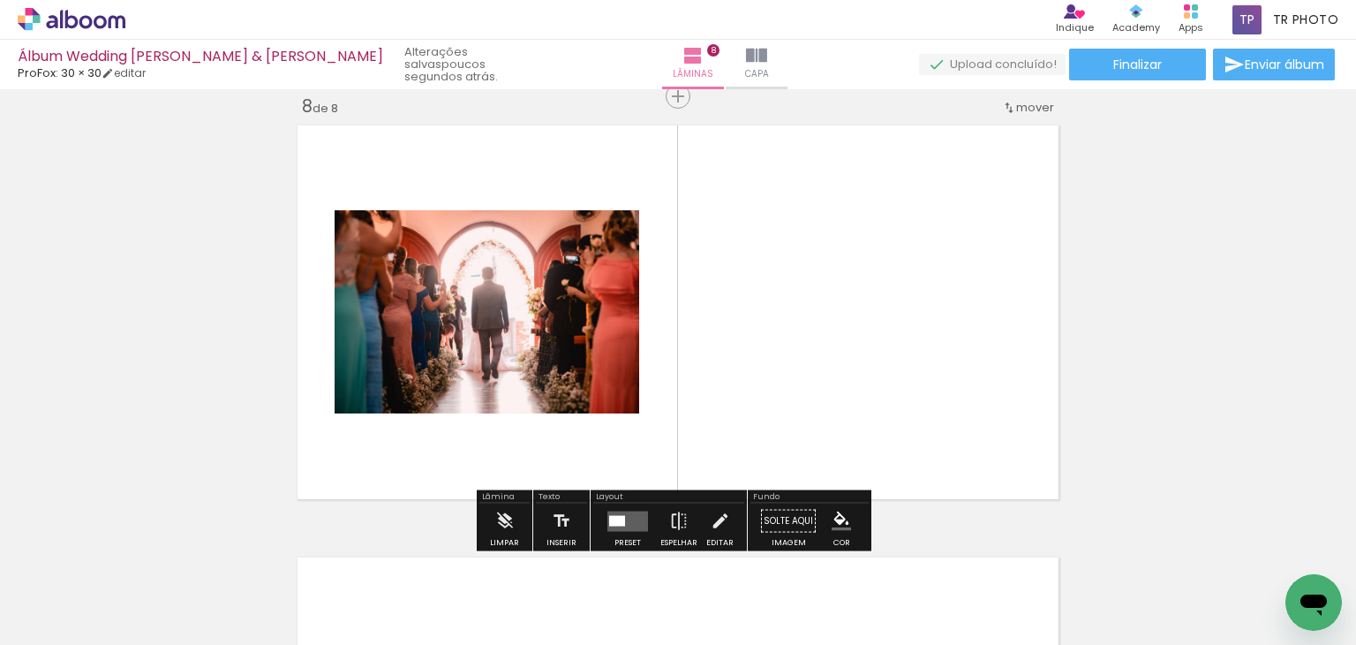
click at [523, 354] on quentale-photo at bounding box center [487, 311] width 305 height 203
click at [620, 526] on quentale-layouter at bounding box center [628, 520] width 41 height 20
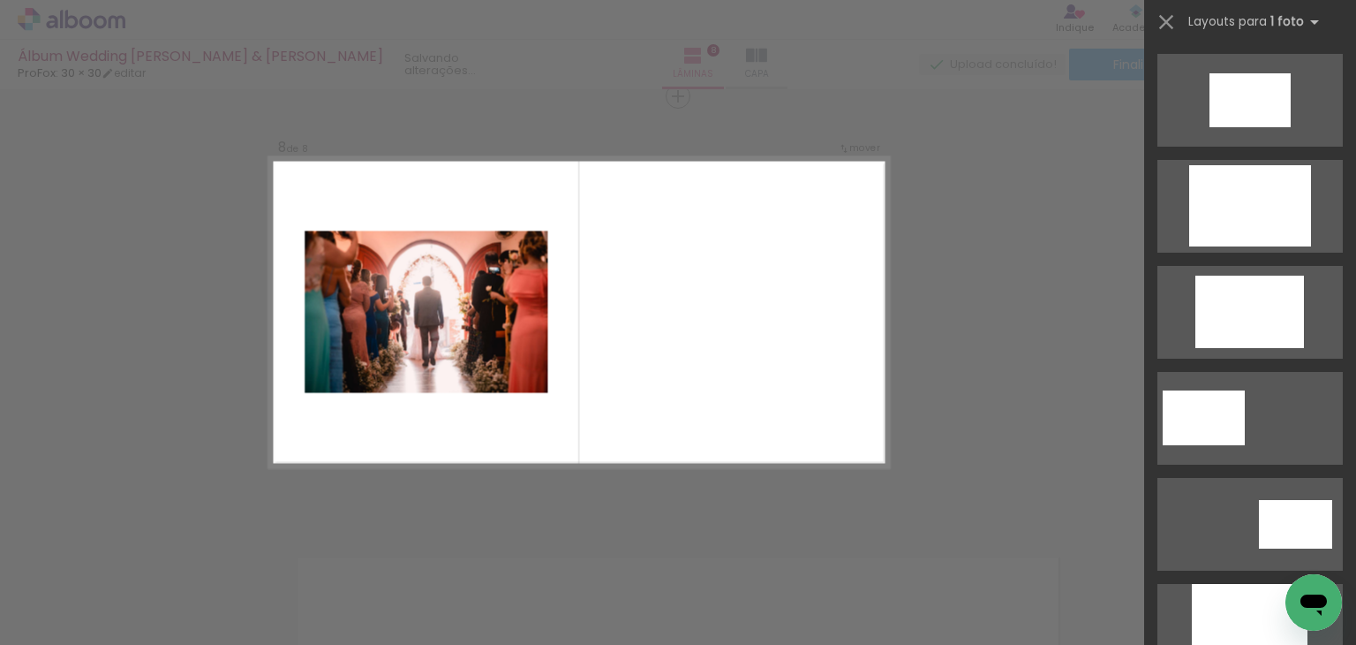
scroll to position [0, 0]
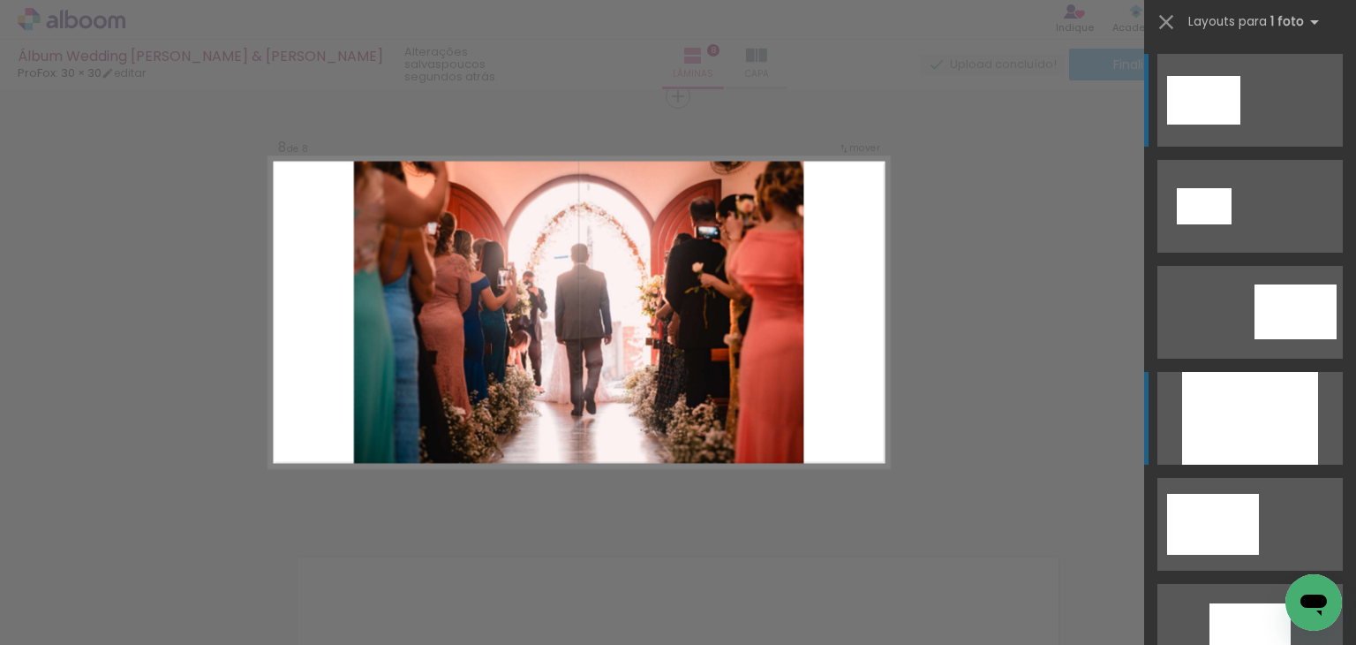
click at [1257, 408] on div at bounding box center [1250, 418] width 136 height 93
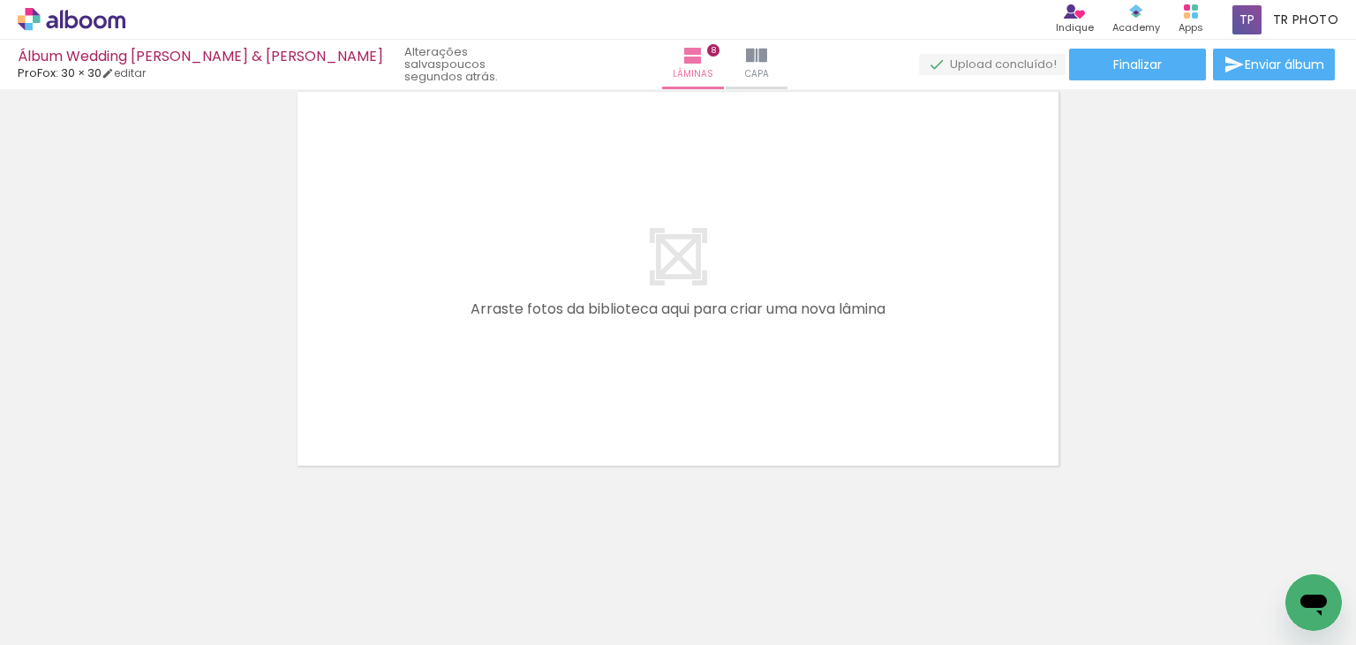
scroll to position [0, 16497]
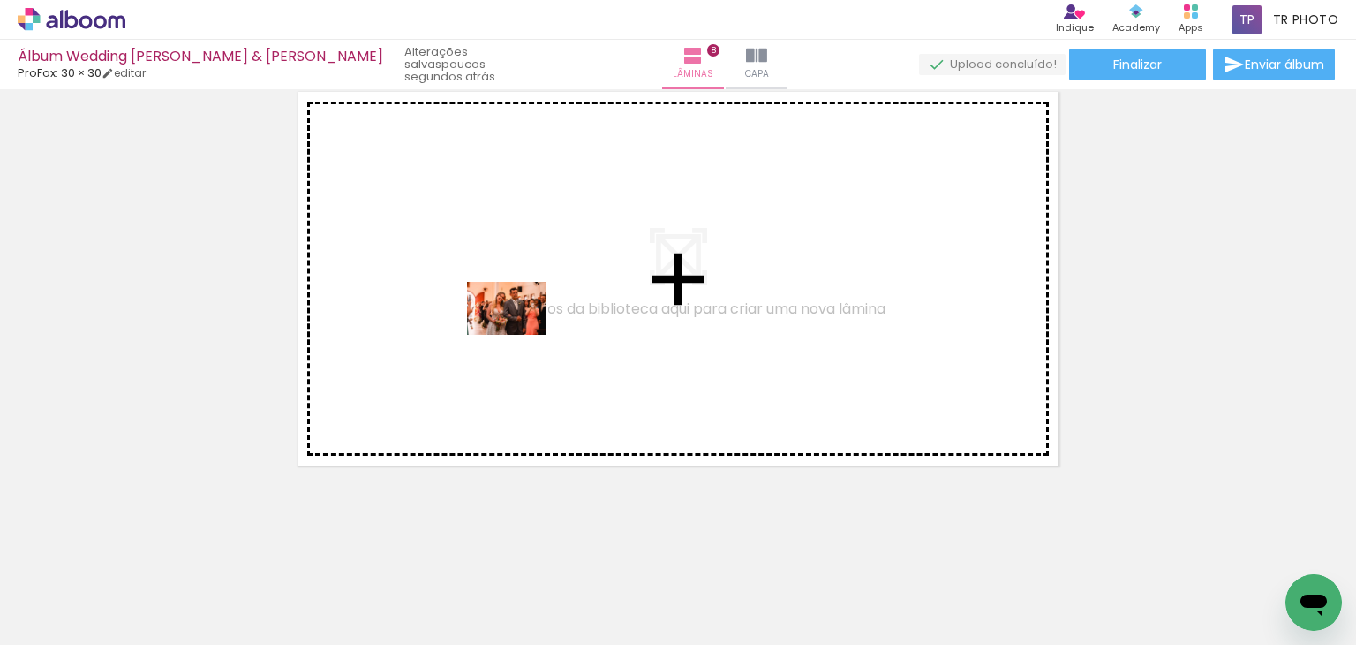
drag, startPoint x: 1274, startPoint y: 596, endPoint x: 519, endPoint y: 335, distance: 799.0
click at [519, 335] on quentale-workspace at bounding box center [678, 322] width 1356 height 645
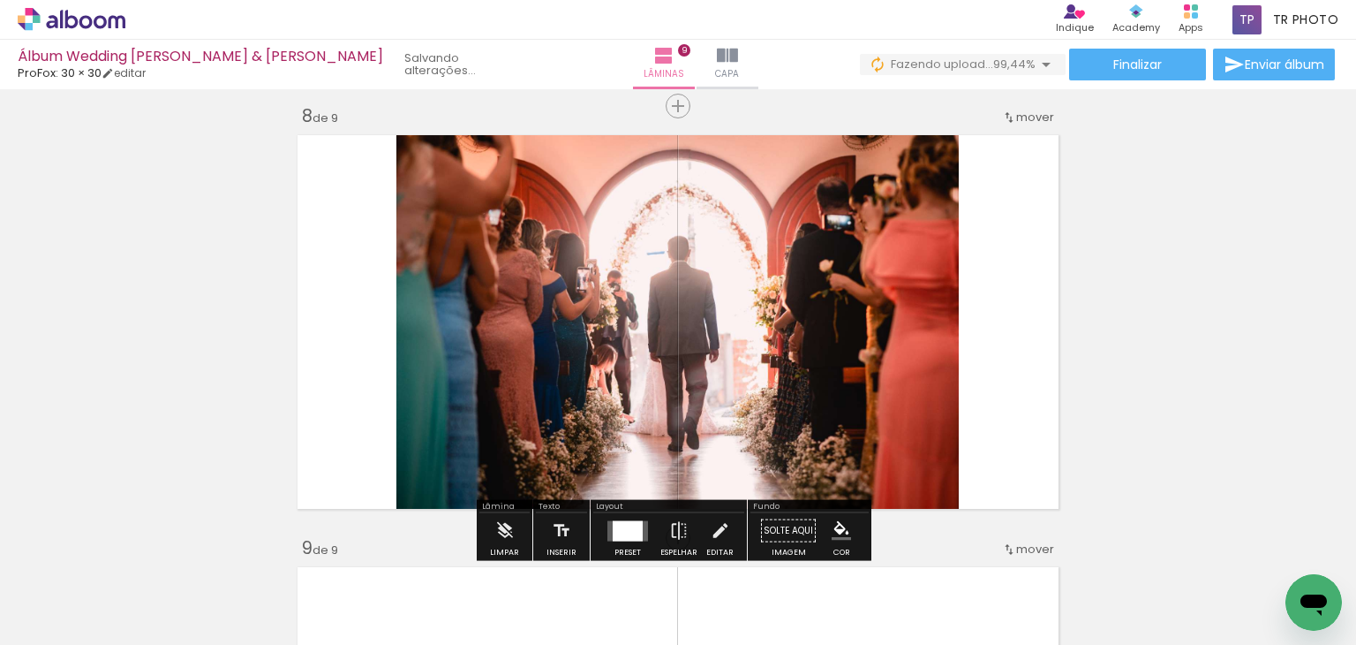
scroll to position [0, 16596]
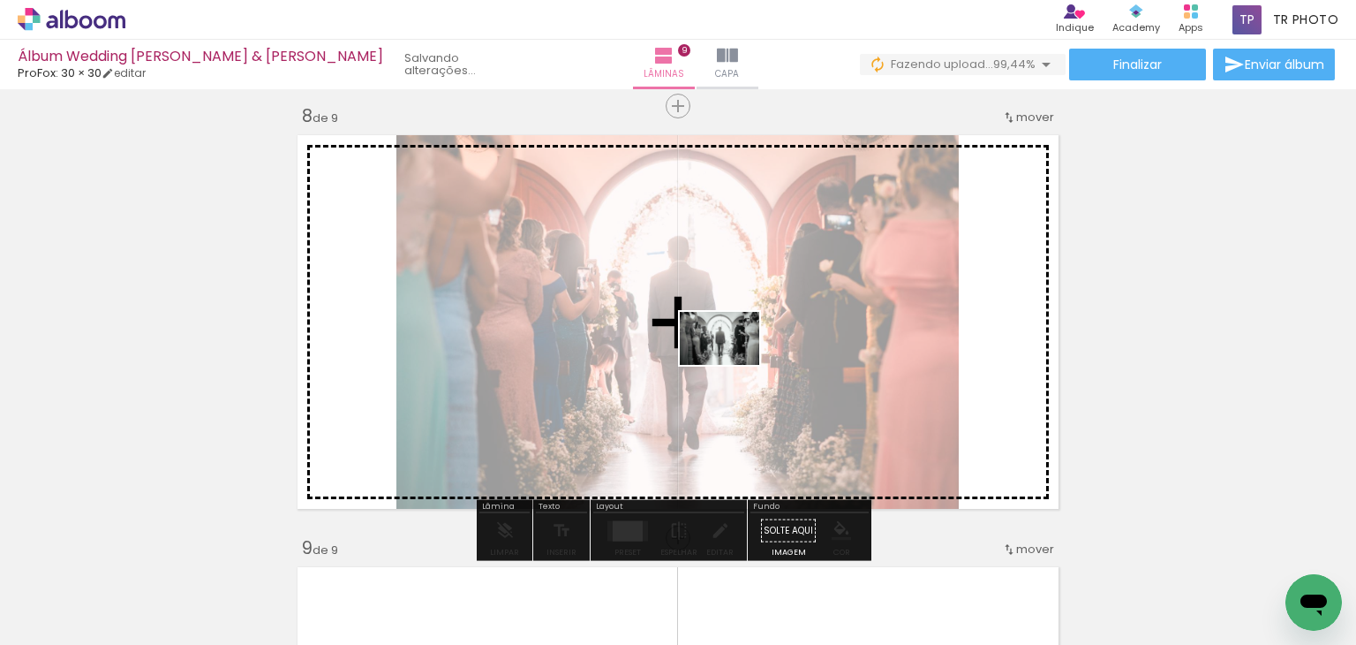
drag, startPoint x: 1267, startPoint y: 586, endPoint x: 731, endPoint y: 365, distance: 580.0
click at [732, 365] on quentale-workspace at bounding box center [678, 322] width 1356 height 645
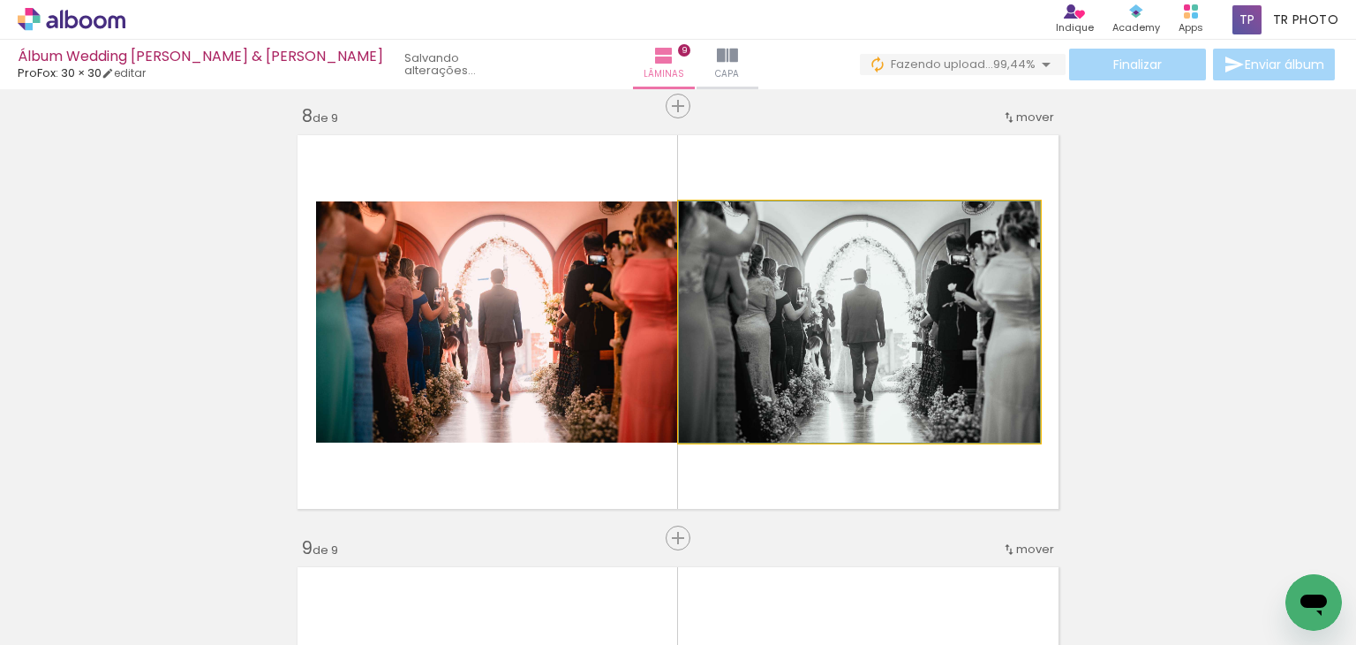
drag, startPoint x: 950, startPoint y: 299, endPoint x: 759, endPoint y: 291, distance: 191.8
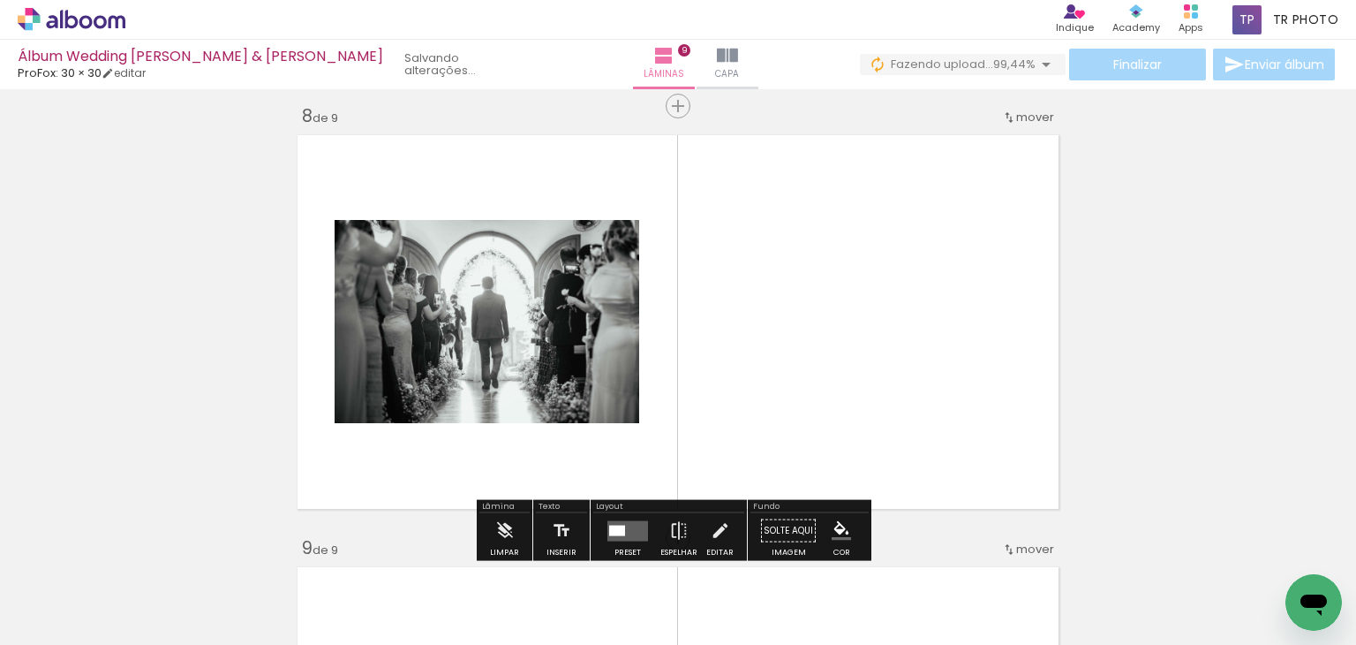
scroll to position [0, 16596]
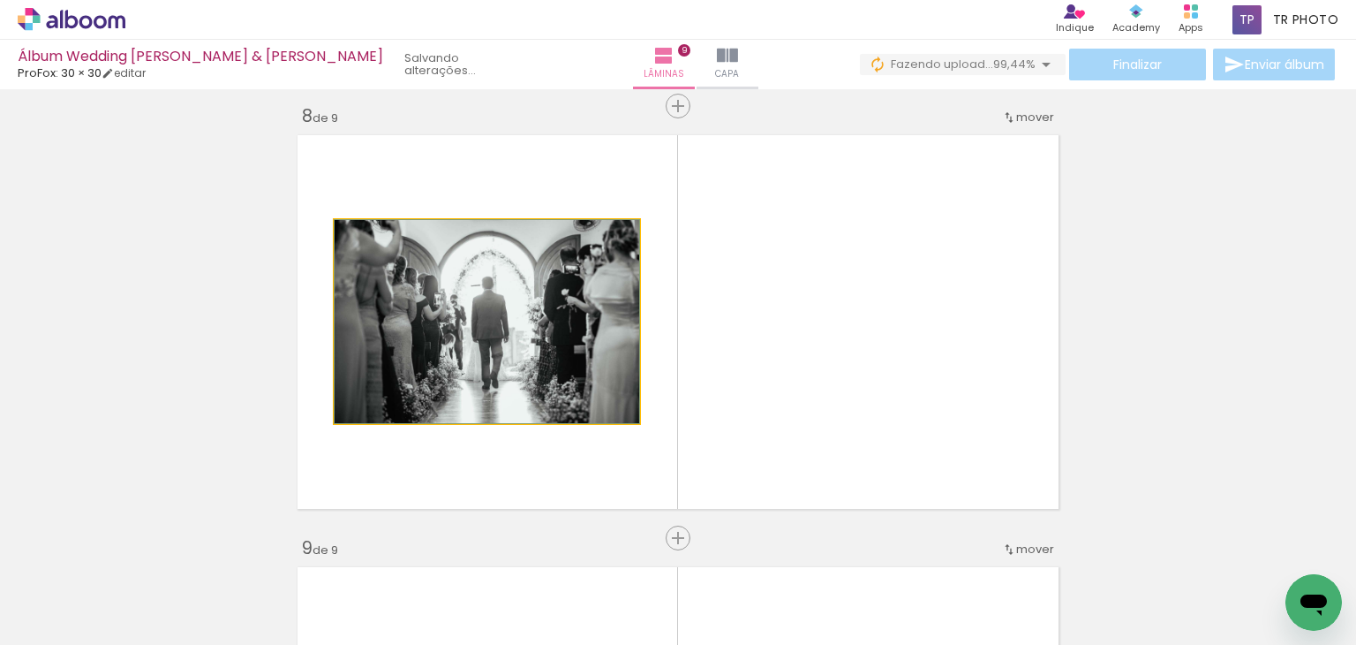
click at [579, 349] on quentale-photo at bounding box center [487, 321] width 305 height 203
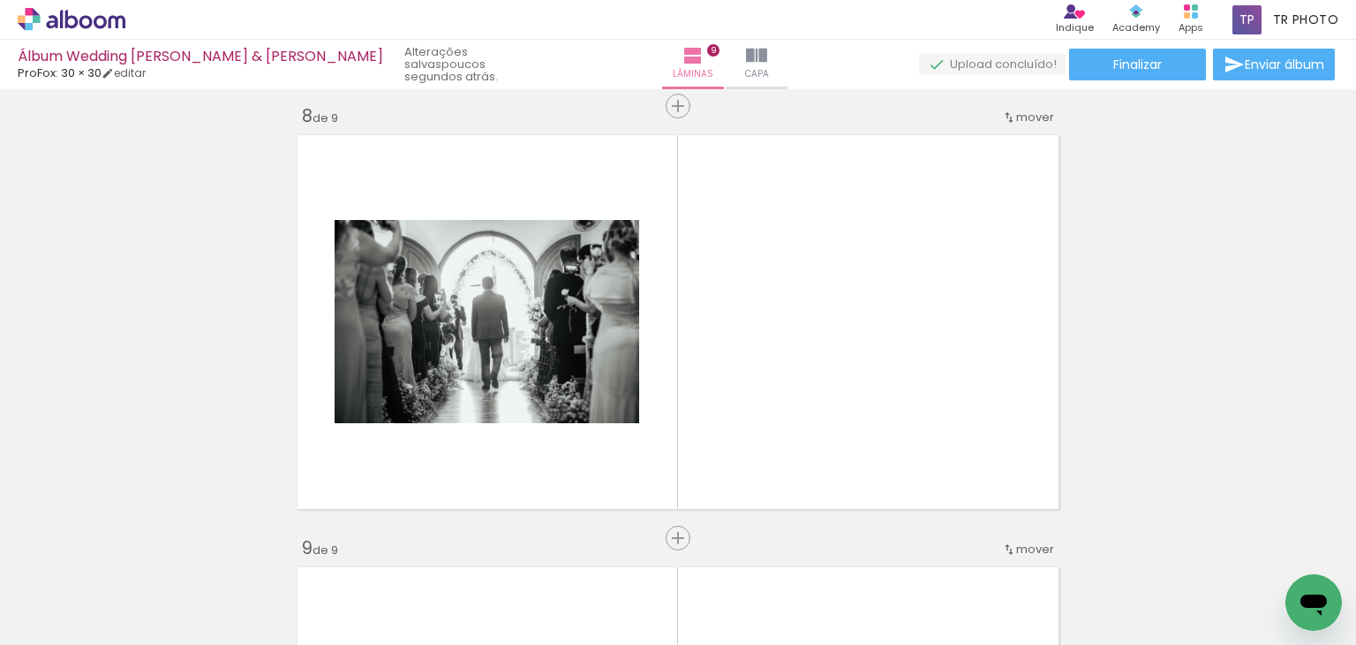
scroll to position [0, 0]
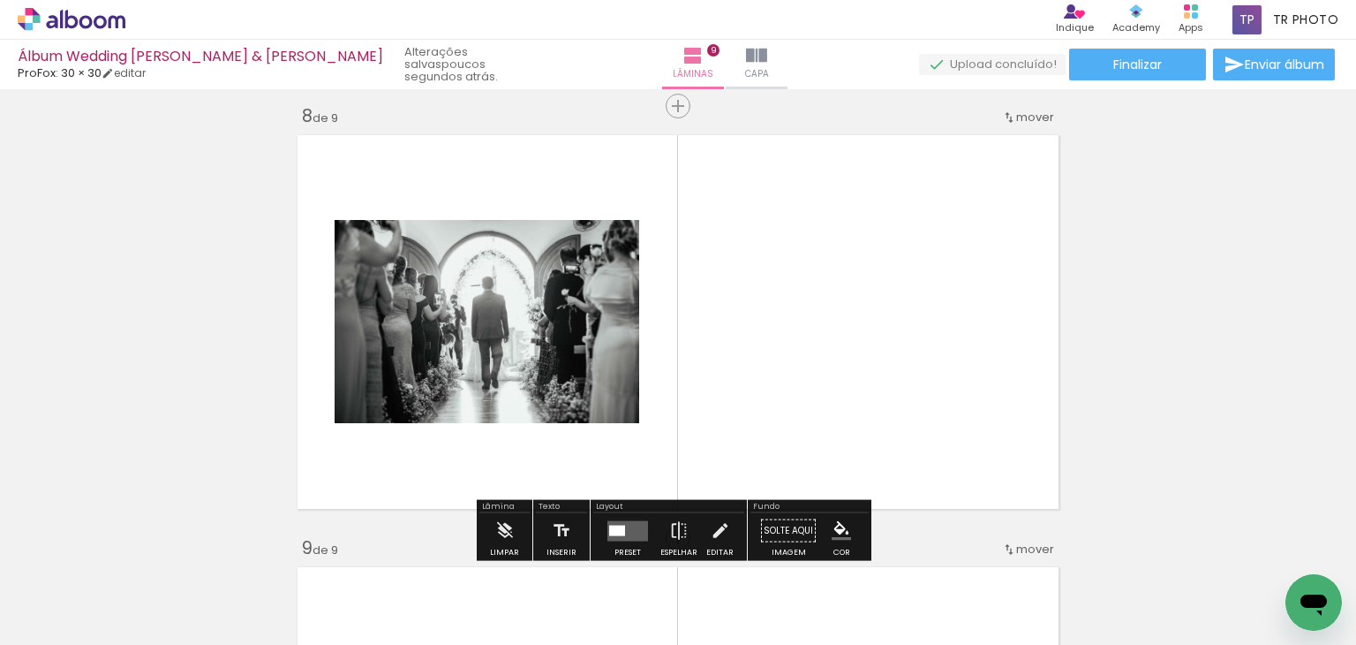
click at [593, 283] on quentale-photo at bounding box center [487, 321] width 305 height 203
click at [624, 527] on quentale-layouter at bounding box center [628, 530] width 41 height 20
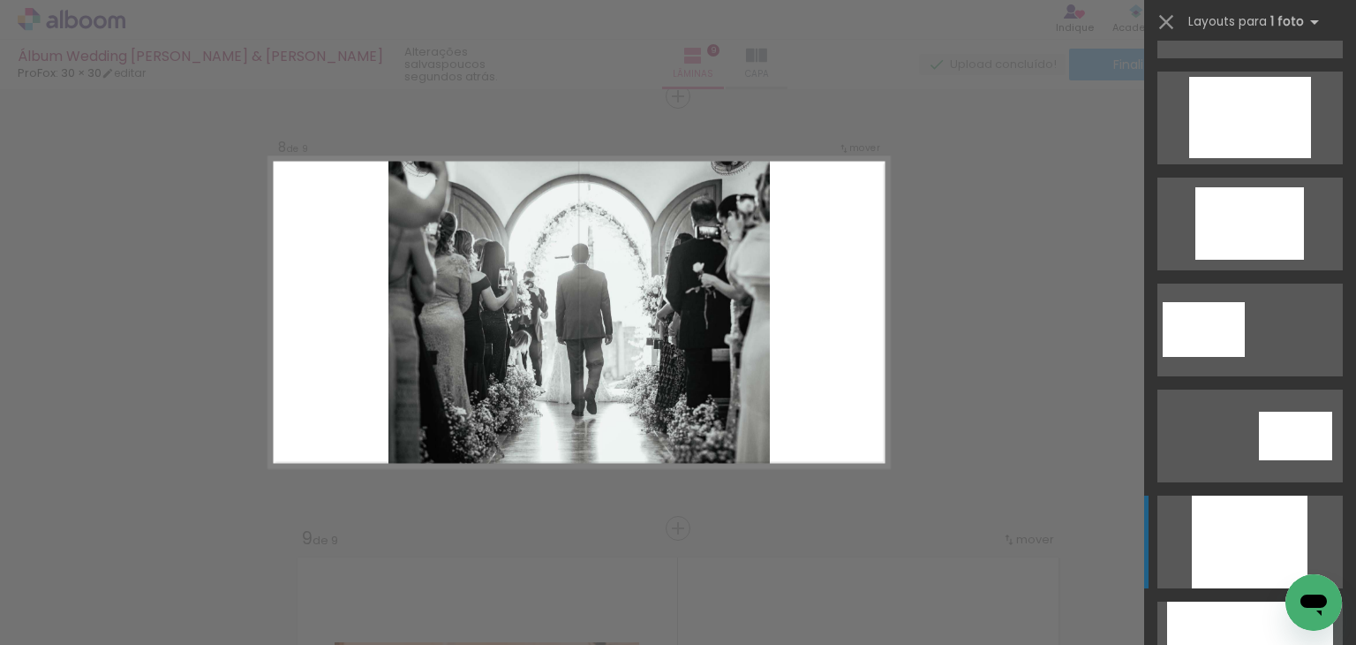
scroll to position [795, 0]
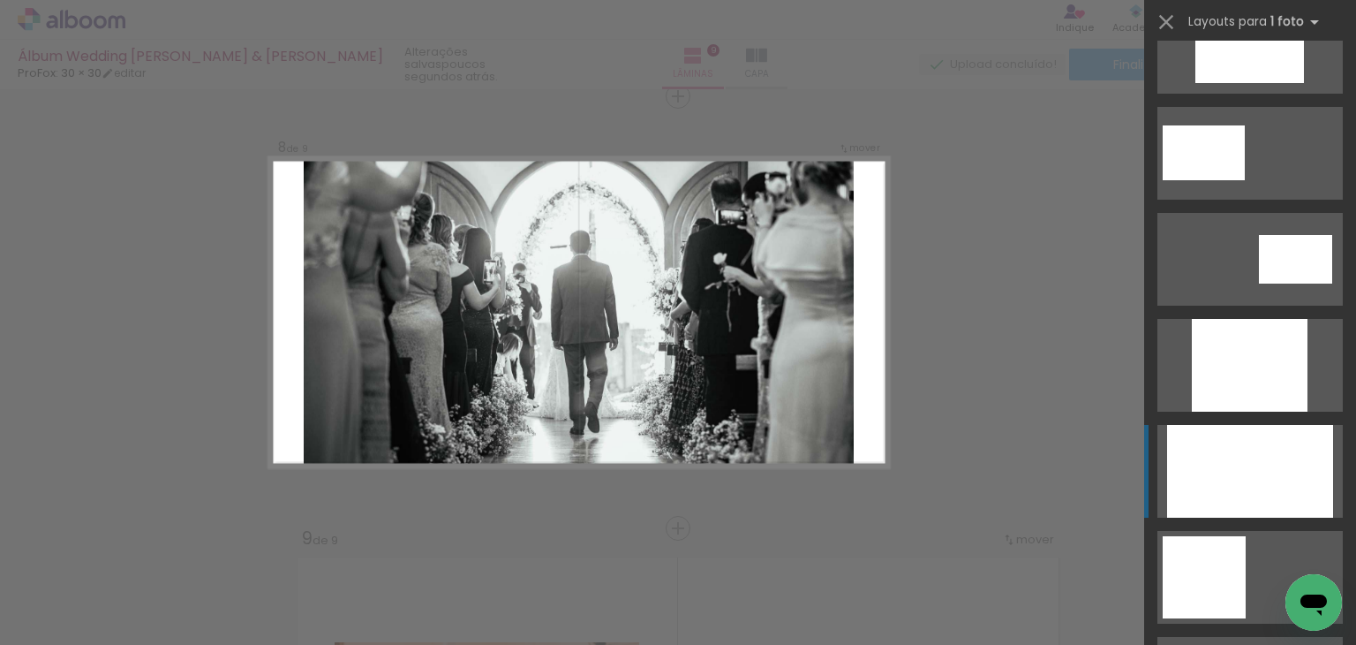
click at [1254, 496] on div at bounding box center [1250, 471] width 166 height 93
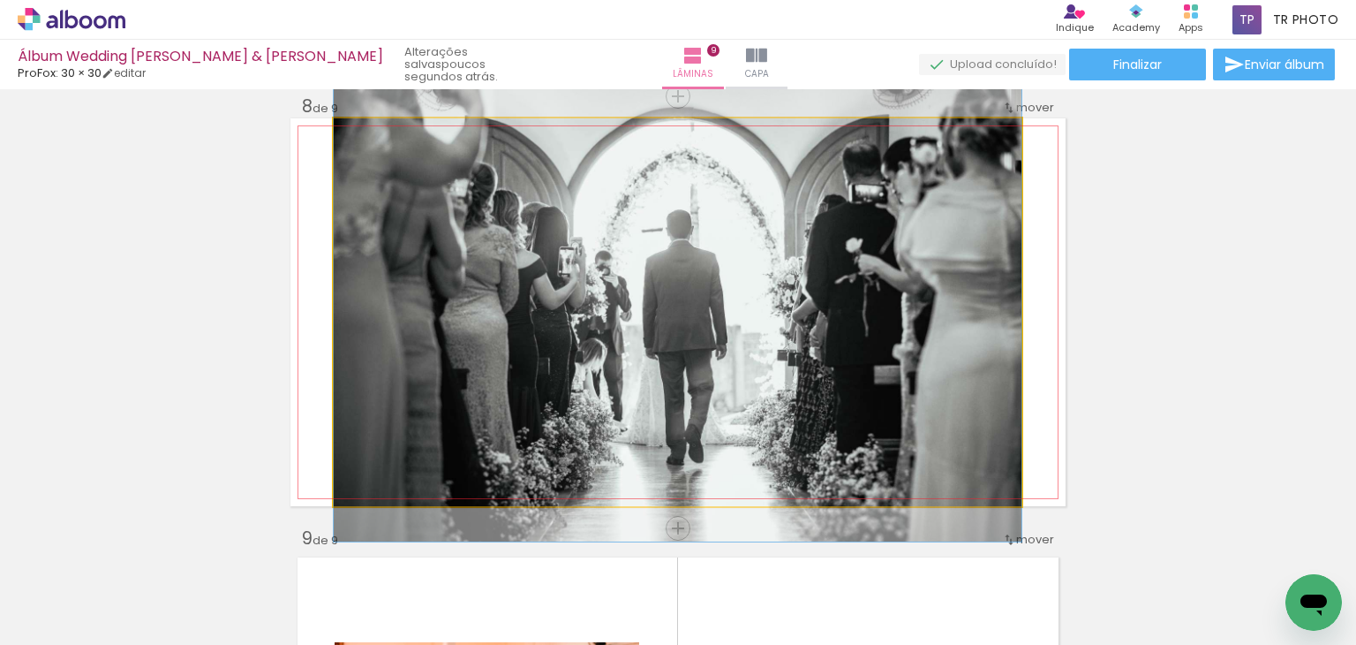
click at [953, 342] on quentale-photo at bounding box center [678, 312] width 688 height 388
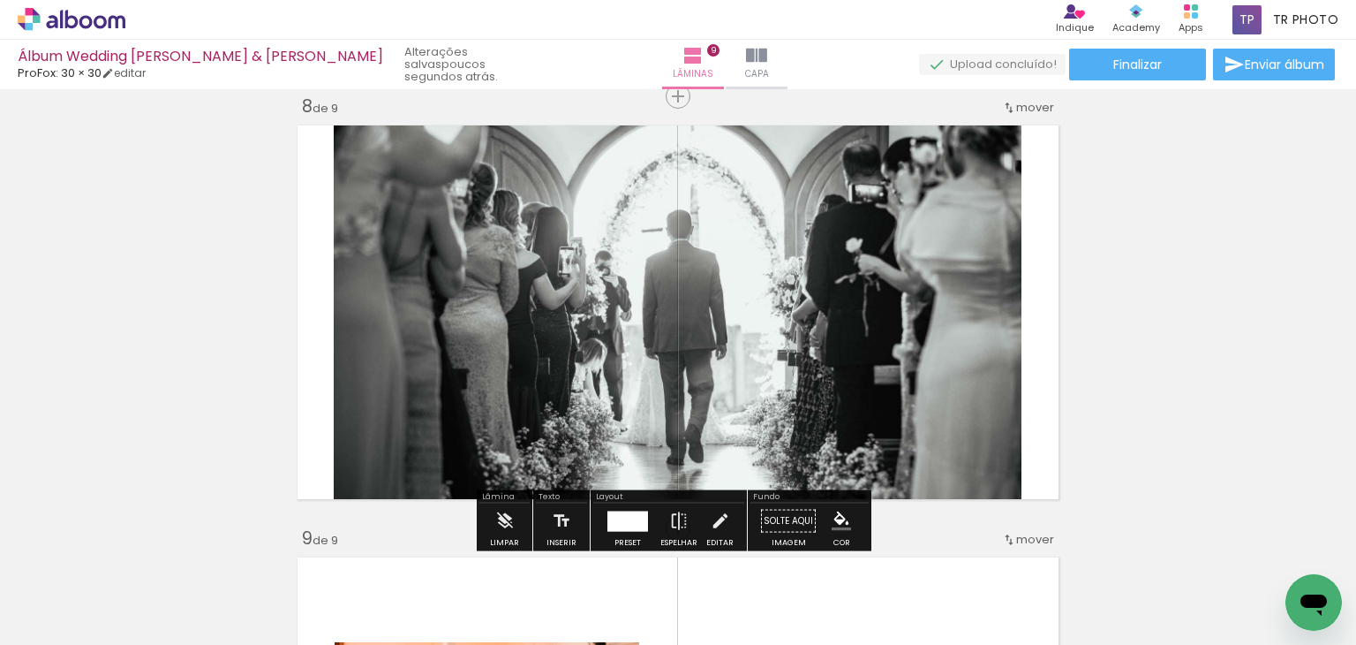
click at [953, 342] on quentale-photo at bounding box center [678, 312] width 688 height 388
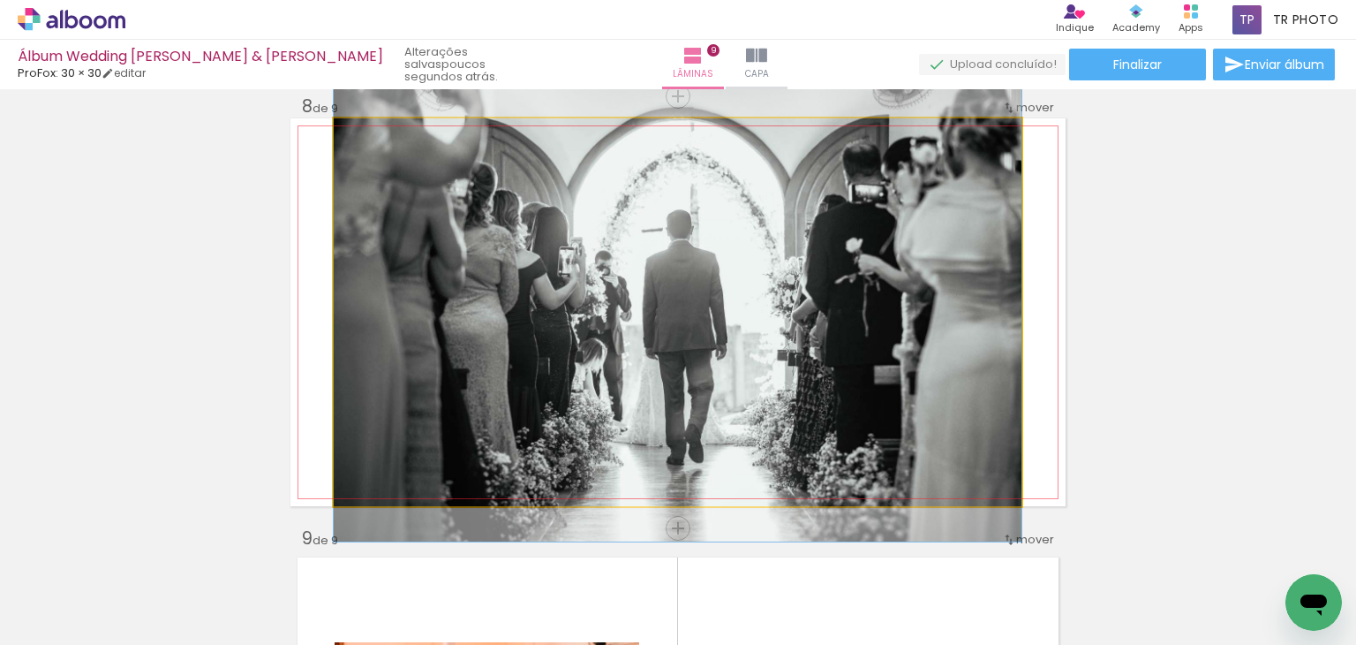
click at [953, 342] on quentale-photo at bounding box center [678, 312] width 688 height 388
drag, startPoint x: 369, startPoint y: 135, endPoint x: 354, endPoint y: 153, distance: 23.2
type paper-slider "100"
click at [351, 148] on div at bounding box center [400, 137] width 123 height 26
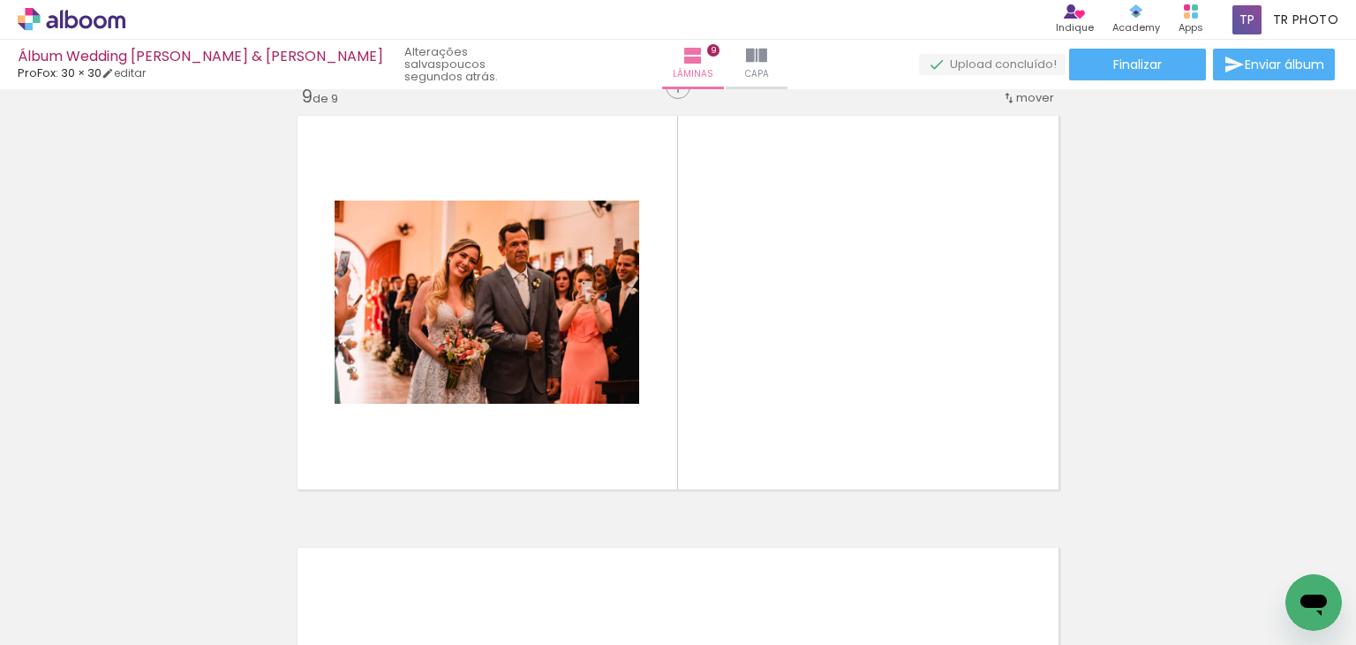
scroll to position [0, 63]
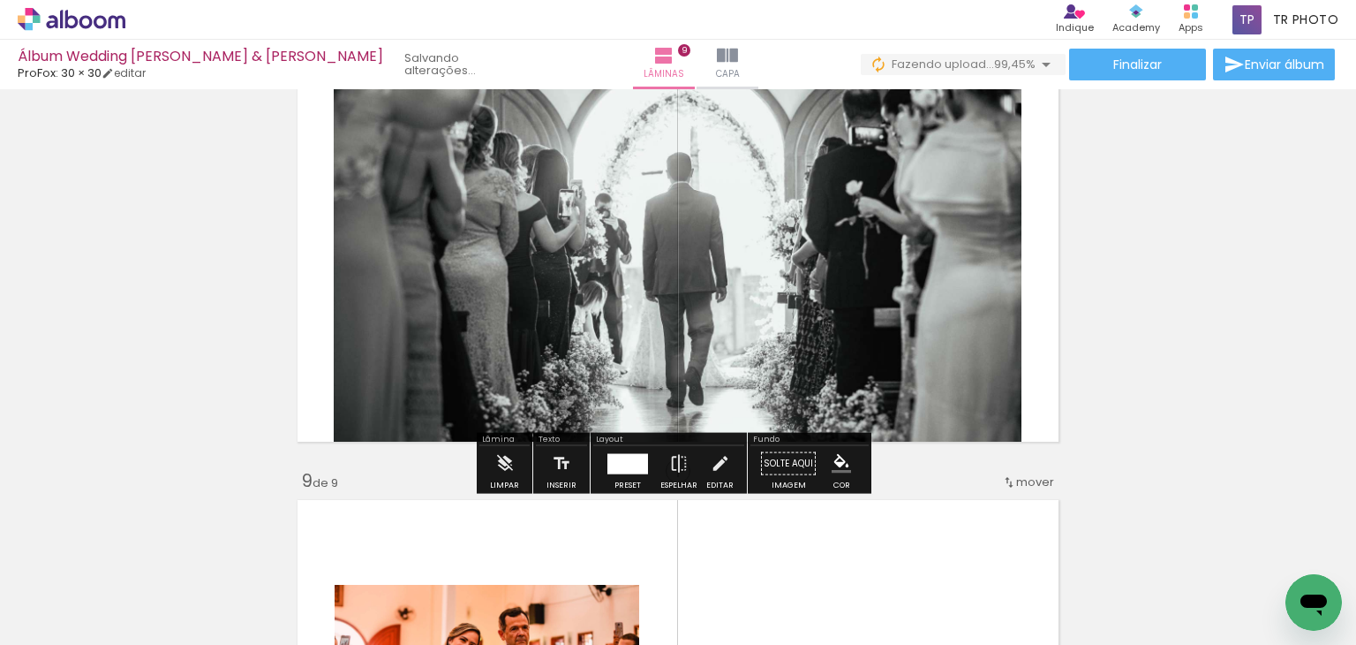
scroll to position [3133, 0]
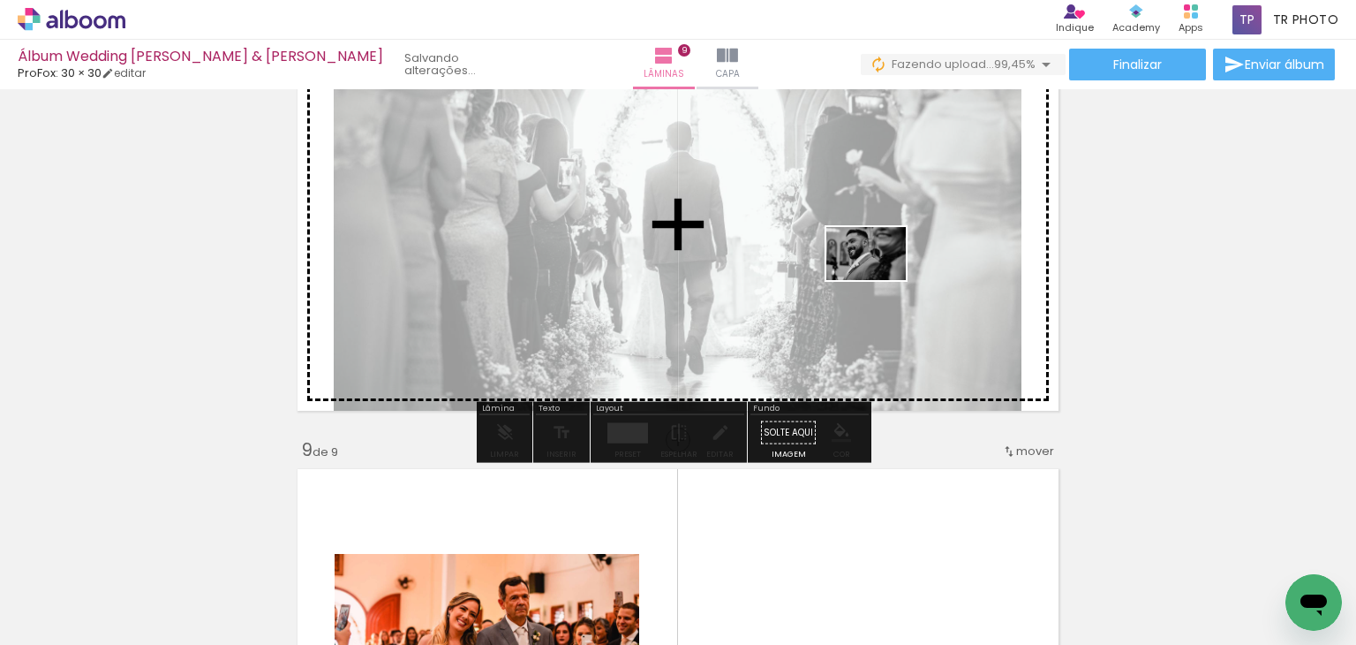
drag, startPoint x: 829, startPoint y: 600, endPoint x: 880, endPoint y: 280, distance: 324.5
click at [880, 280] on quentale-workspace at bounding box center [678, 322] width 1356 height 645
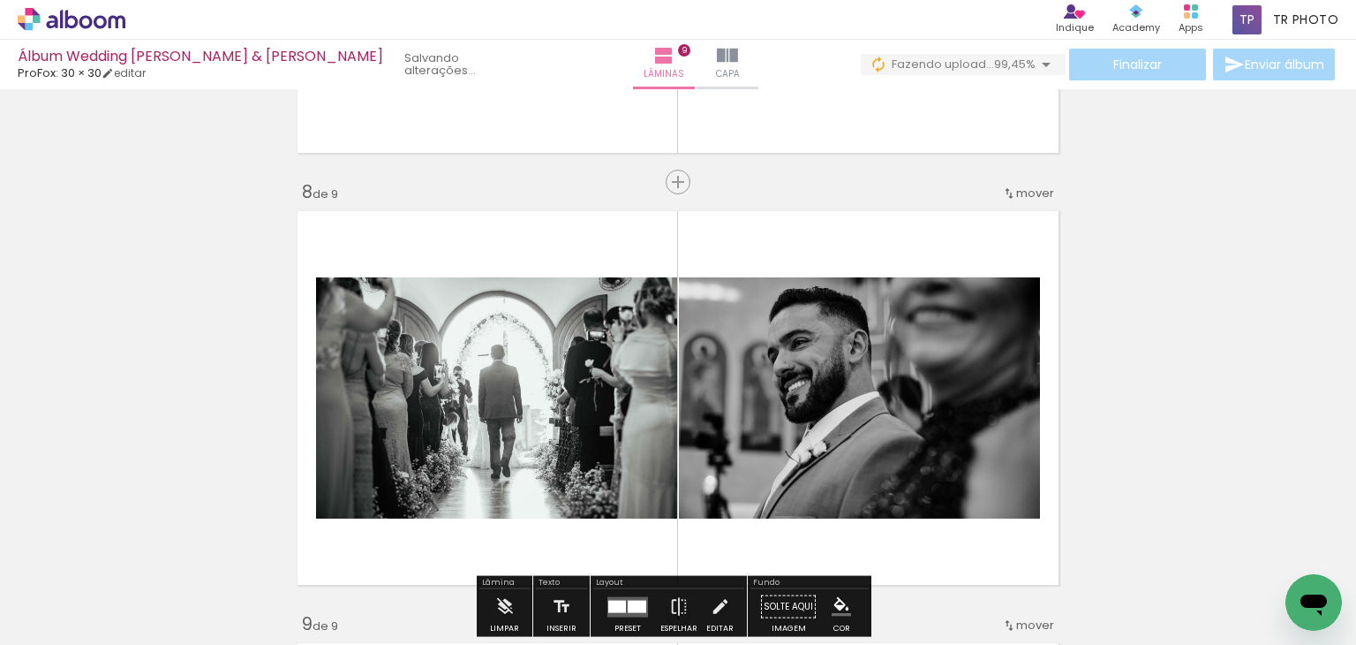
scroll to position [2957, 0]
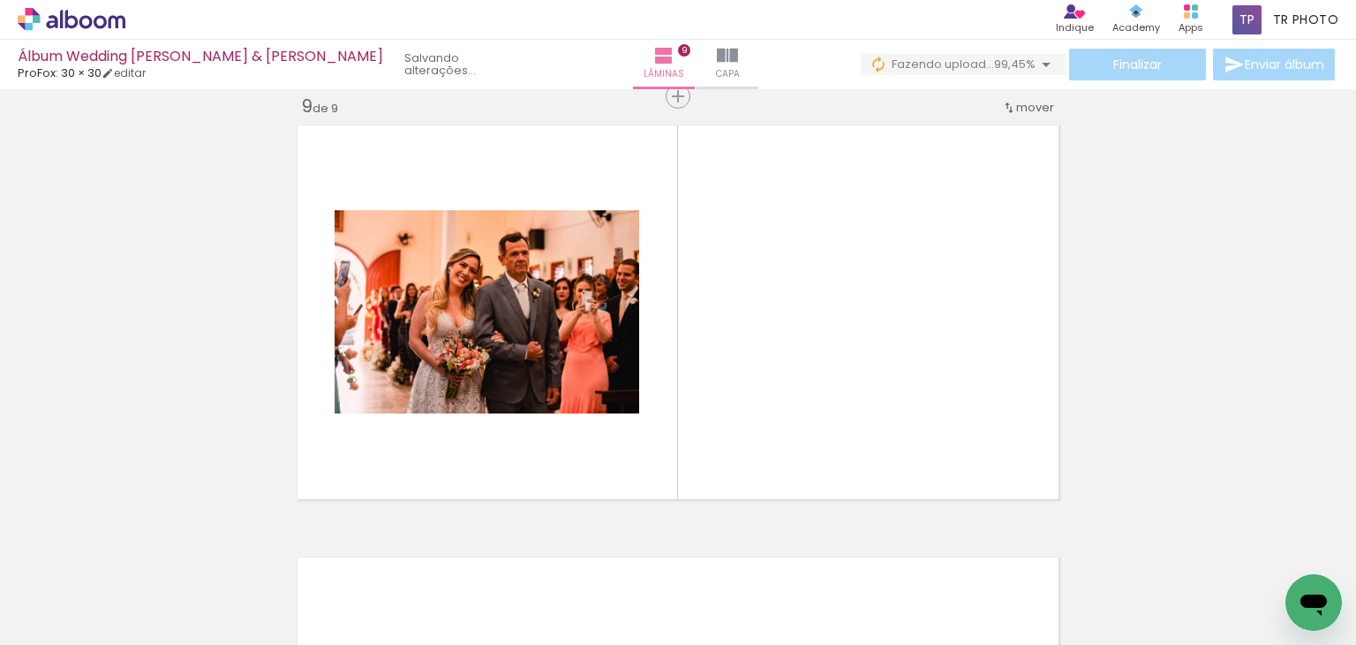
scroll to position [3486, 0]
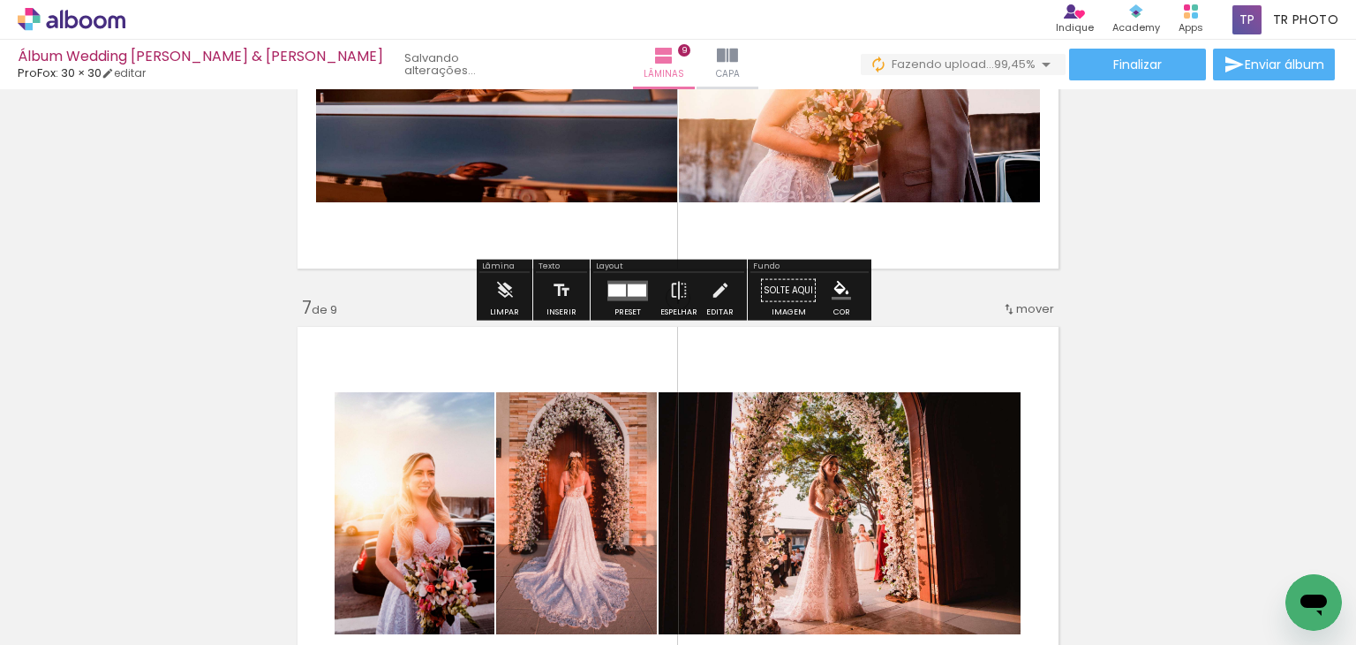
scroll to position [2250, 0]
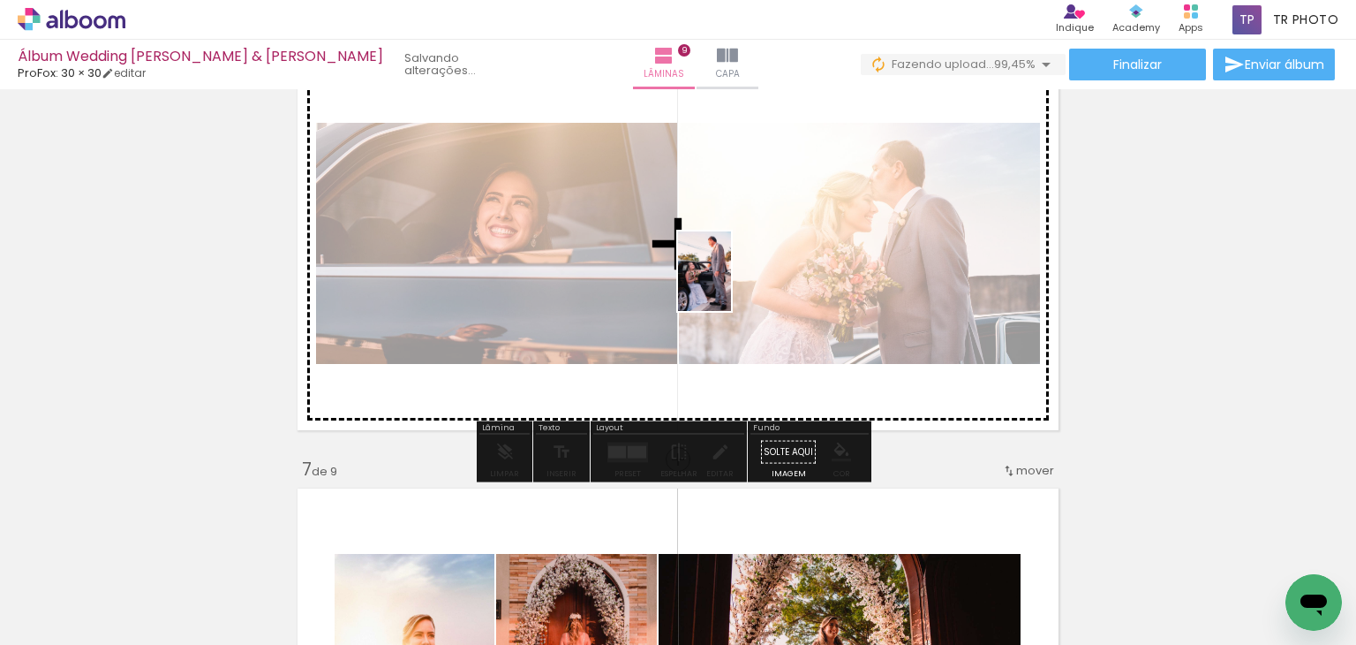
drag, startPoint x: 737, startPoint y: 594, endPoint x: 731, endPoint y: 284, distance: 310.0
click at [731, 284] on quentale-workspace at bounding box center [678, 322] width 1356 height 645
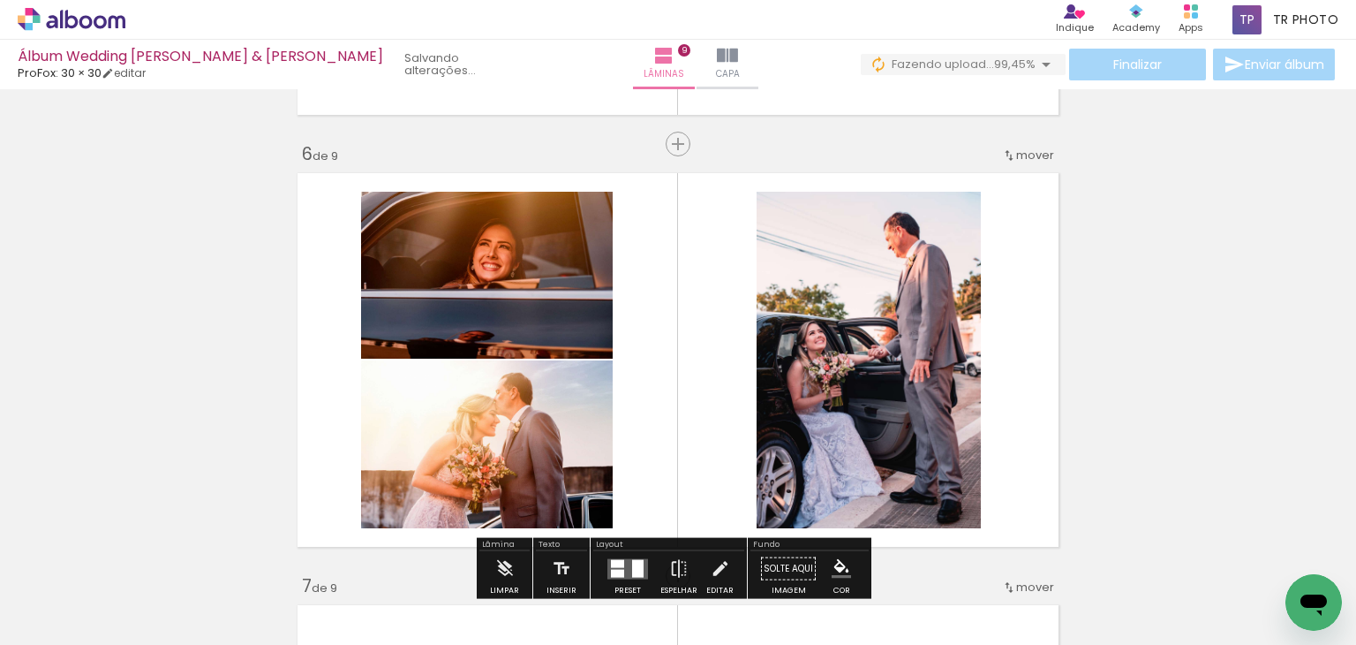
scroll to position [2162, 0]
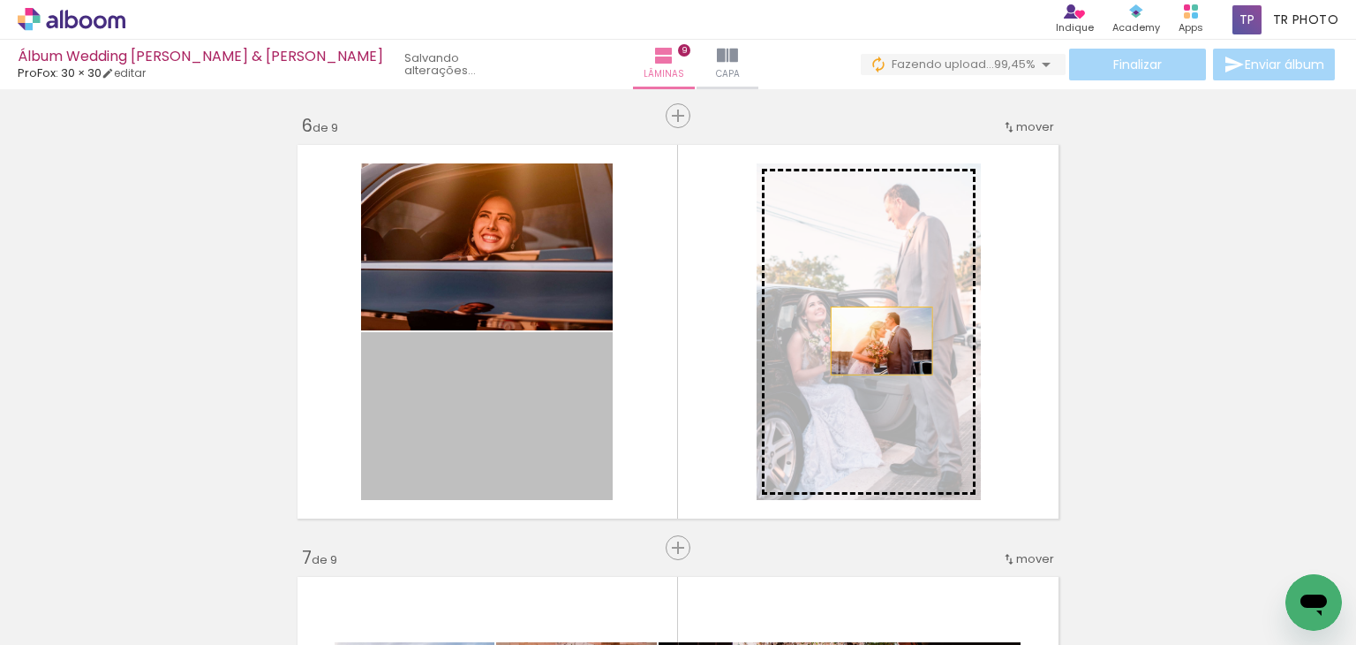
drag, startPoint x: 511, startPoint y: 432, endPoint x: 875, endPoint y: 340, distance: 375.2
click at [0, 0] on slot at bounding box center [0, 0] width 0 height 0
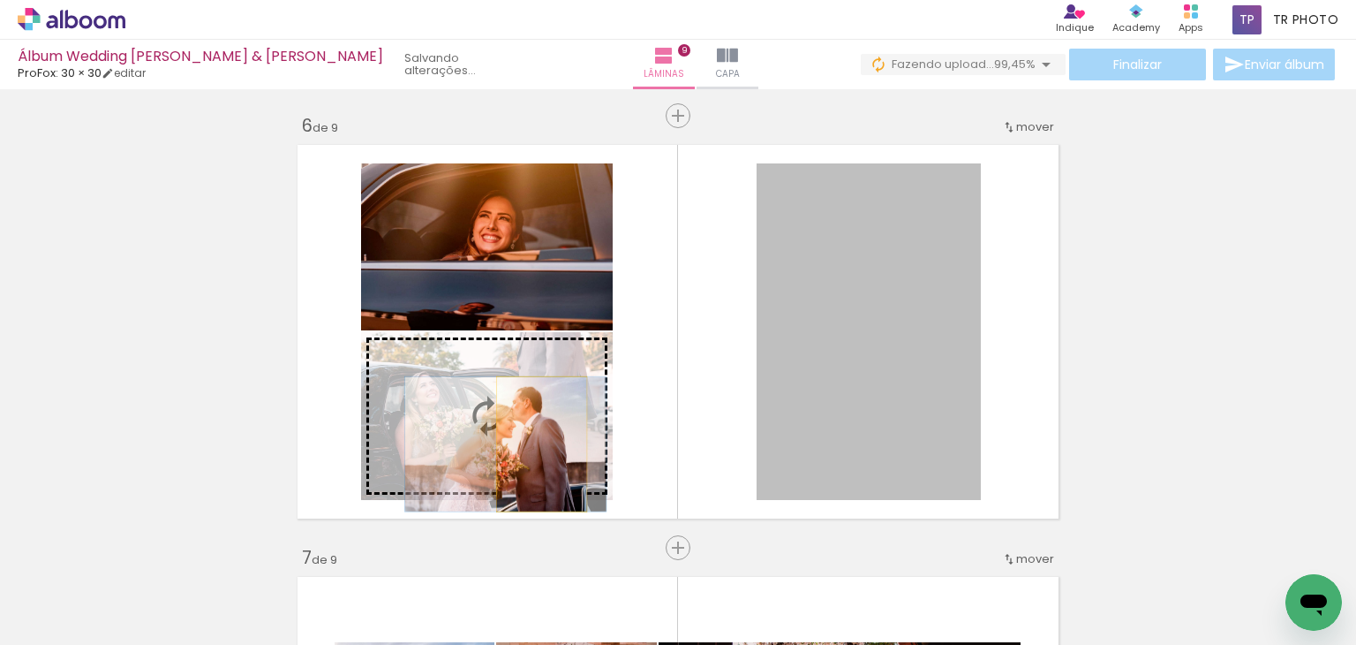
drag, startPoint x: 833, startPoint y: 379, endPoint x: 535, endPoint y: 443, distance: 304.5
click at [0, 0] on slot at bounding box center [0, 0] width 0 height 0
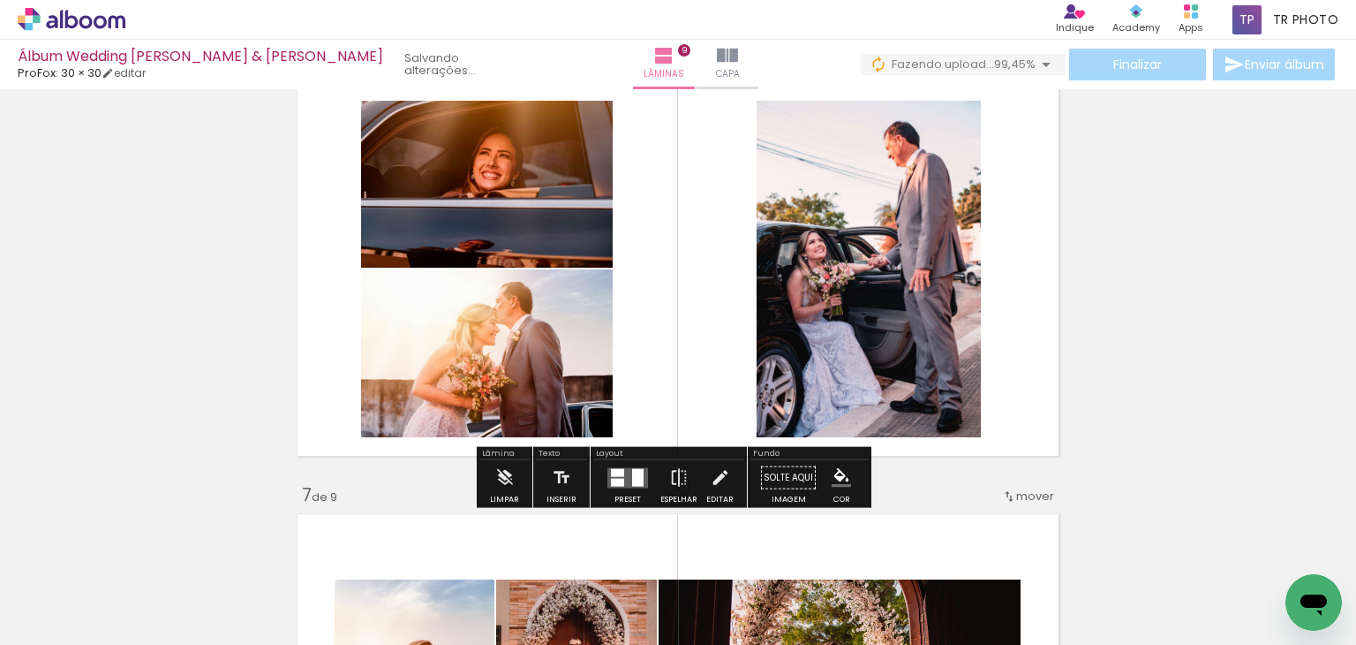
scroll to position [2250, 0]
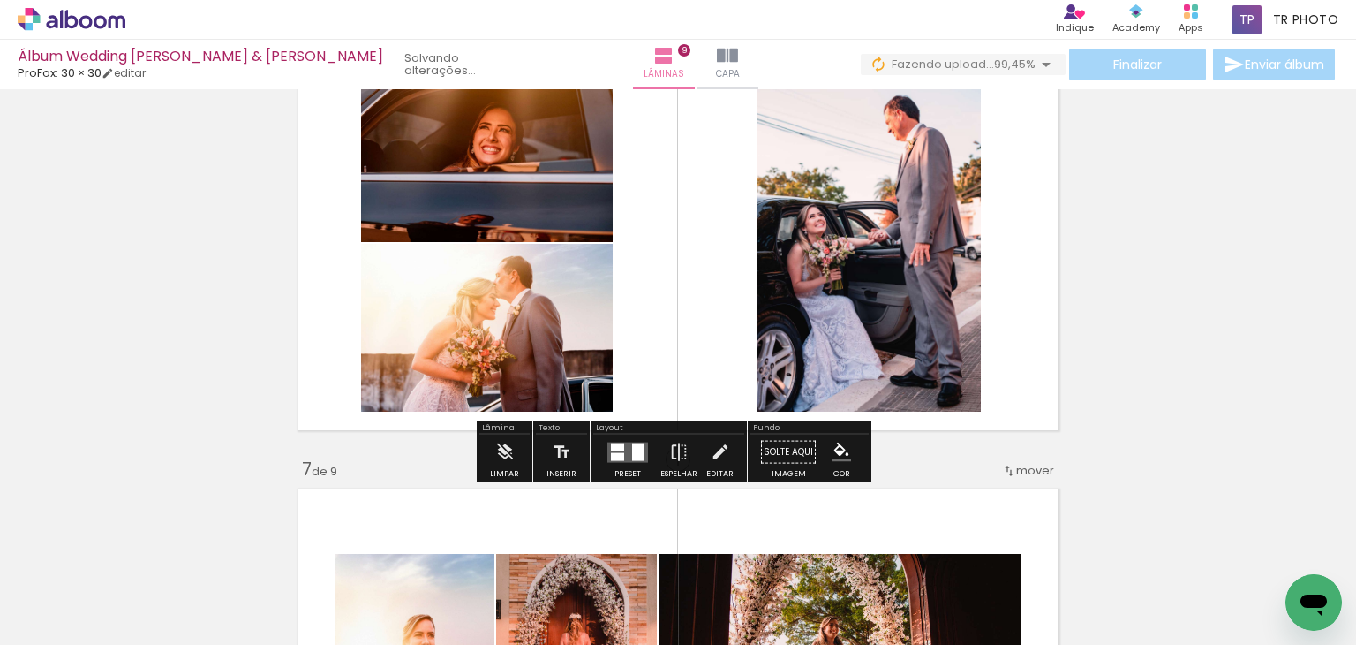
click at [621, 457] on quentale-layouter at bounding box center [628, 452] width 41 height 20
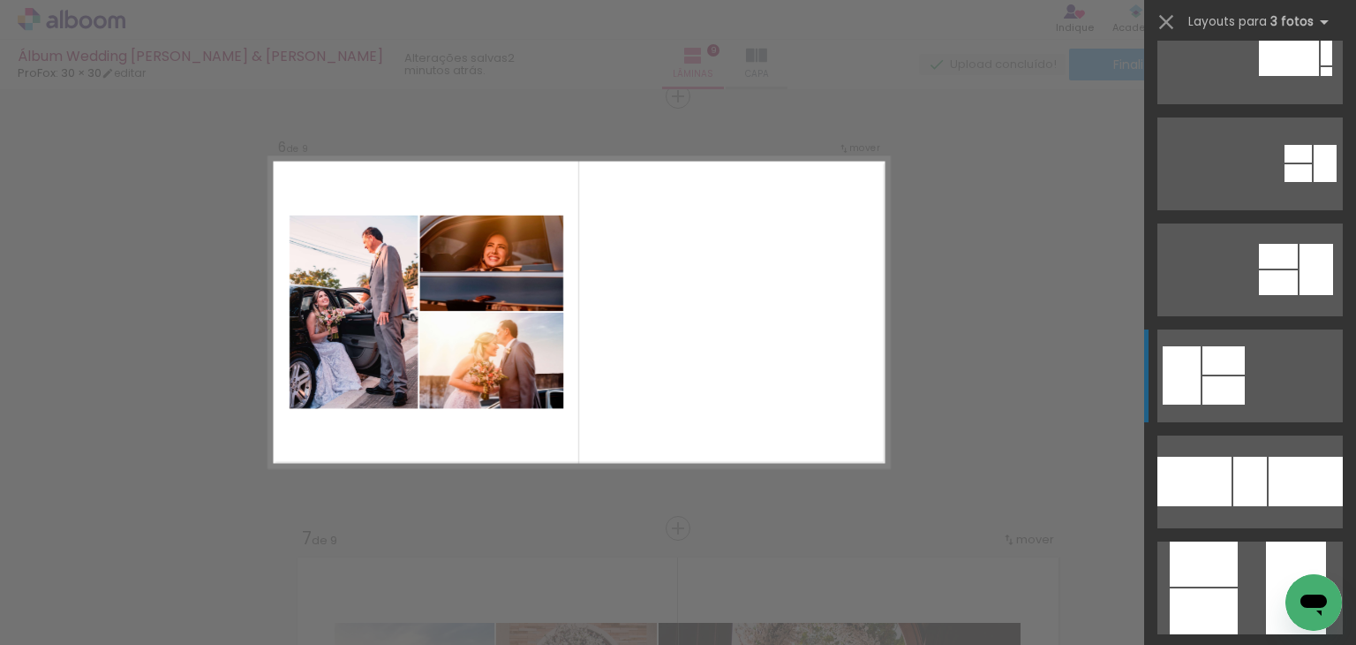
scroll to position [177, 0]
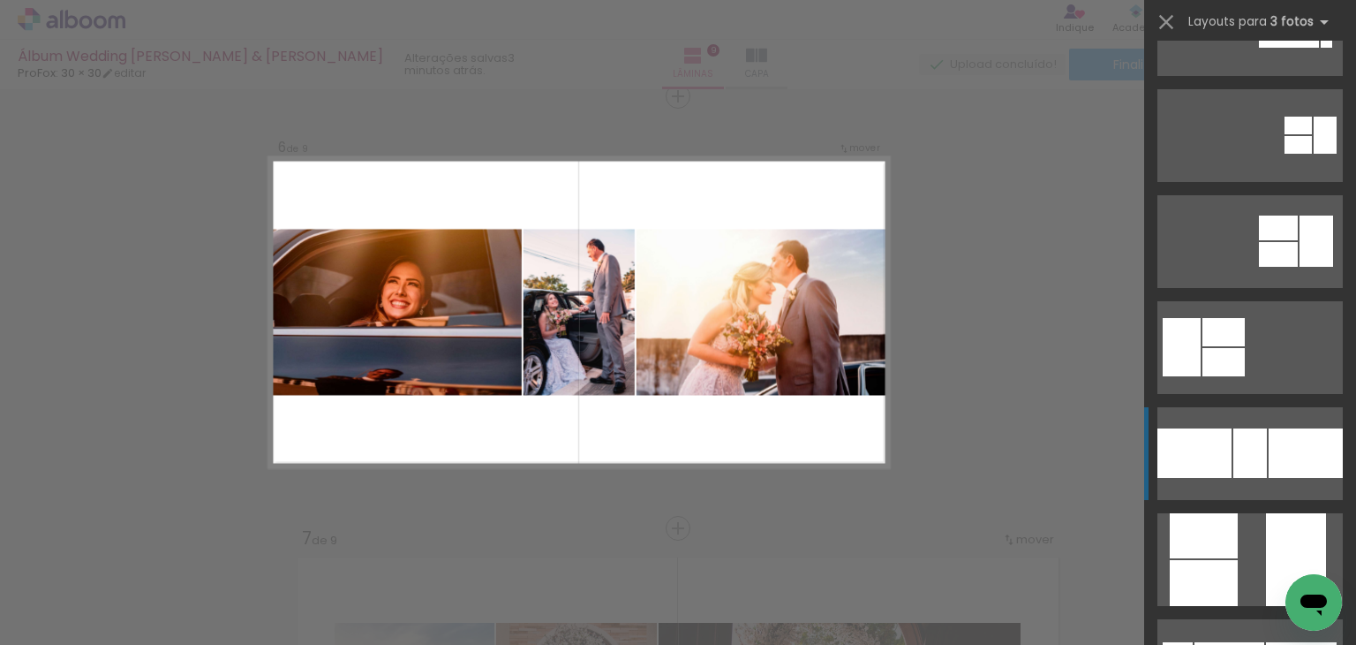
click at [1231, 487] on quentale-layouter at bounding box center [1250, 453] width 185 height 93
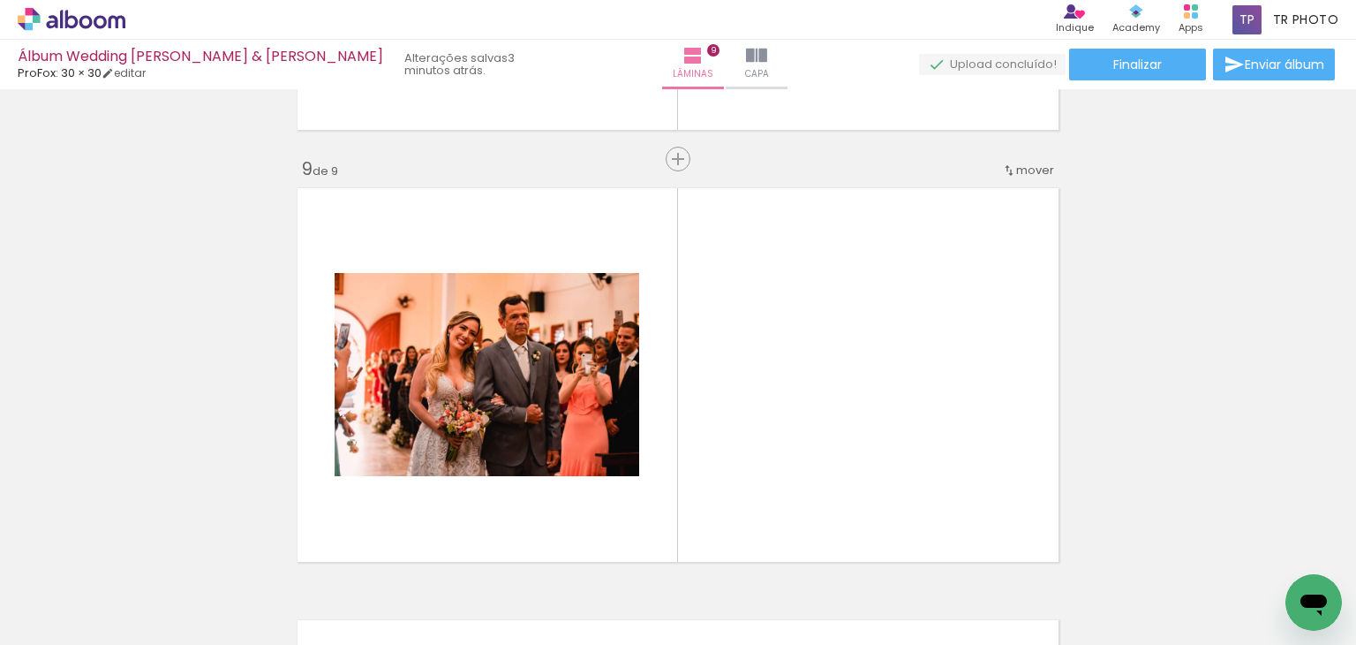
scroll to position [3506, 0]
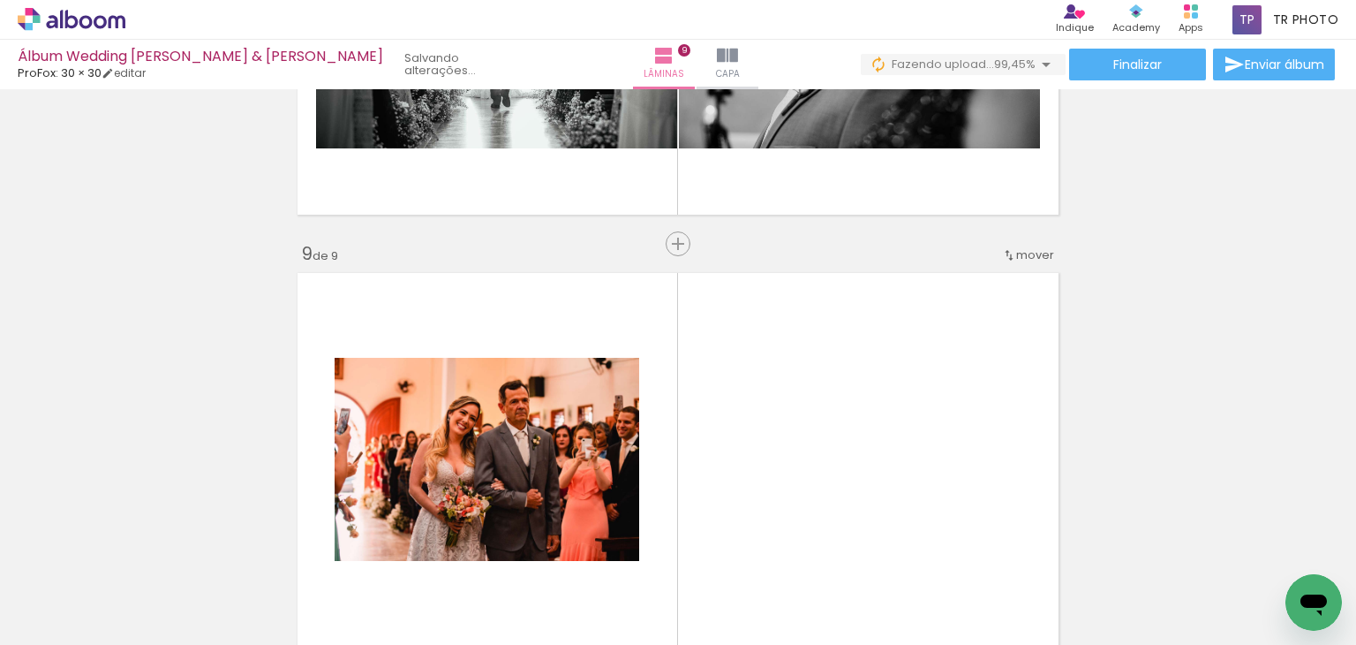
scroll to position [0, 16892]
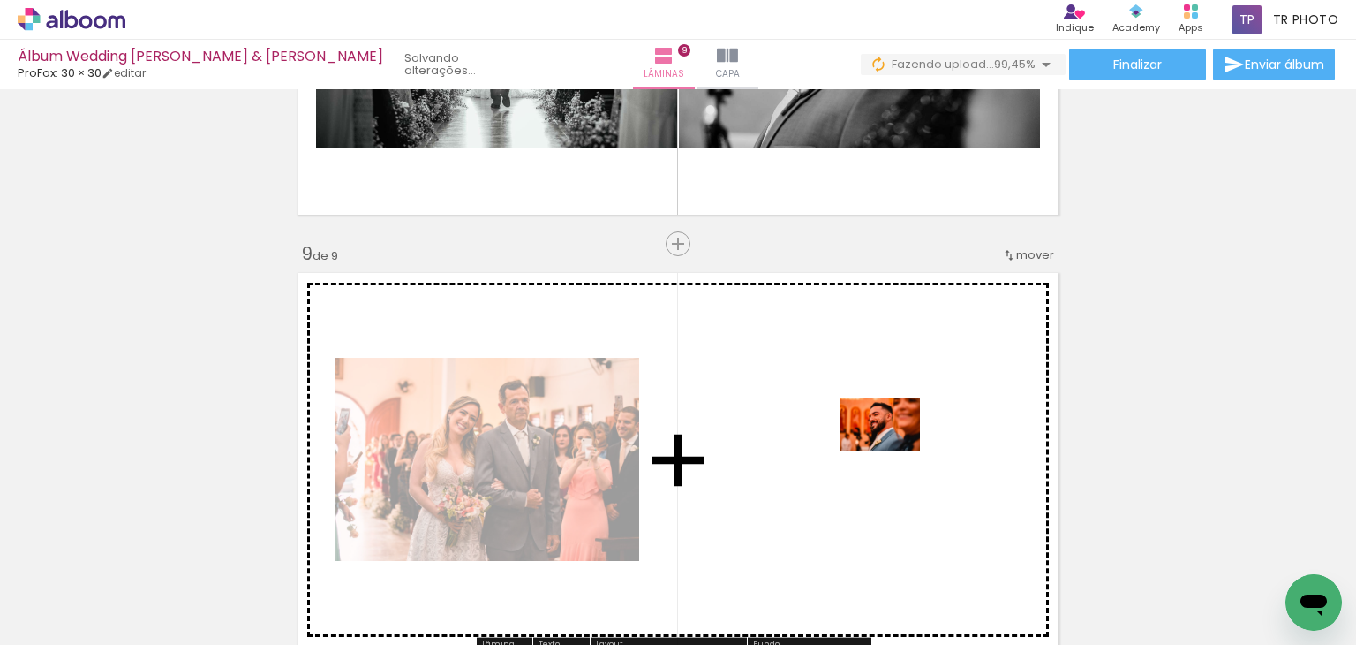
drag, startPoint x: 1268, startPoint y: 581, endPoint x: 894, endPoint y: 450, distance: 396.6
click at [894, 450] on quentale-workspace at bounding box center [678, 322] width 1356 height 645
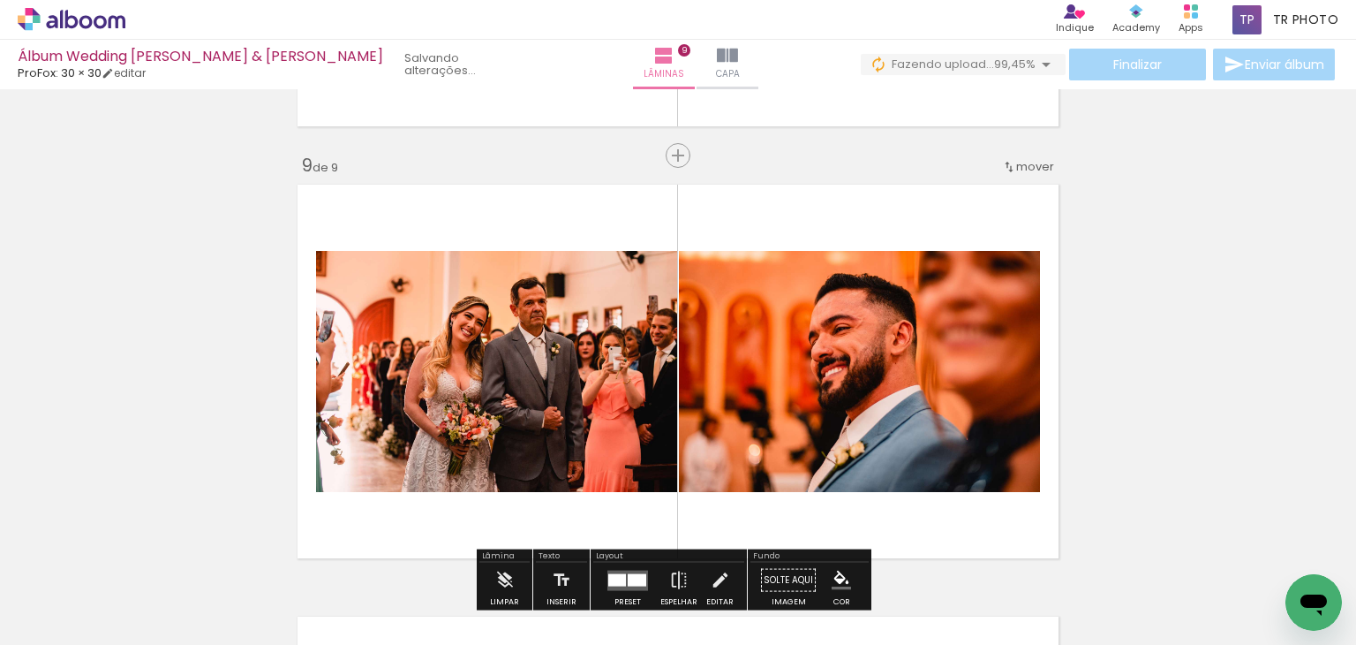
scroll to position [3506, 0]
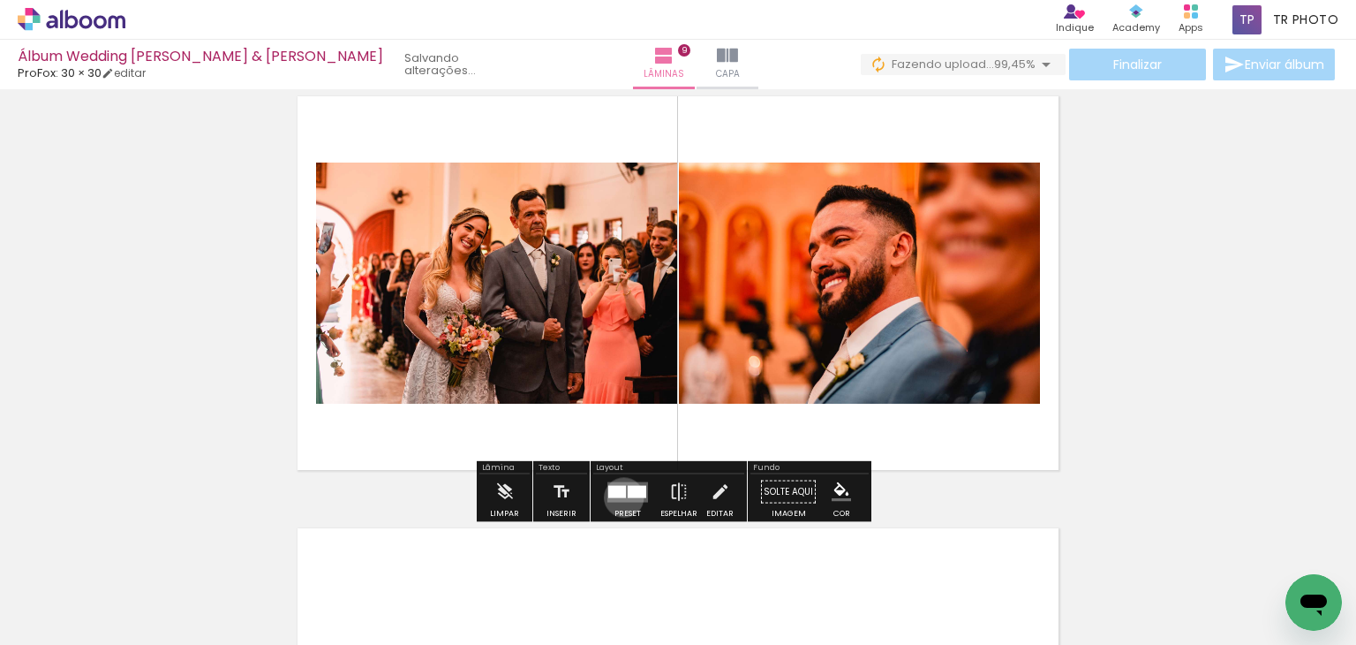
click at [620, 496] on quentale-layouter at bounding box center [628, 491] width 41 height 20
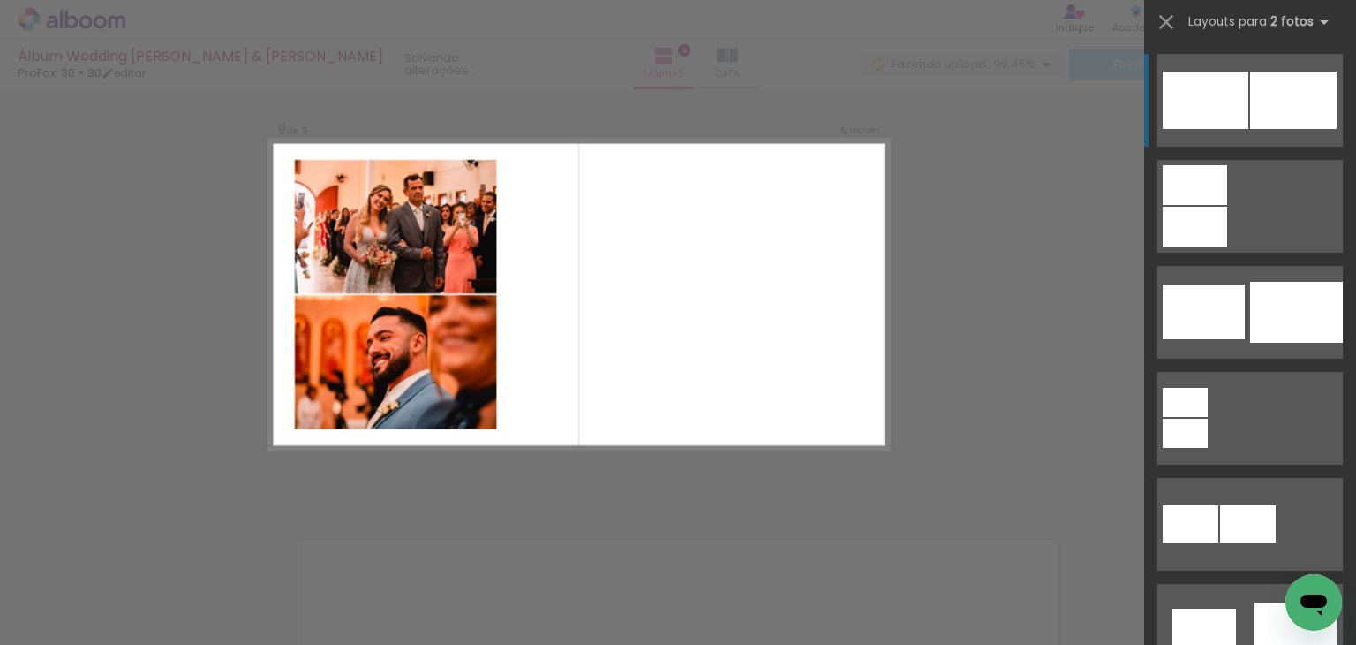
scroll to position [3477, 0]
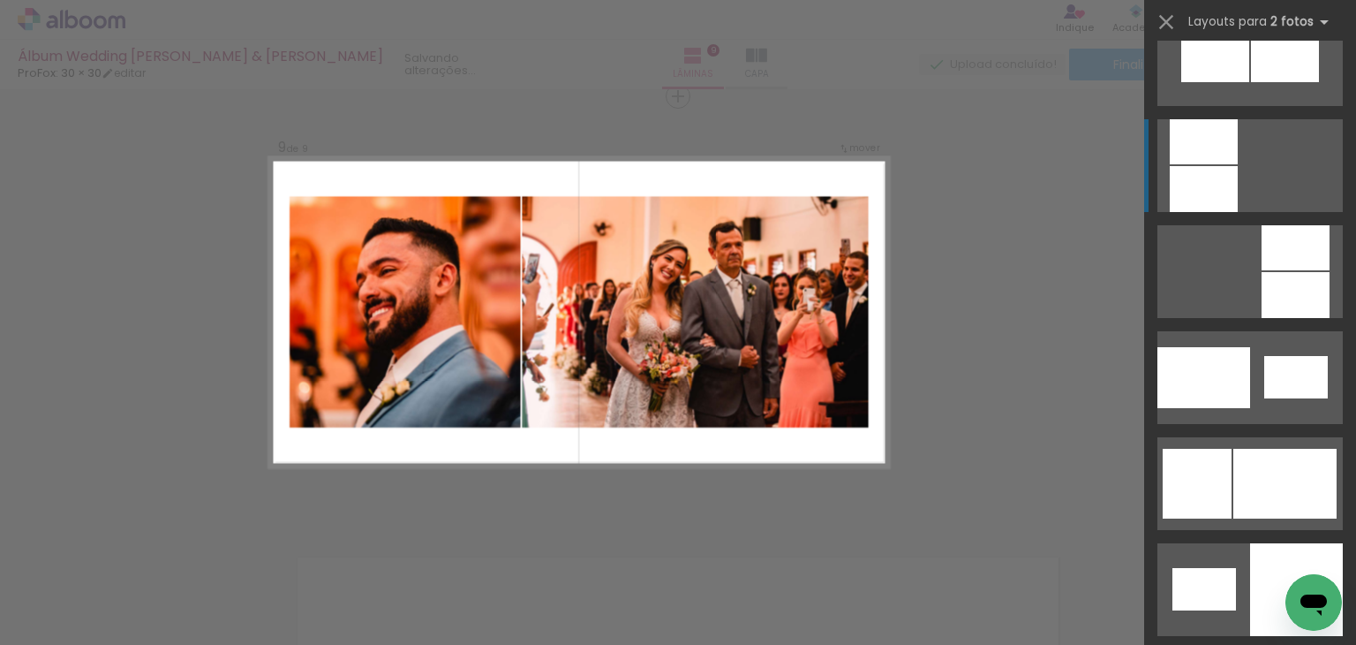
scroll to position [2031, 0]
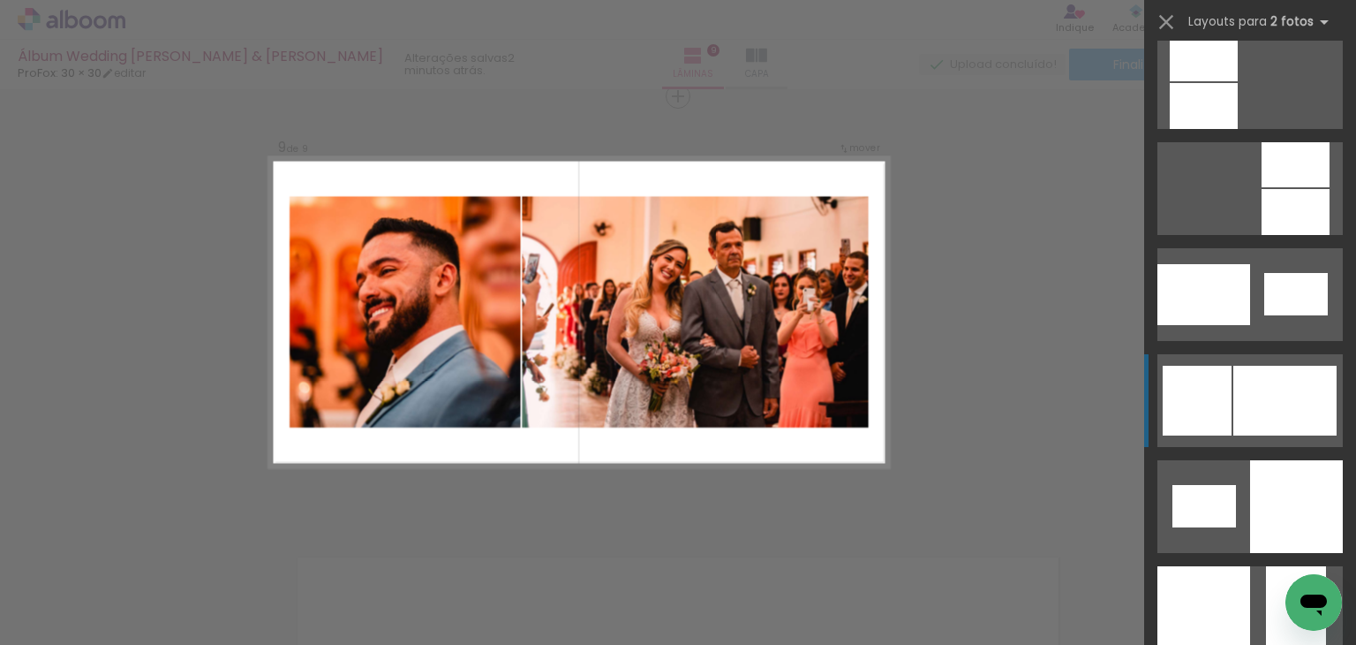
click at [1272, 394] on div at bounding box center [1285, 401] width 103 height 70
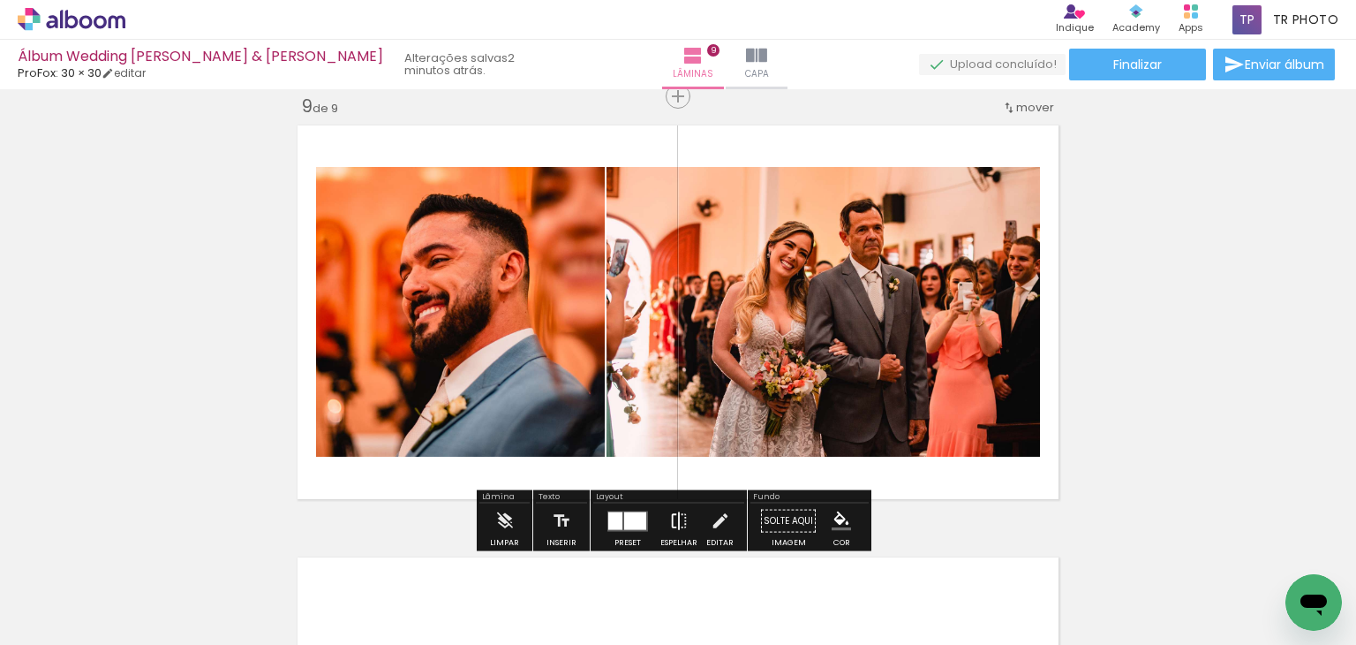
click at [677, 525] on iron-icon at bounding box center [678, 520] width 19 height 35
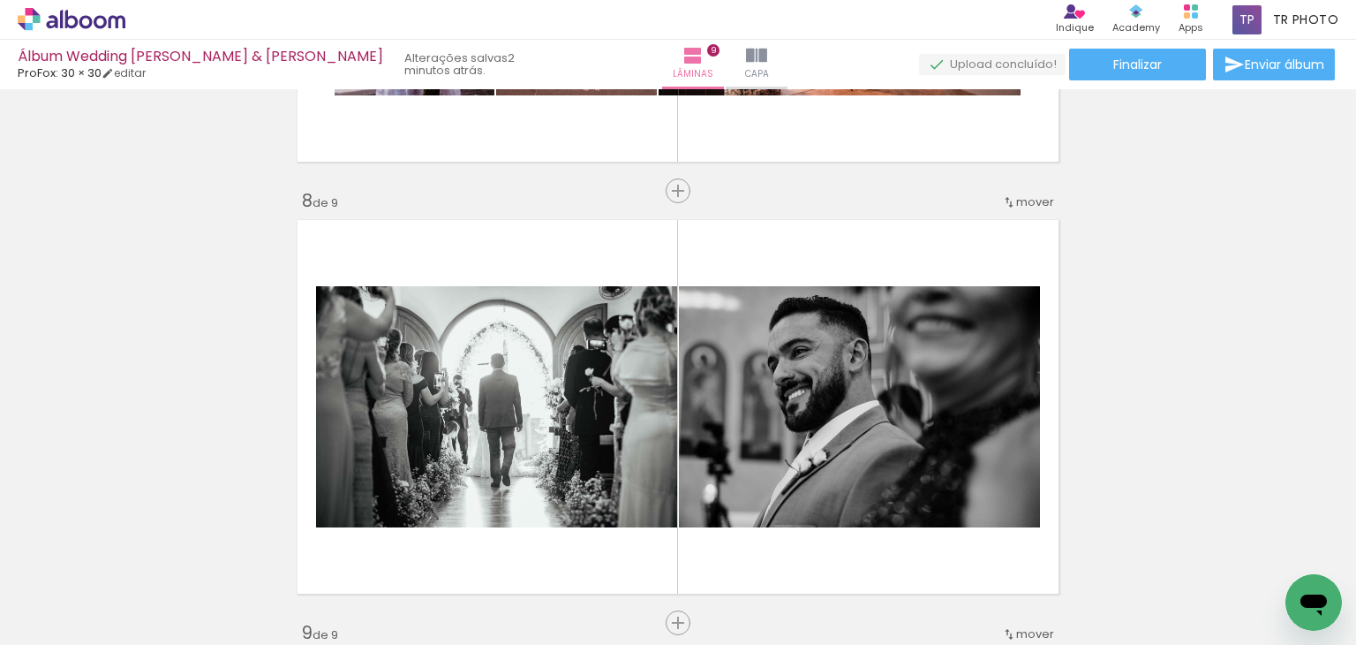
scroll to position [2947, 0]
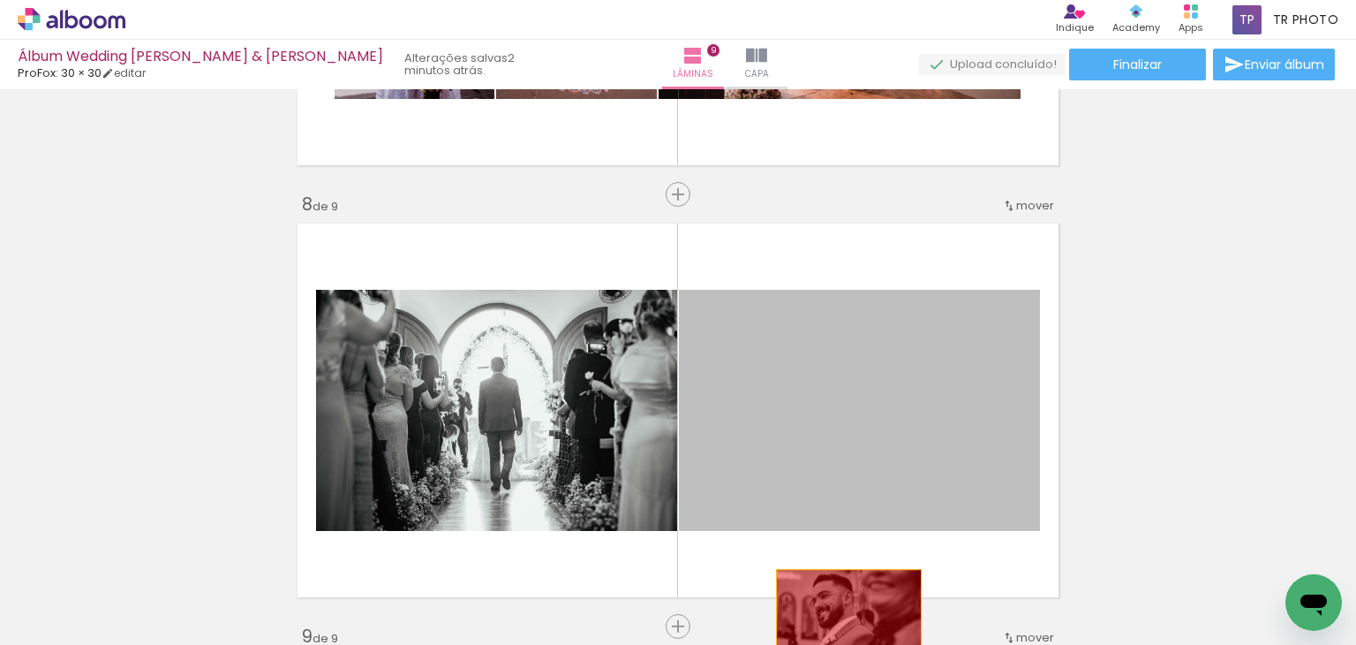
drag, startPoint x: 872, startPoint y: 410, endPoint x: 843, endPoint y: 610, distance: 202.6
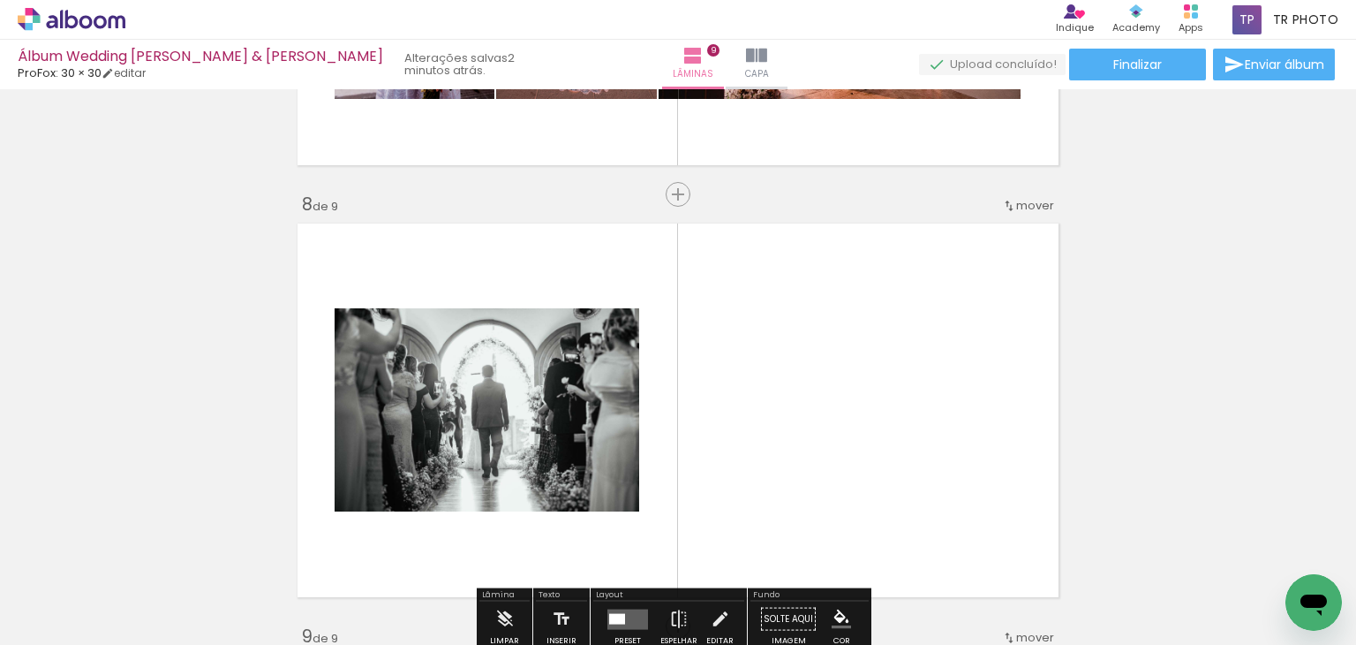
click at [509, 407] on quentale-photo at bounding box center [487, 409] width 305 height 203
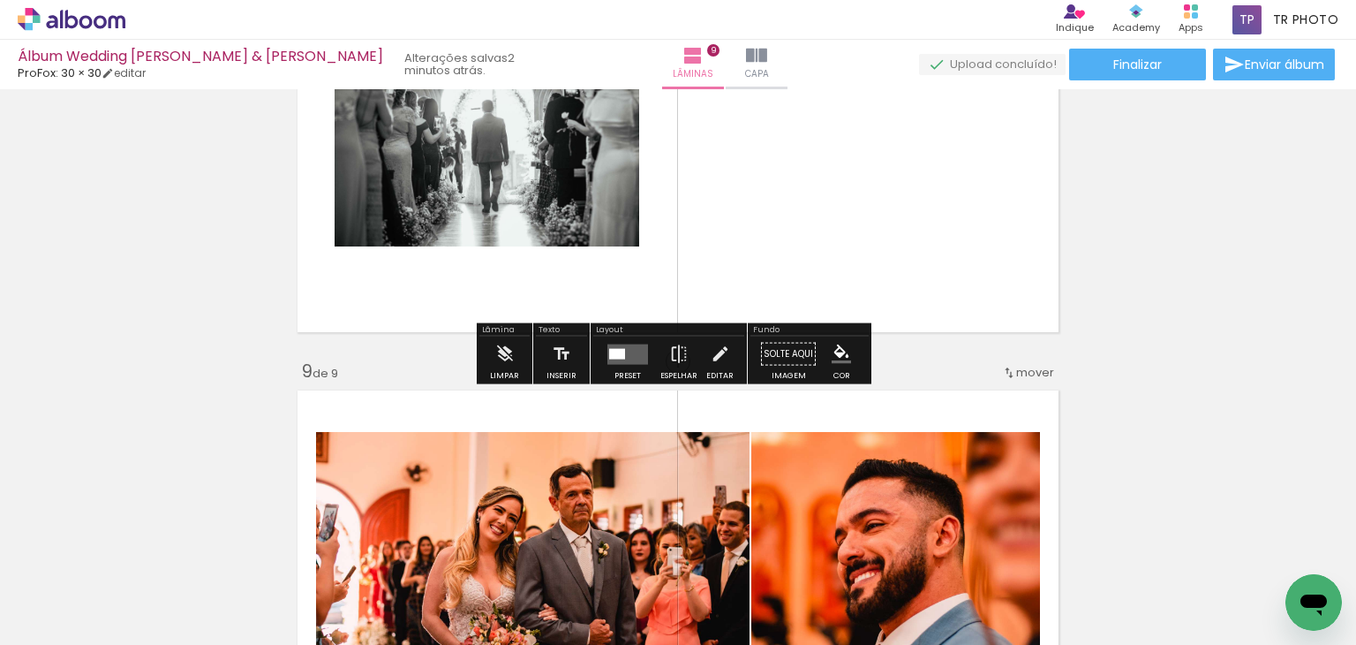
scroll to position [3123, 0]
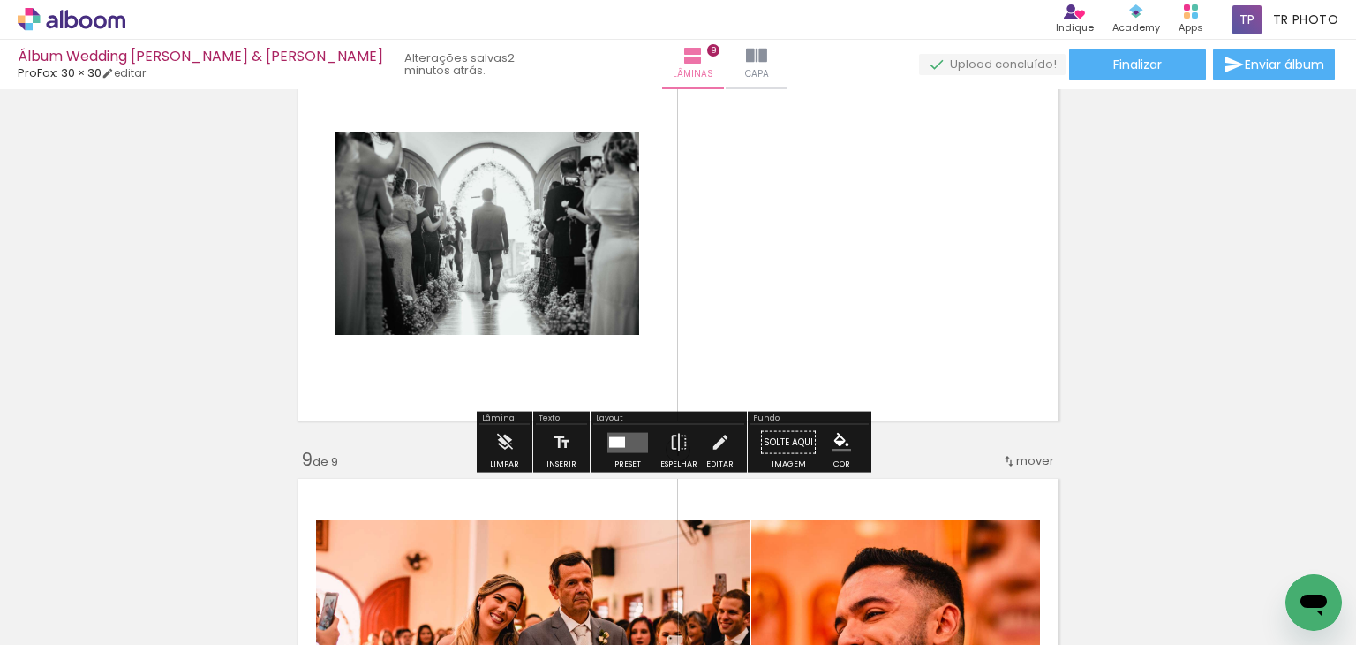
click at [625, 439] on quentale-layouter at bounding box center [628, 442] width 41 height 20
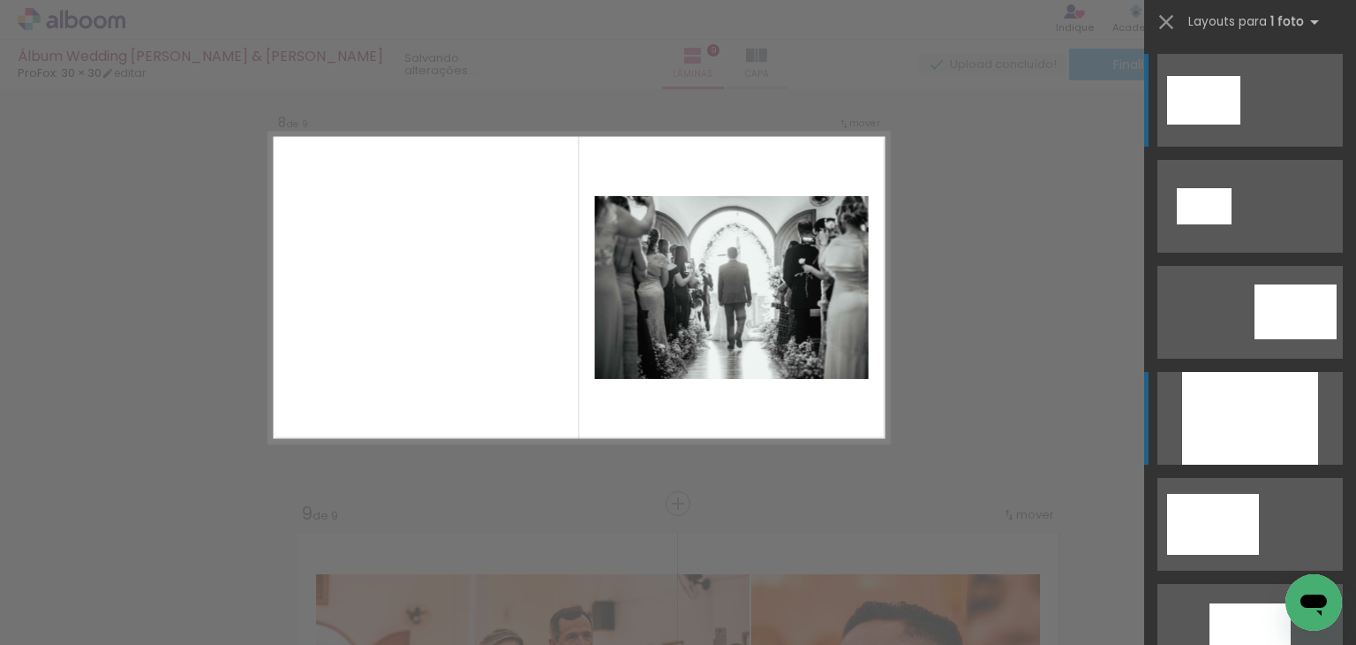
scroll to position [3045, 0]
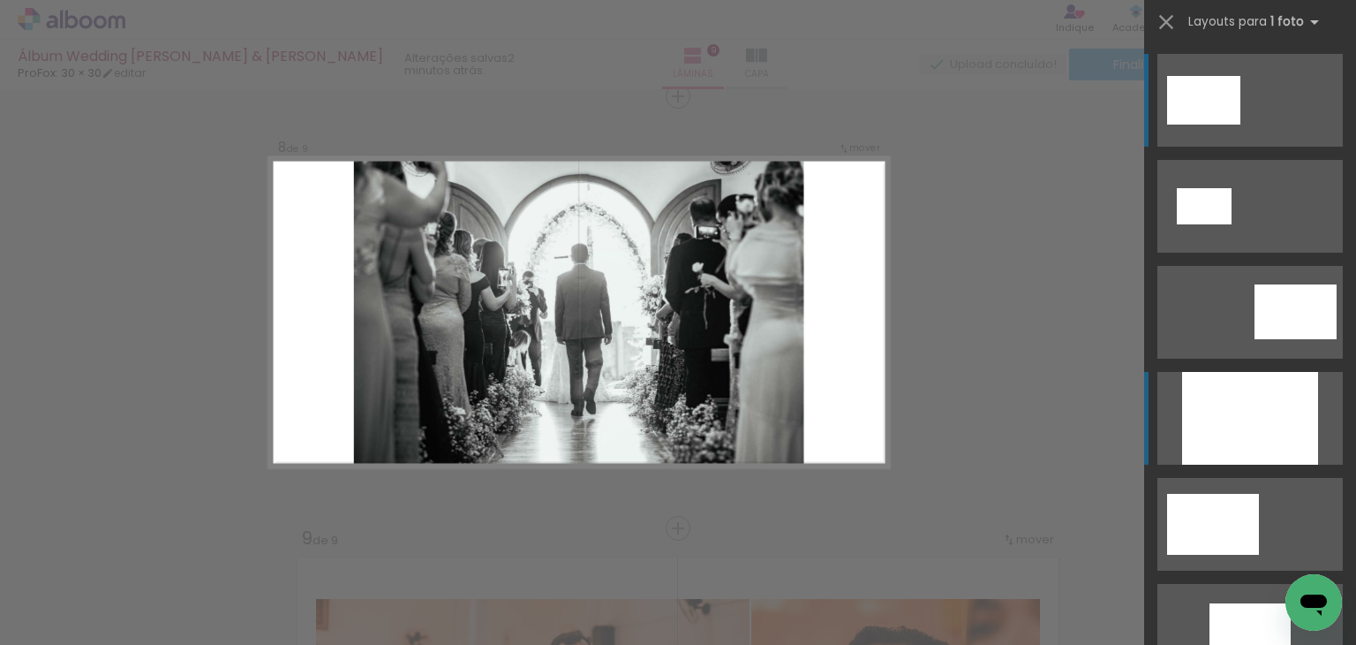
click at [1242, 403] on div at bounding box center [1250, 418] width 136 height 93
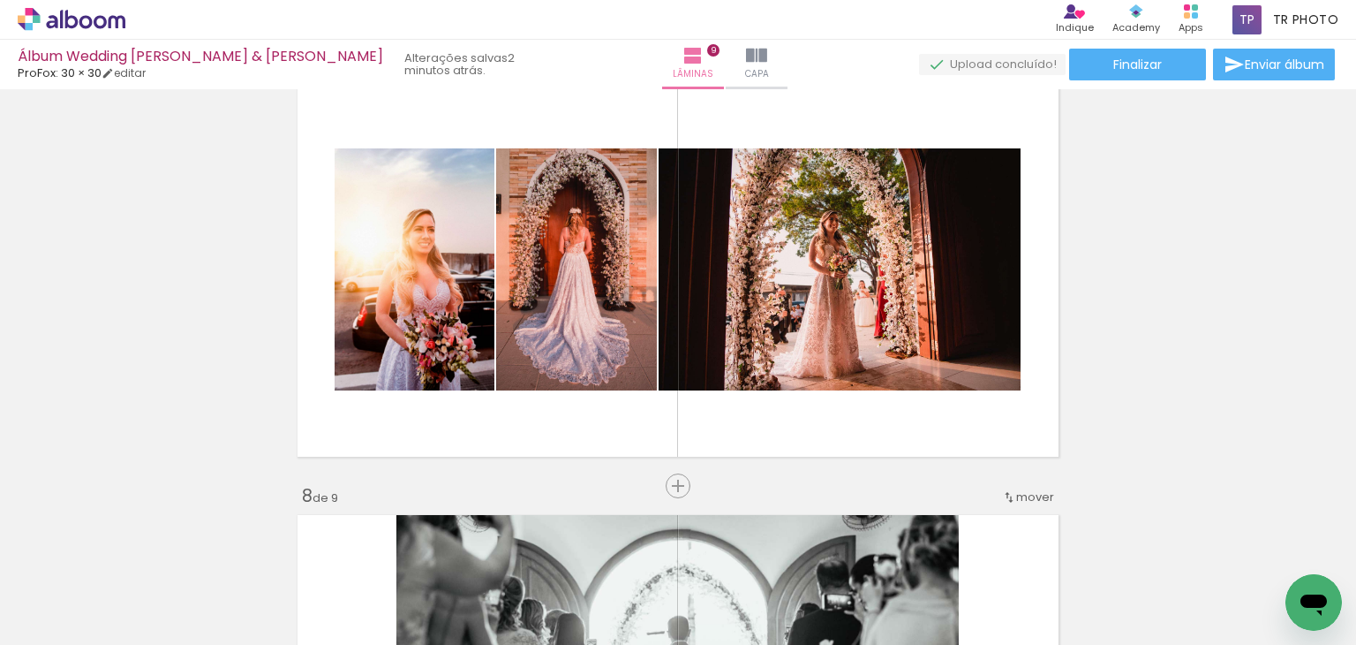
scroll to position [2957, 0]
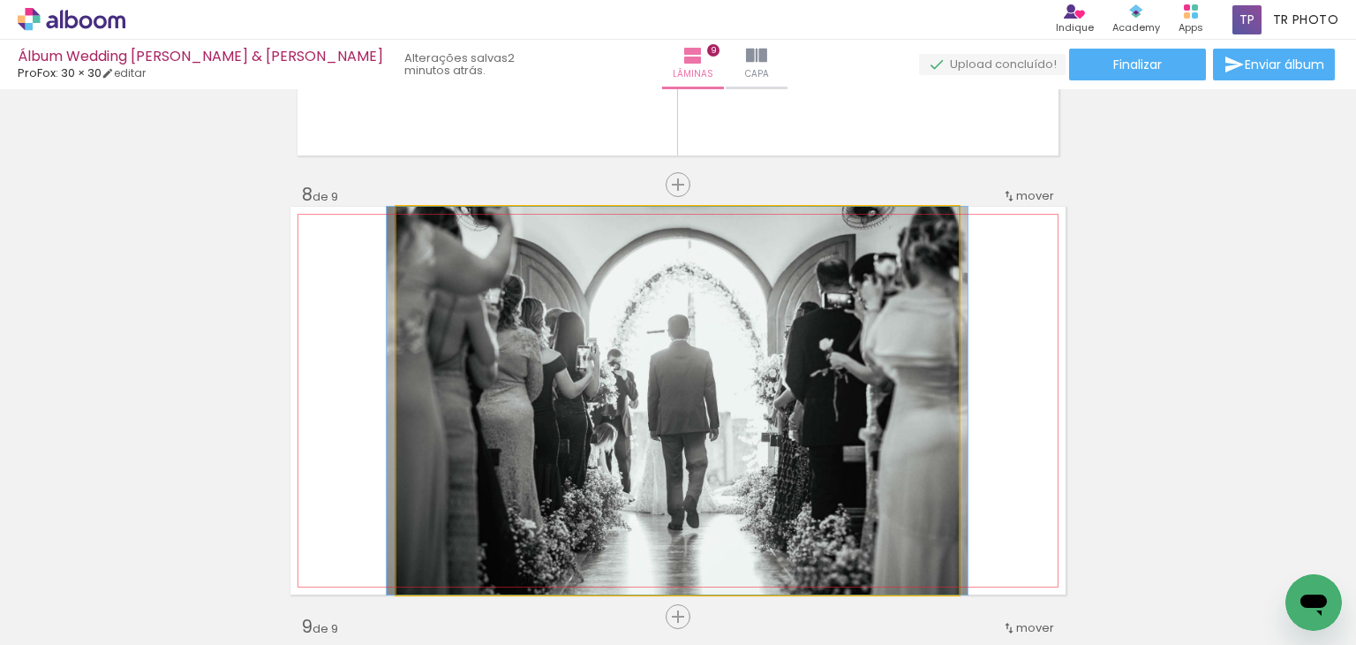
click at [905, 359] on quentale-photo at bounding box center [677, 401] width 563 height 388
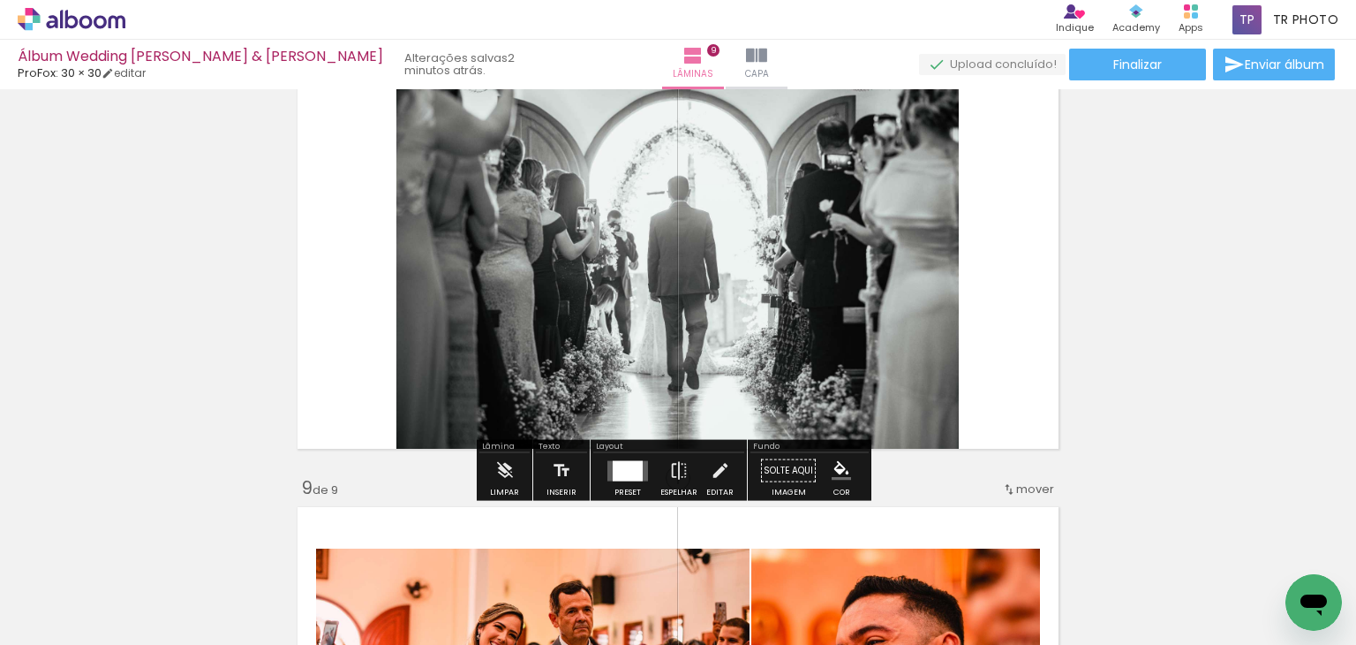
scroll to position [3133, 0]
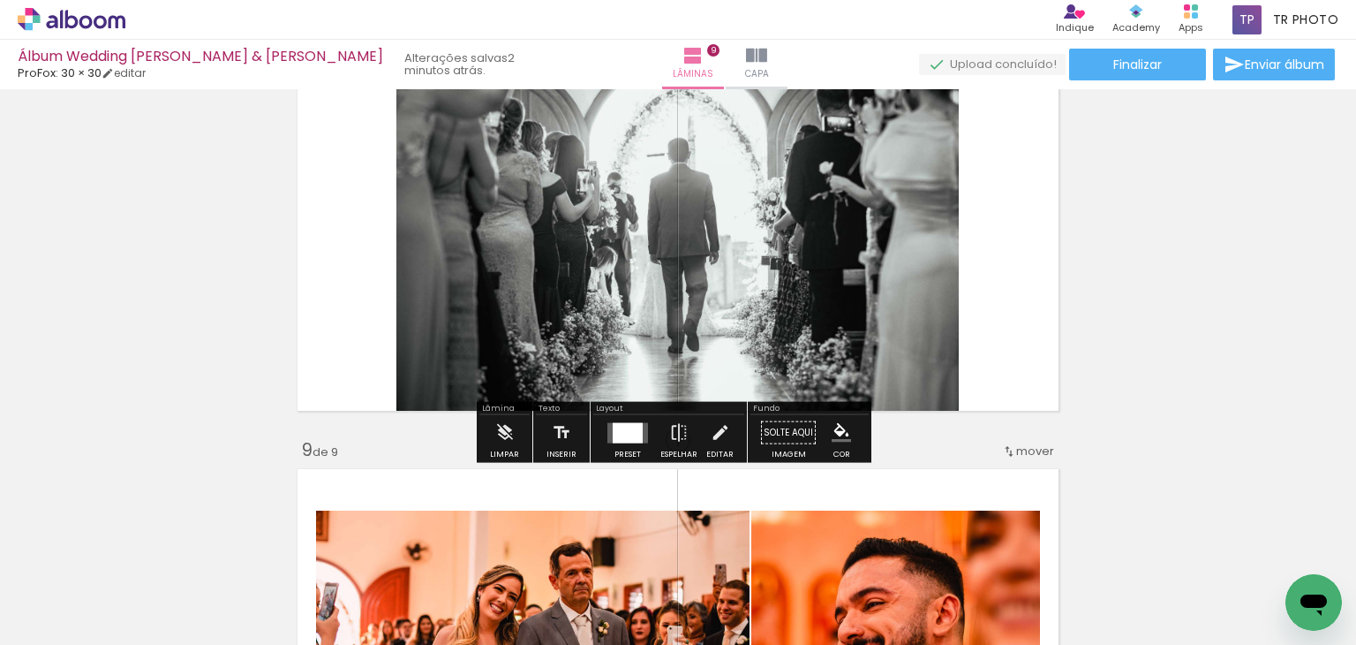
click at [613, 428] on div at bounding box center [628, 432] width 30 height 20
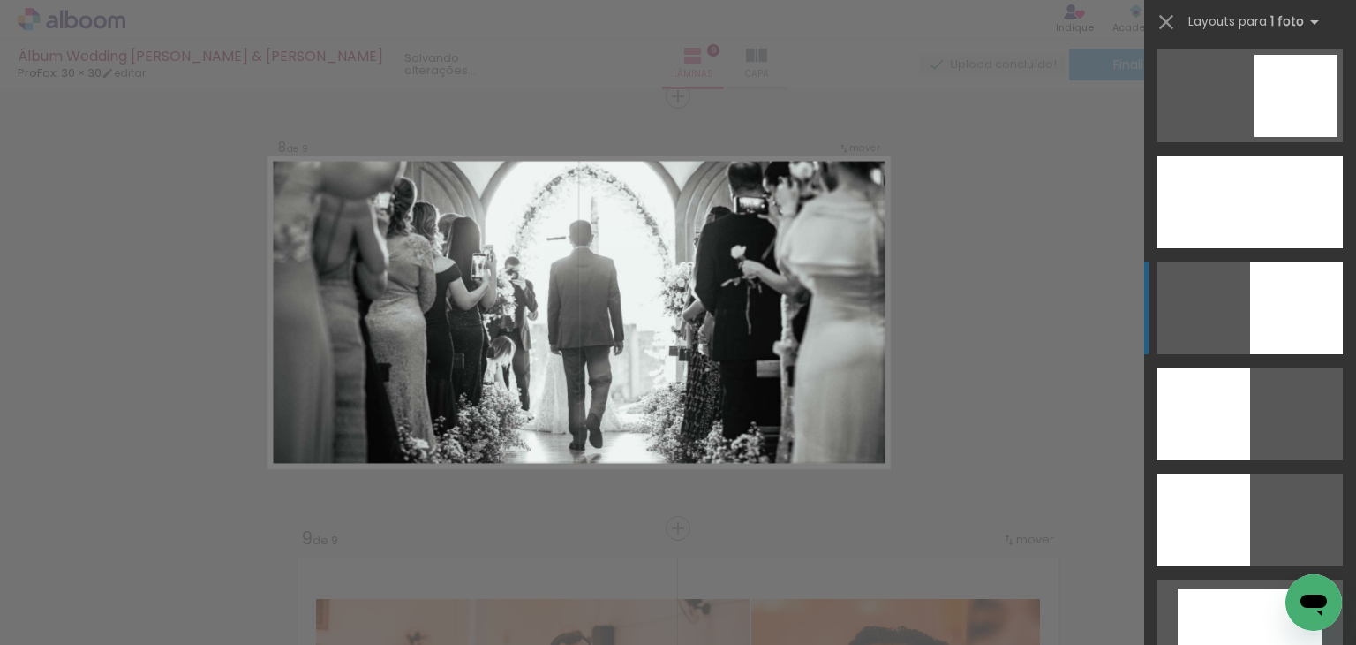
scroll to position [2437, 0]
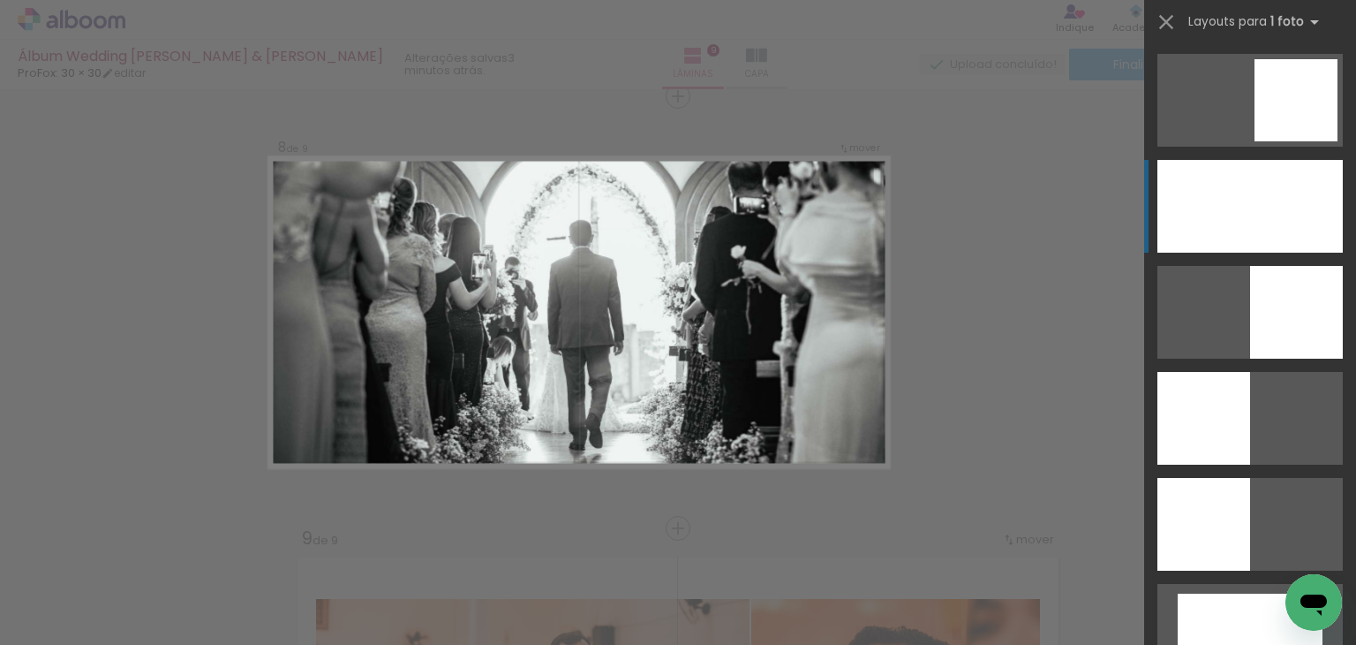
click at [1253, 213] on div at bounding box center [1250, 206] width 185 height 93
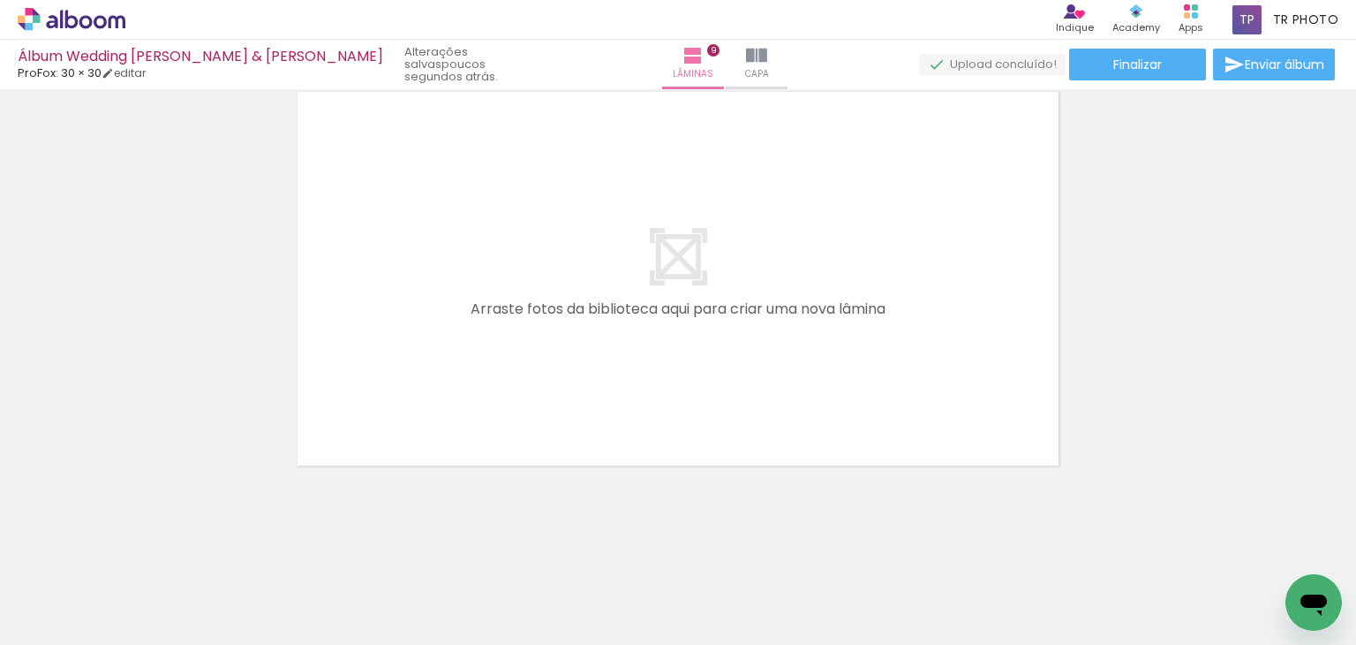
scroll to position [0, 4090]
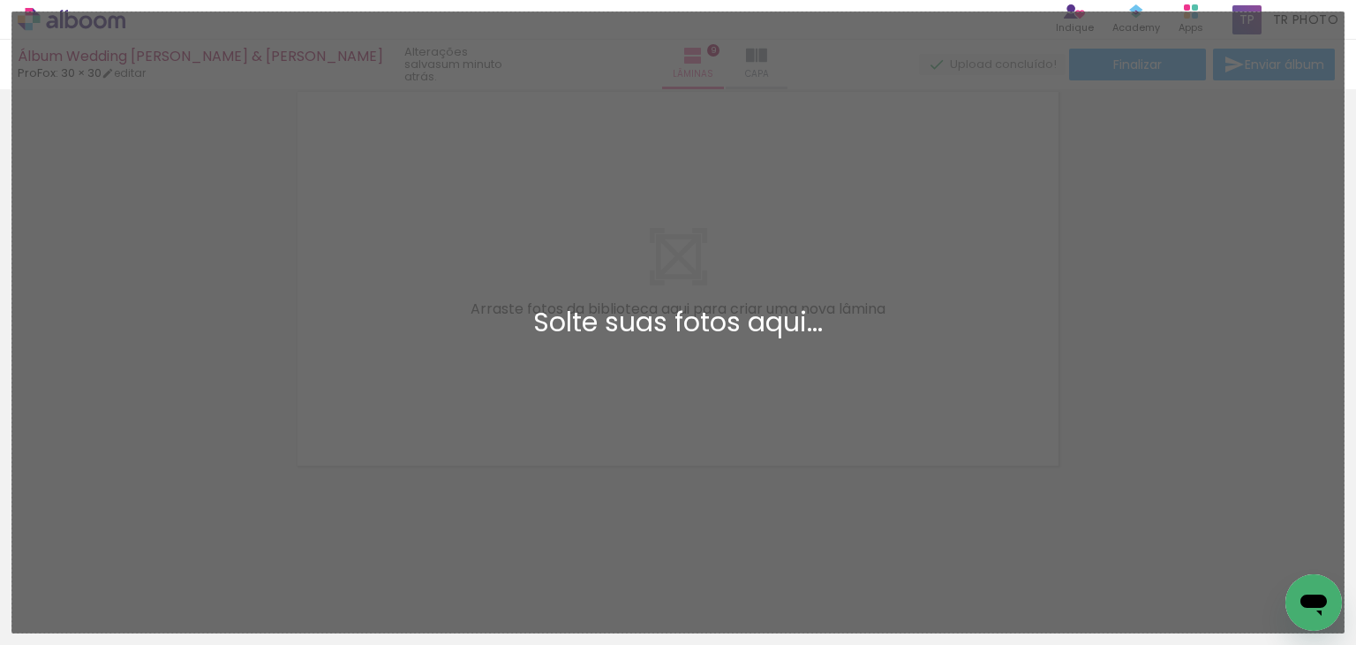
scroll to position [0, 4090]
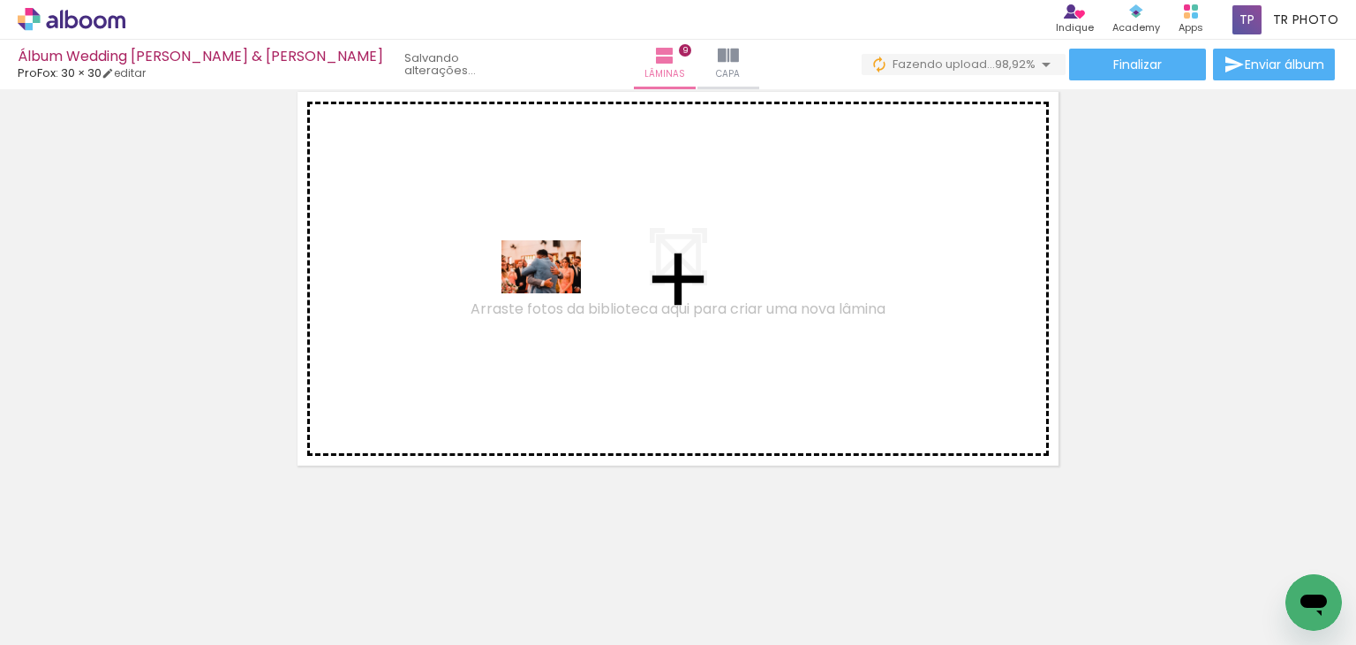
drag, startPoint x: 651, startPoint y: 593, endPoint x: 555, endPoint y: 293, distance: 314.5
click at [555, 293] on quentale-workspace at bounding box center [678, 322] width 1356 height 645
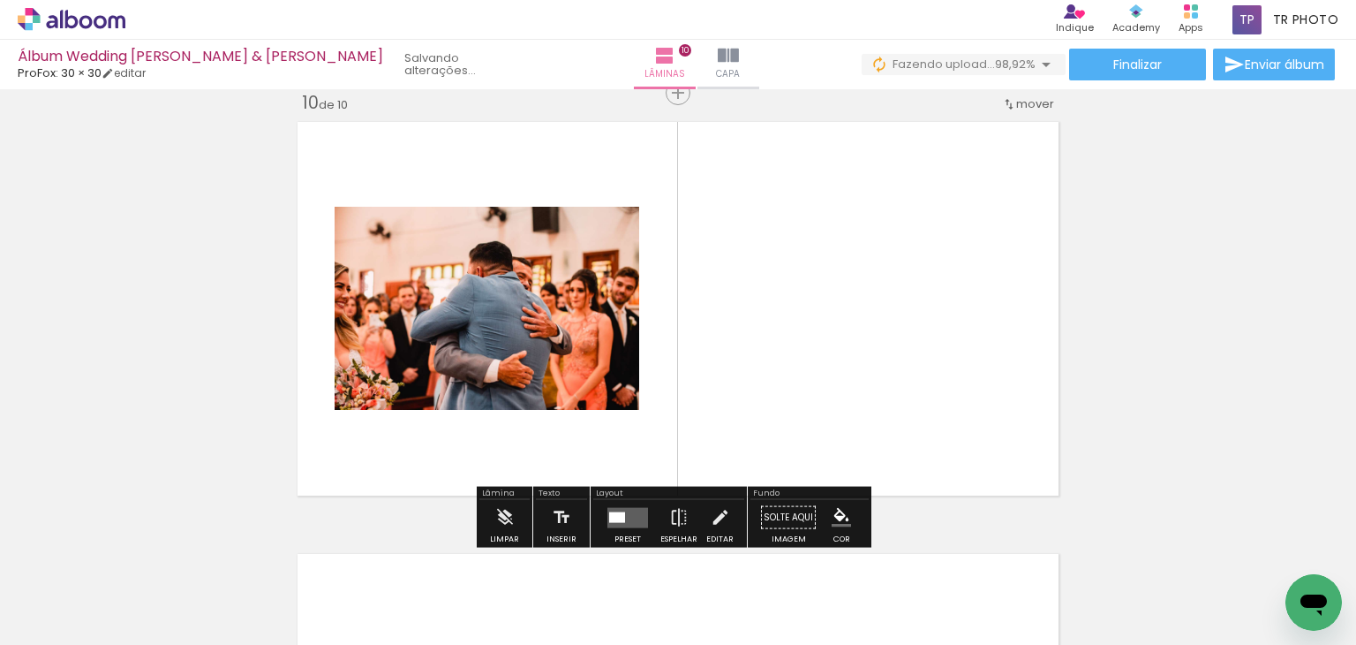
scroll to position [3908, 0]
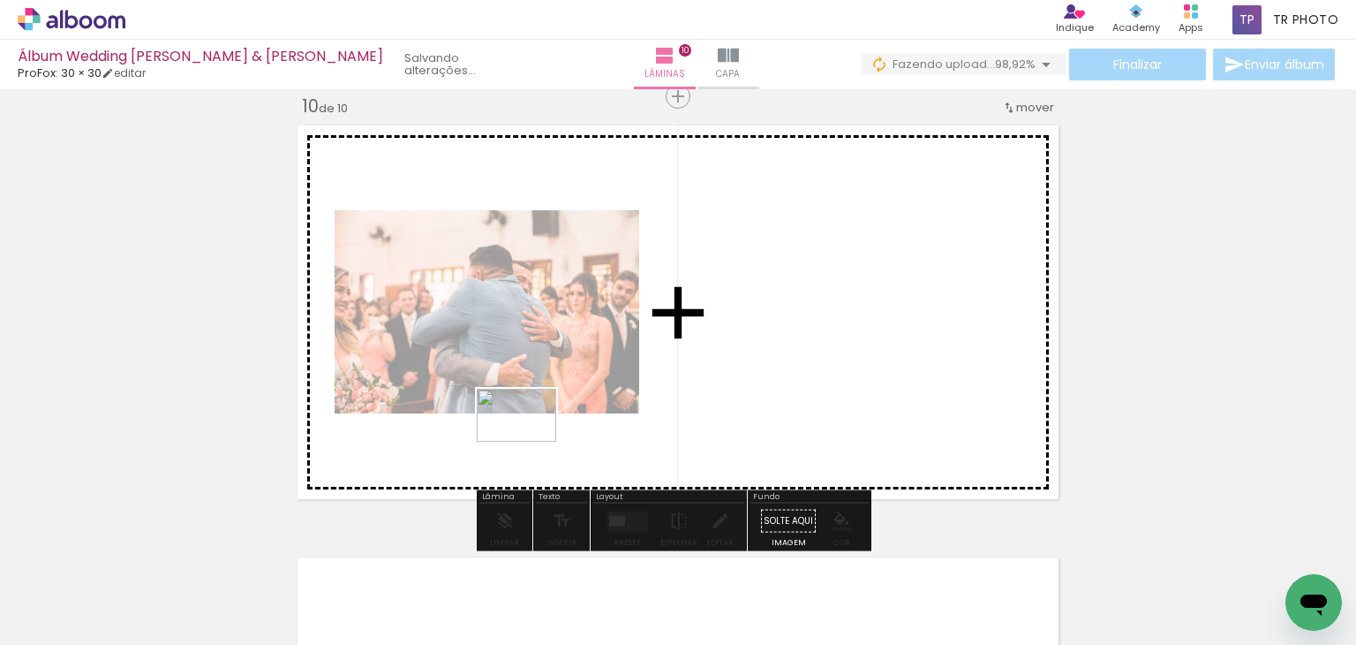
drag, startPoint x: 756, startPoint y: 598, endPoint x: 530, endPoint y: 442, distance: 274.8
click at [530, 442] on quentale-workspace at bounding box center [678, 322] width 1356 height 645
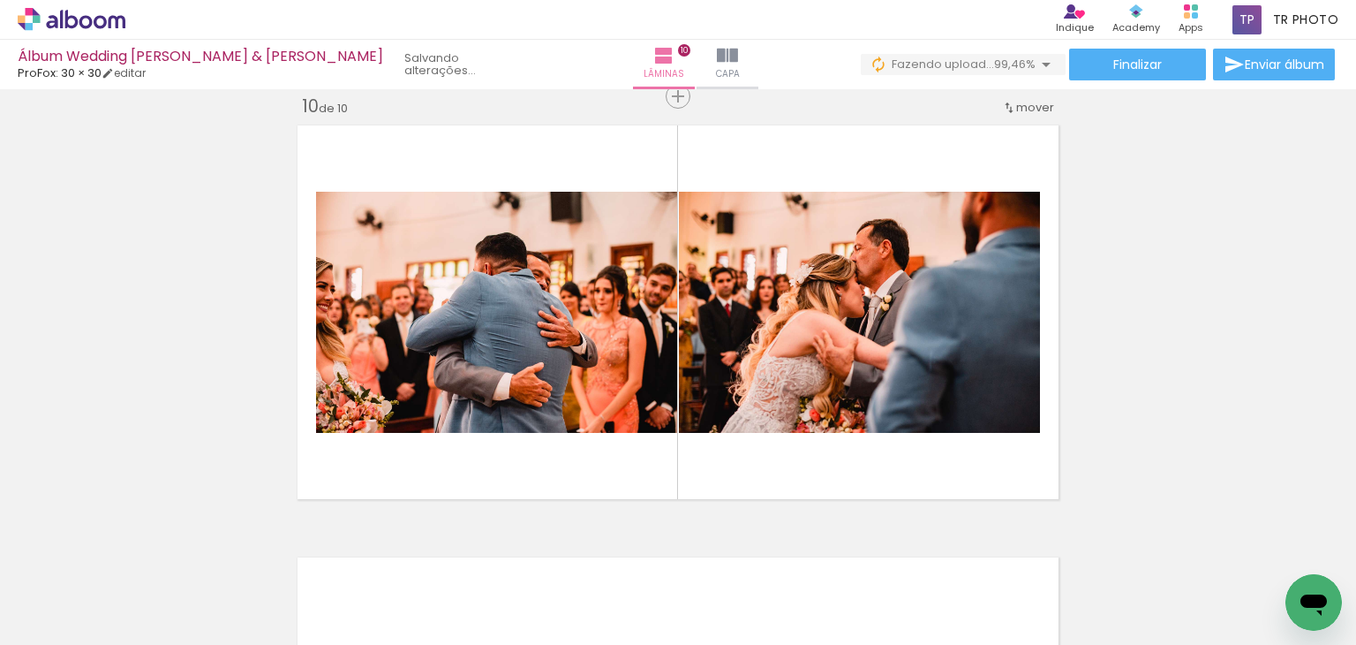
scroll to position [0, 17189]
drag, startPoint x: 442, startPoint y: 637, endPoint x: 50, endPoint y: 43, distance: 710.8
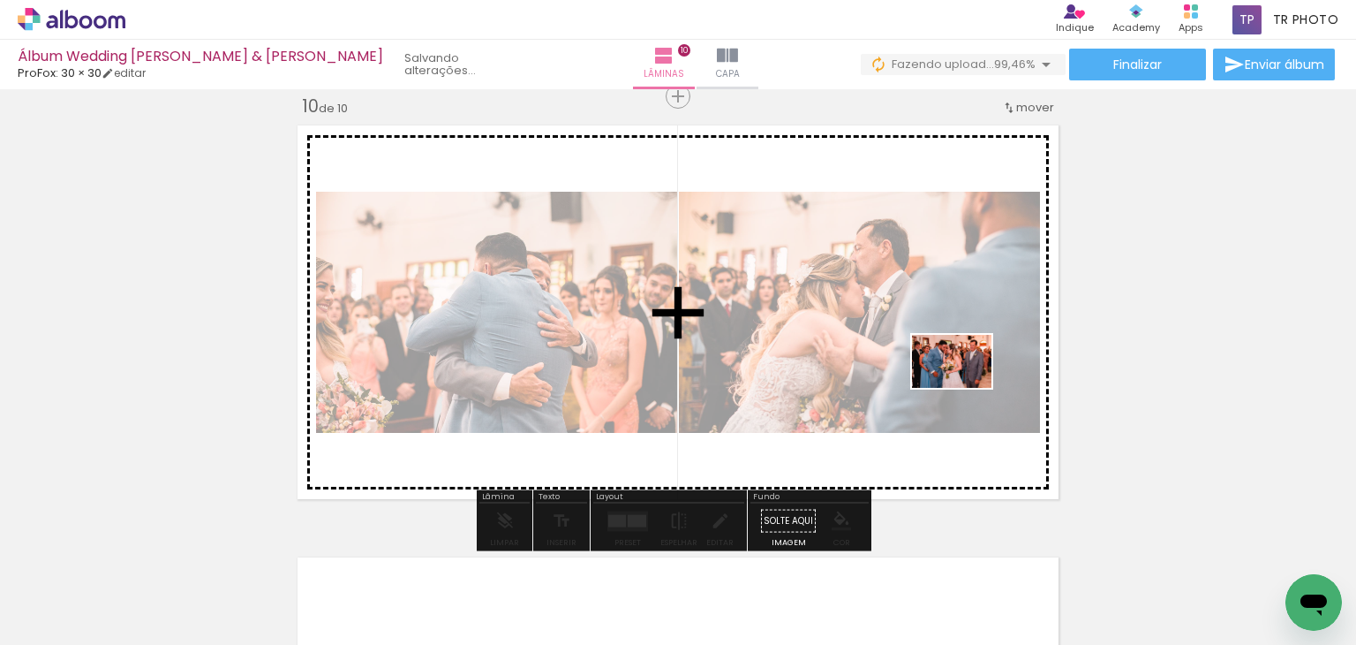
drag, startPoint x: 1280, startPoint y: 577, endPoint x: 965, endPoint y: 388, distance: 366.8
click at [965, 388] on quentale-workspace at bounding box center [678, 322] width 1356 height 645
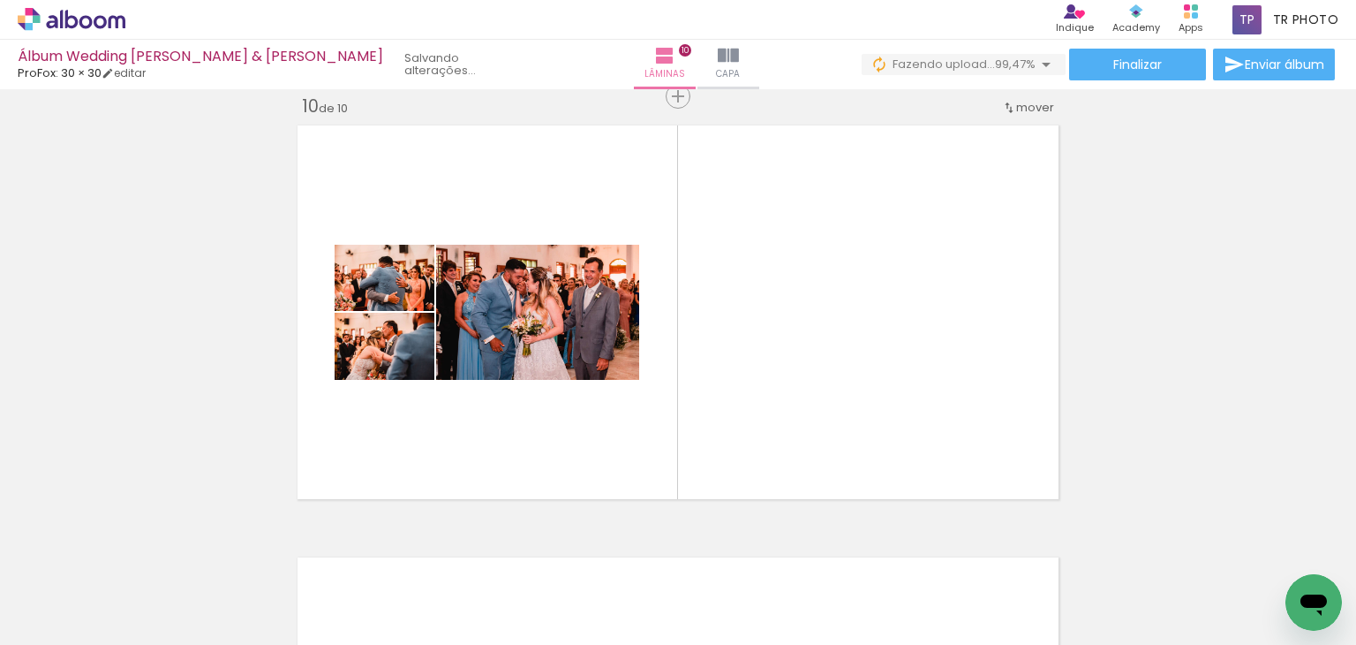
scroll to position [0, 17288]
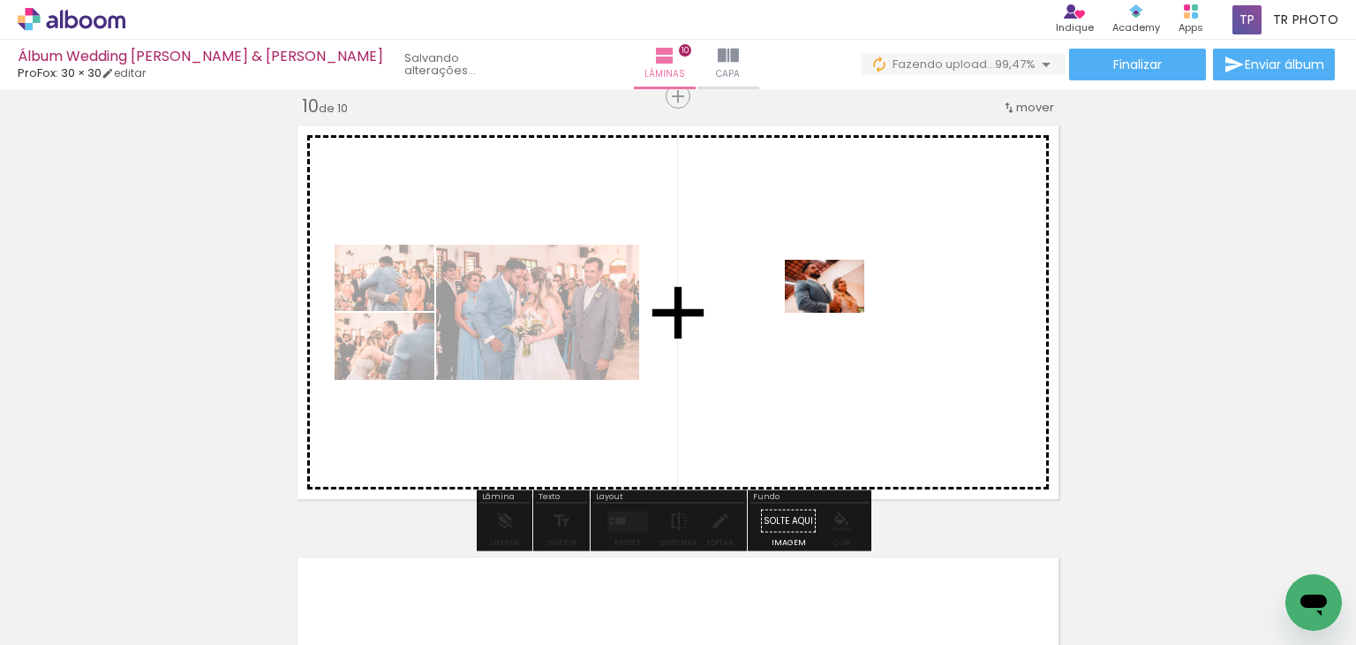
drag, startPoint x: 1262, startPoint y: 576, endPoint x: 839, endPoint y: 312, distance: 498.6
click at [839, 312] on quentale-workspace at bounding box center [678, 322] width 1356 height 645
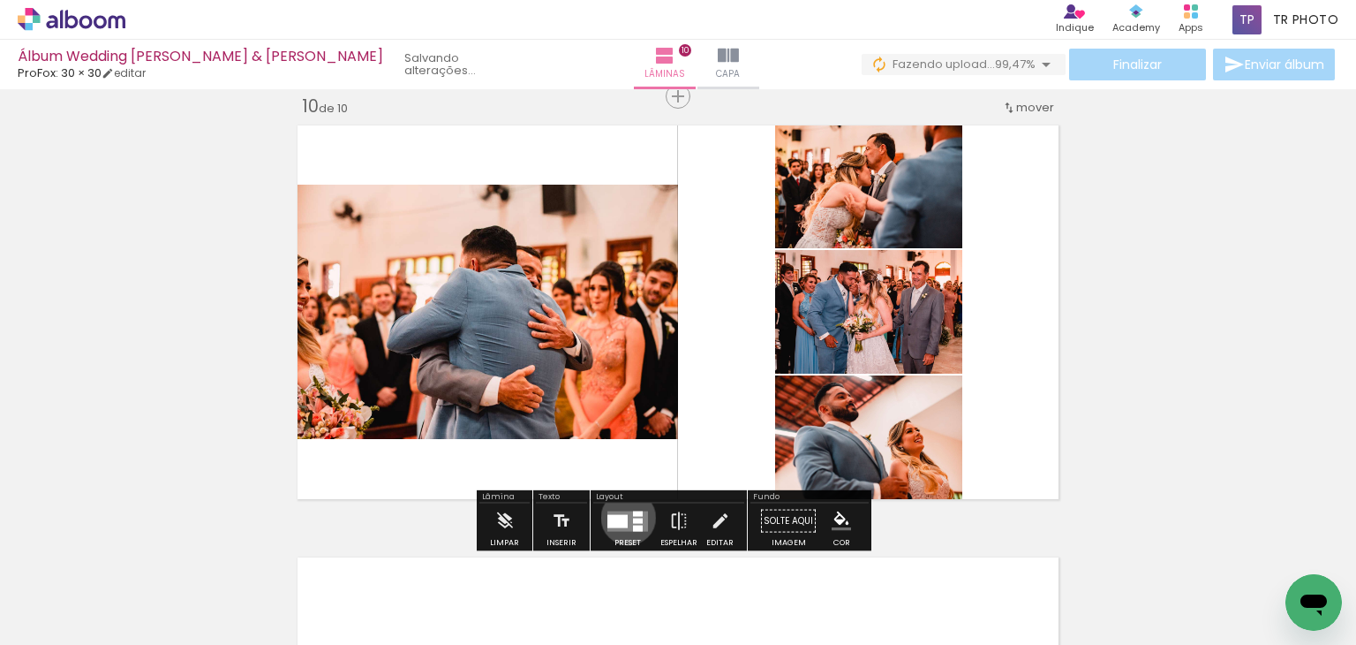
click at [624, 517] on quentale-layouter at bounding box center [628, 520] width 41 height 20
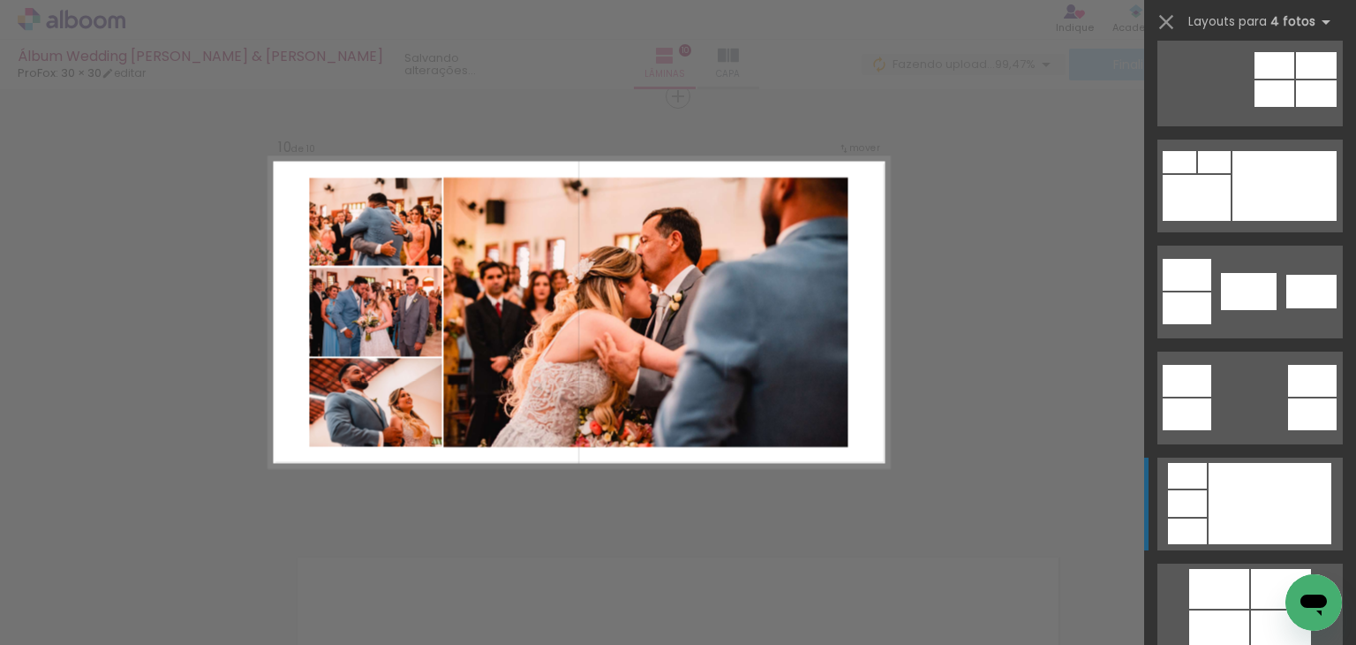
scroll to position [530, 0]
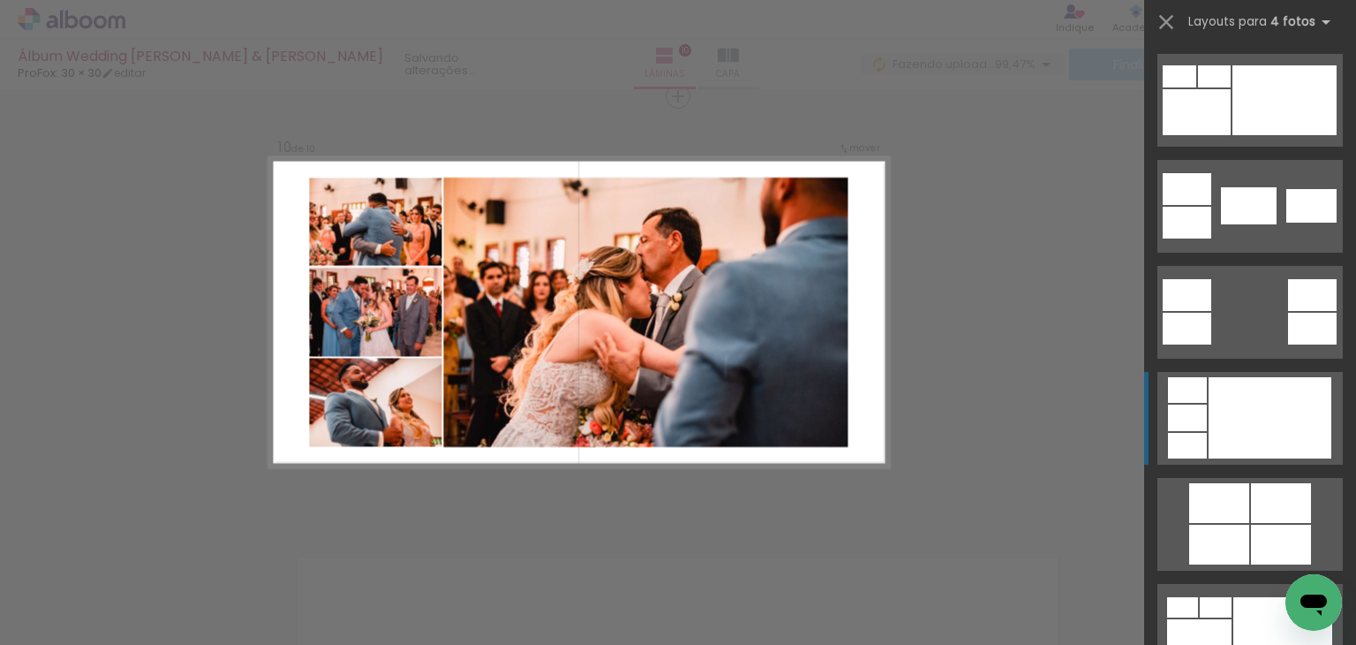
click at [1257, 426] on div at bounding box center [1270, 417] width 123 height 81
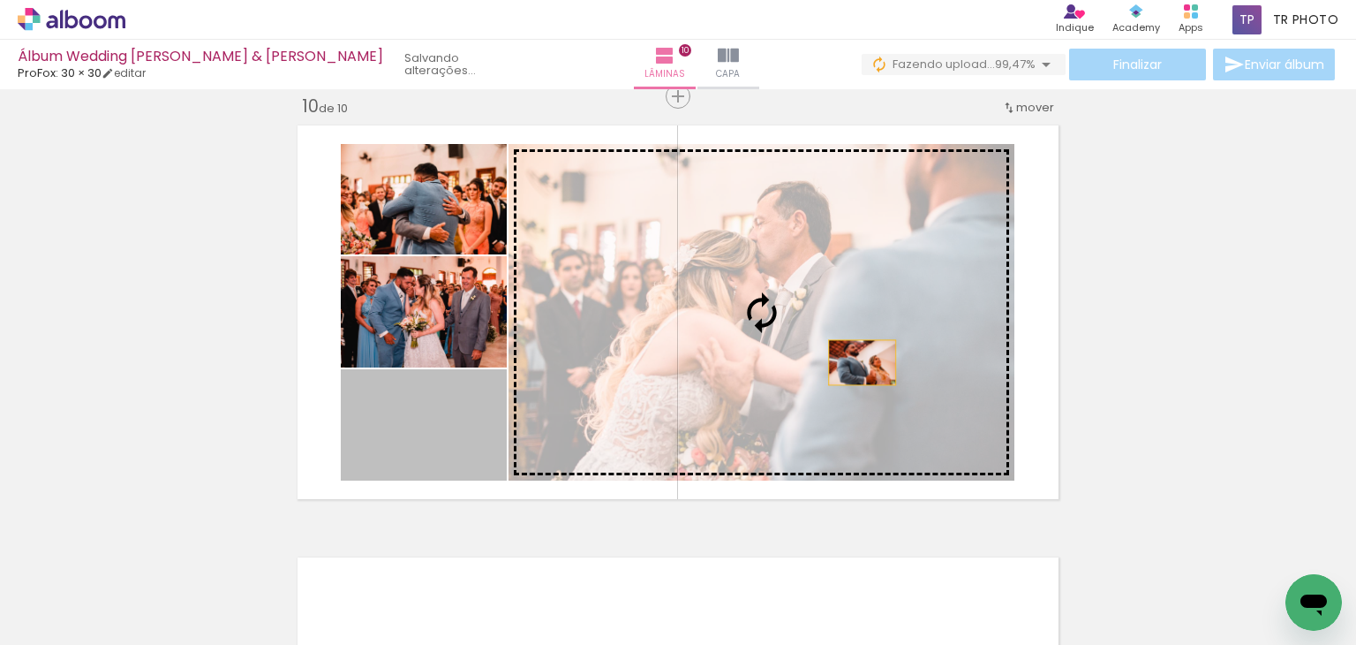
drag, startPoint x: 431, startPoint y: 437, endPoint x: 856, endPoint y: 362, distance: 431.3
click at [0, 0] on slot at bounding box center [0, 0] width 0 height 0
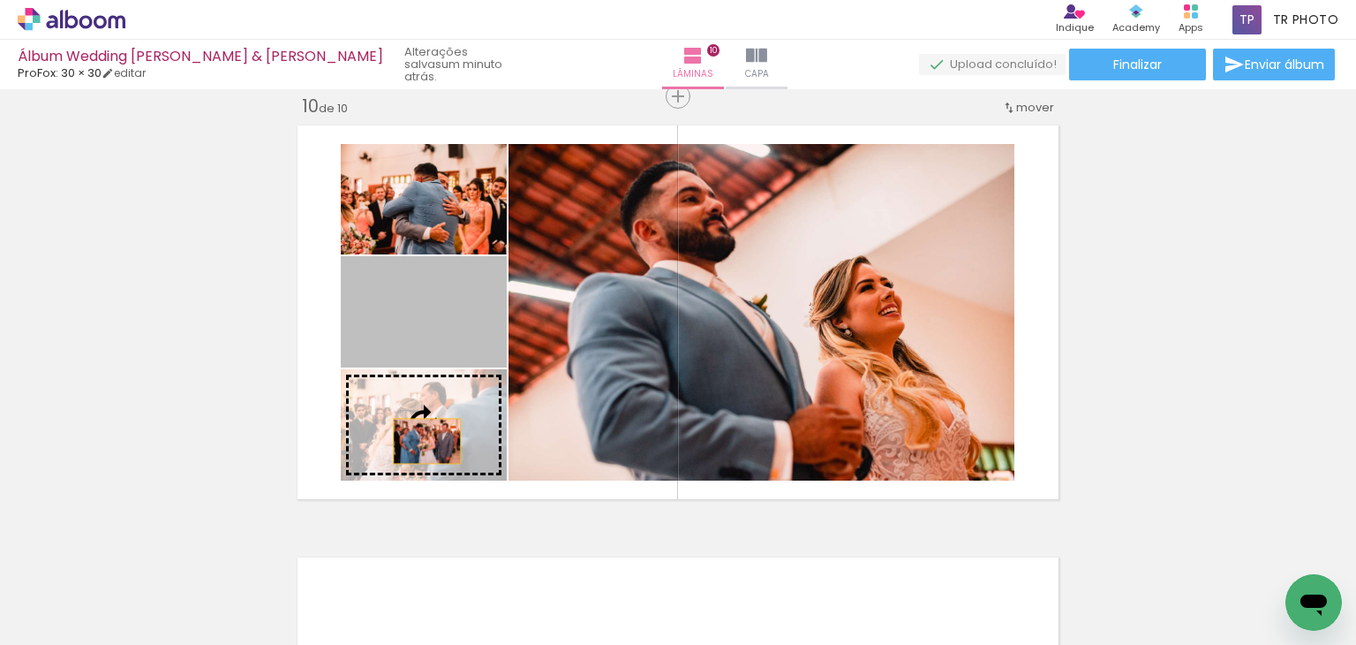
drag, startPoint x: 439, startPoint y: 312, endPoint x: 420, endPoint y: 441, distance: 130.3
click at [0, 0] on slot at bounding box center [0, 0] width 0 height 0
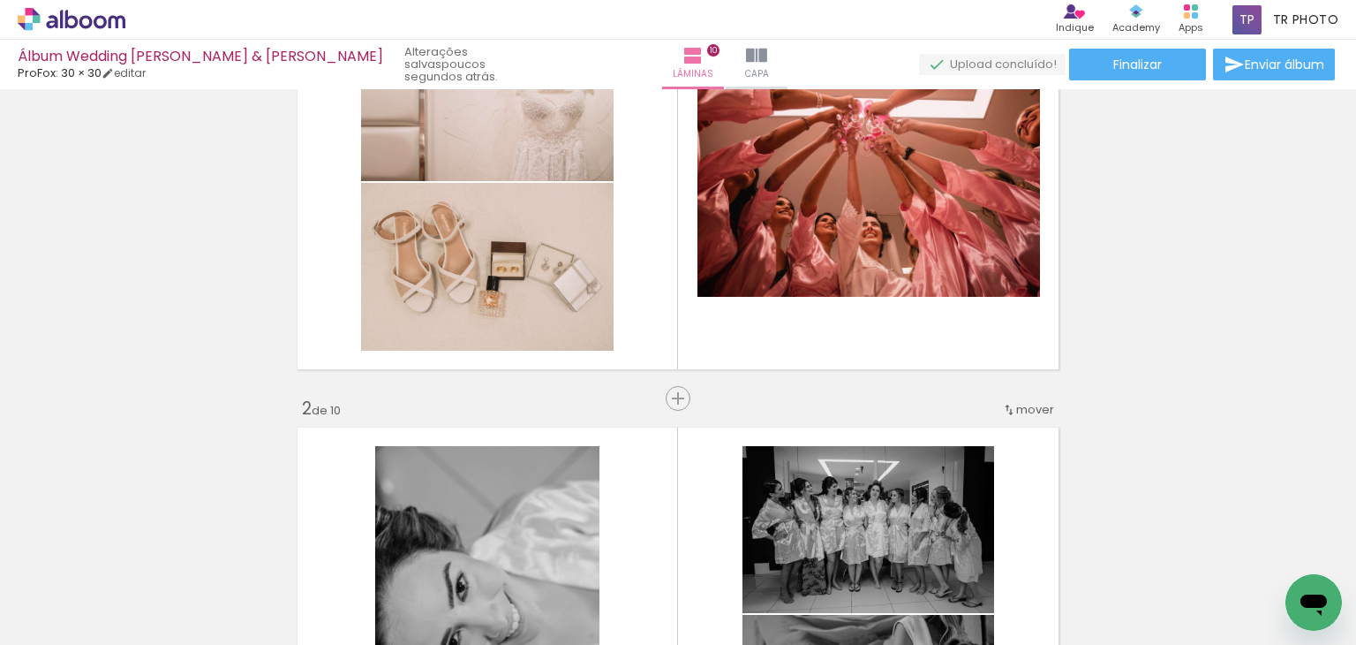
scroll to position [265, 0]
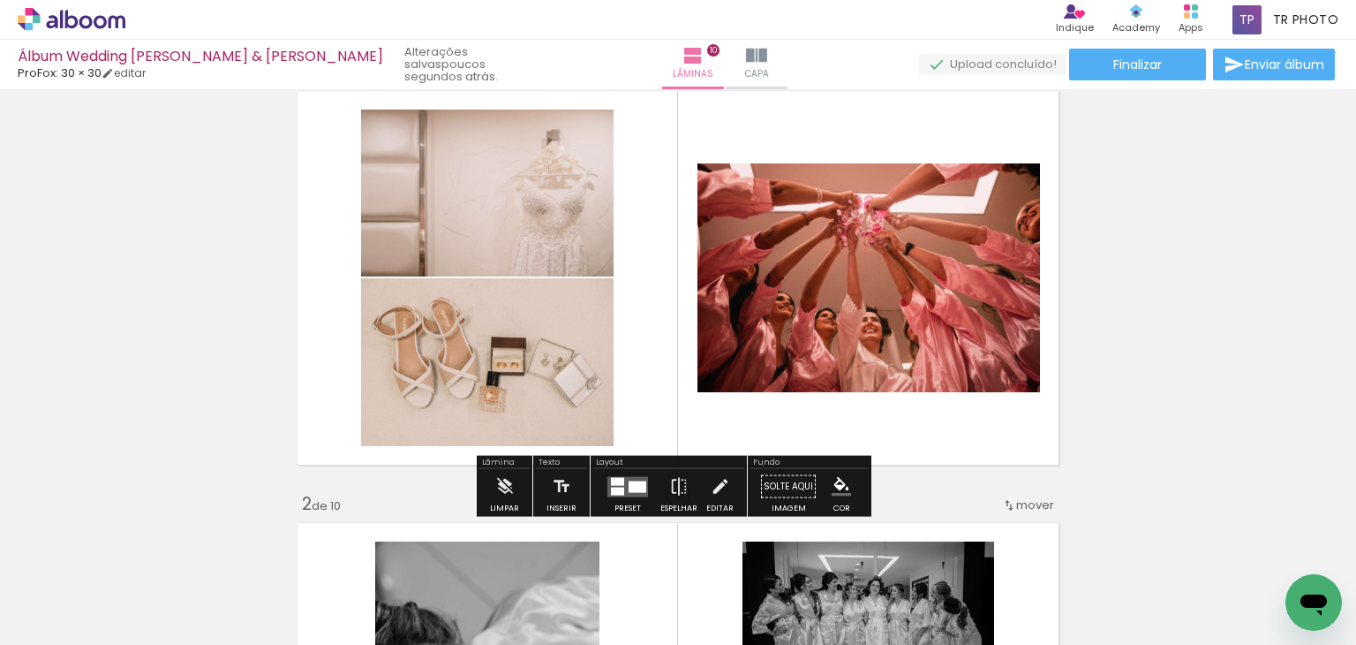
scroll to position [88, 0]
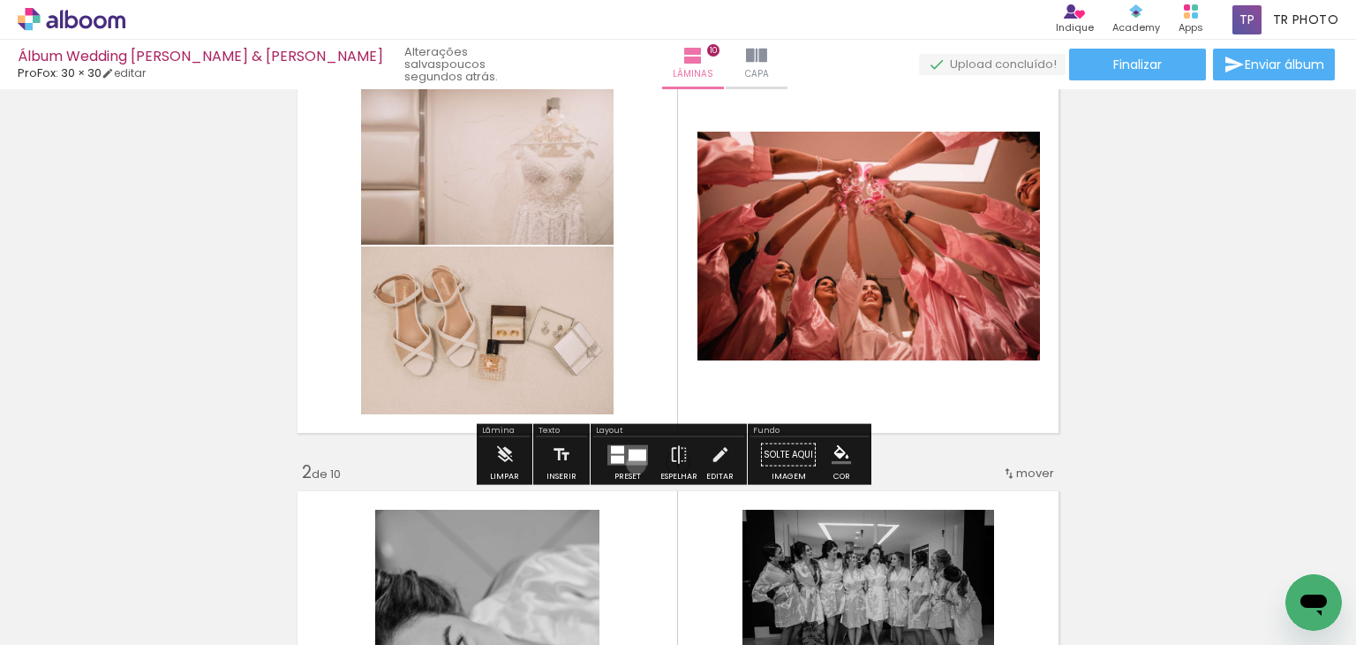
click at [632, 464] on quentale-layouter at bounding box center [628, 454] width 41 height 20
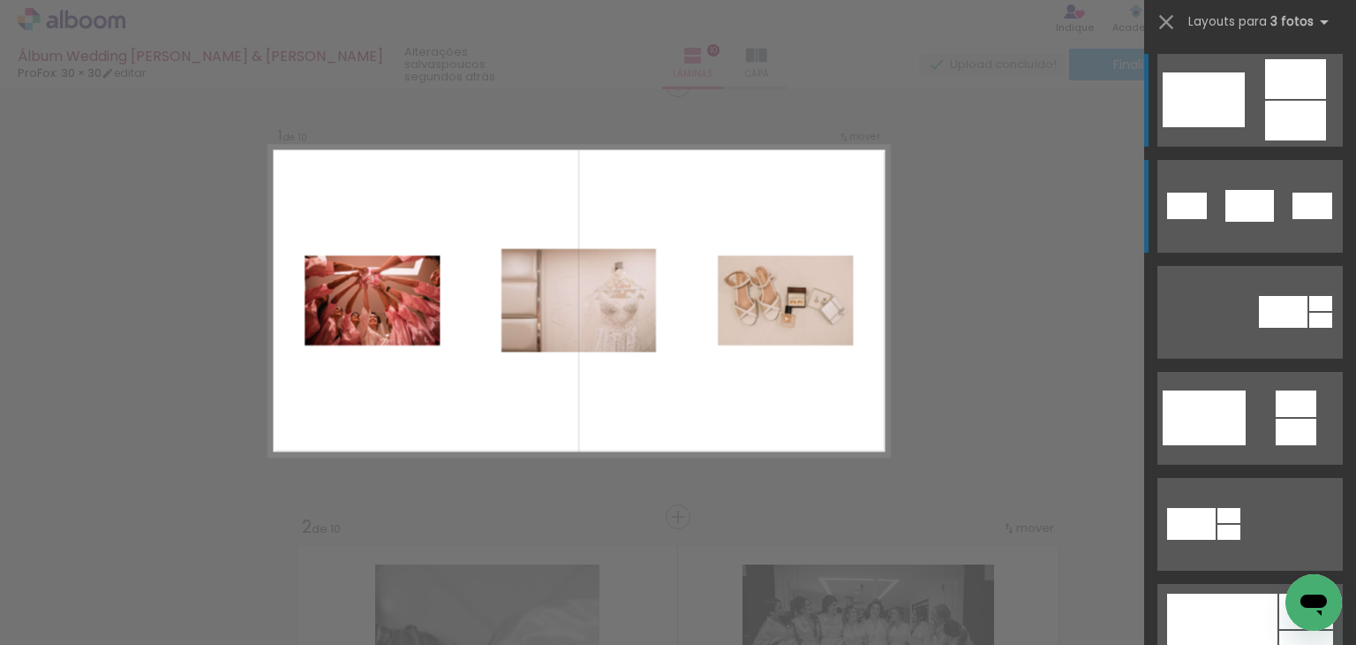
scroll to position [22, 0]
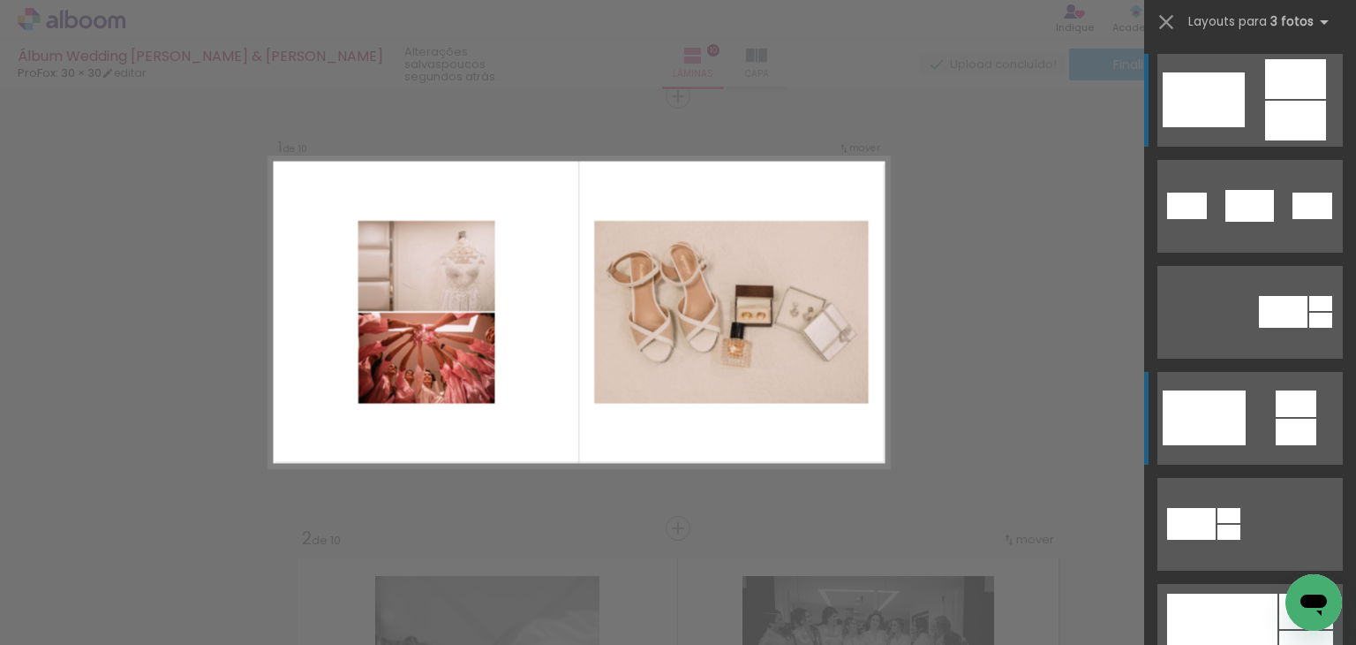
click at [1244, 429] on quentale-layouter at bounding box center [1250, 418] width 185 height 93
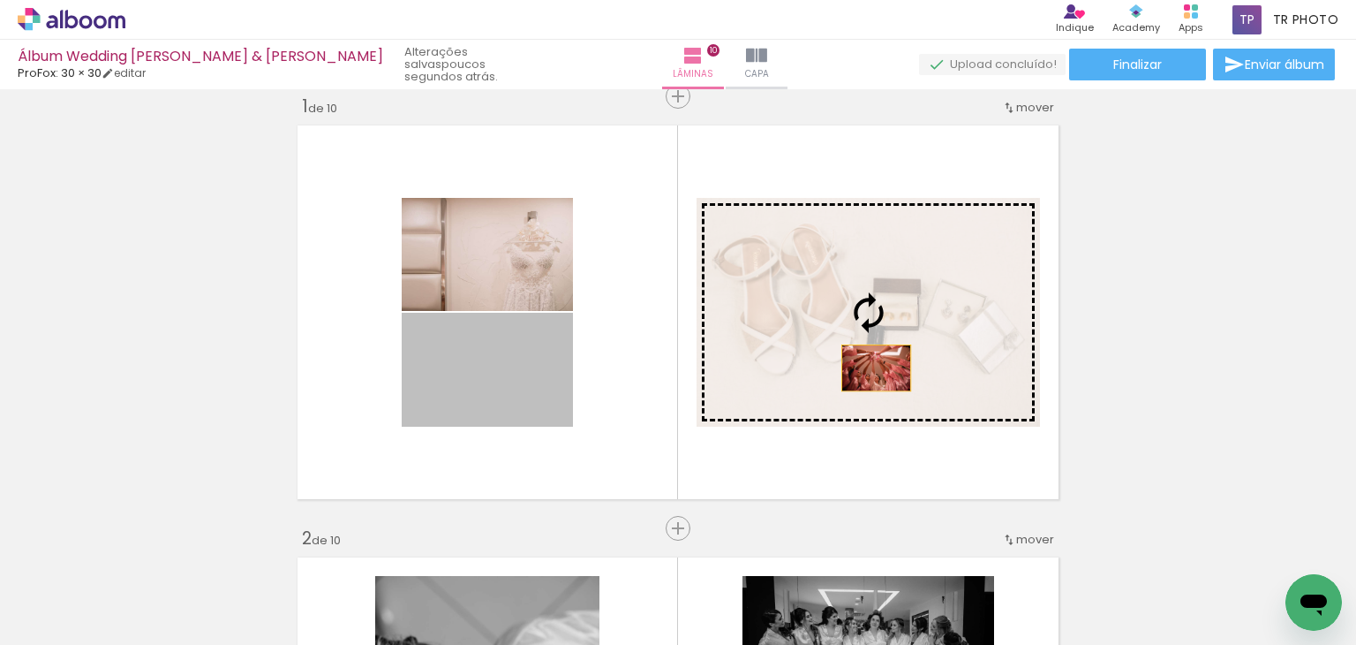
drag, startPoint x: 525, startPoint y: 385, endPoint x: 870, endPoint y: 367, distance: 345.7
click at [0, 0] on slot at bounding box center [0, 0] width 0 height 0
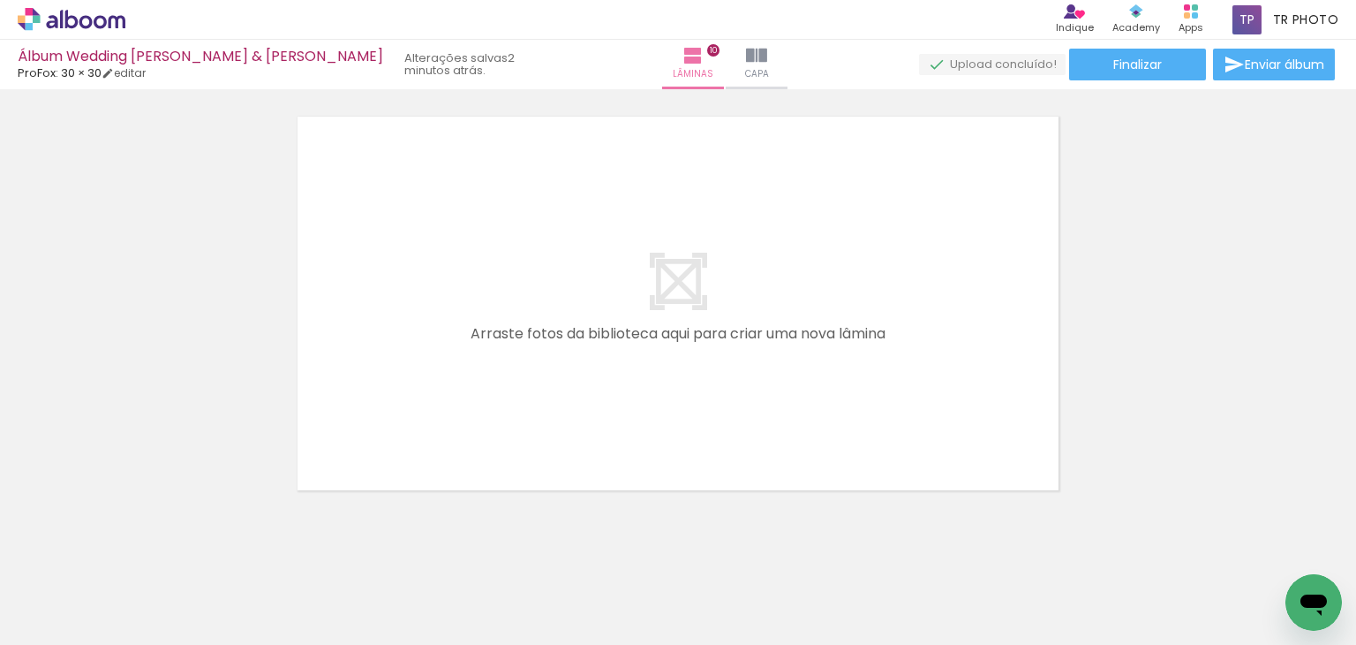
scroll to position [0, 412]
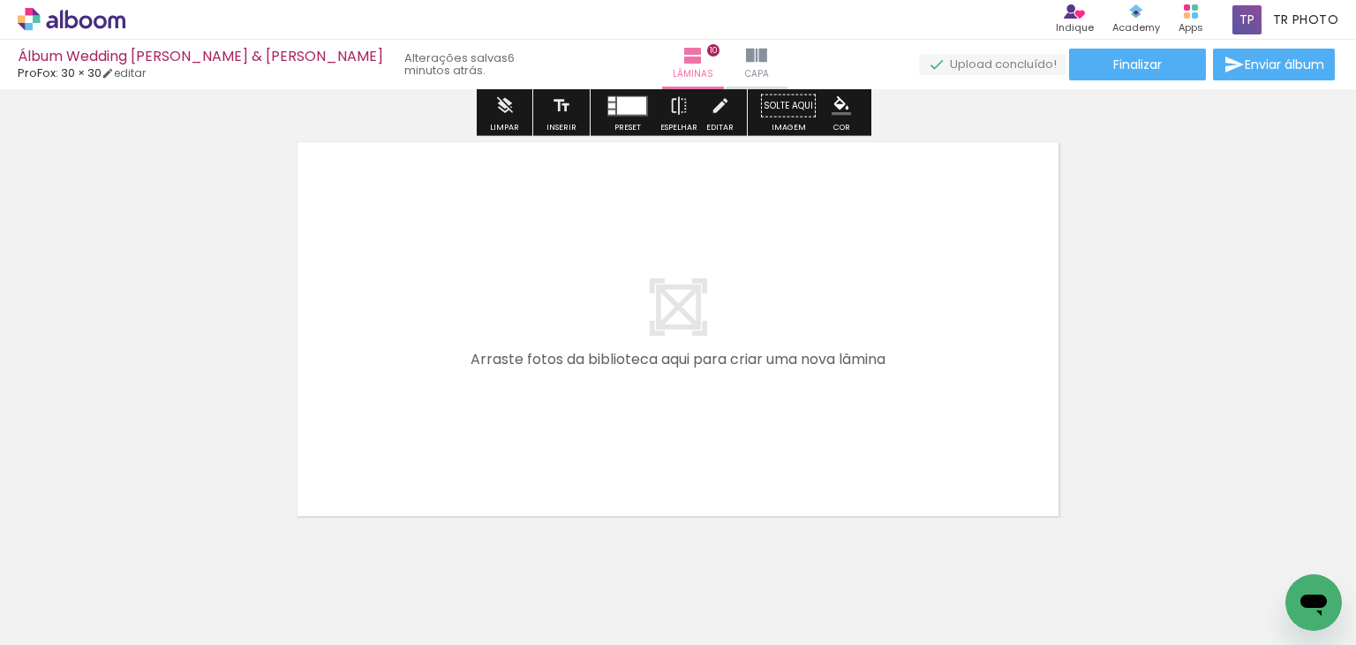
scroll to position [4374, 0]
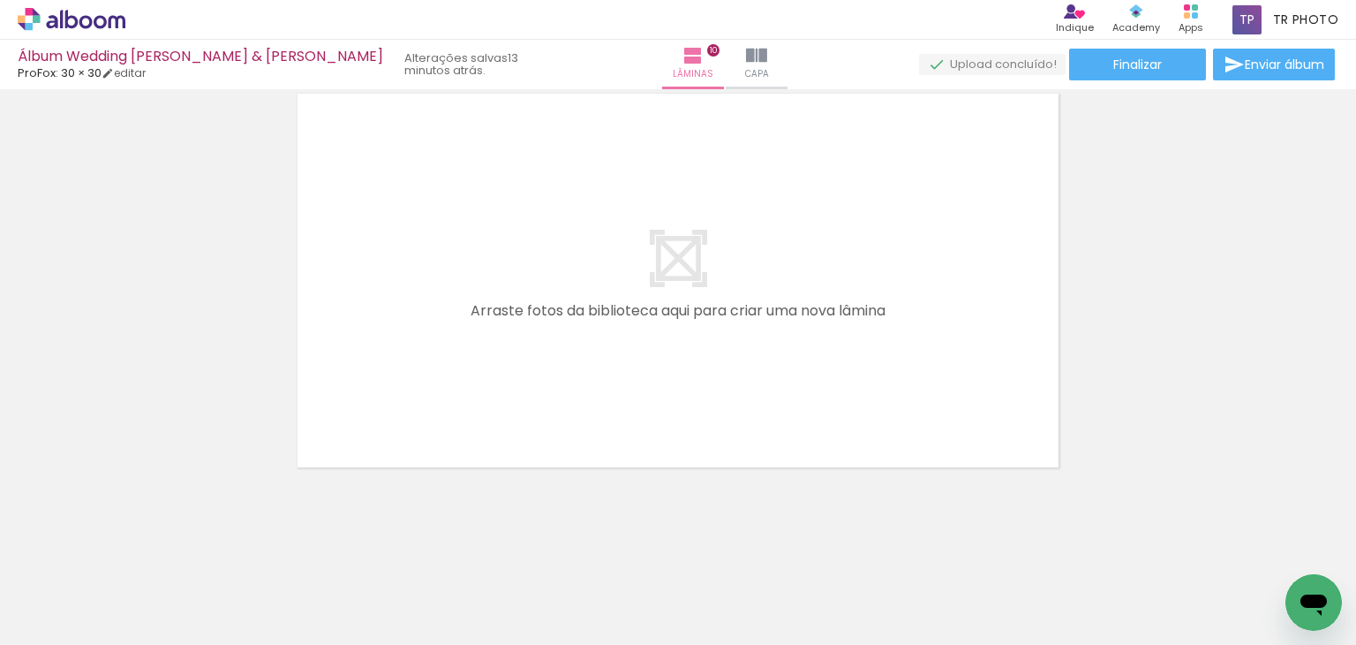
scroll to position [4374, 0]
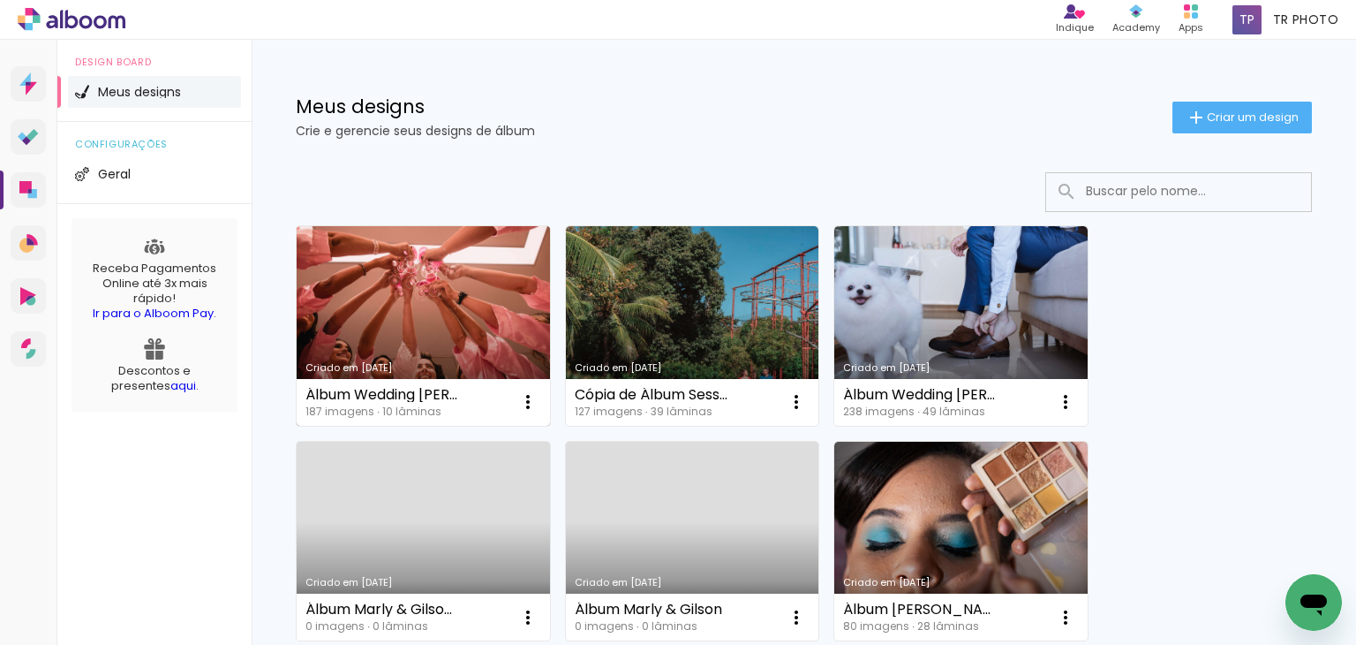
click at [505, 317] on link "Criado em [DATE]" at bounding box center [423, 326] width 253 height 200
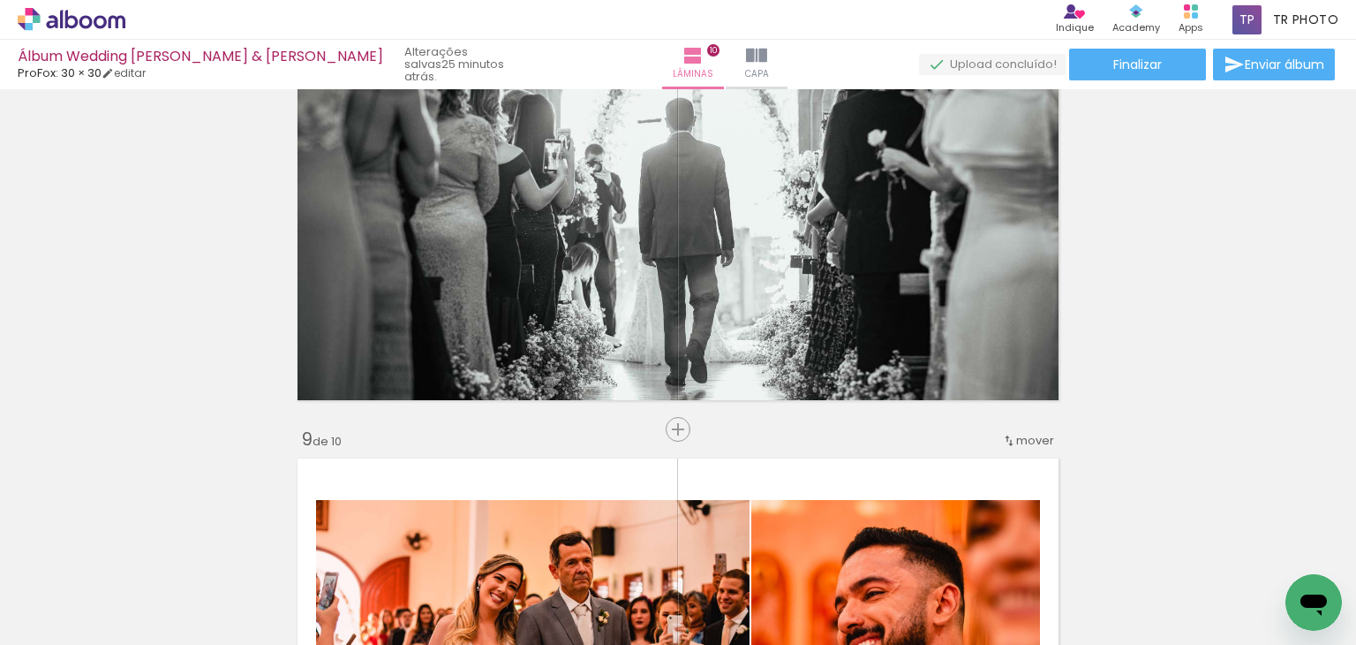
scroll to position [3049, 0]
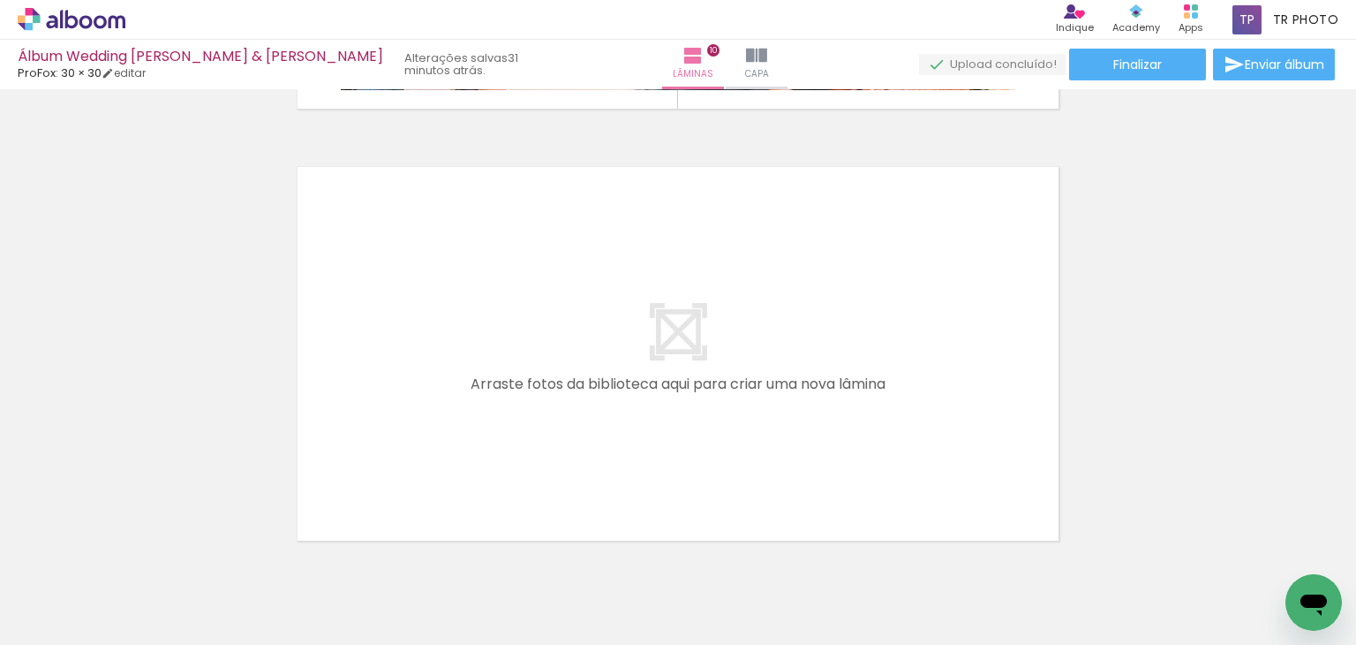
scroll to position [4374, 0]
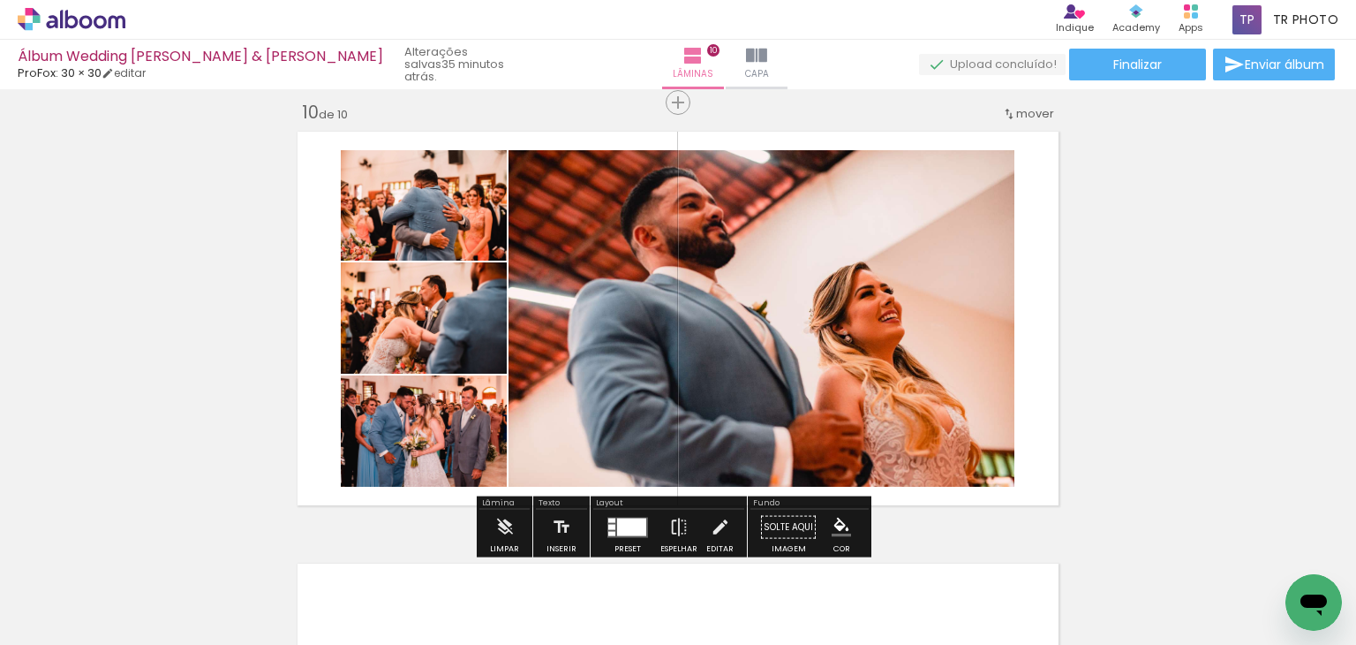
scroll to position [3932, 0]
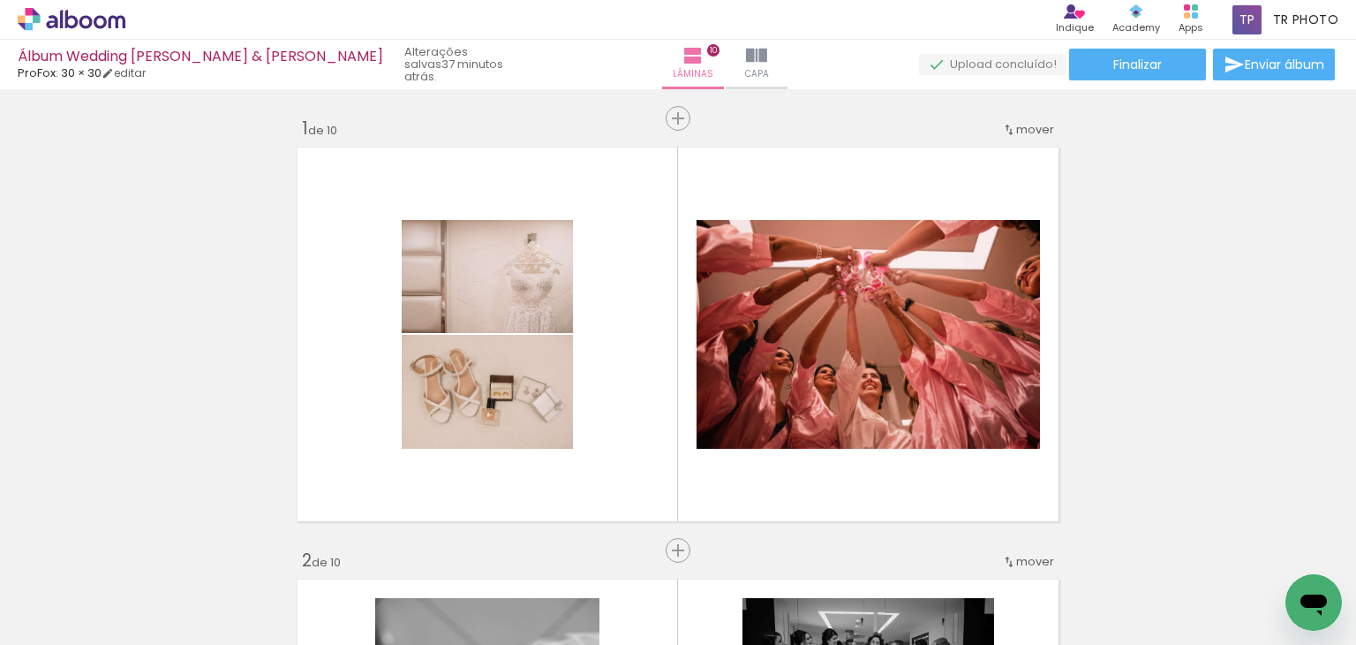
scroll to position [3932, 0]
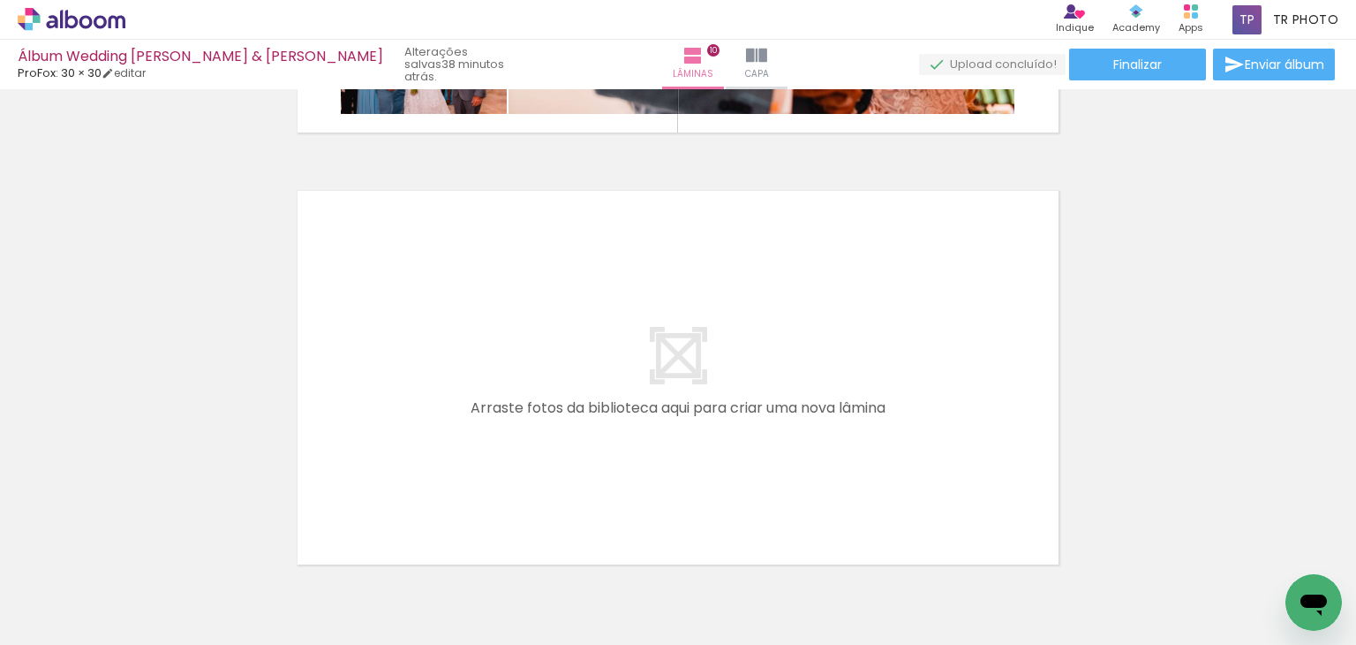
scroll to position [4286, 0]
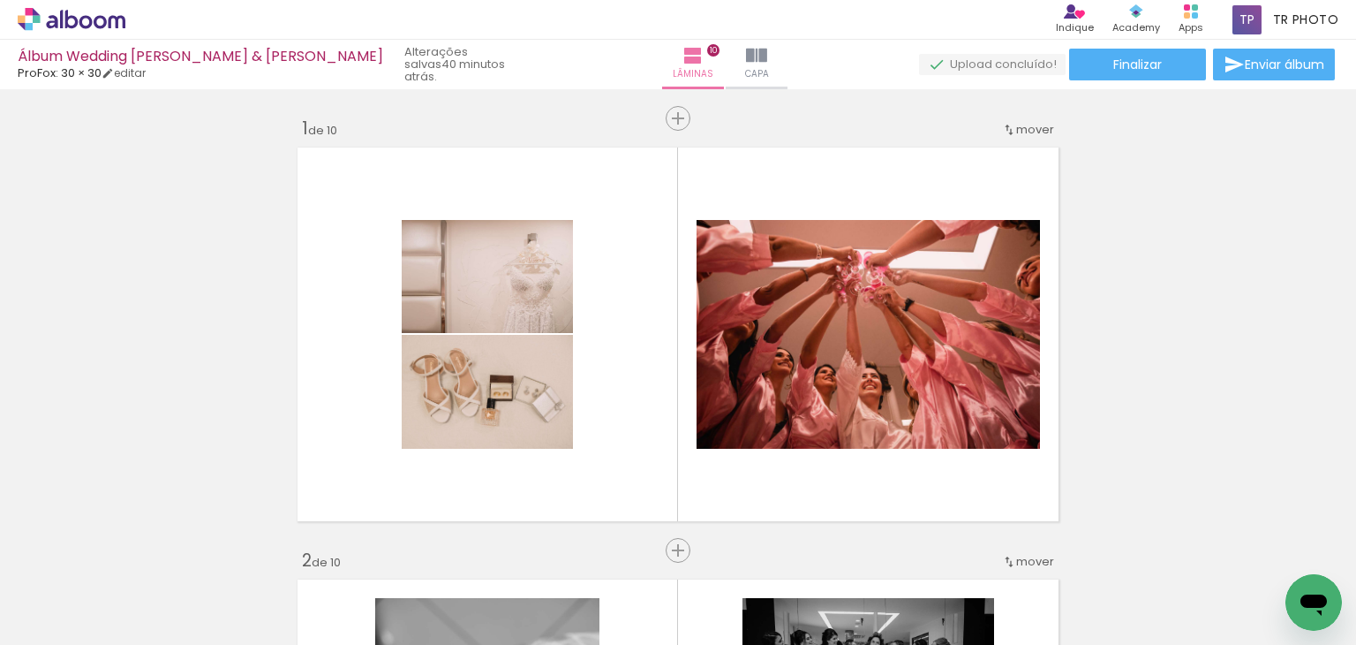
scroll to position [4286, 0]
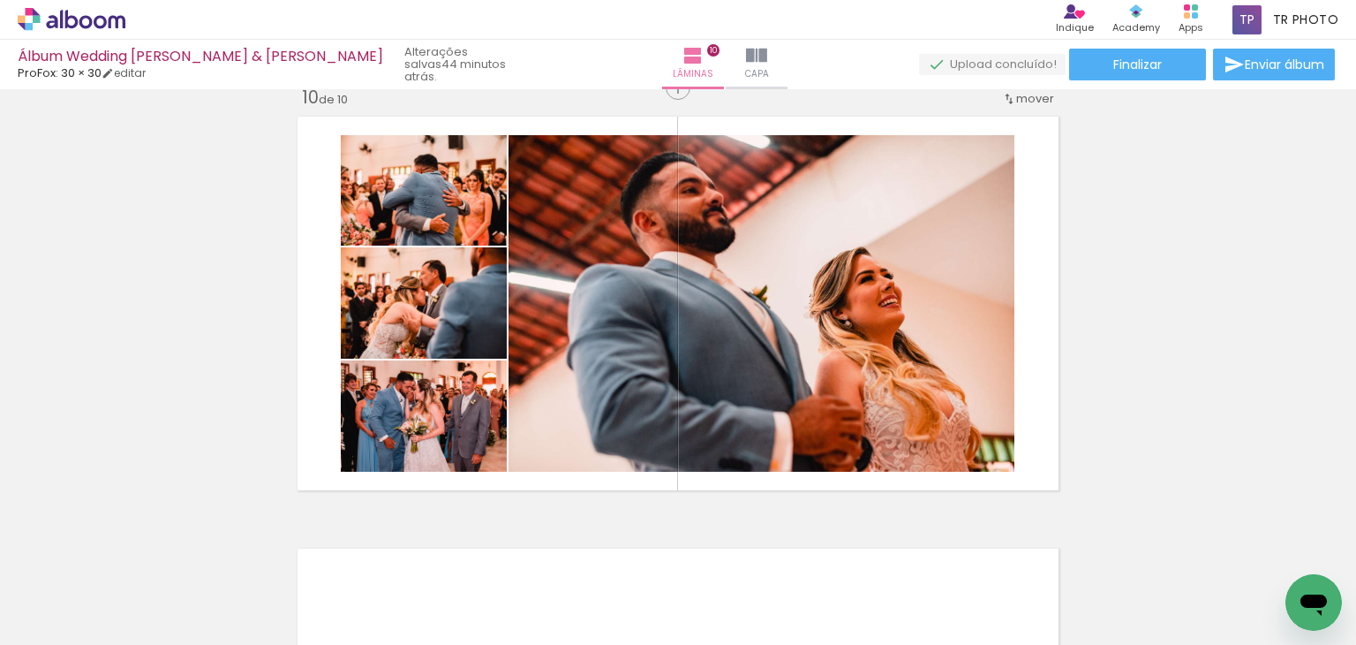
scroll to position [3932, 0]
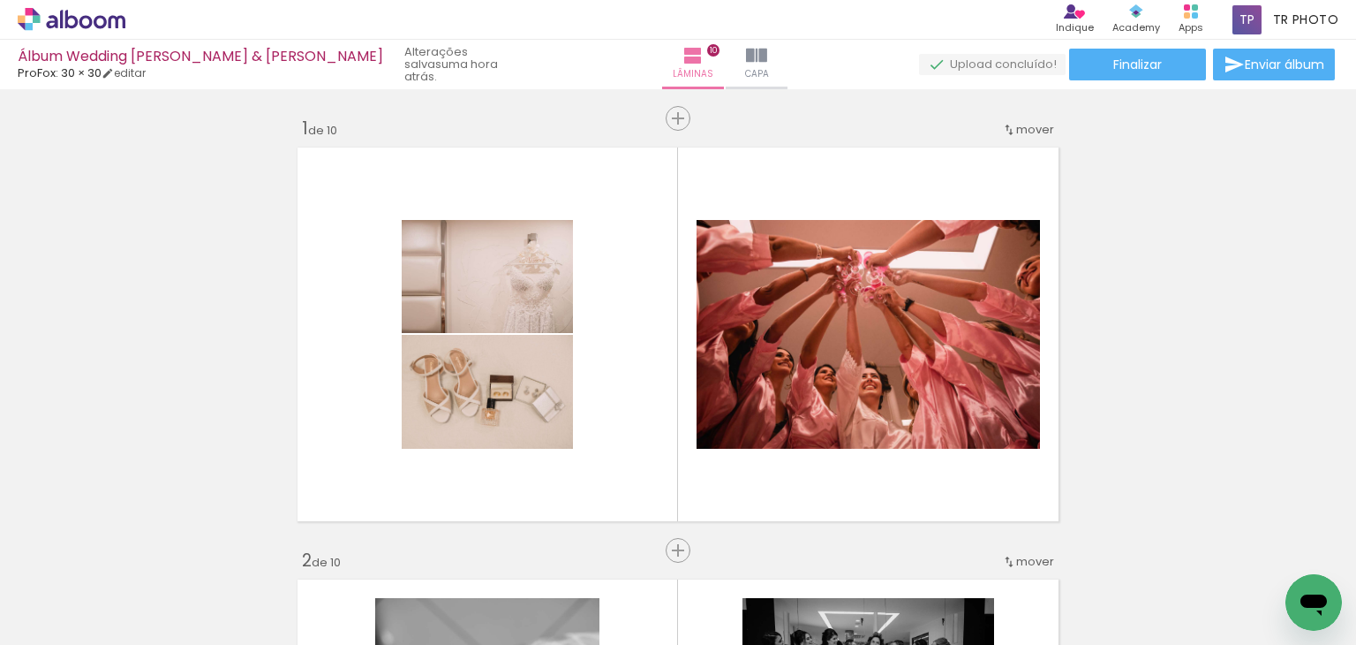
scroll to position [3932, 0]
